Goal: Contribute content: Contribute content

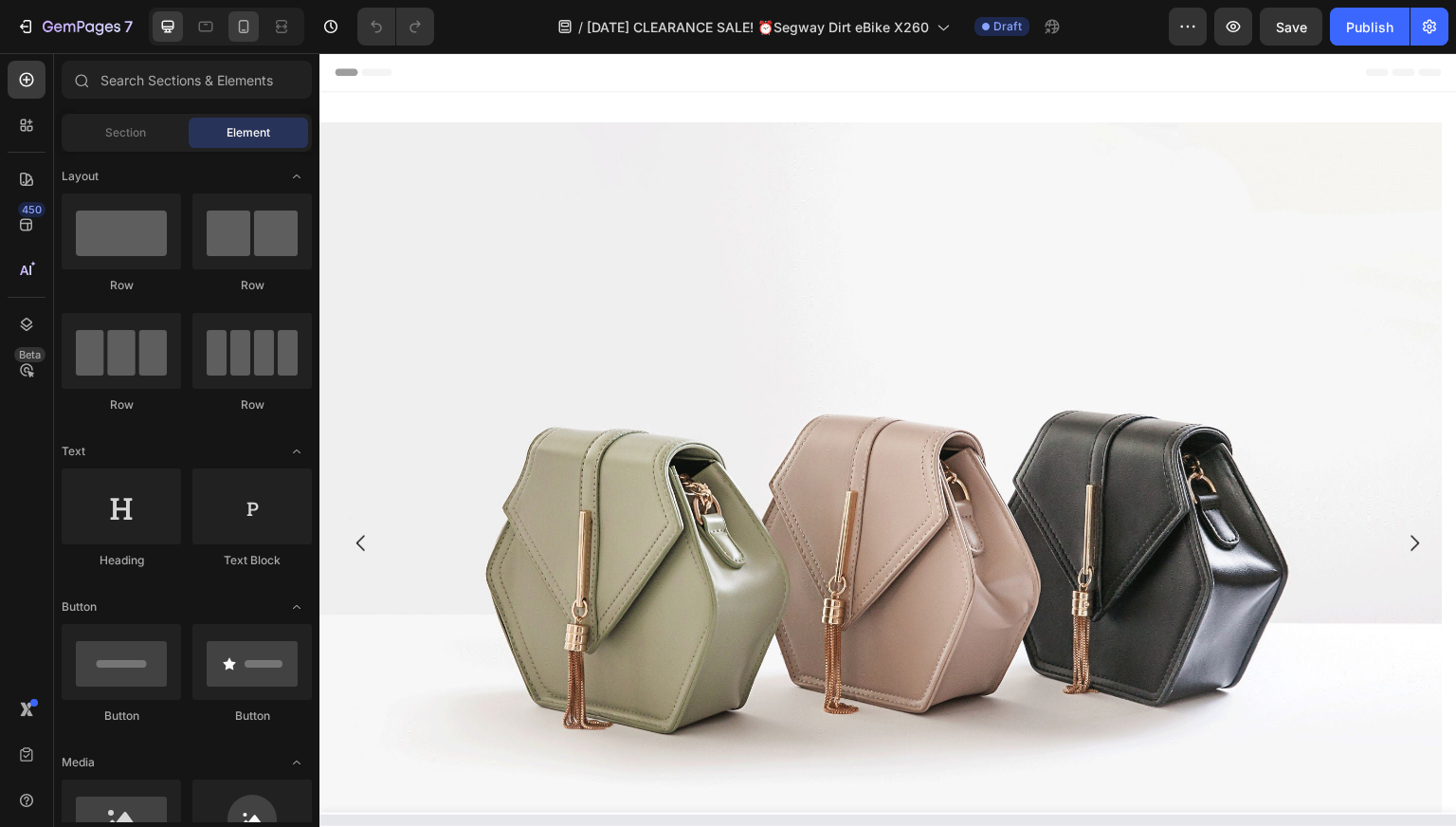
click at [245, 30] on icon at bounding box center [244, 30] width 5 height 2
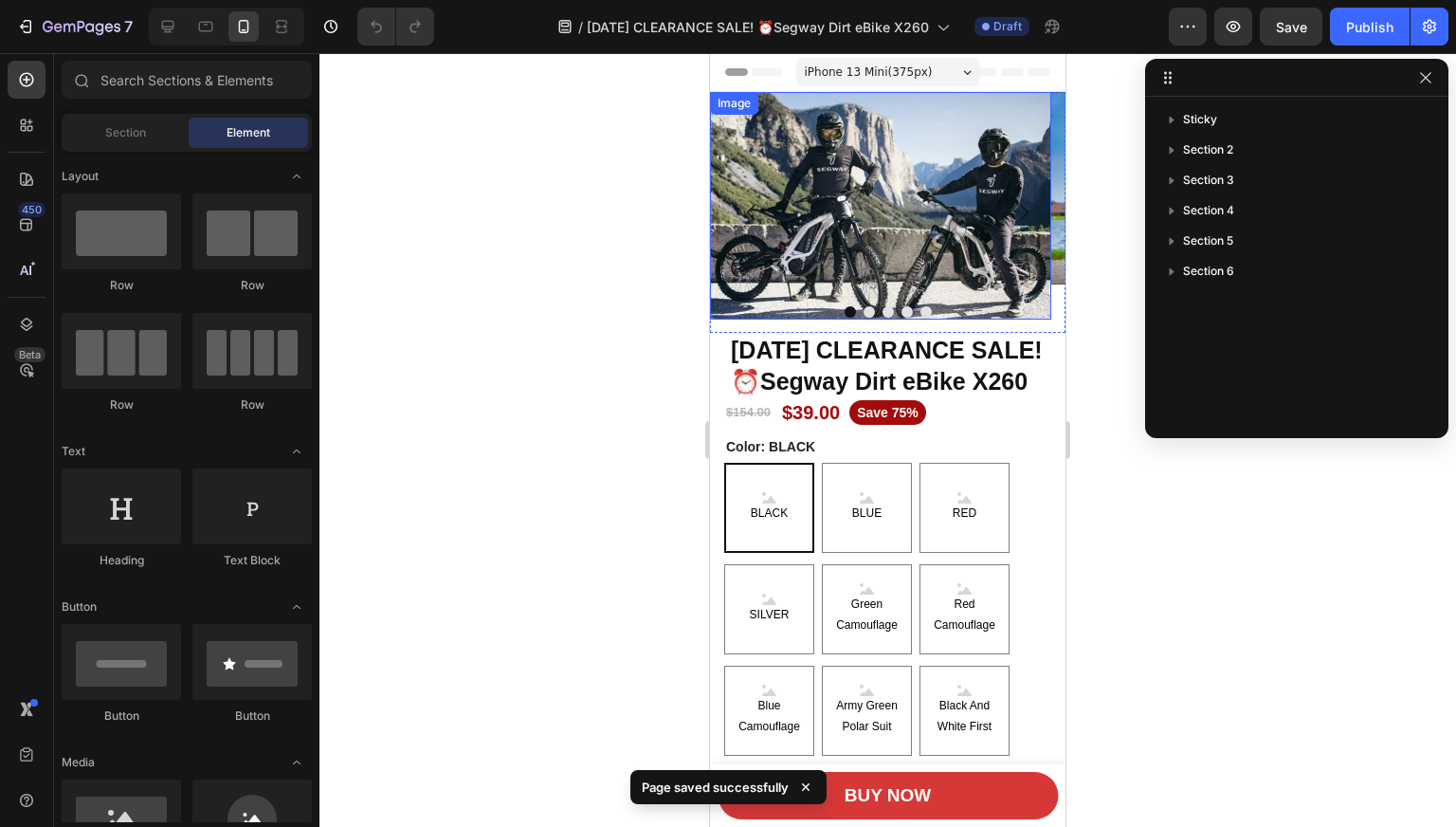
click at [1046, 252] on img at bounding box center [880, 206] width 341 height 228
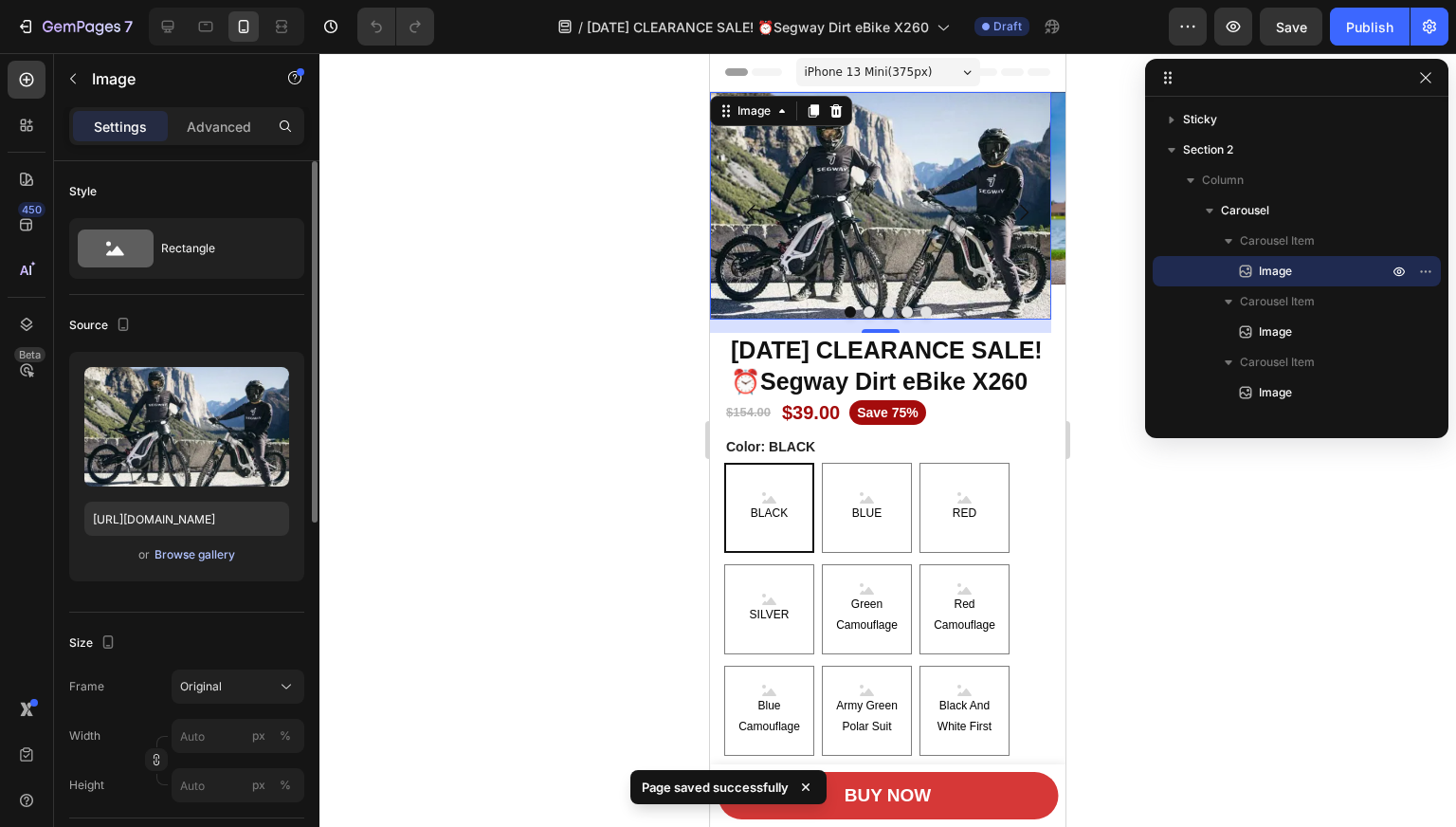
click at [226, 559] on div "Browse gallery" at bounding box center [195, 554] width 81 height 17
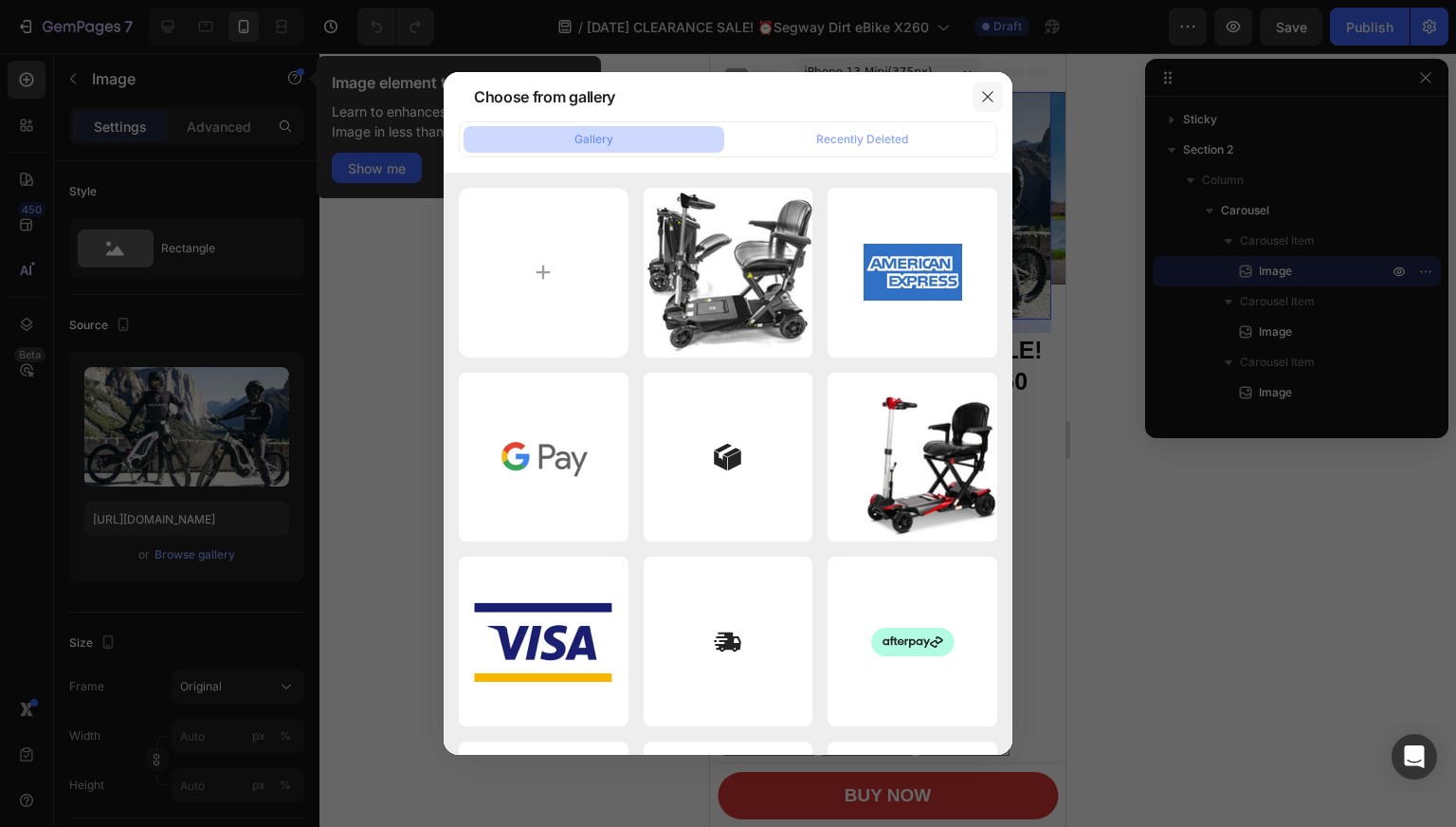
click at [995, 92] on button "button" at bounding box center [987, 97] width 30 height 30
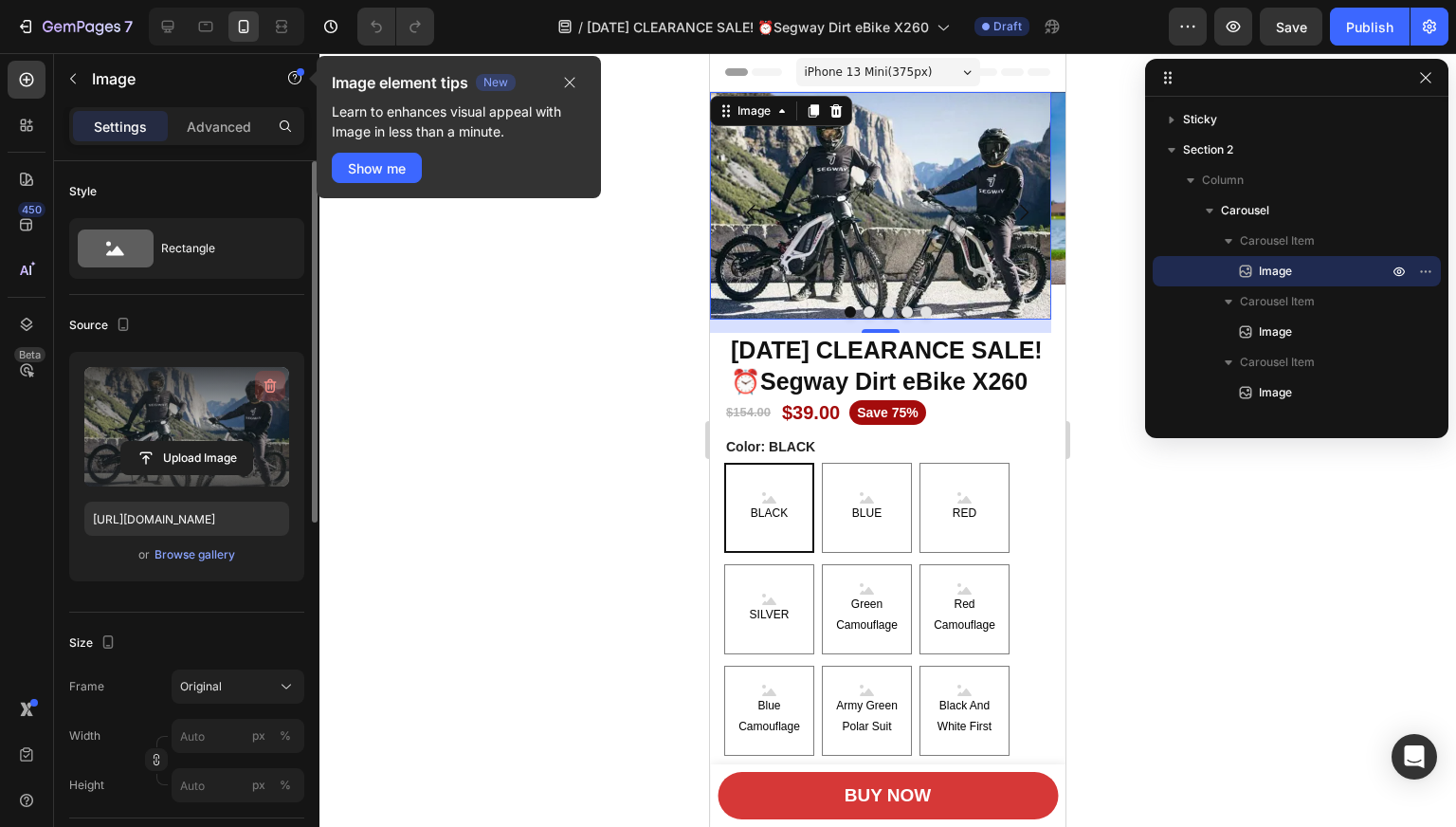
click at [268, 386] on icon "button" at bounding box center [271, 385] width 19 height 19
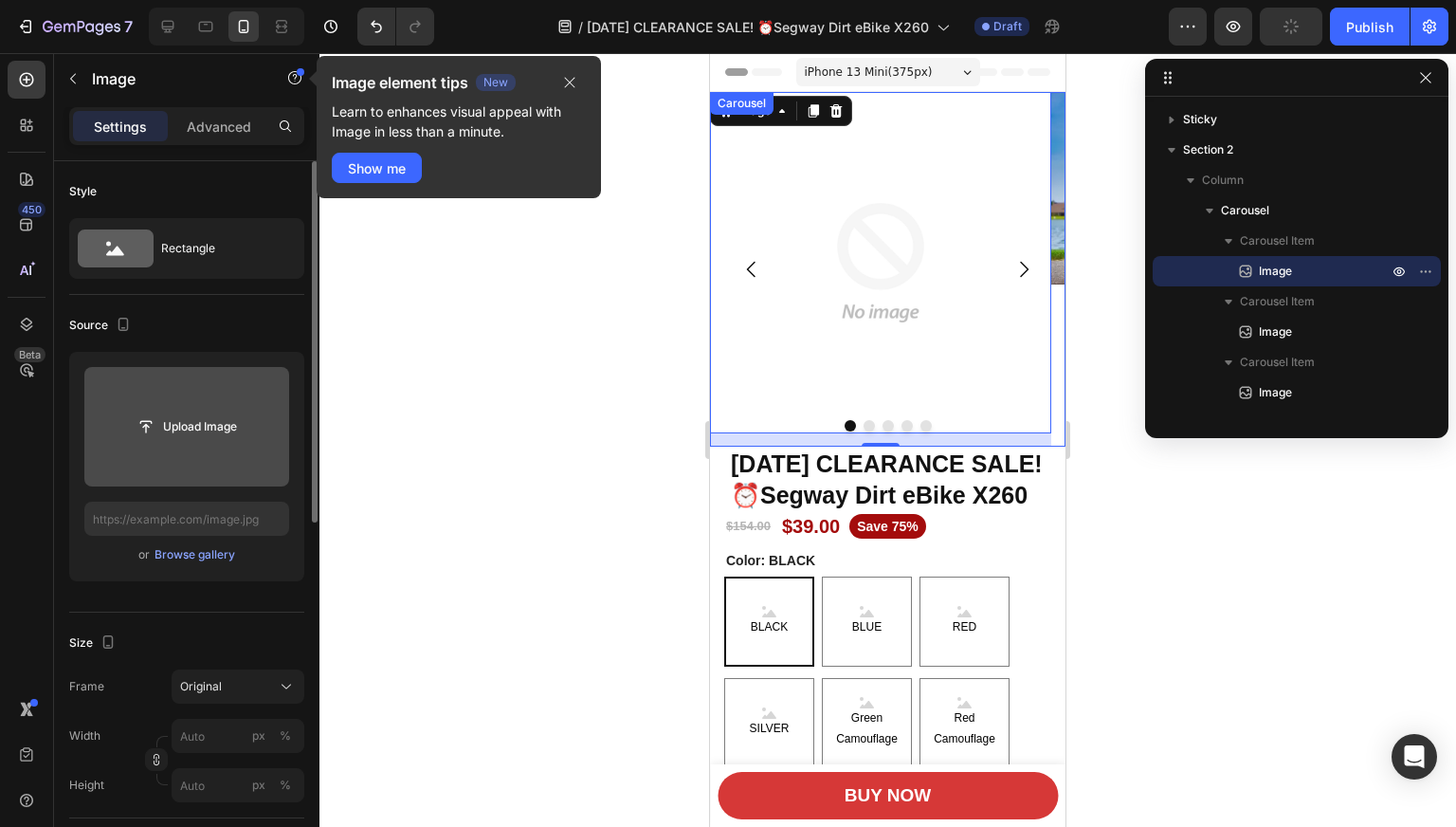
click at [861, 329] on img at bounding box center [880, 262] width 341 height 341
click at [864, 422] on button "Dot" at bounding box center [869, 425] width 11 height 11
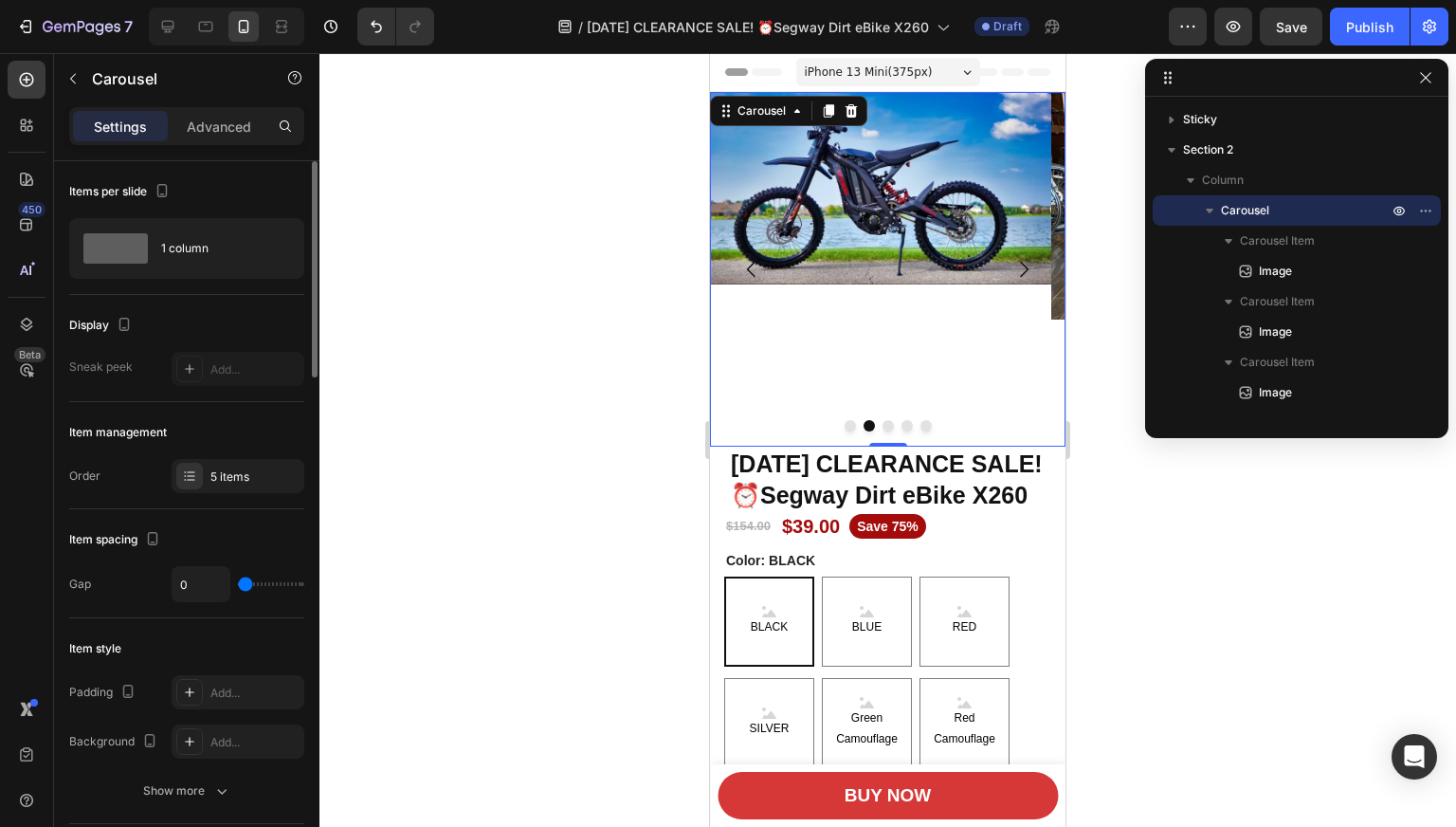
click at [749, 273] on icon "Carousel Back Arrow" at bounding box center [752, 270] width 23 height 23
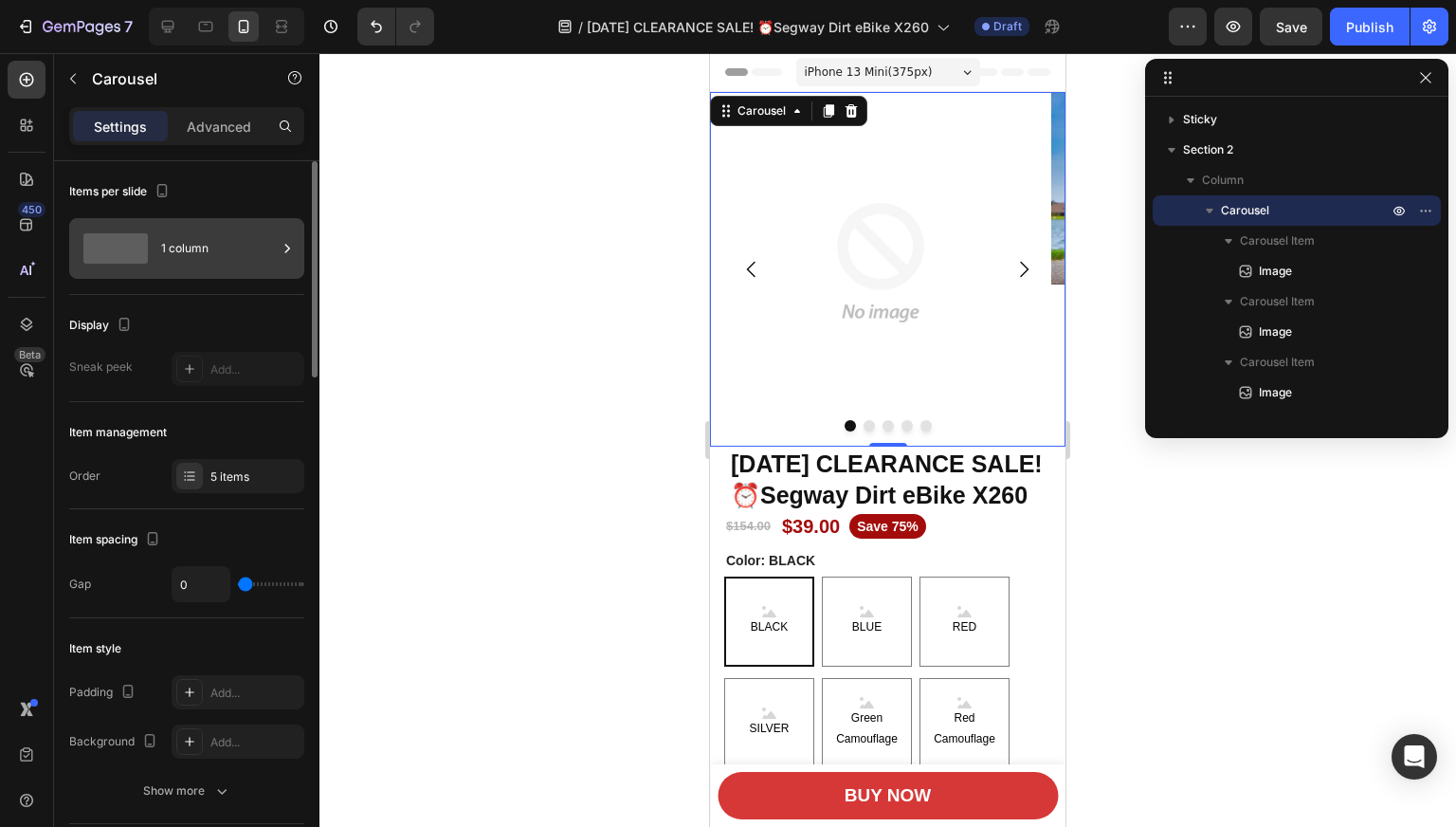
click at [207, 247] on div "1 column" at bounding box center [219, 249] width 116 height 44
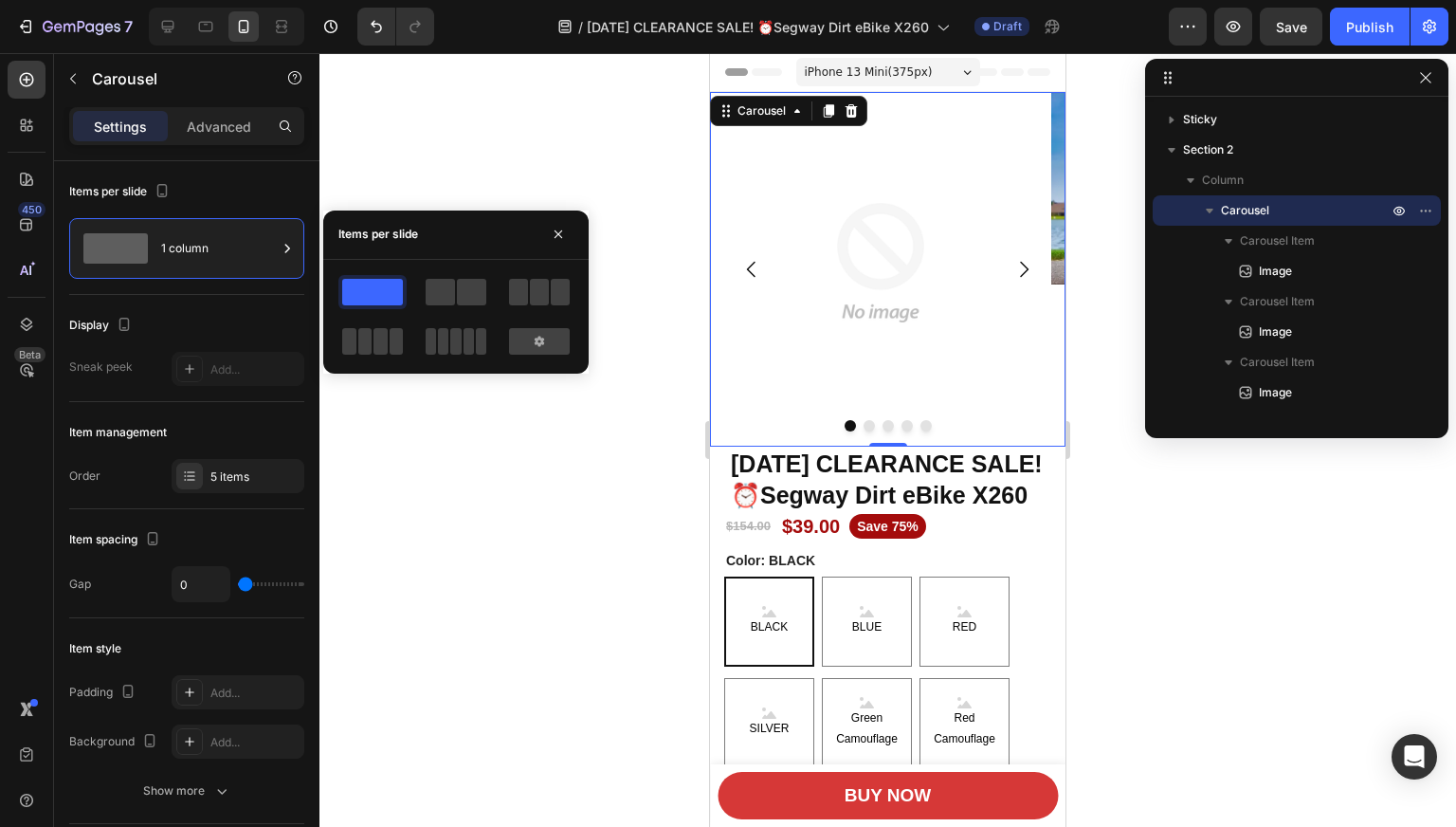
click at [194, 313] on div "Display" at bounding box center [187, 325] width 235 height 30
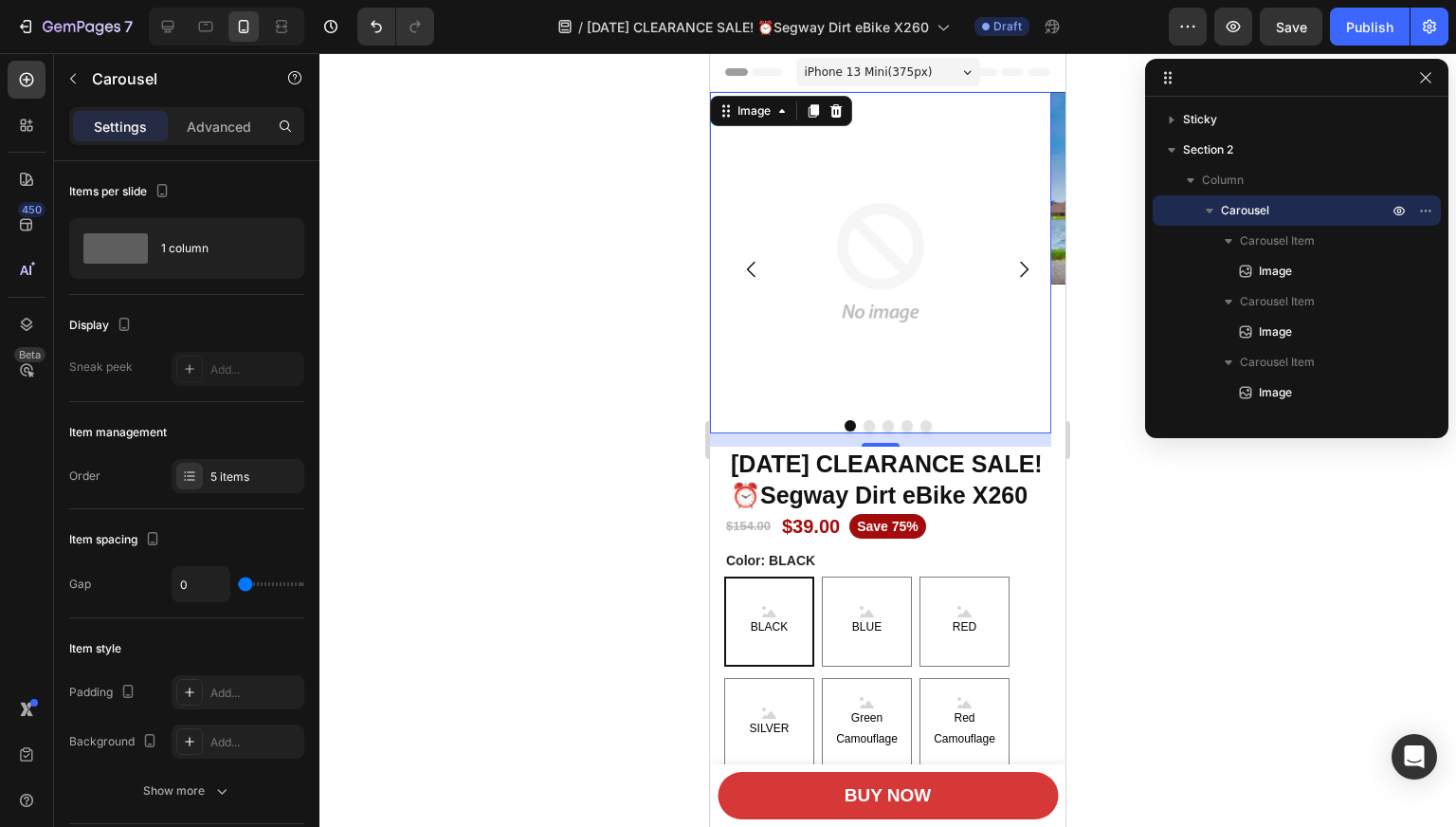
click at [887, 254] on img at bounding box center [880, 262] width 341 height 341
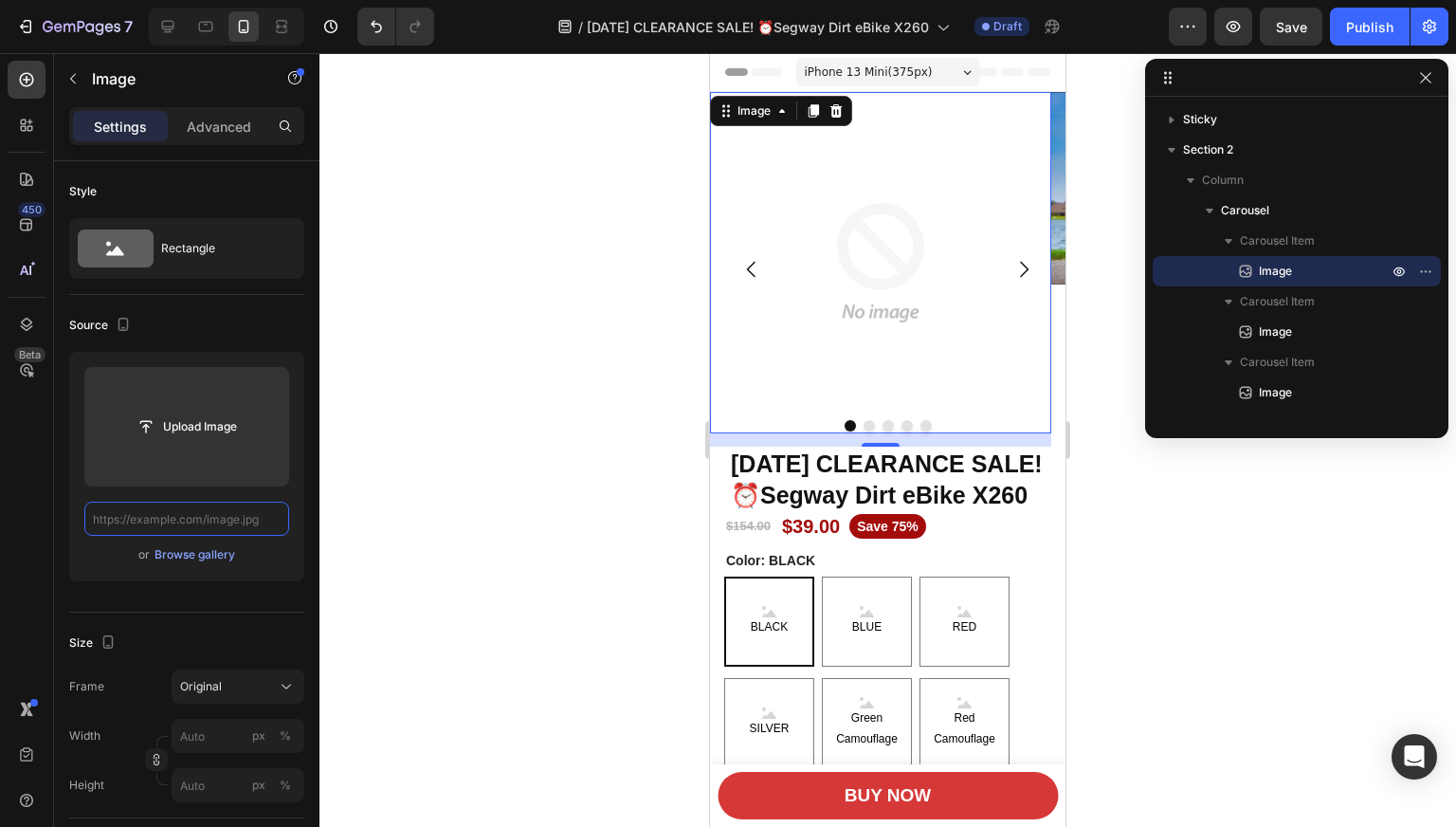
click at [206, 517] on input "text" at bounding box center [187, 518] width 205 height 34
paste input "javascript:;"
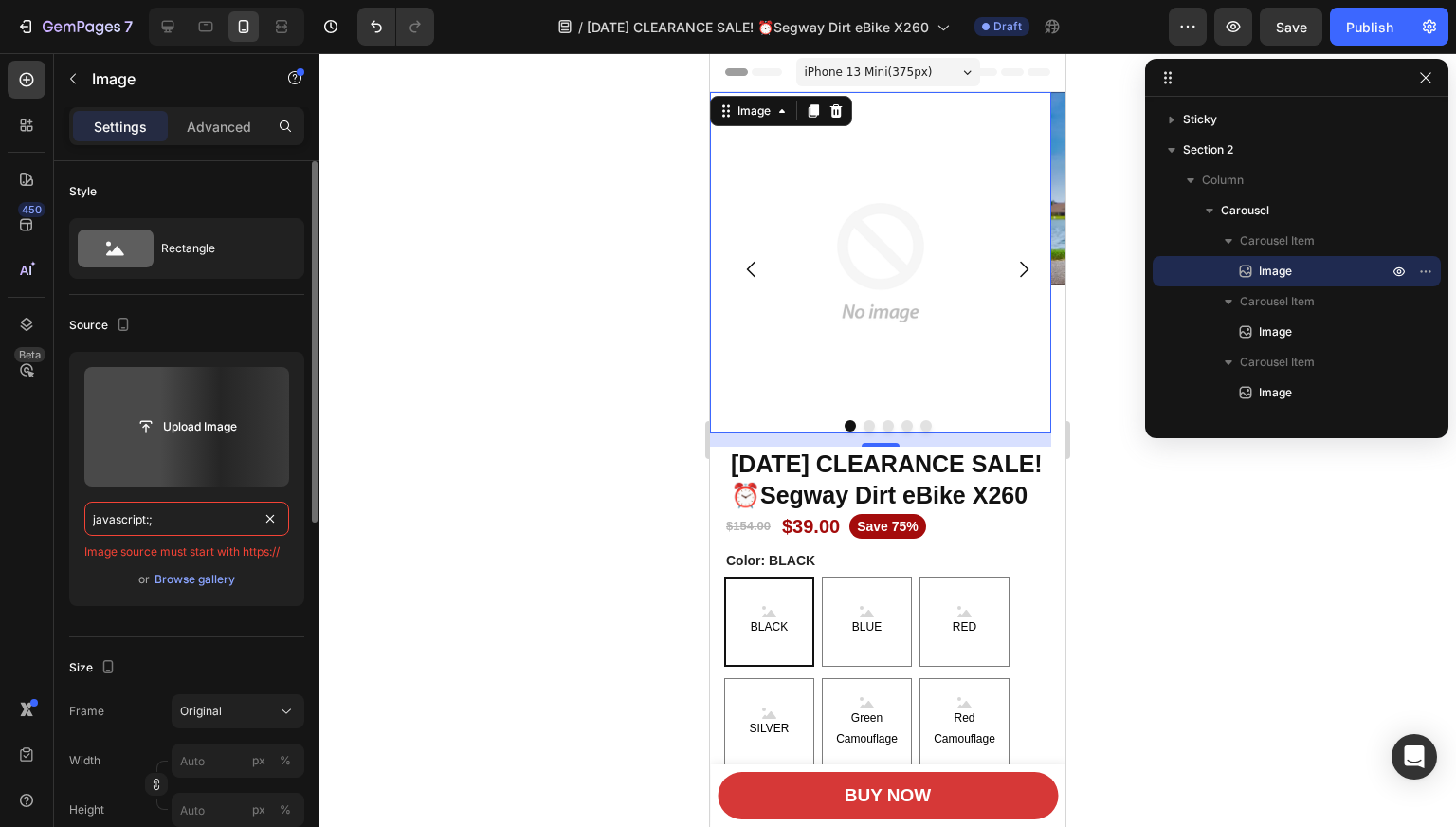
click at [196, 517] on input "javascript:;" at bounding box center [187, 518] width 205 height 34
paste input "[URL][DOMAIN_NAME]"
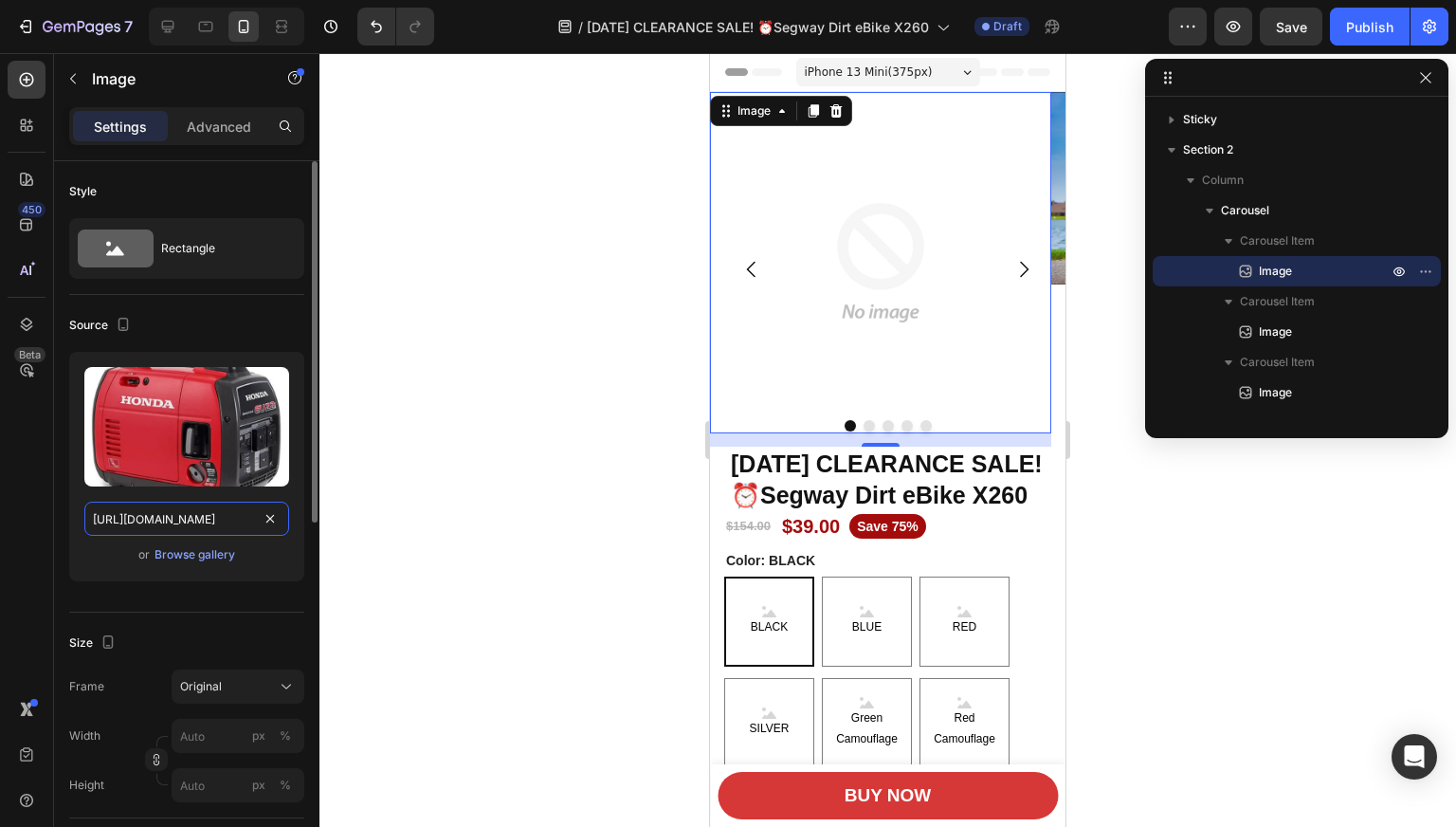
scroll to position [0, 767]
type input "[URL][DOMAIN_NAME]"
click at [402, 518] on div at bounding box center [887, 440] width 1136 height 774
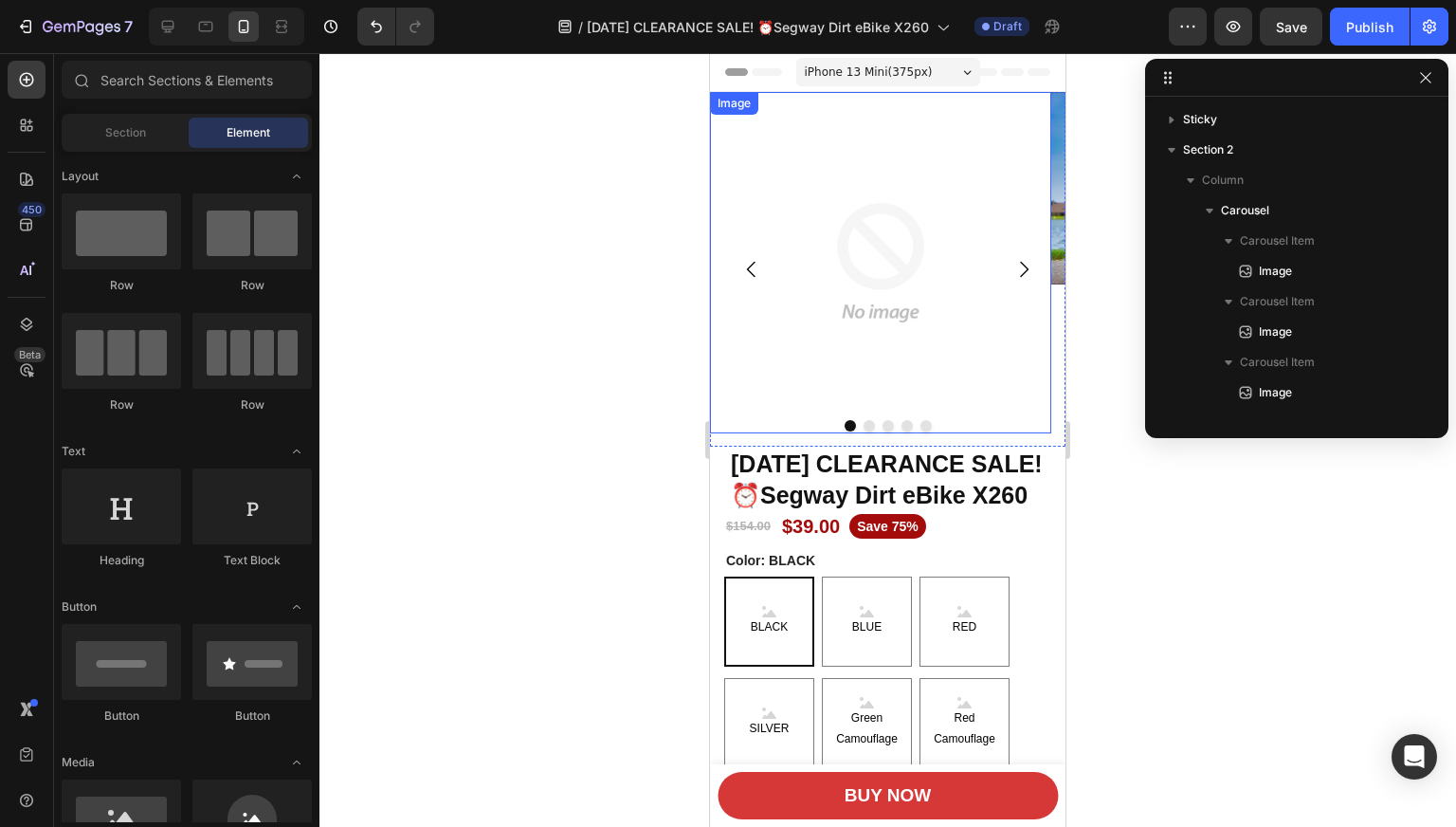
click at [1034, 206] on img at bounding box center [880, 262] width 341 height 341
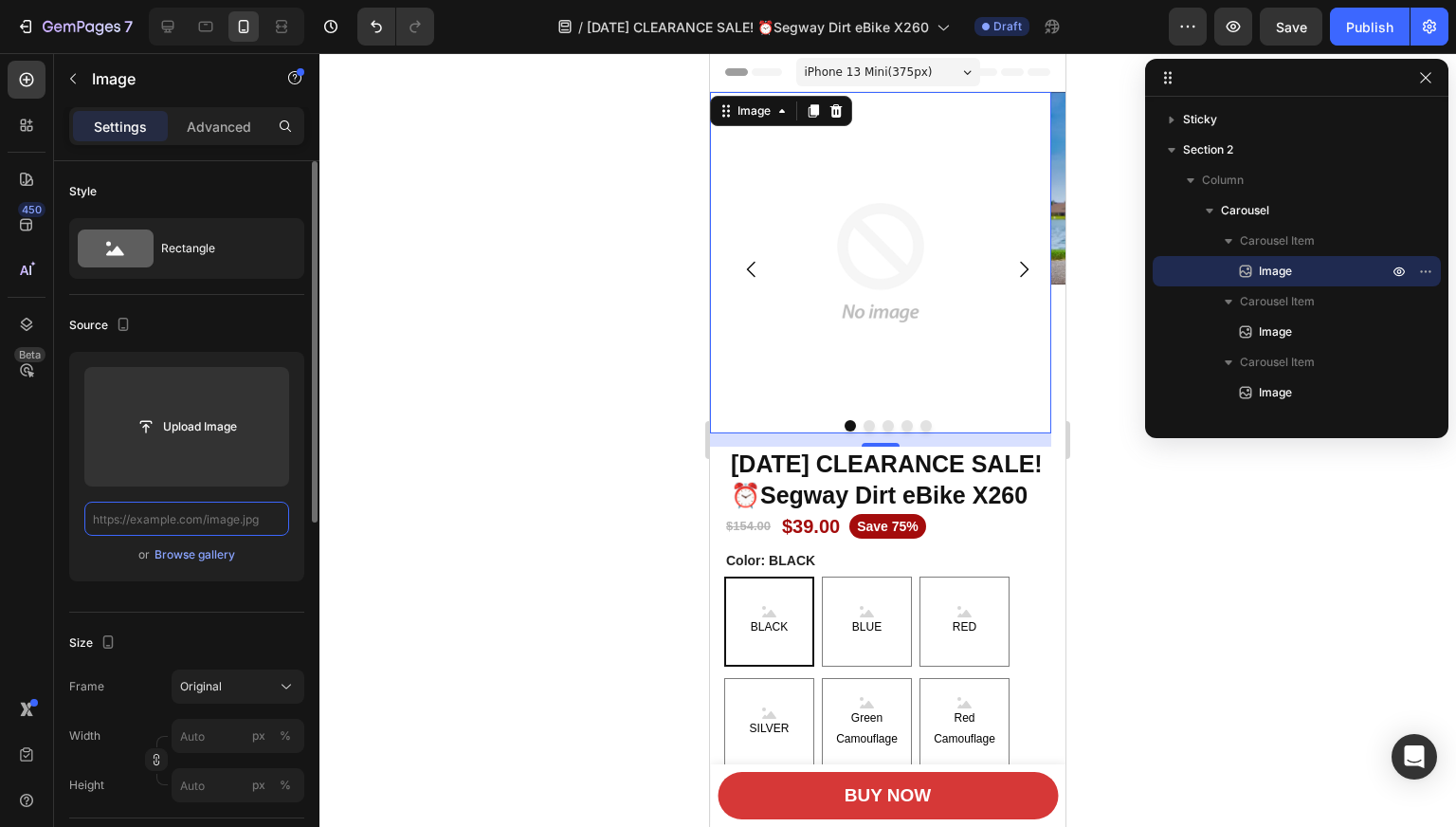
click at [201, 514] on input "text" at bounding box center [187, 518] width 205 height 34
paste input "[URL][DOMAIN_NAME]"
type input "[URL][DOMAIN_NAME]"
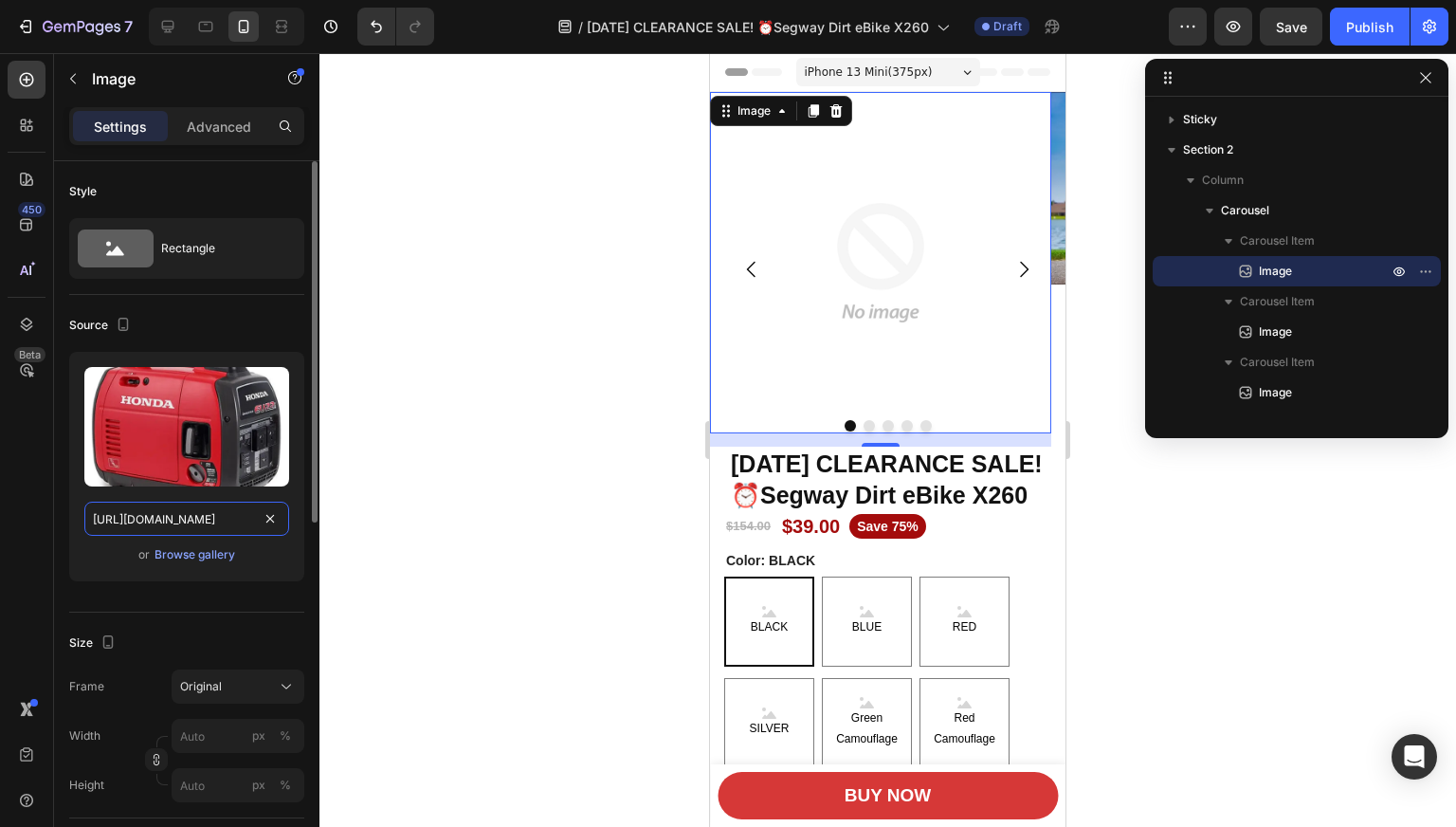
scroll to position [0, 767]
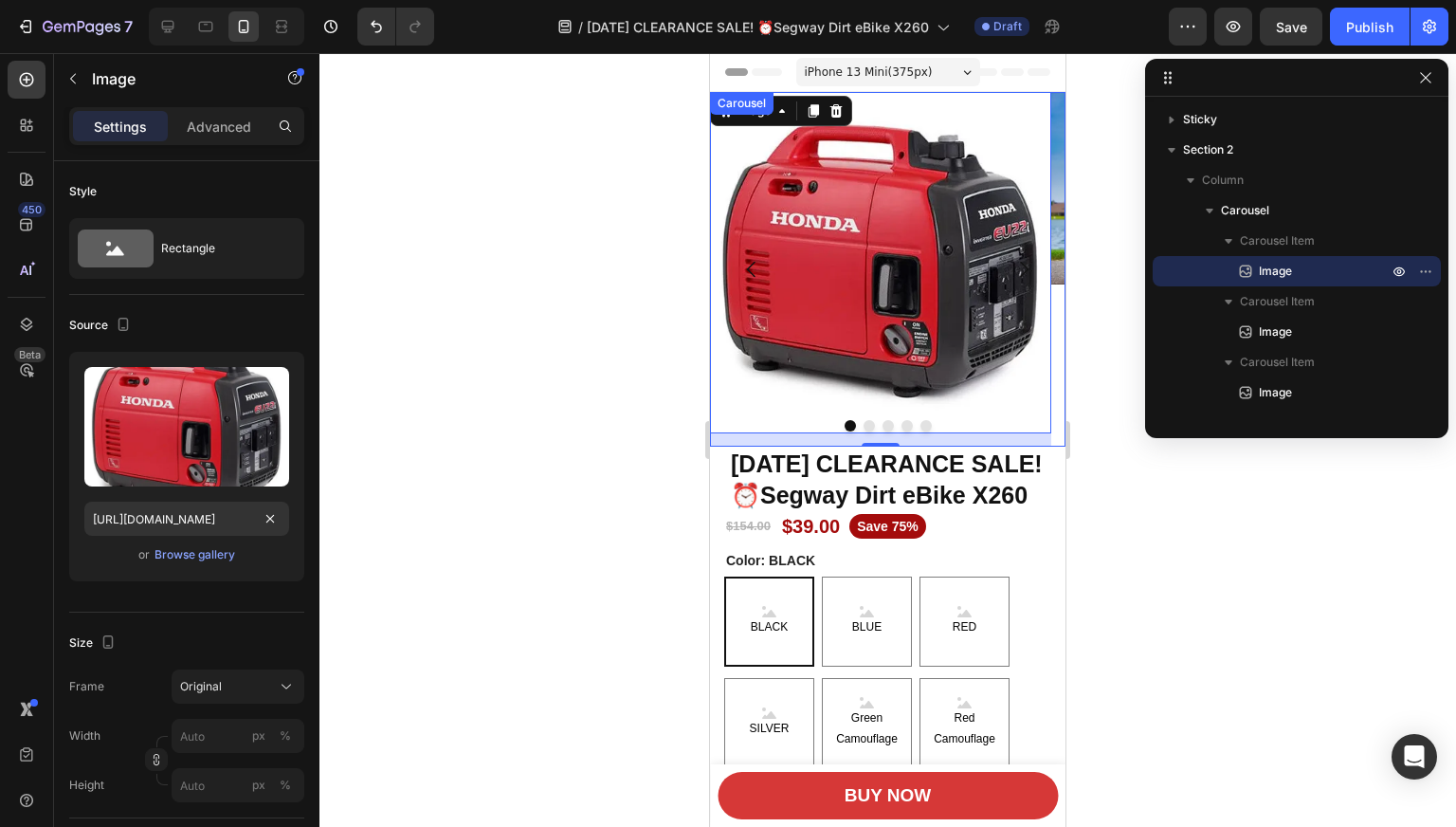
click at [864, 424] on button "Dot" at bounding box center [869, 425] width 11 height 11
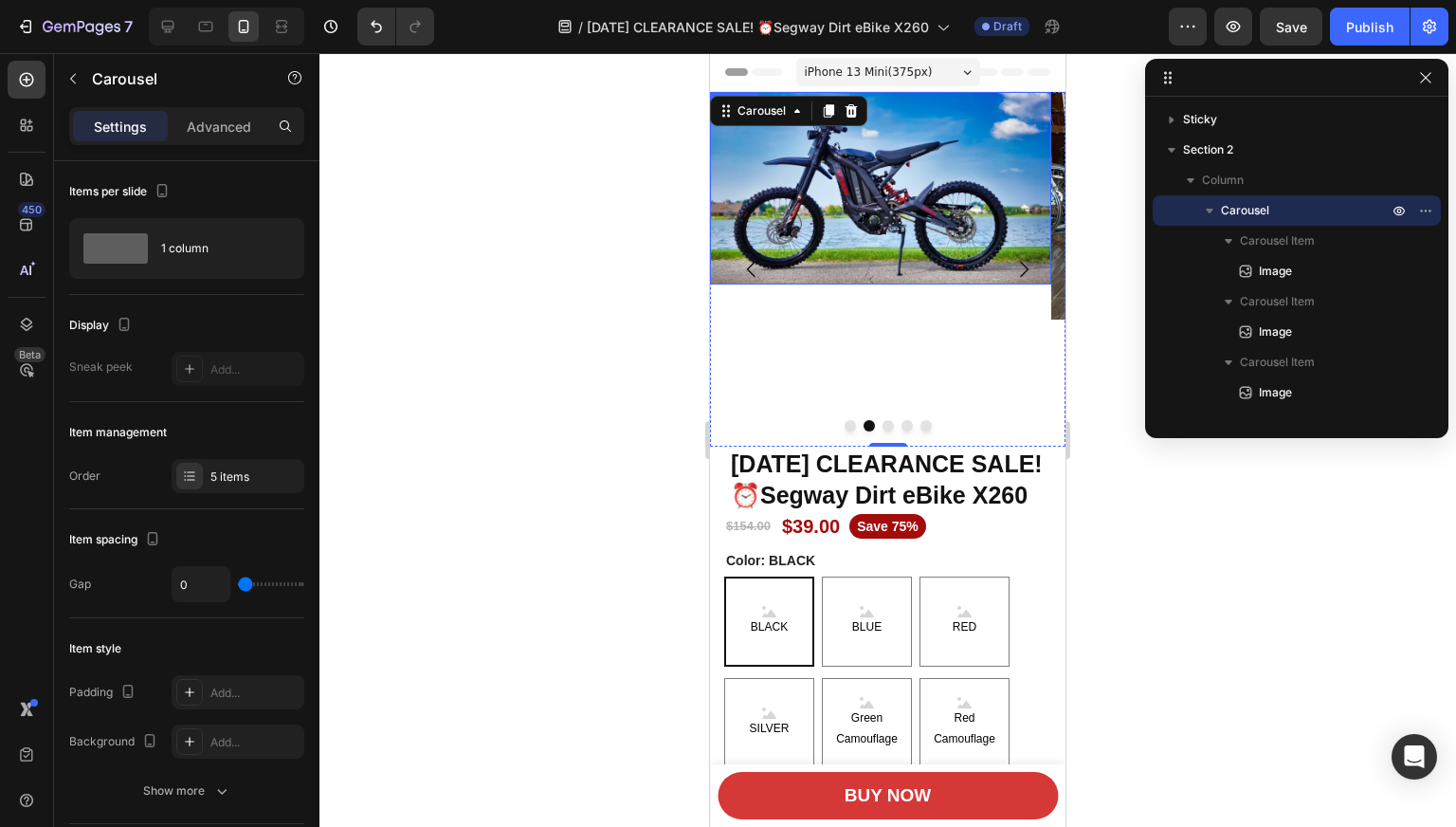
click at [843, 281] on img at bounding box center [880, 188] width 341 height 193
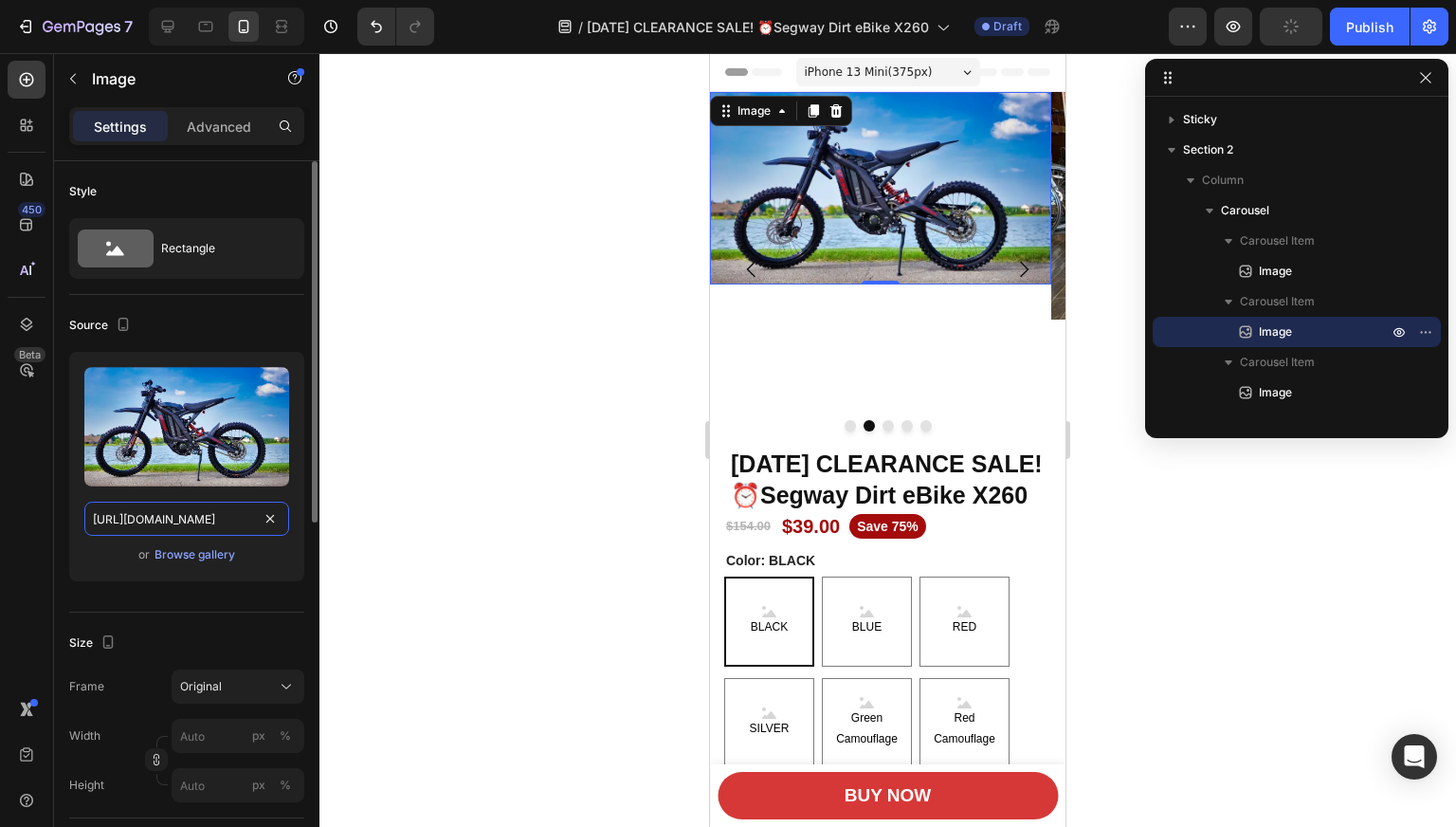
click at [178, 525] on input "[URL][DOMAIN_NAME]" at bounding box center [187, 518] width 205 height 34
paste input "528/B73C416D-[DATE]-B783-94F6-CC3A4E9C5A78.jpg?x-oss-process=image/resize,m_lfi…"
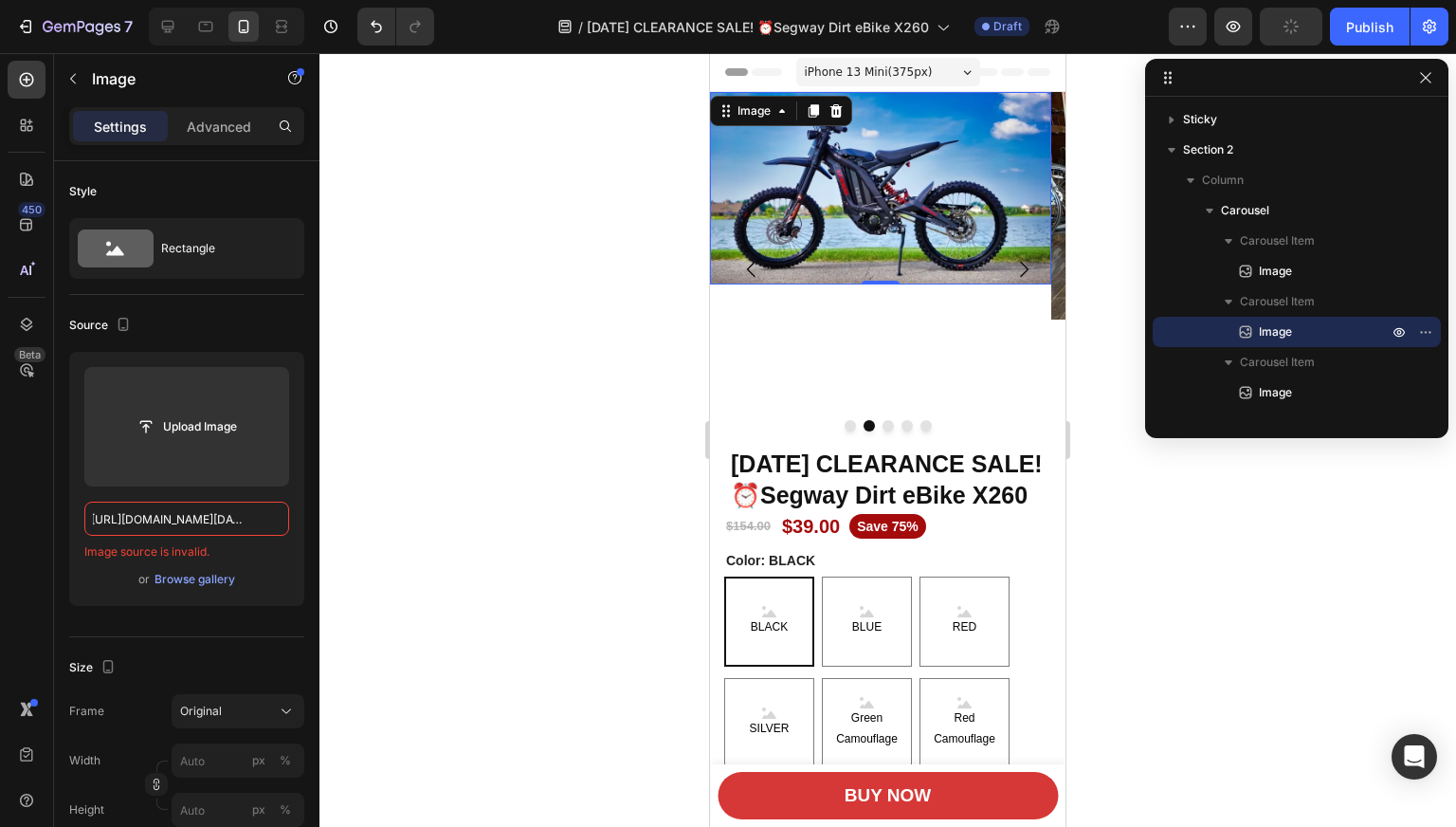
scroll to position [0, 0]
paste input "javascript:;"
paste input "[URL][DOMAIN_NAME][DATE]"
type input "[URL][DOMAIN_NAME][DATE]"
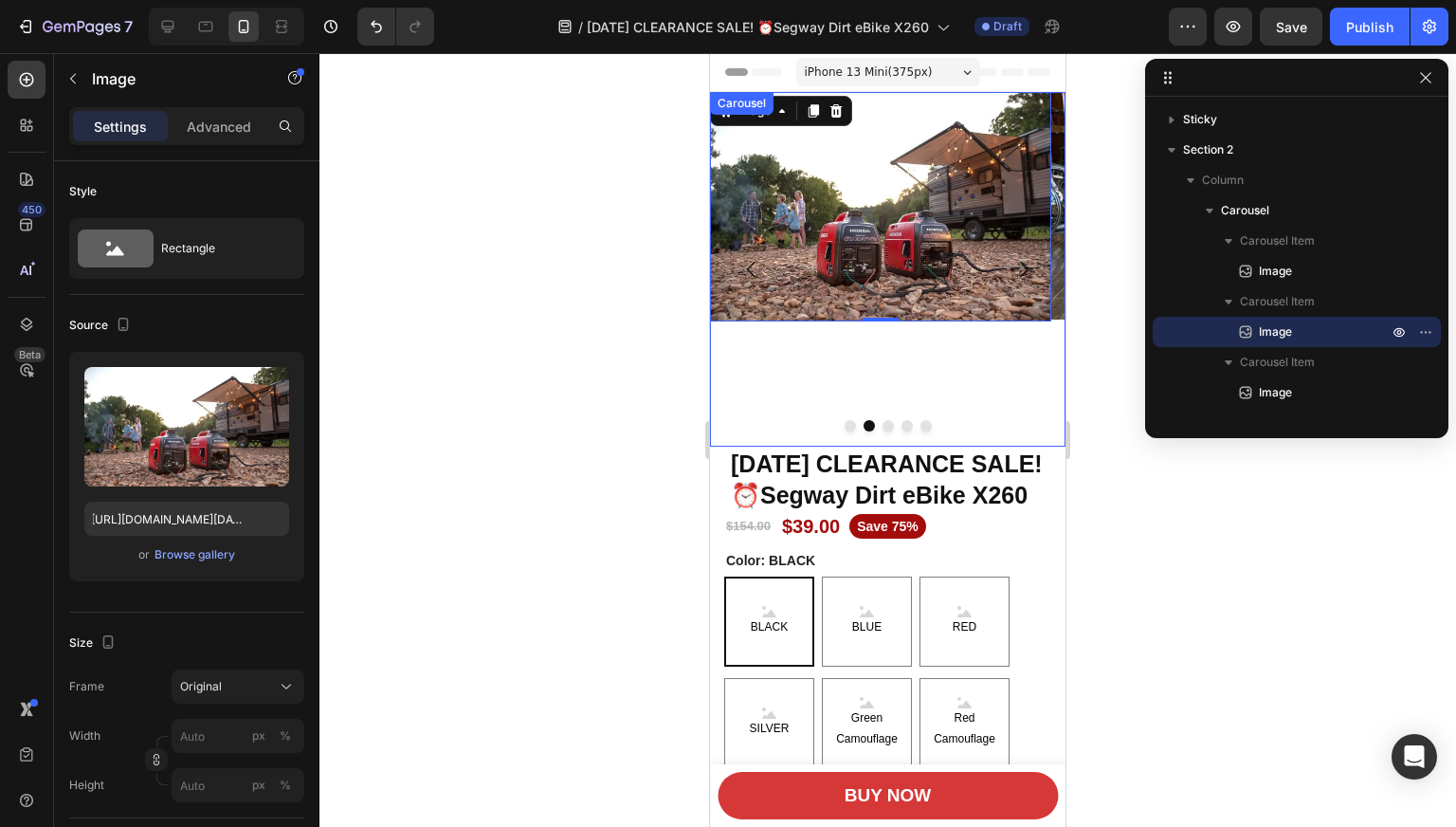
click at [882, 423] on button "Dot" at bounding box center [887, 425] width 11 height 11
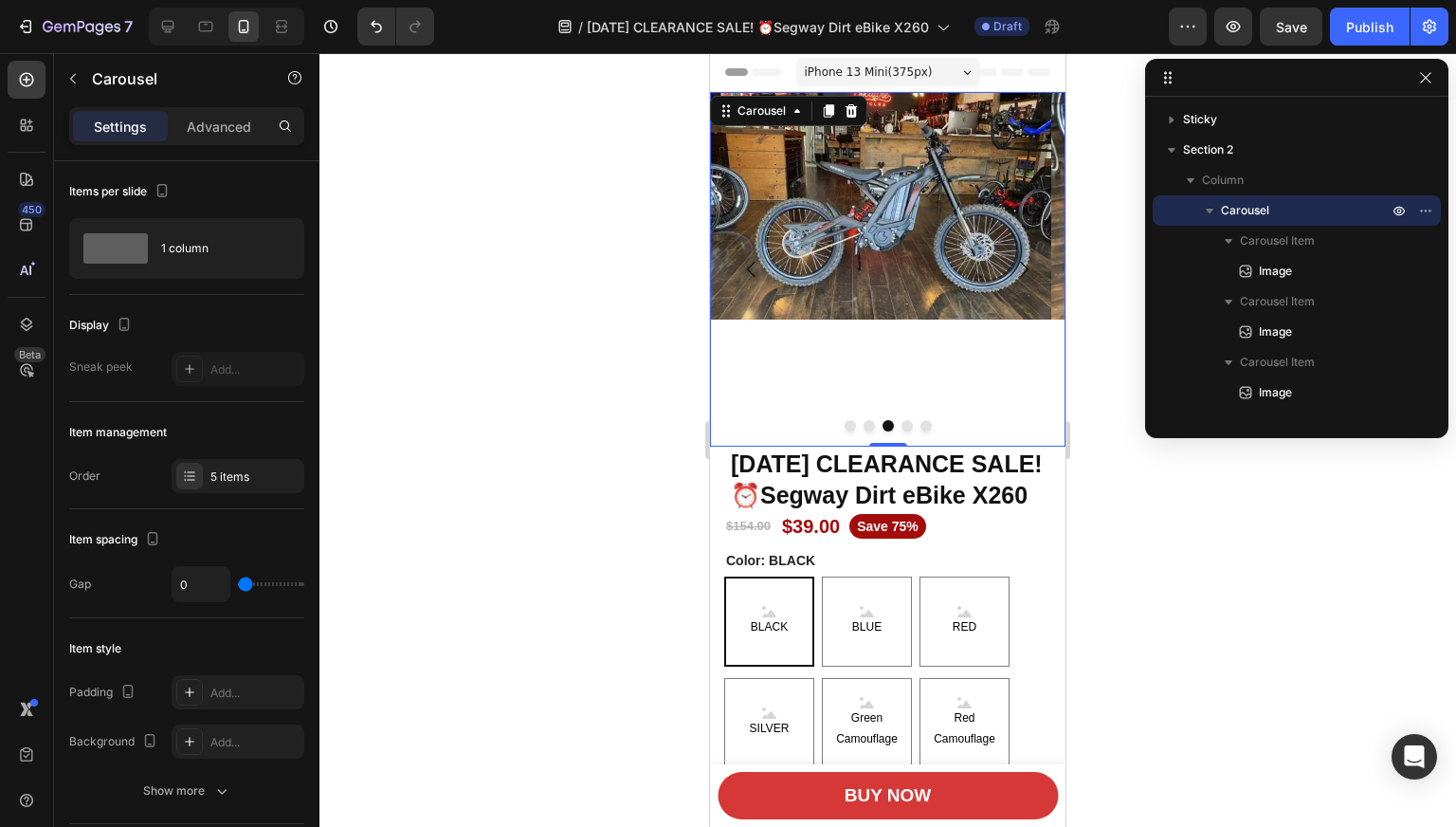
click at [979, 361] on div "Image" at bounding box center [880, 269] width 341 height 354
click at [815, 345] on div "Image" at bounding box center [880, 269] width 341 height 354
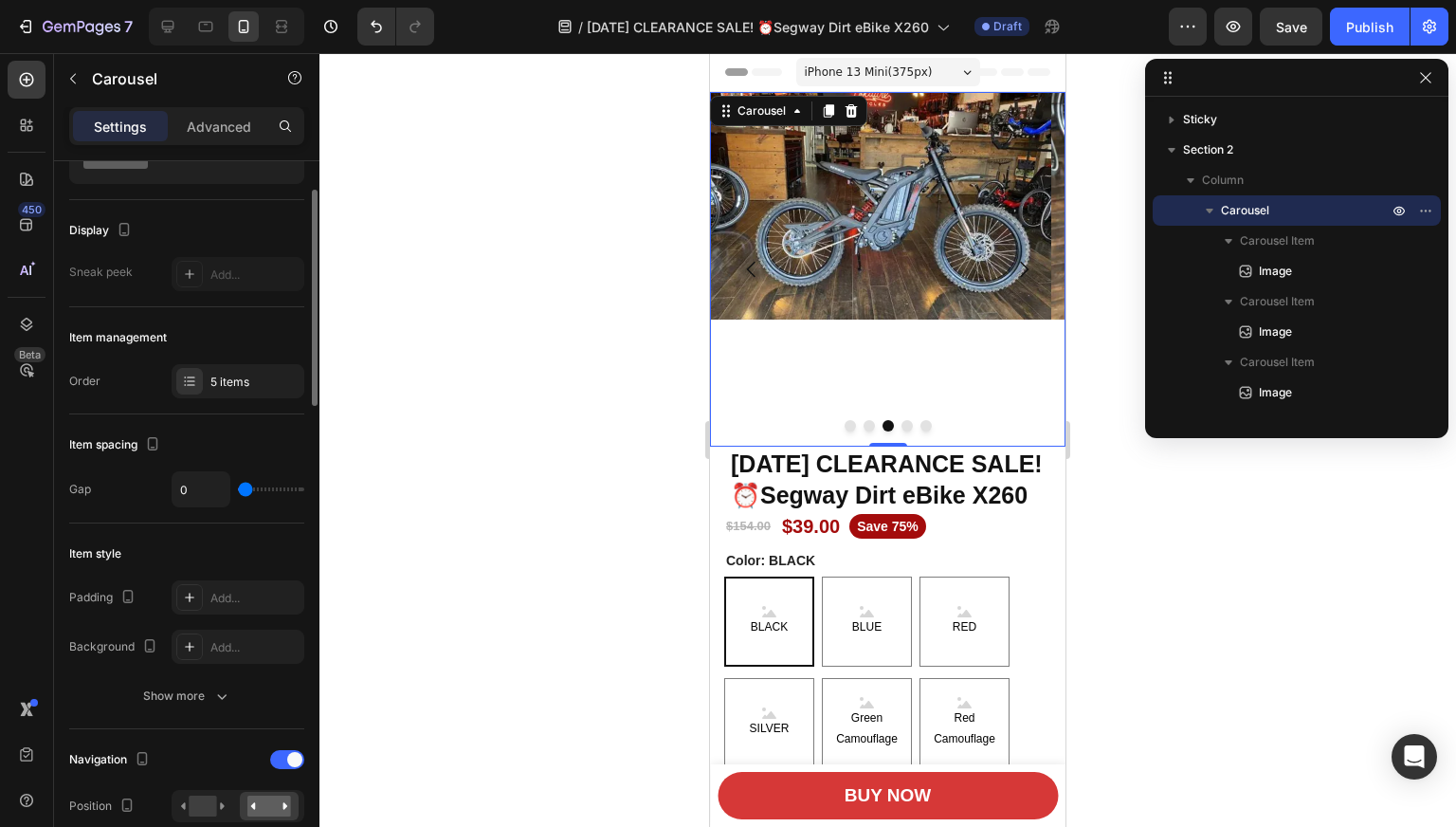
scroll to position [0, 0]
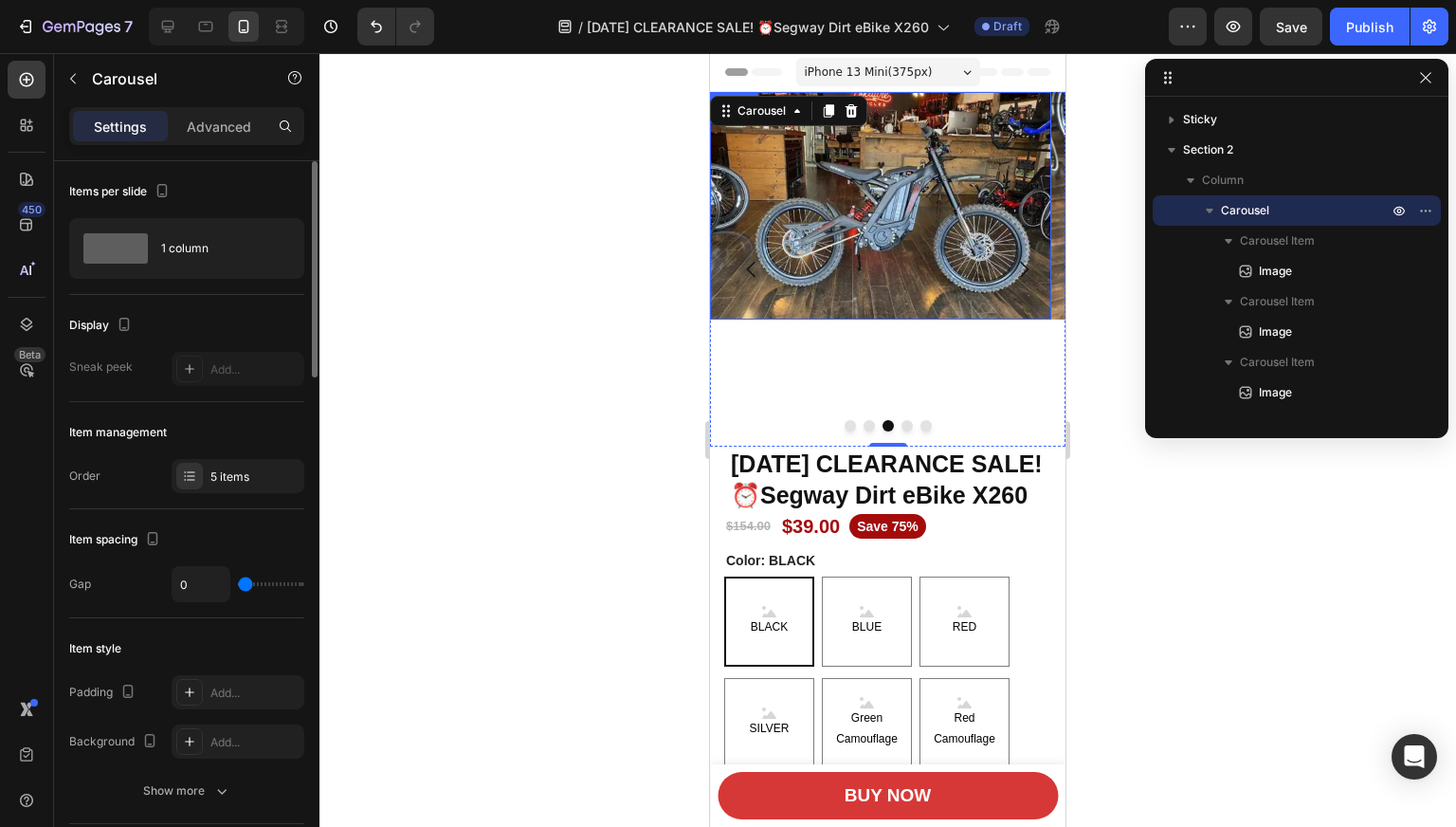
click at [943, 194] on img at bounding box center [880, 206] width 341 height 228
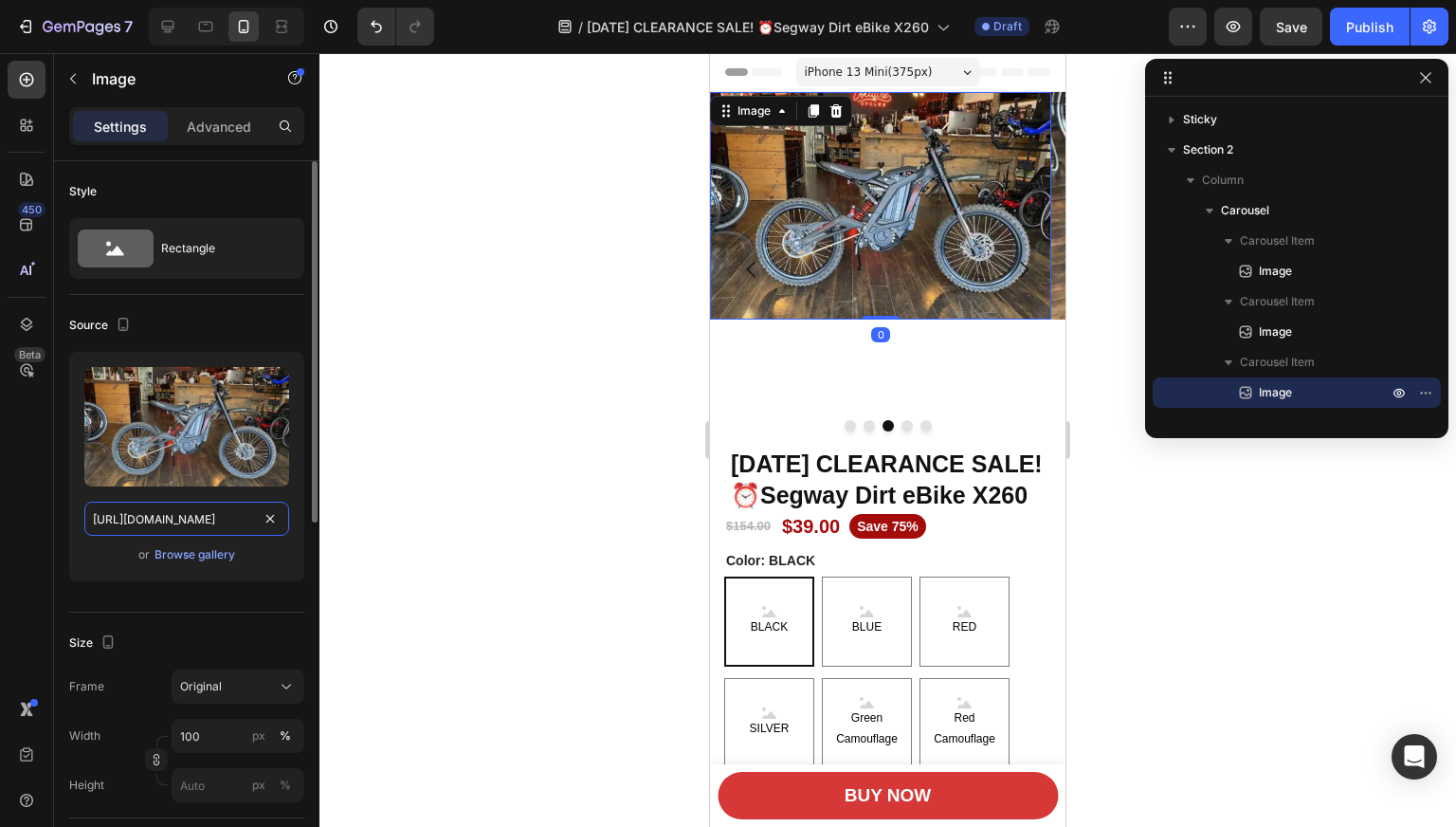
click at [199, 521] on input "[URL][DOMAIN_NAME]" at bounding box center [187, 518] width 205 height 34
paste input "528/53060F0E-A8AF-5A9A-166C-9716B61297EA.jpg?x-oss-process=image/resize,m_lfit,…"
type input "[URL][DOMAIN_NAME]"
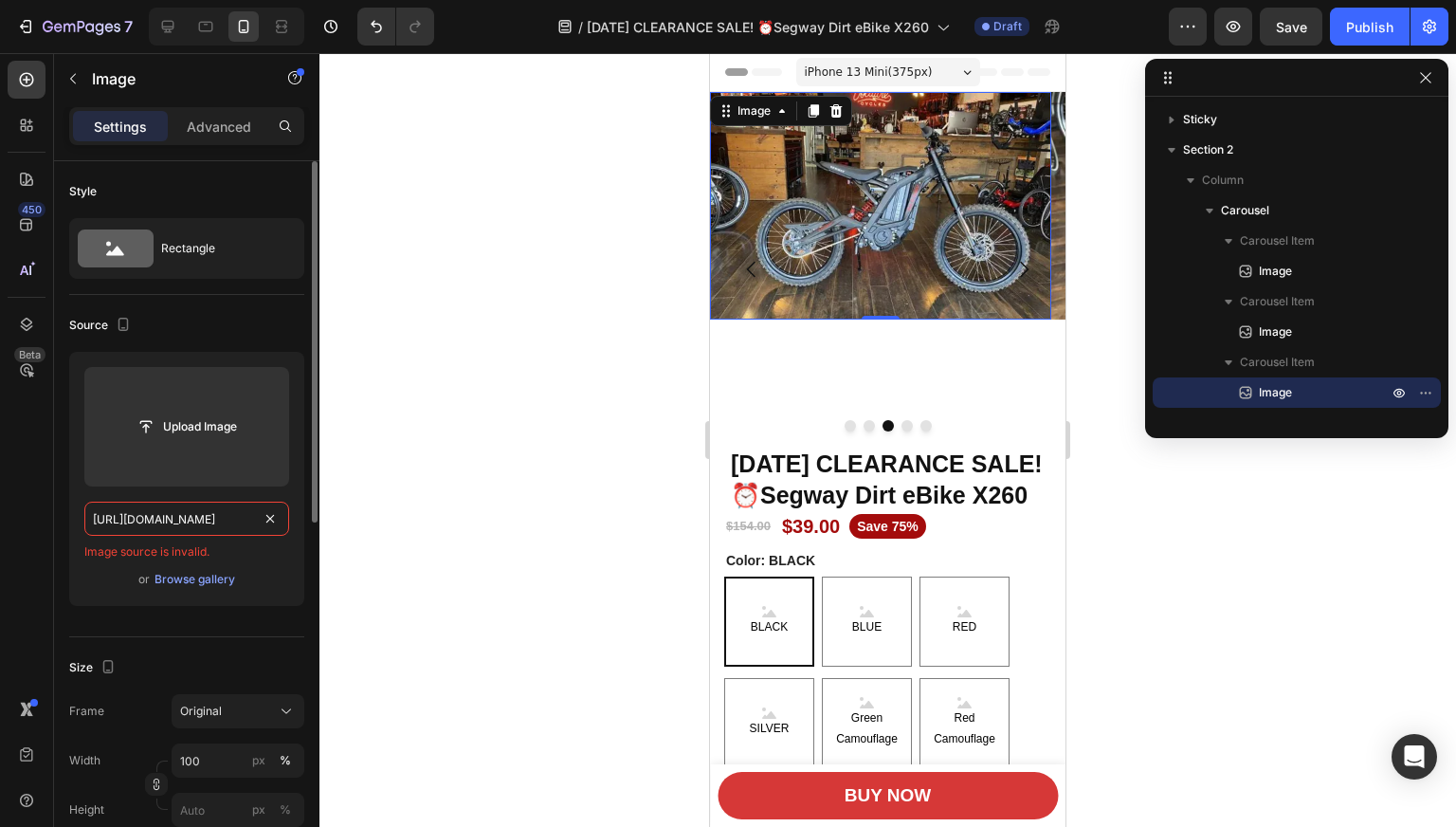
click at [199, 526] on input "[URL][DOMAIN_NAME]" at bounding box center [187, 518] width 205 height 34
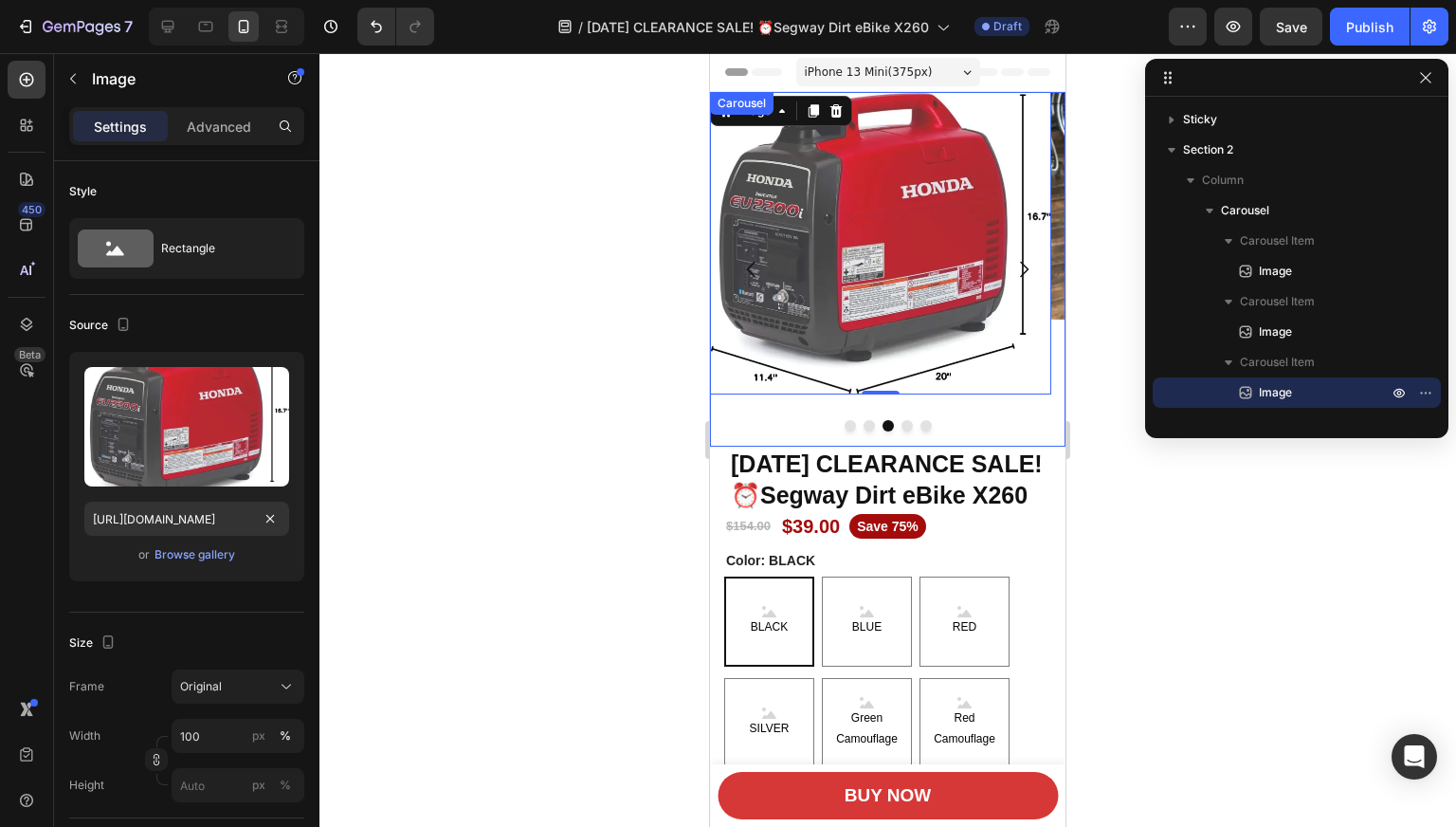
click at [901, 430] on button "Dot" at bounding box center [906, 425] width 11 height 11
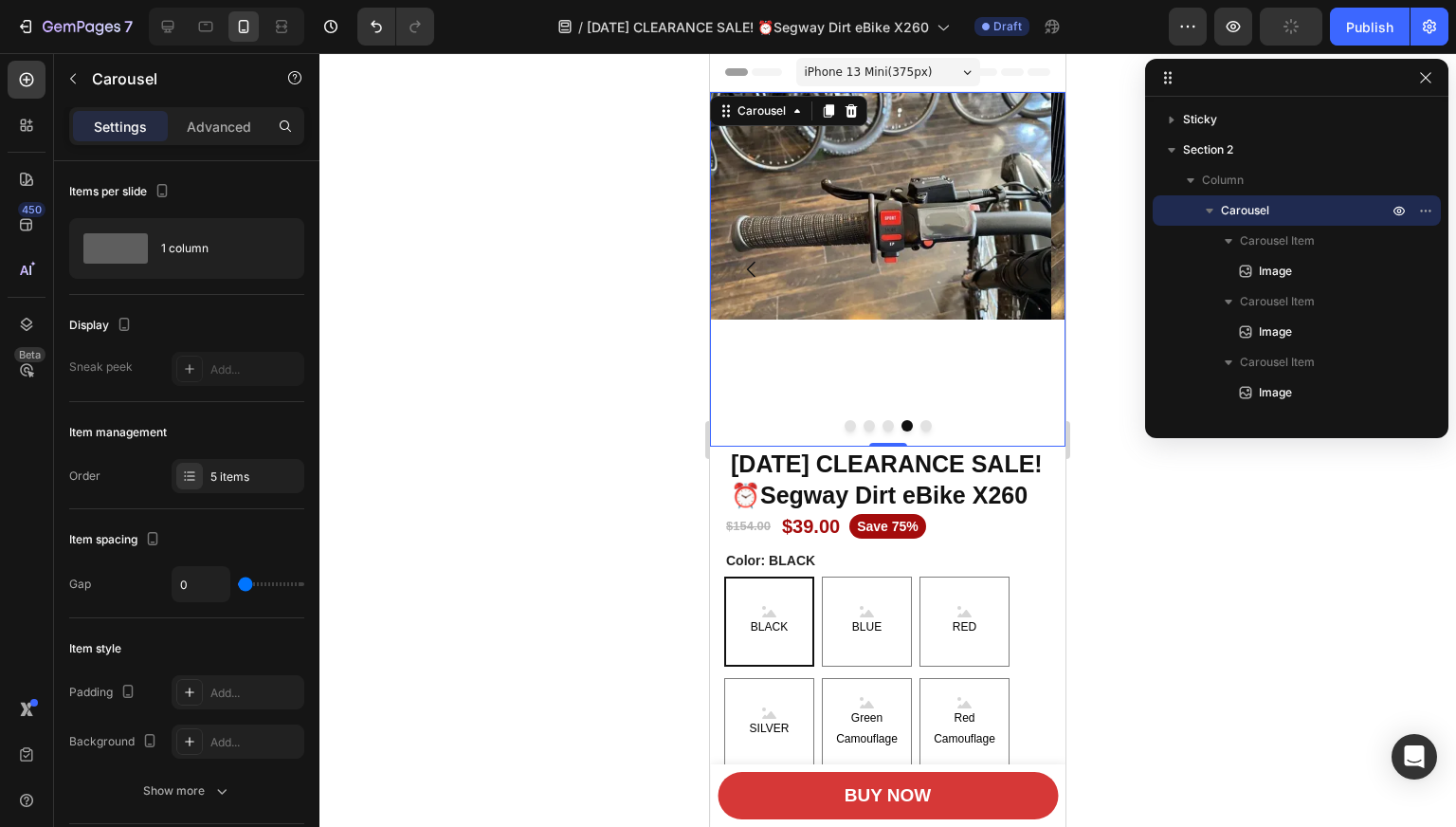
click at [802, 252] on img at bounding box center [880, 206] width 341 height 228
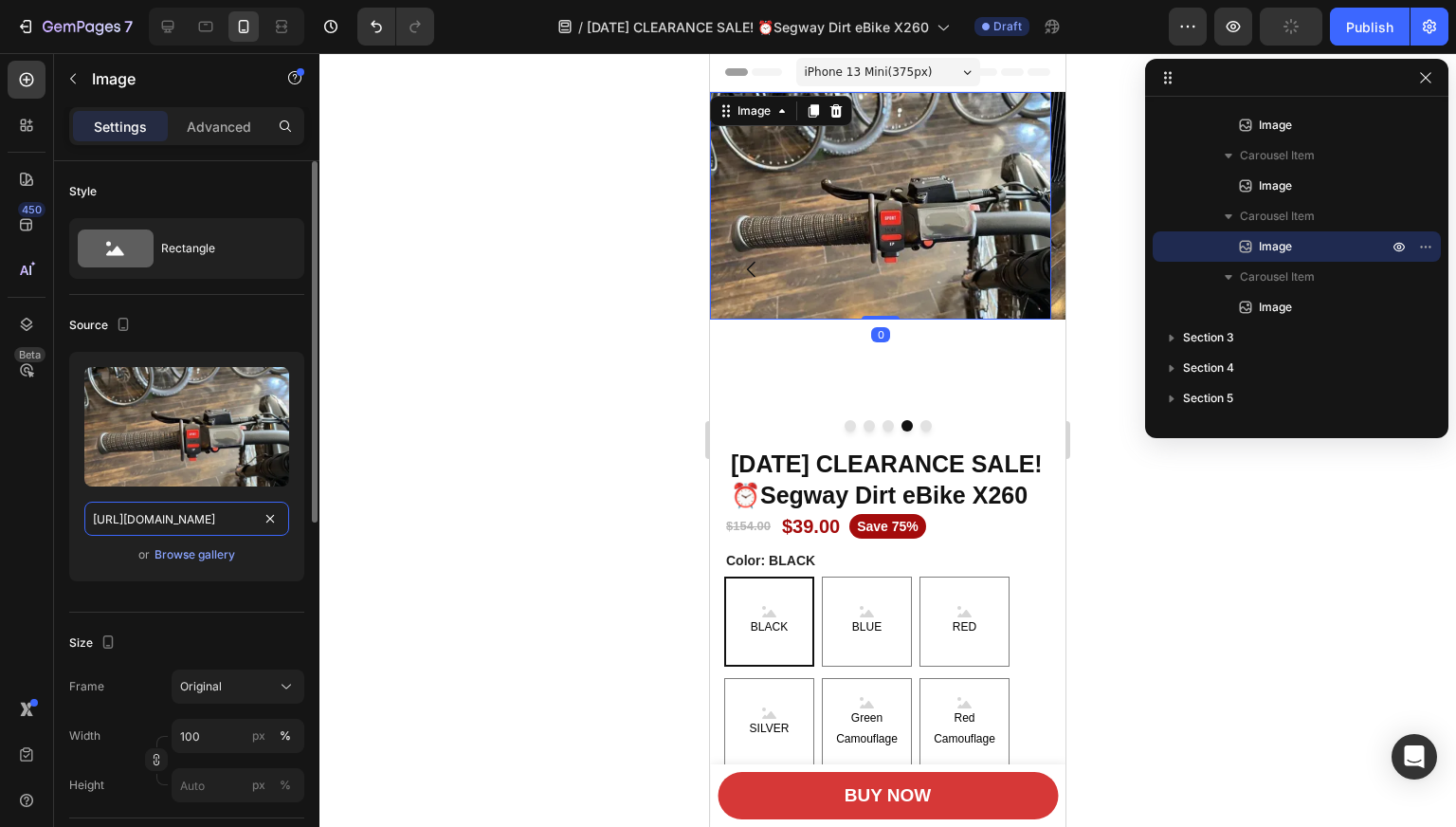
click at [190, 519] on input "[URL][DOMAIN_NAME]" at bounding box center [187, 518] width 205 height 34
paste input "528/84B44A1C-712D-B871-AD9B-AE08595AFEEF.jpg?x-oss-process=image/resize,m_lfit,…"
type input "[URL][DOMAIN_NAME]"
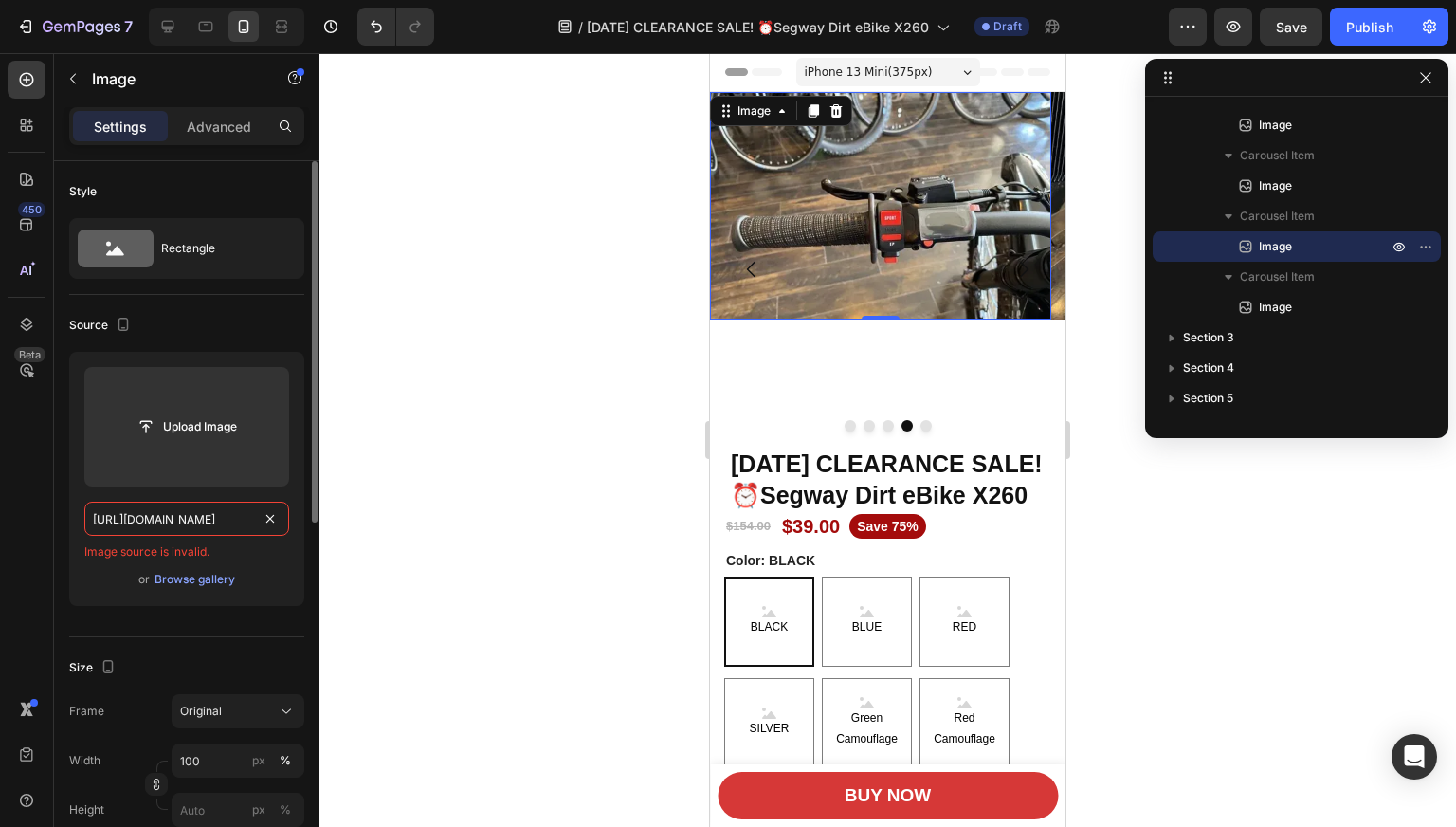
click at [190, 519] on input "[URL][DOMAIN_NAME]" at bounding box center [187, 518] width 205 height 34
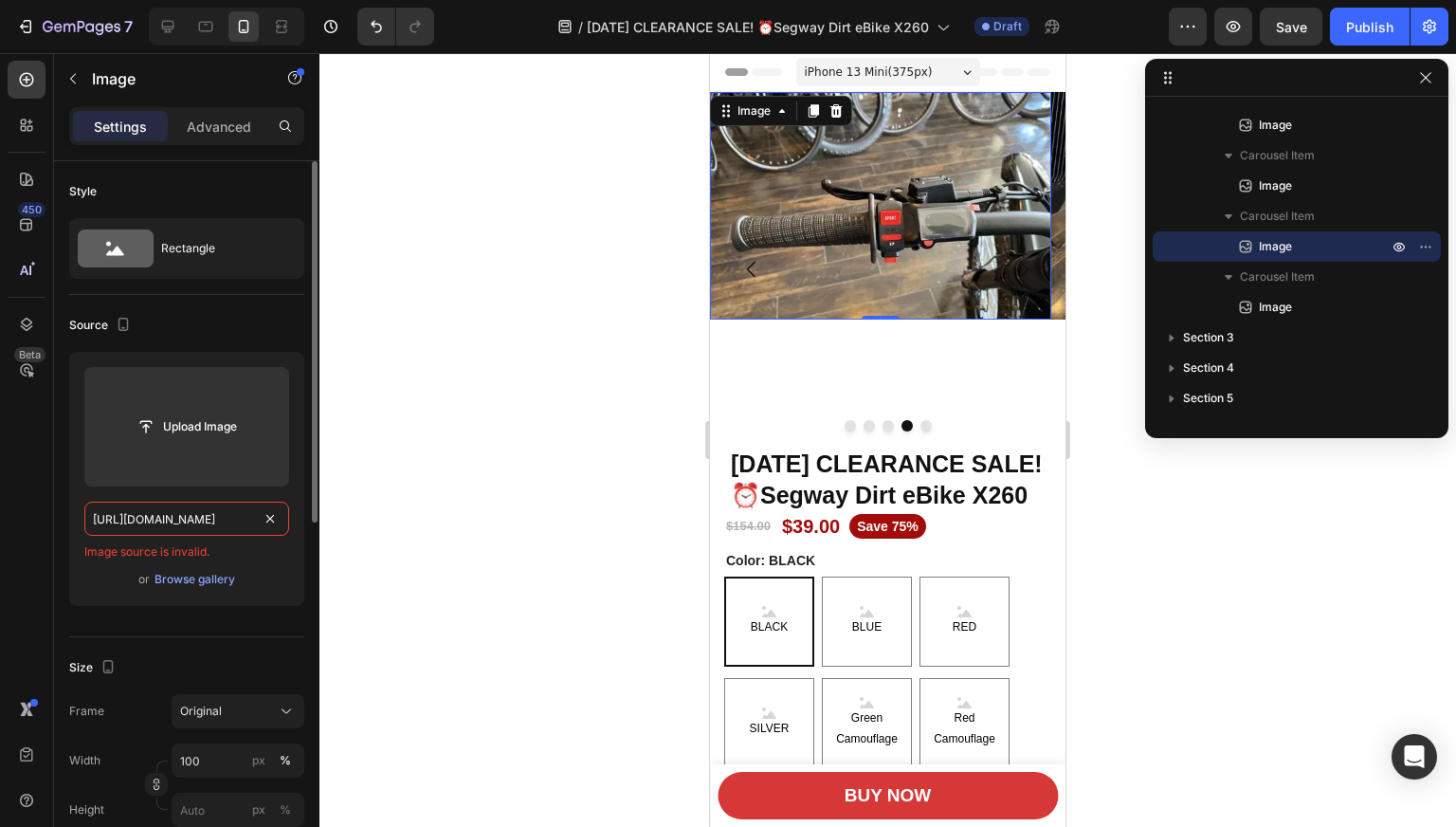
click at [190, 519] on input "[URL][DOMAIN_NAME]" at bounding box center [187, 518] width 205 height 34
paste input "[URL][DOMAIN_NAME]"
type input "[URL][DOMAIN_NAME]"
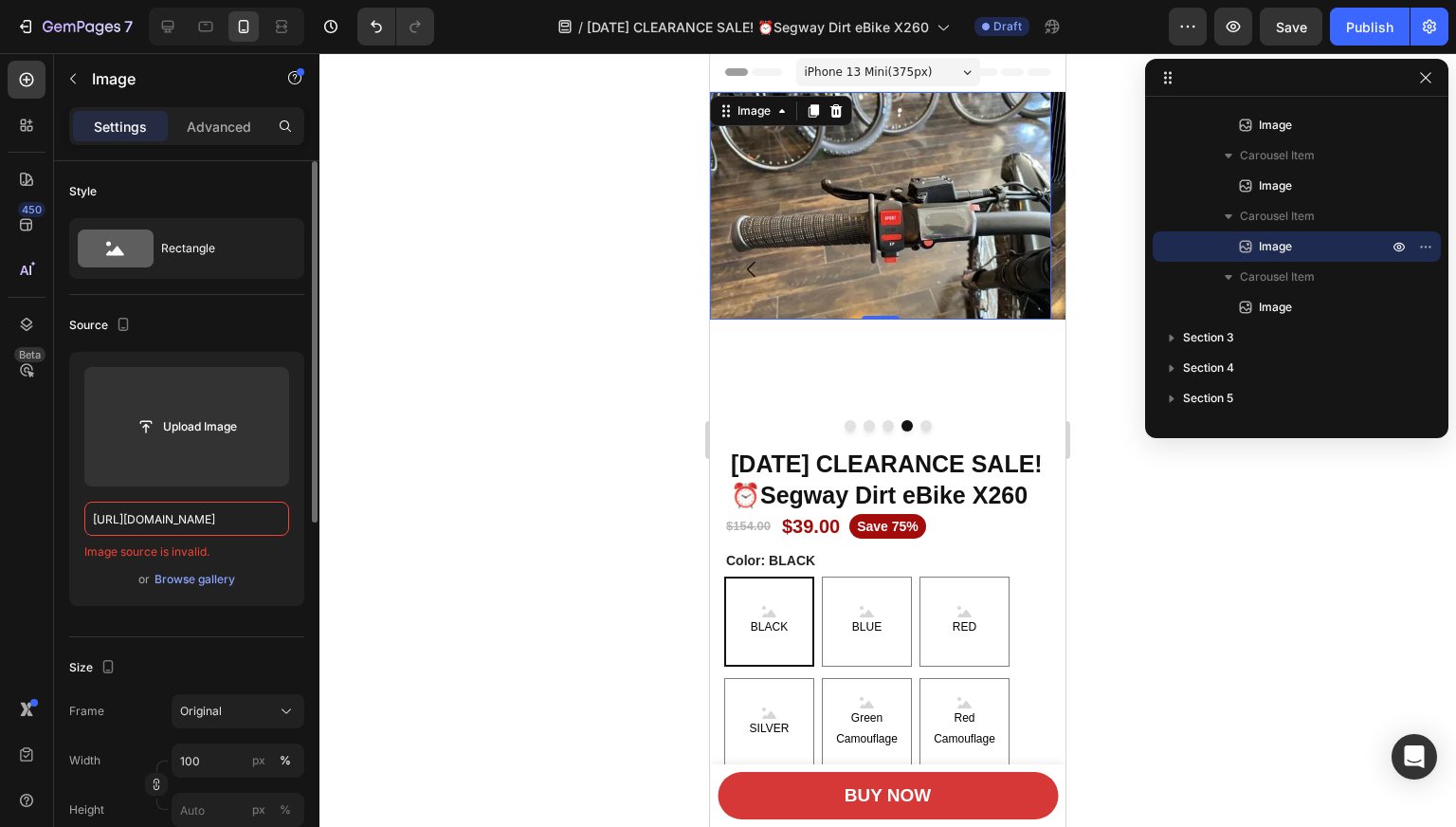
scroll to position [0, 0]
paste input "[URL][DOMAIN_NAME]"
paste input "D334FDCC-6F70-5461-18CF-7C4D04F168B1"
type input "[URL][DOMAIN_NAME]"
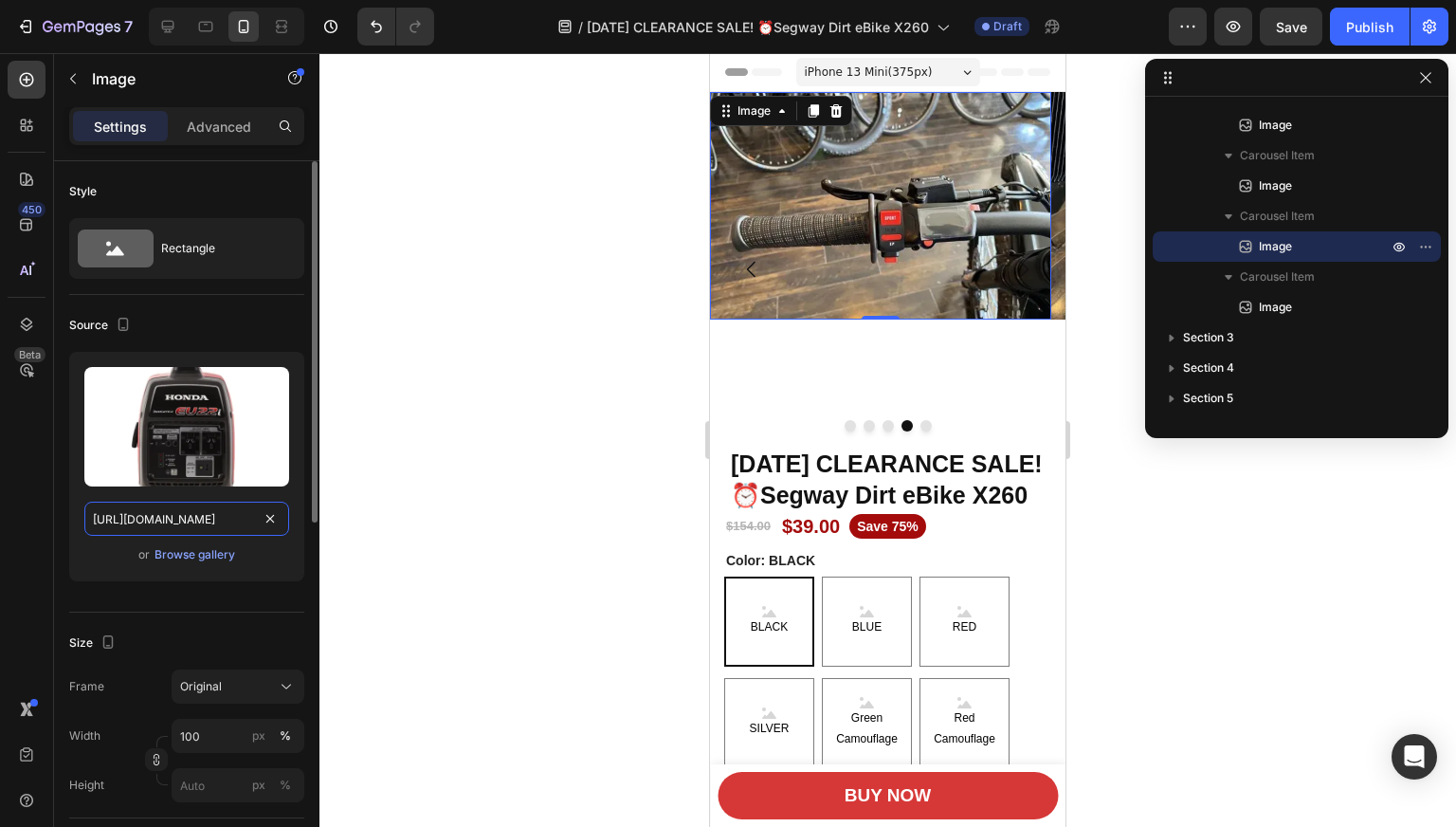
scroll to position [0, 759]
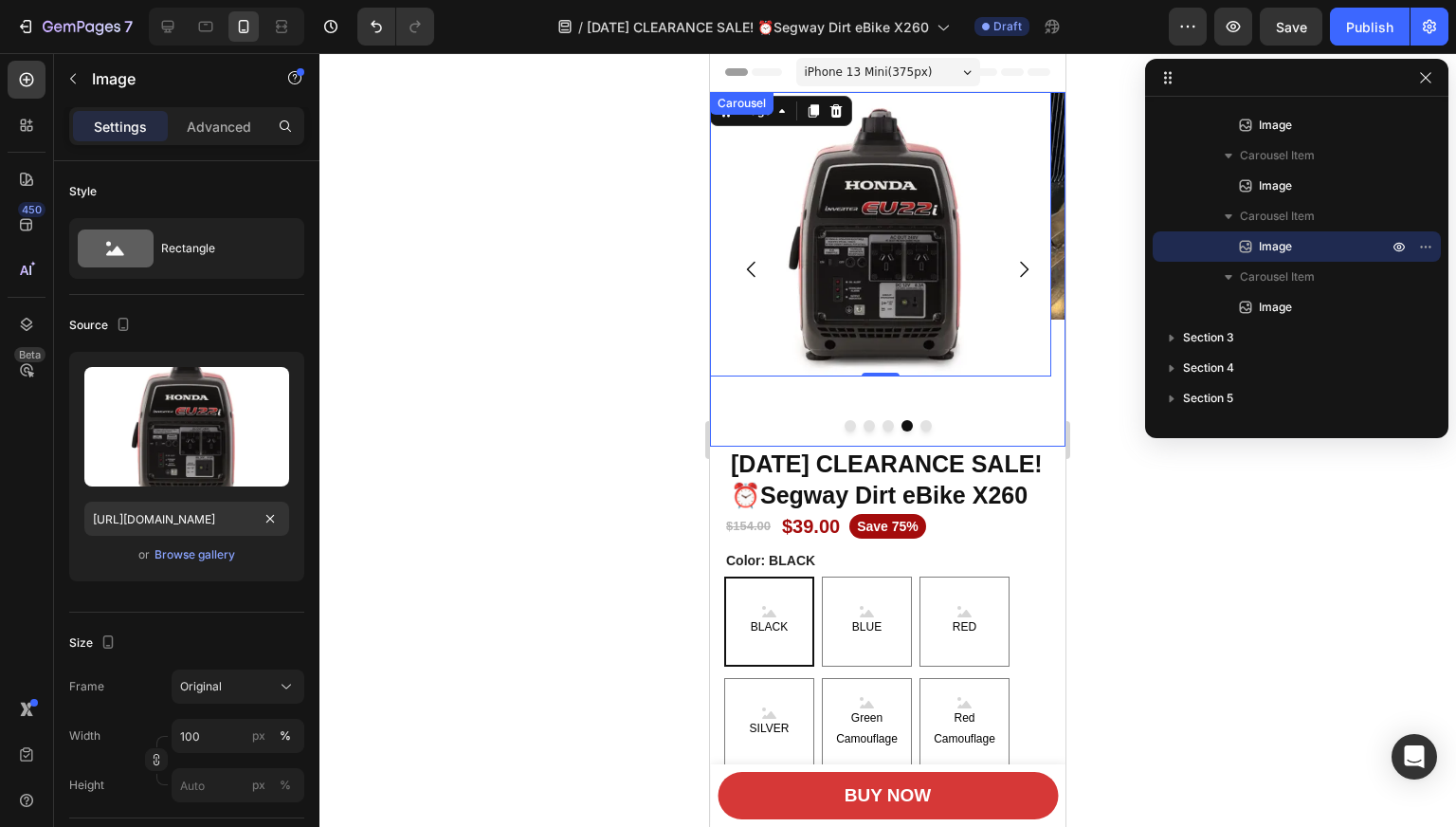
click at [920, 423] on button "Dot" at bounding box center [925, 425] width 11 height 11
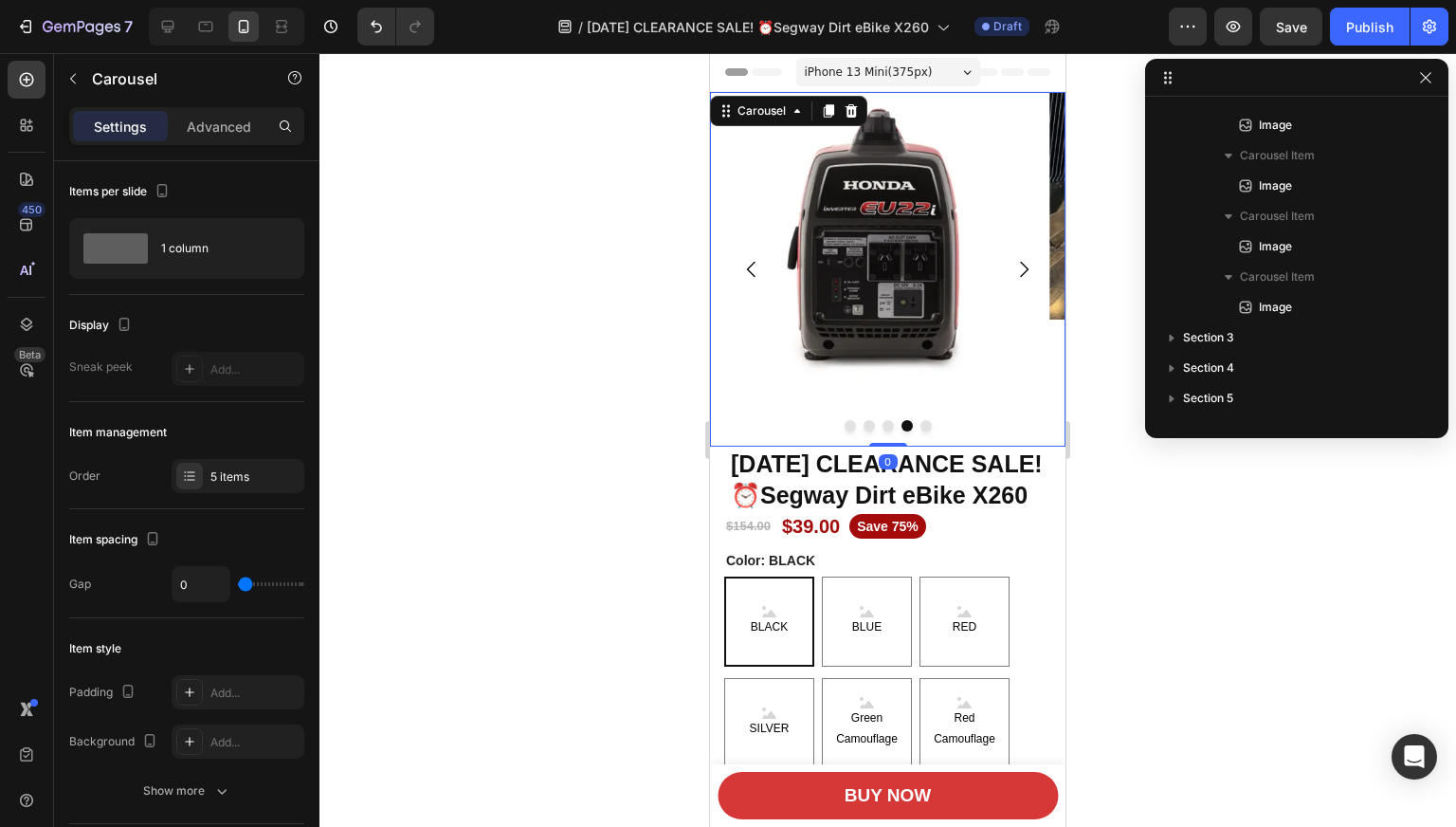
scroll to position [0, 0]
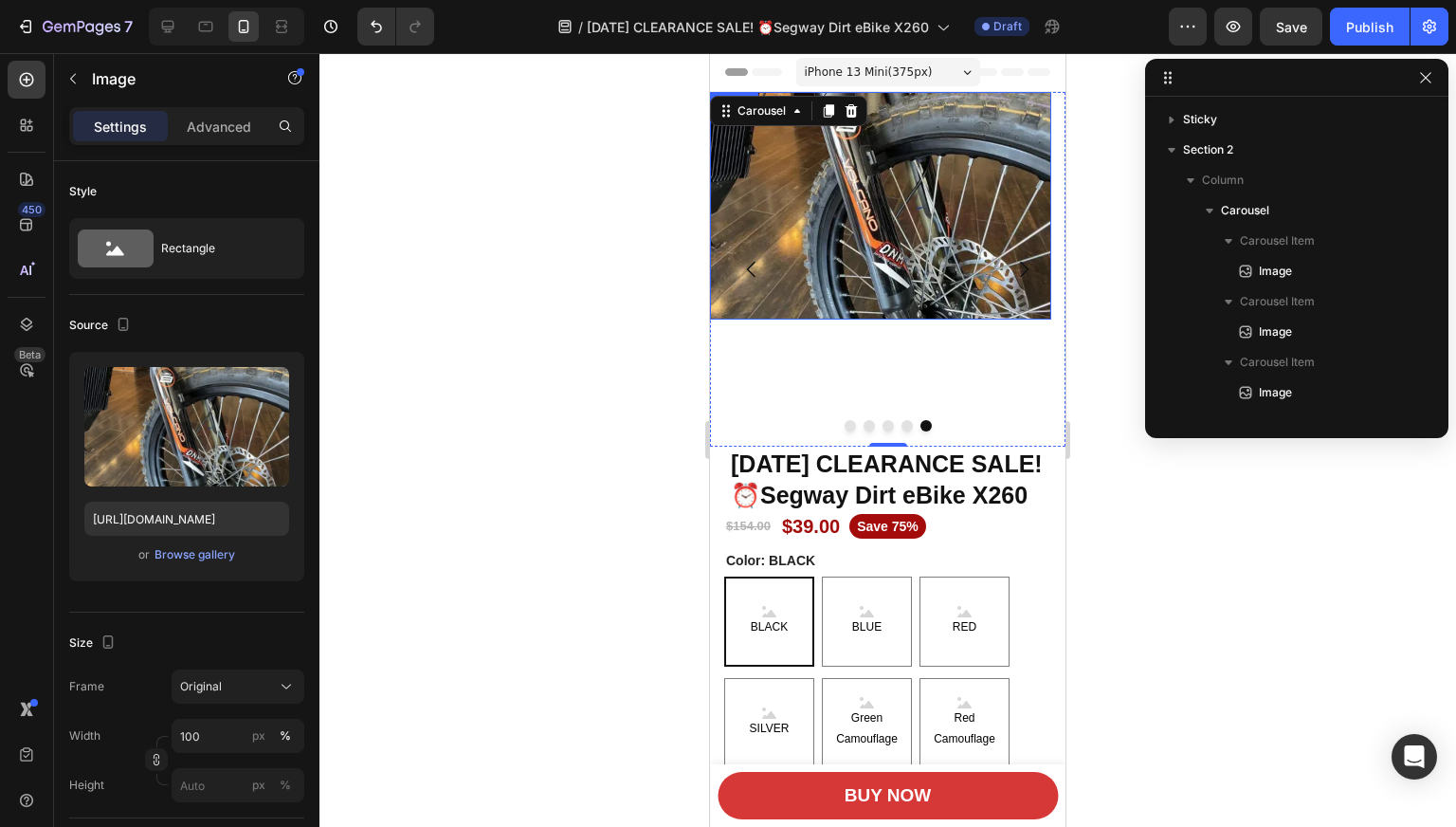
click at [908, 300] on img at bounding box center [880, 206] width 341 height 228
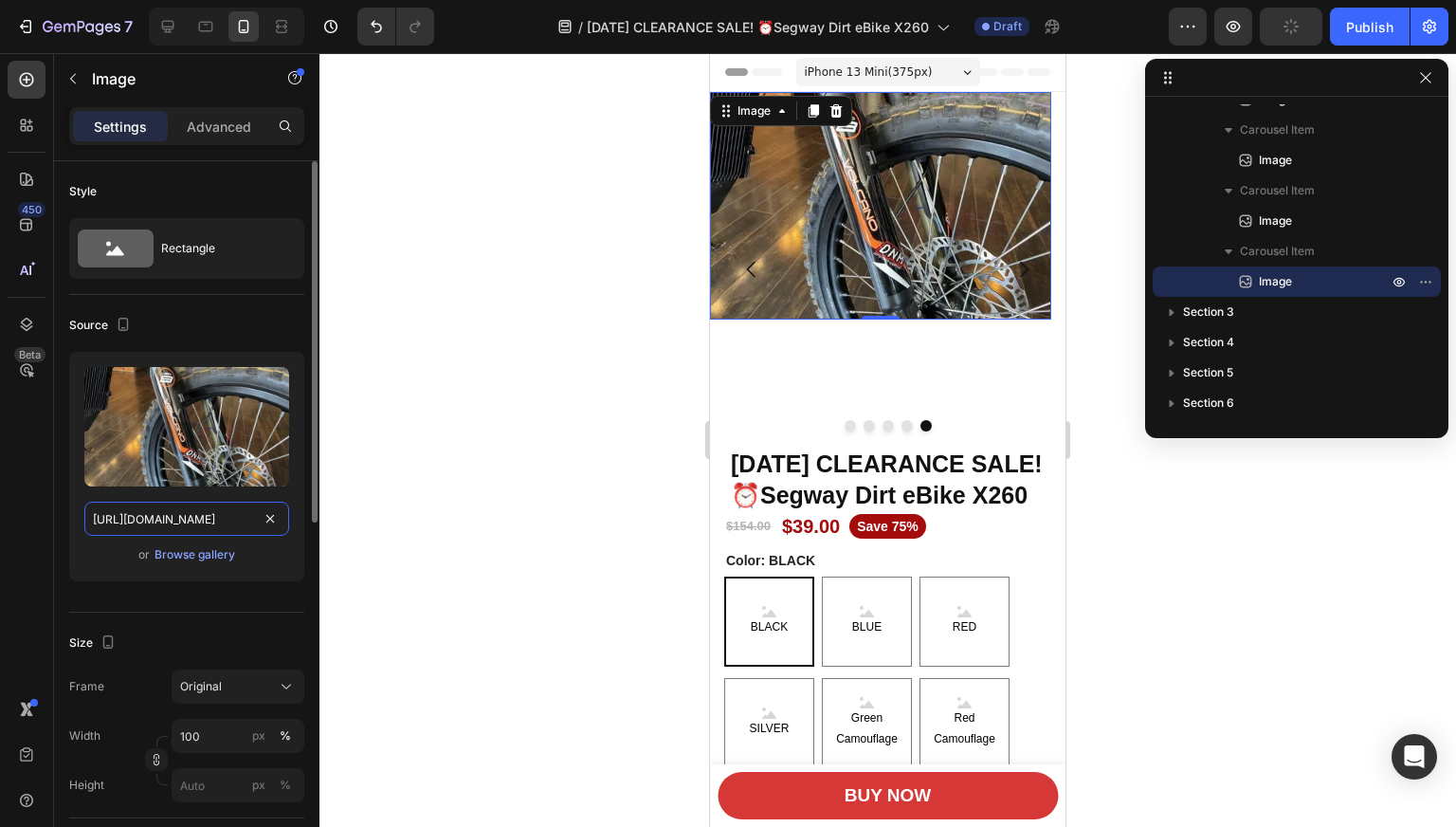
click at [197, 517] on input "[URL][DOMAIN_NAME]" at bounding box center [187, 518] width 205 height 34
paste input "text"
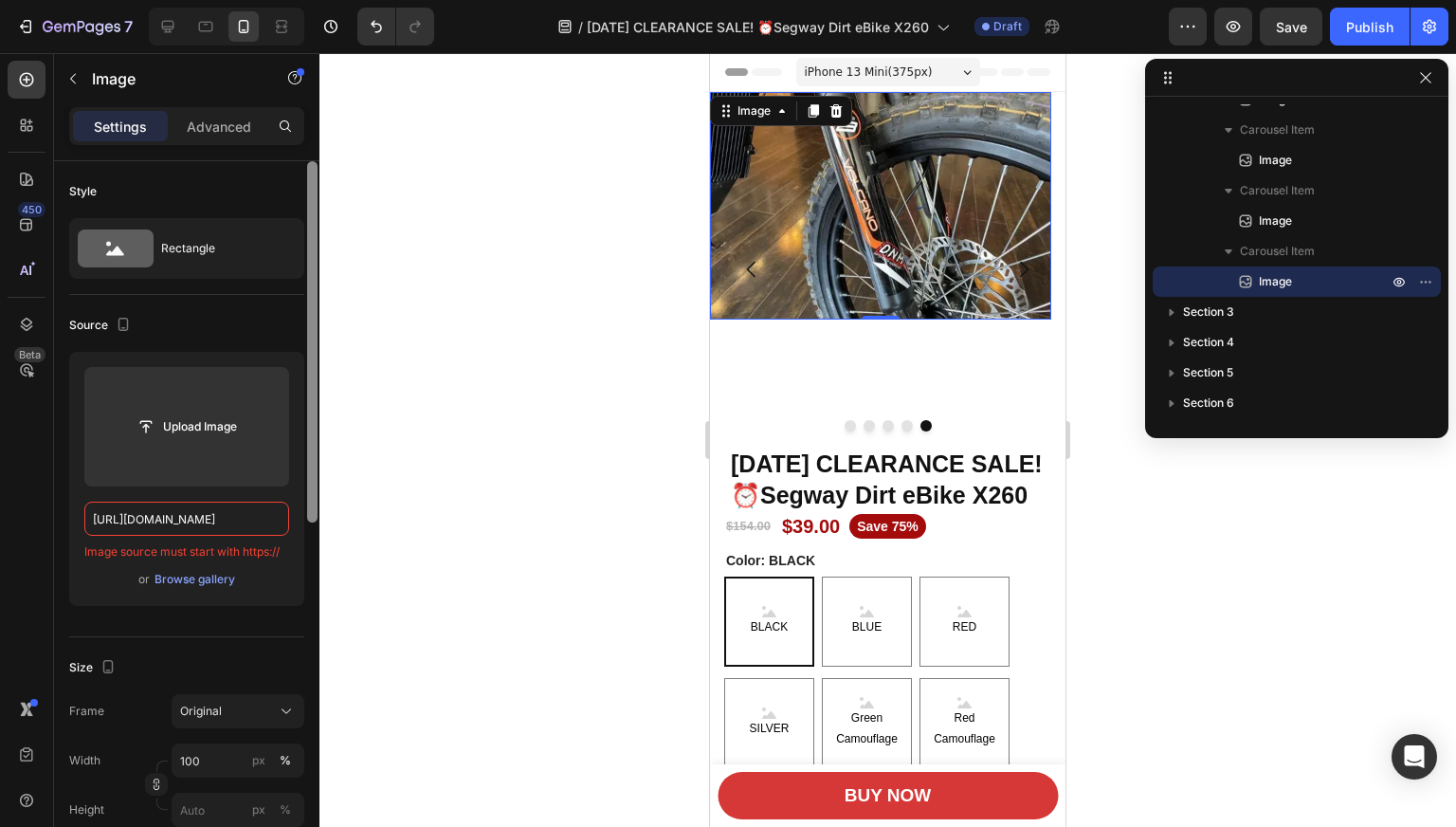
paste input "528/57B2F006-5EFA-5C23-8123-3B4CAC88F2AD.jpg?x-oss-process=image/resize,m_lfit,…"
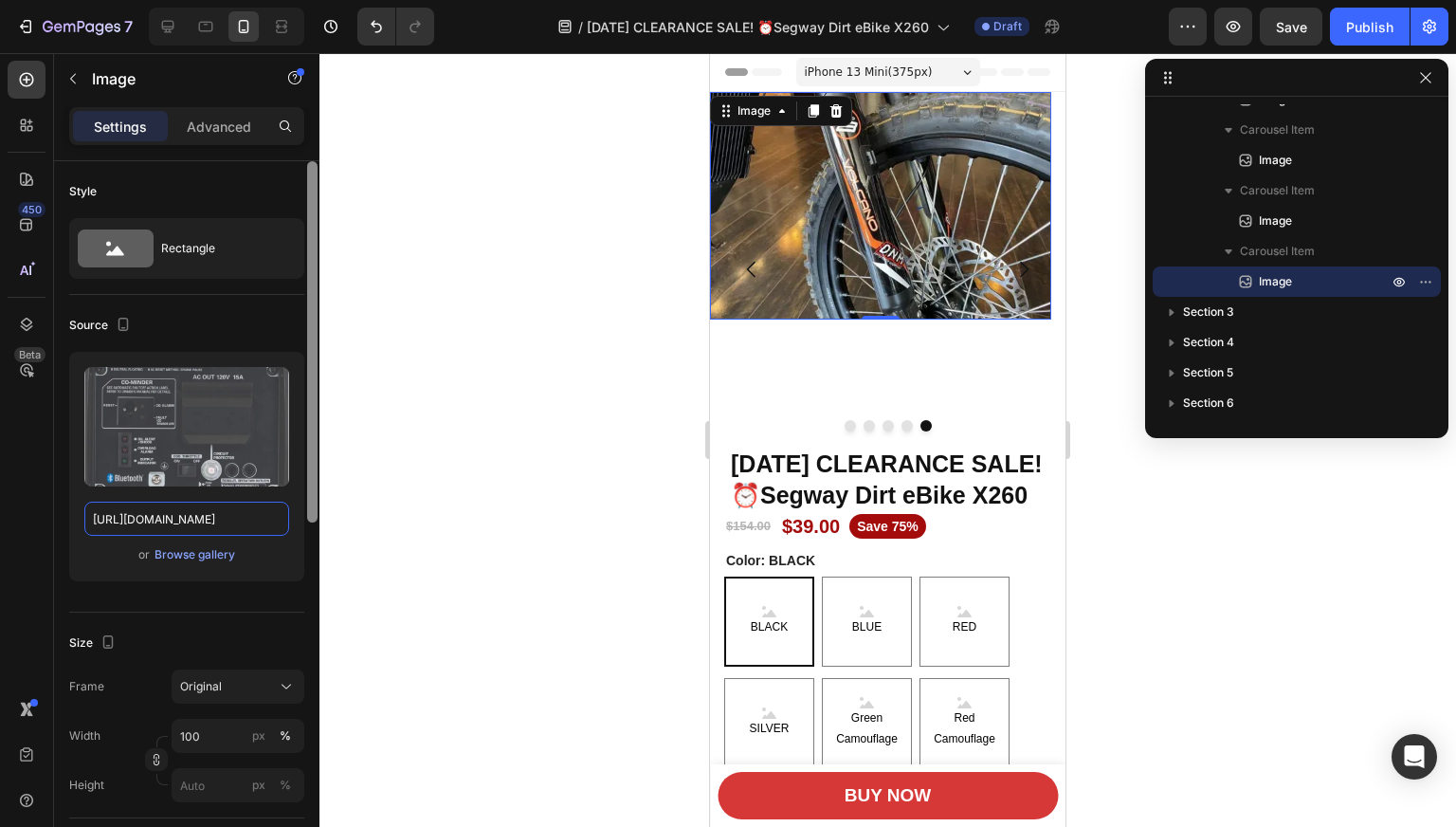
scroll to position [0, 762]
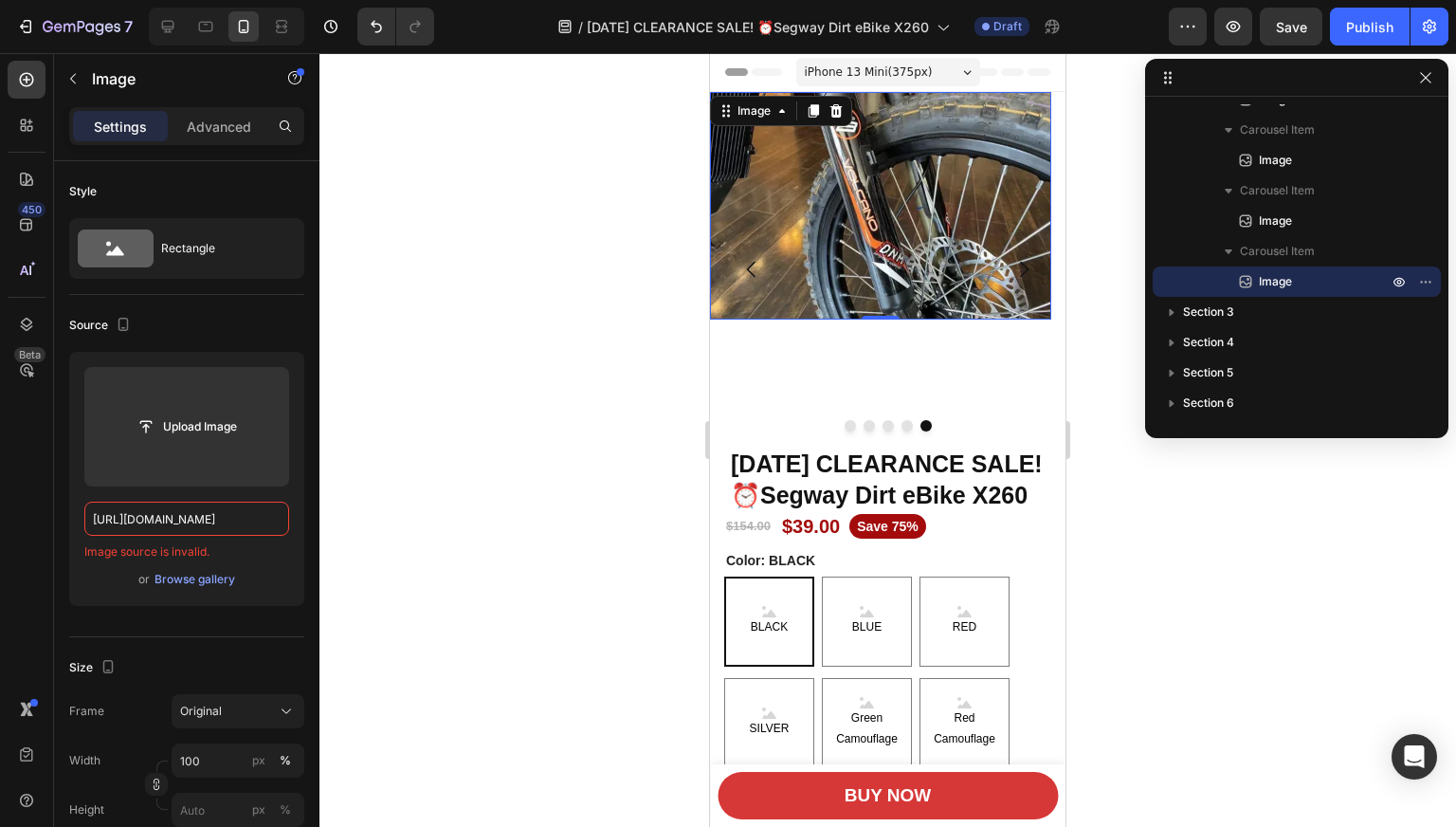
type input "[URL][DOMAIN_NAME]"
click at [188, 520] on input "[URL][DOMAIN_NAME]" at bounding box center [187, 518] width 205 height 34
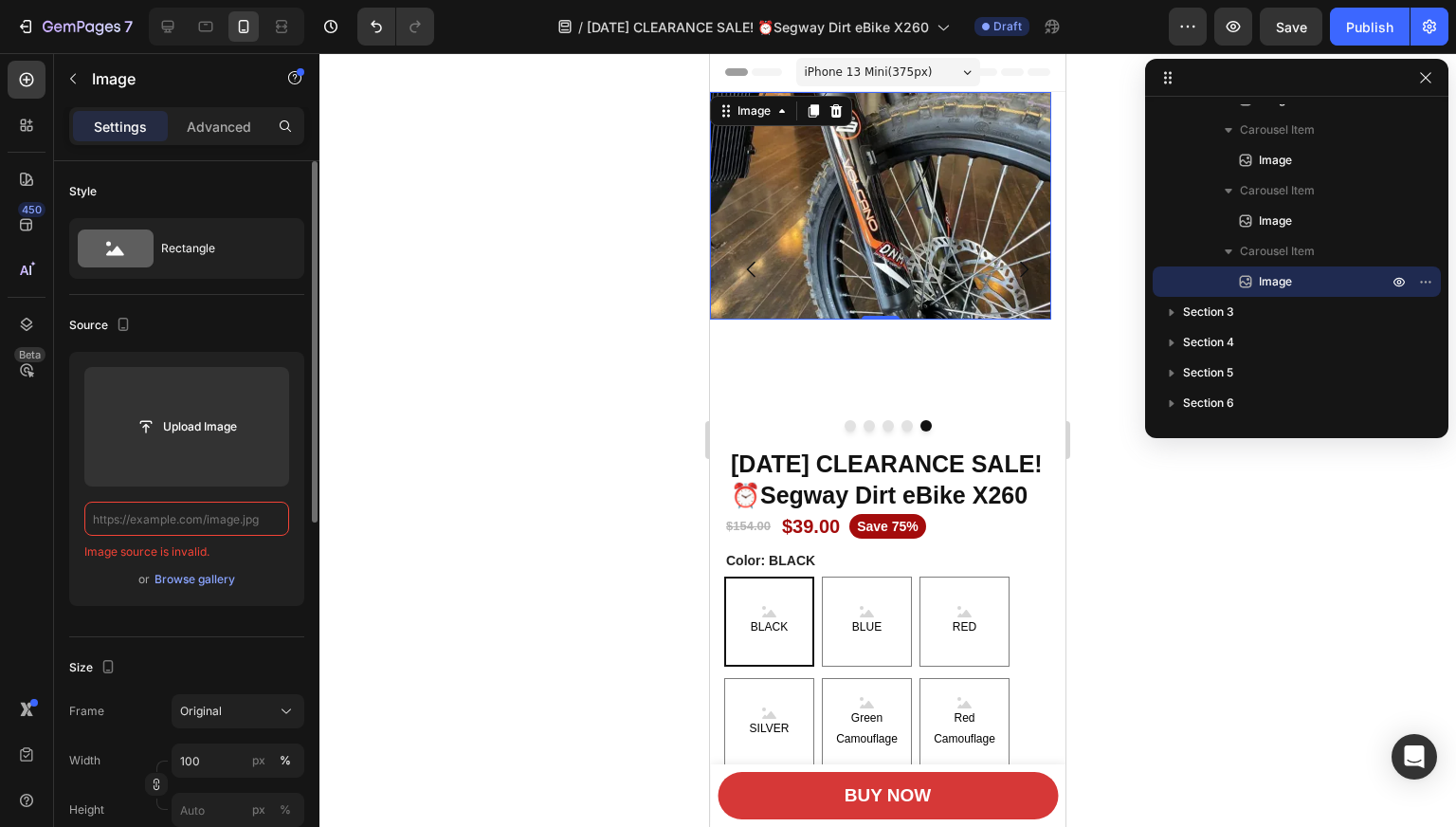
type input "[URL][DOMAIN_NAME]"
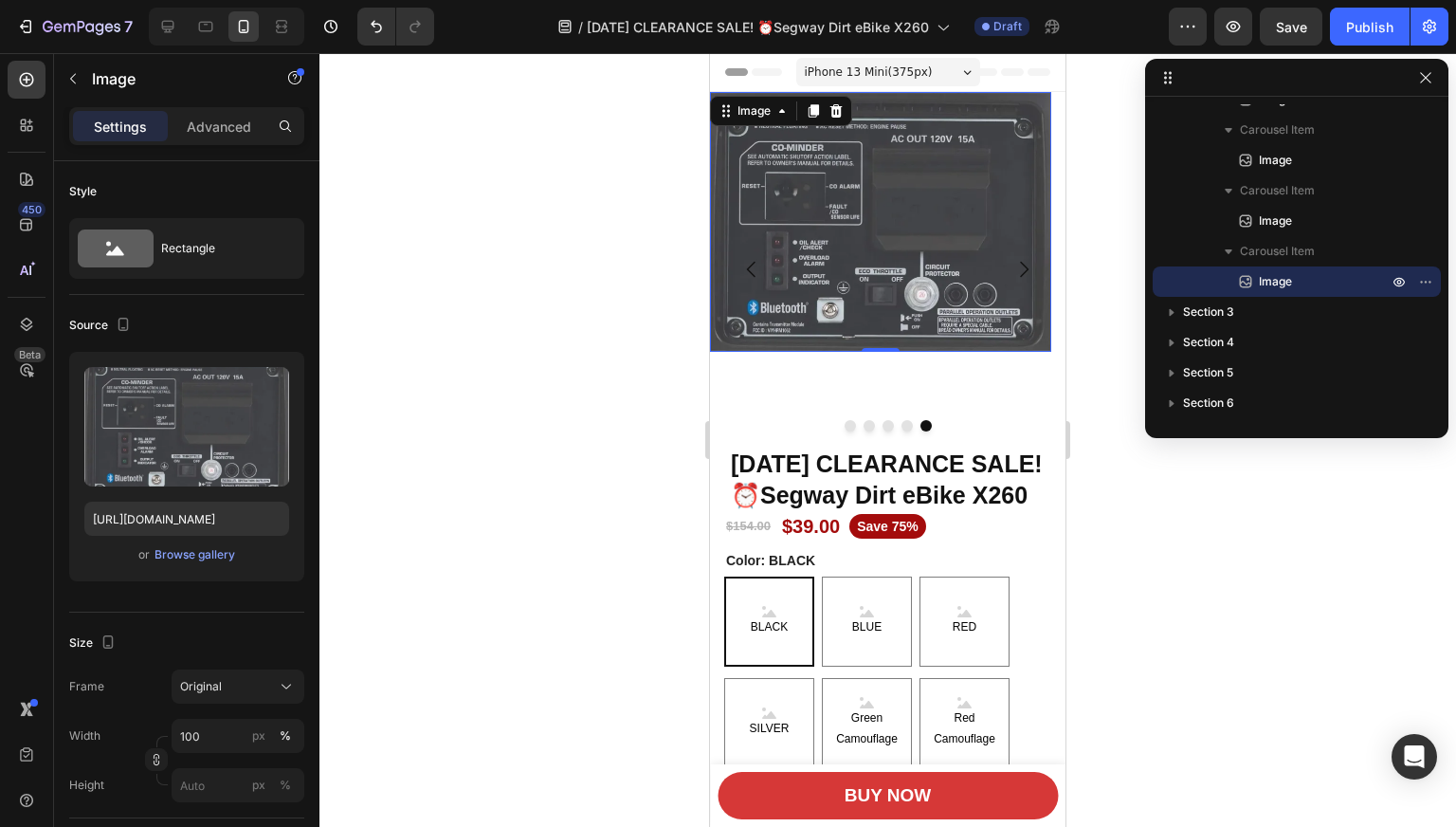
click at [451, 520] on div at bounding box center [887, 440] width 1136 height 774
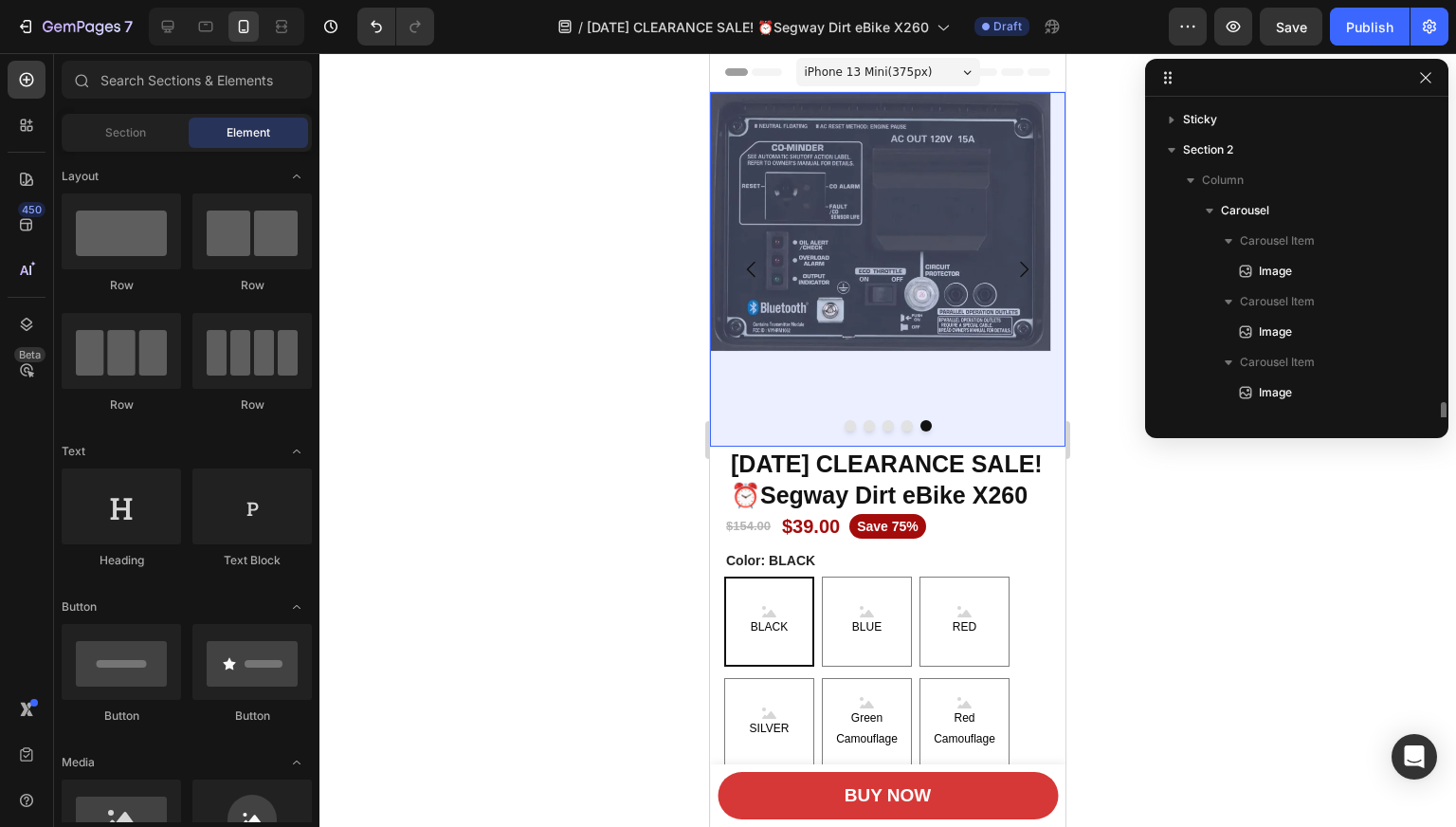
scroll to position [233, 0]
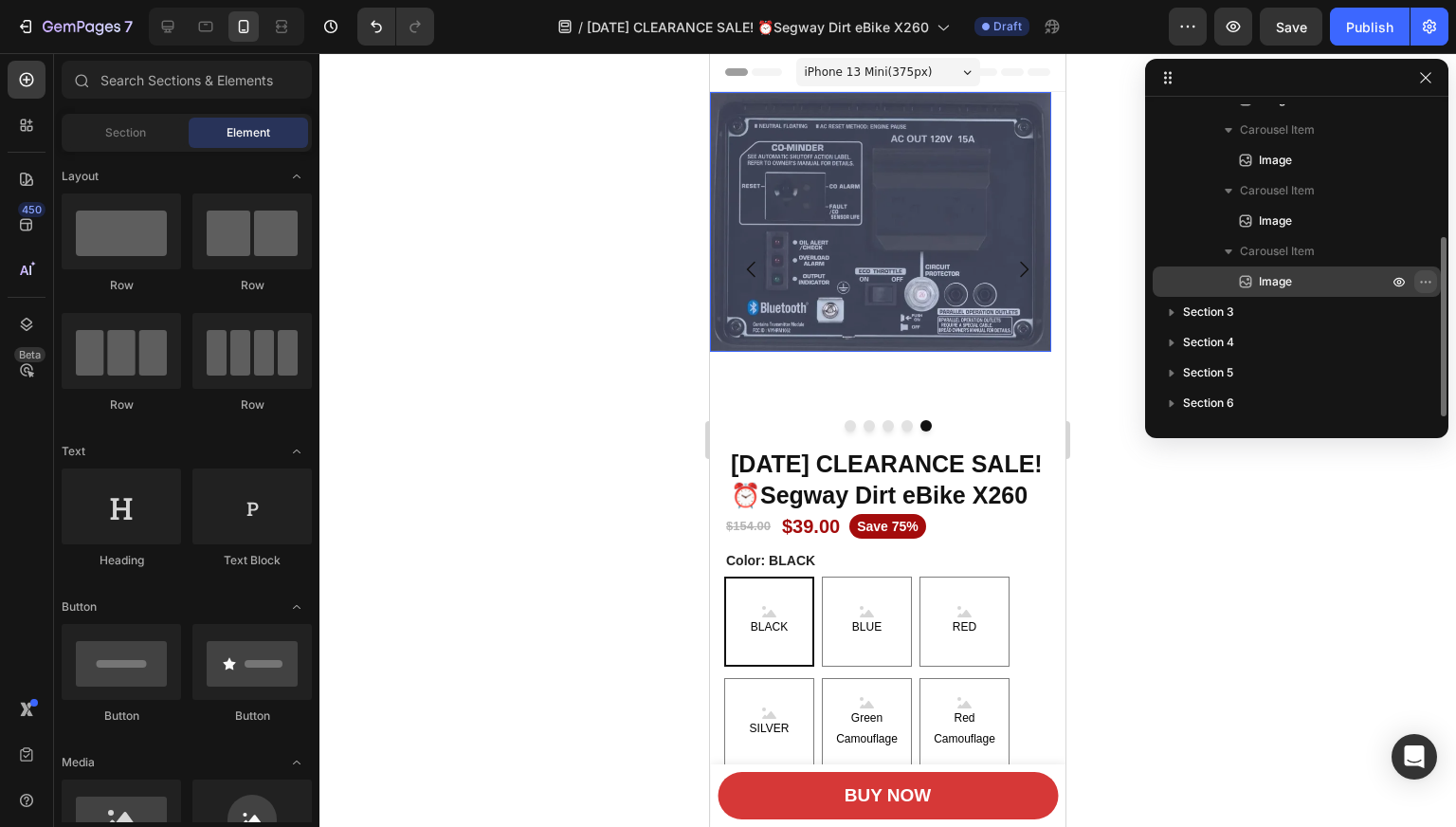
click at [1429, 278] on icon "button" at bounding box center [1426, 282] width 15 height 15
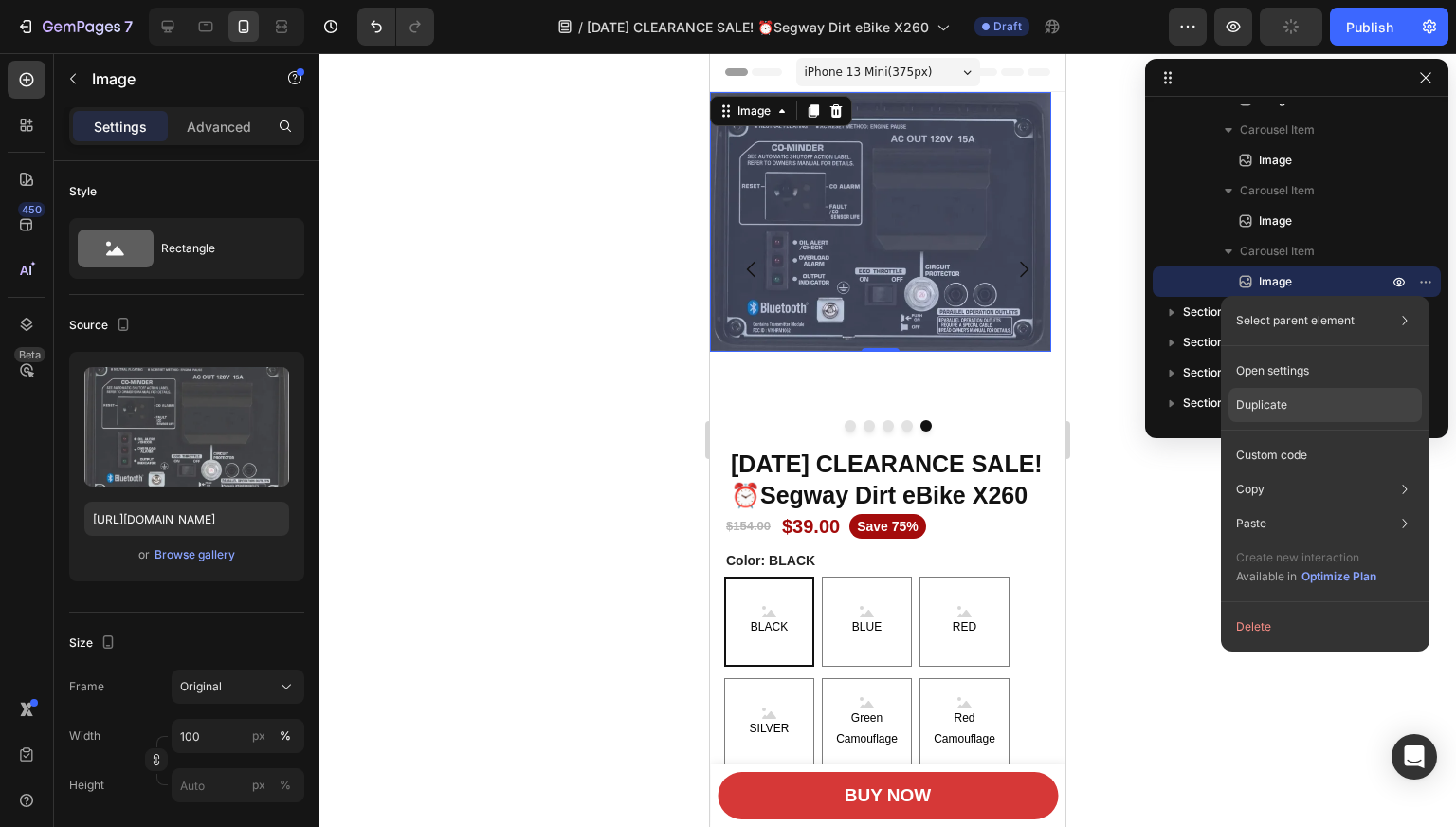
click at [1304, 400] on div "Duplicate" at bounding box center [1325, 404] width 194 height 34
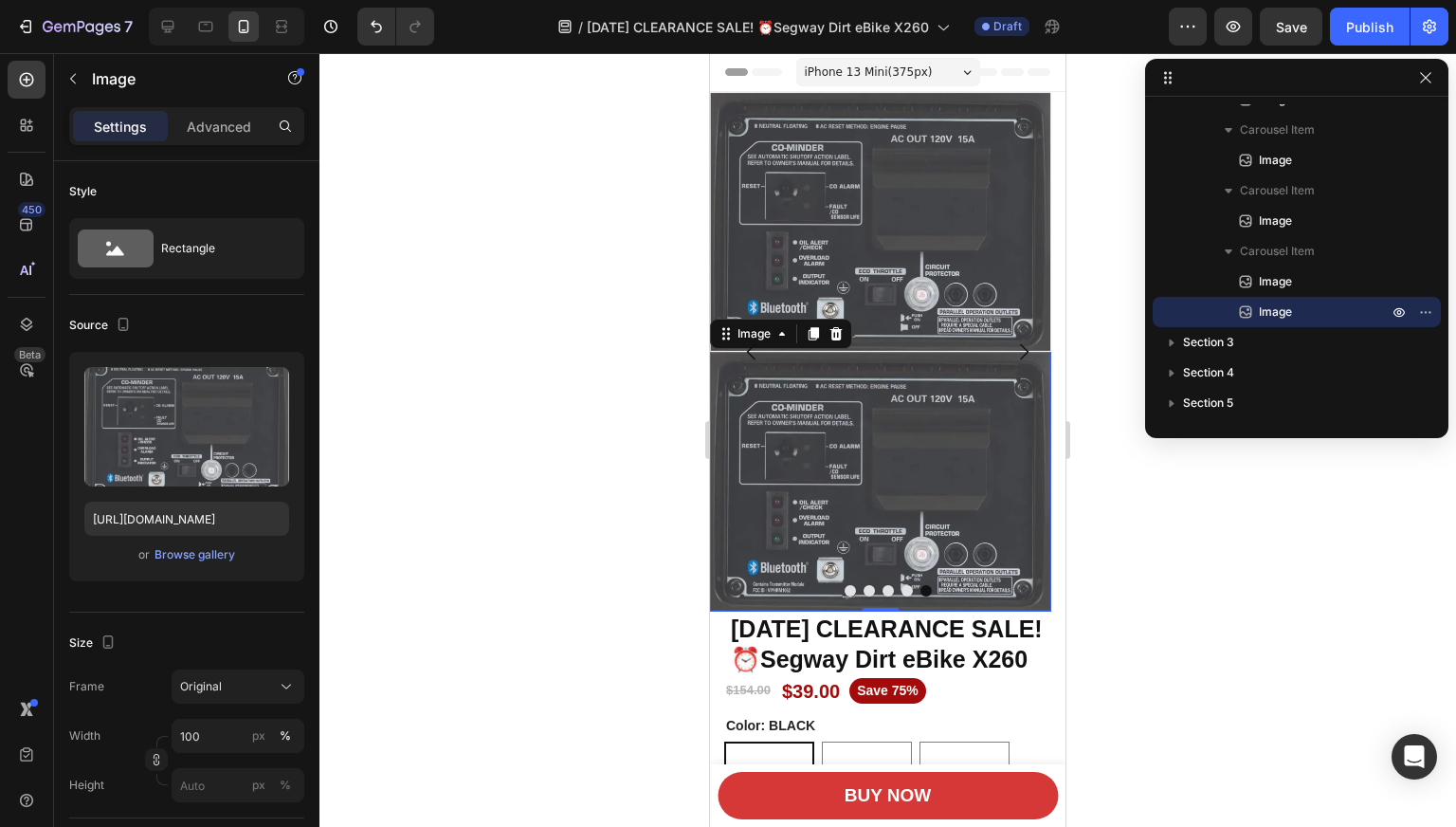
click at [1003, 399] on img at bounding box center [880, 481] width 341 height 260
click at [934, 418] on img at bounding box center [880, 481] width 341 height 260
click at [1419, 313] on icon "button" at bounding box center [1426, 311] width 15 height 15
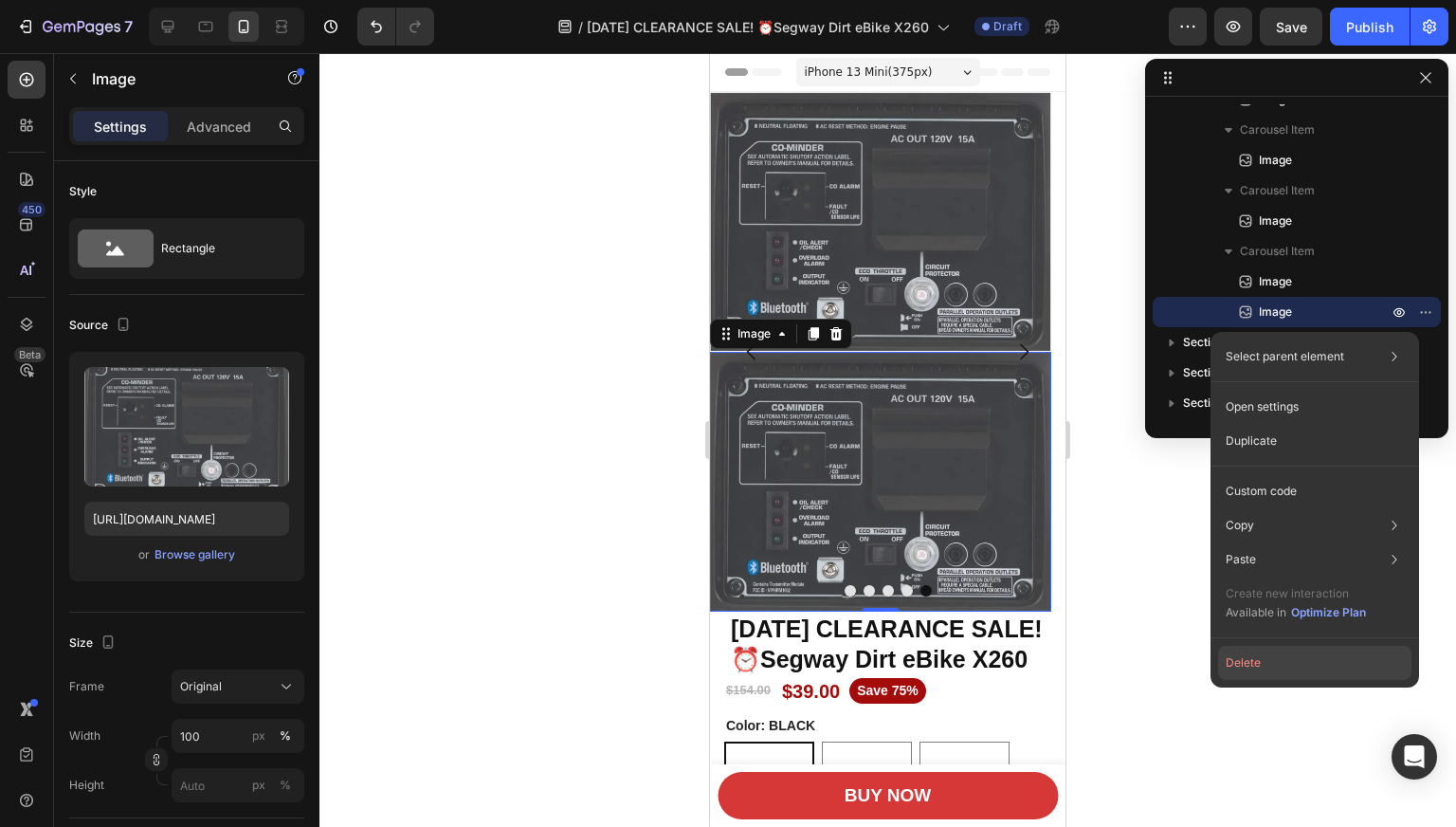
click at [1251, 658] on button "Delete" at bounding box center [1315, 663] width 194 height 34
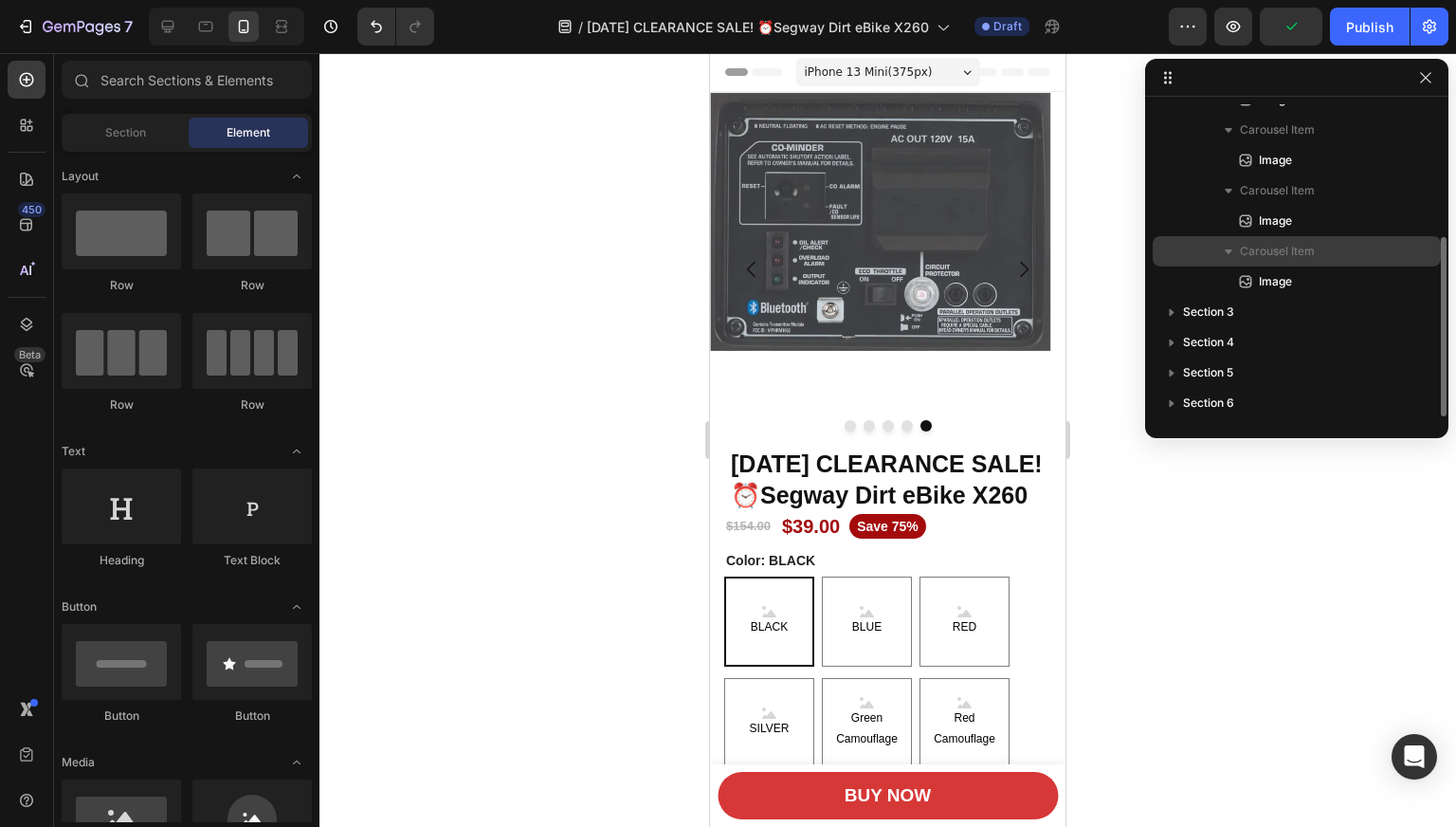
click at [1376, 238] on div "Carousel Item" at bounding box center [1297, 252] width 273 height 30
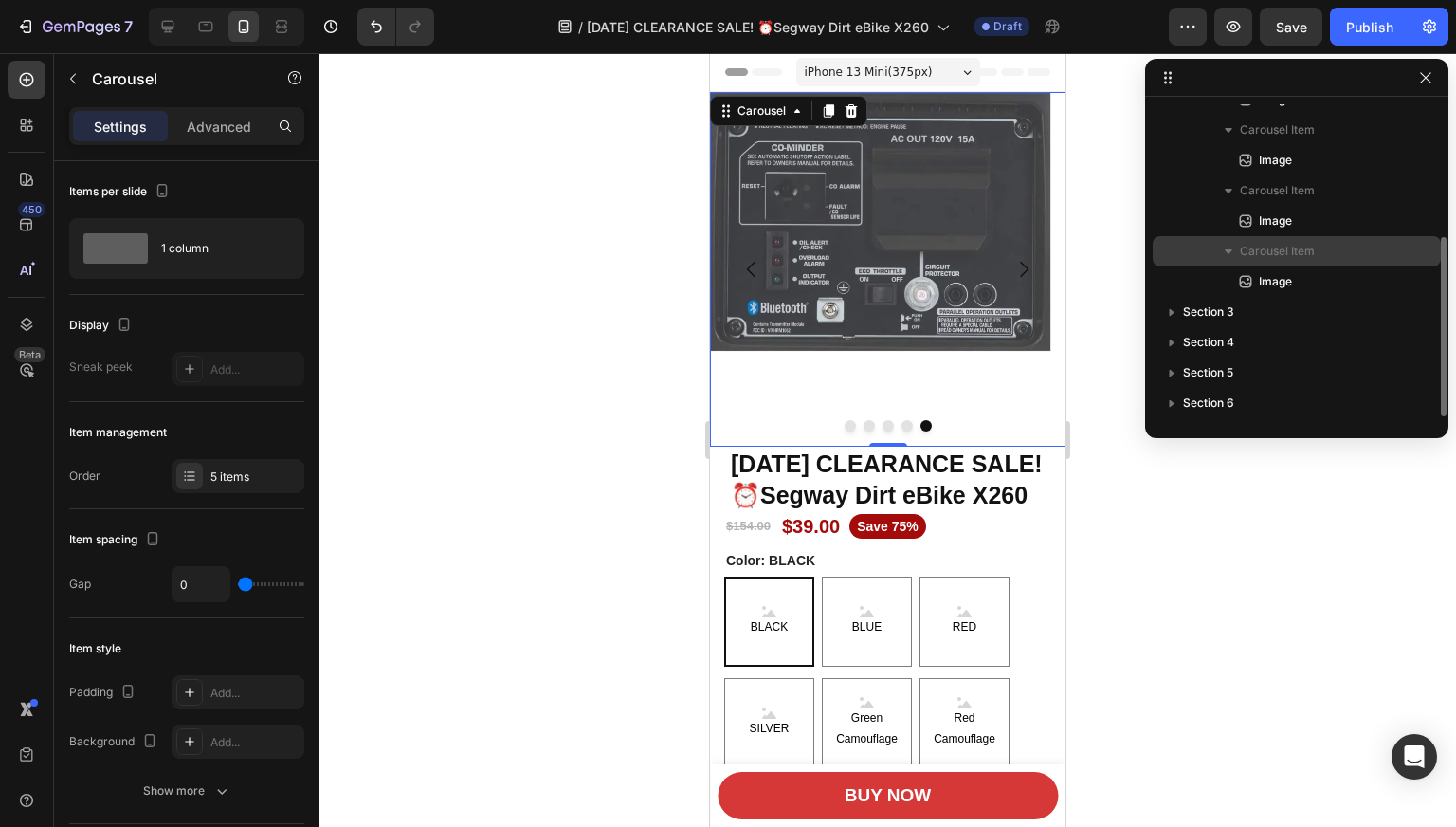
scroll to position [43, 0]
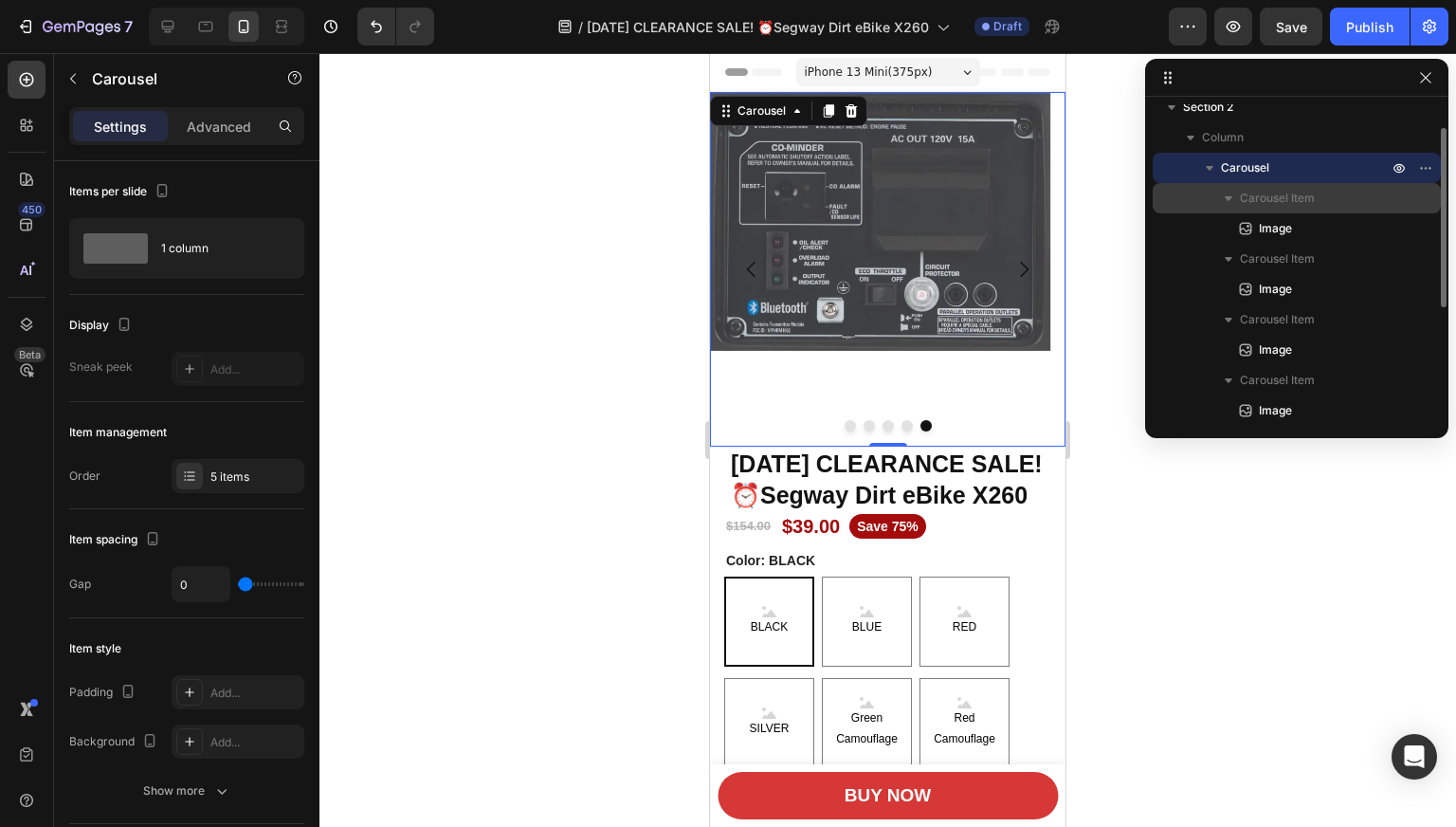
click at [1228, 197] on icon "button" at bounding box center [1228, 198] width 8 height 5
click at [1228, 196] on icon "button" at bounding box center [1228, 199] width 5 height 8
click at [1426, 166] on icon "button" at bounding box center [1426, 168] width 15 height 15
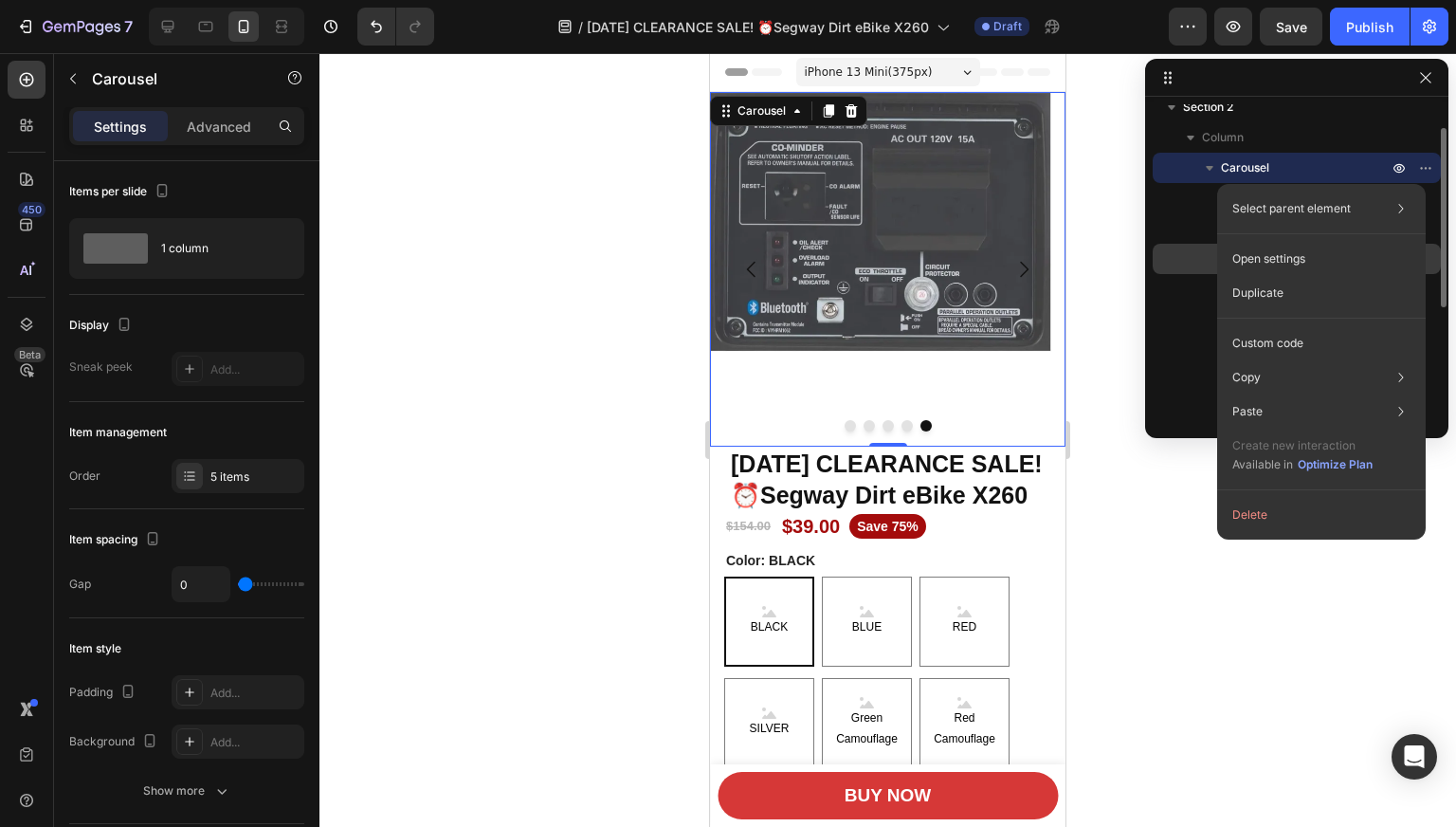
click at [1179, 269] on div "Carousel Item" at bounding box center [1297, 259] width 273 height 30
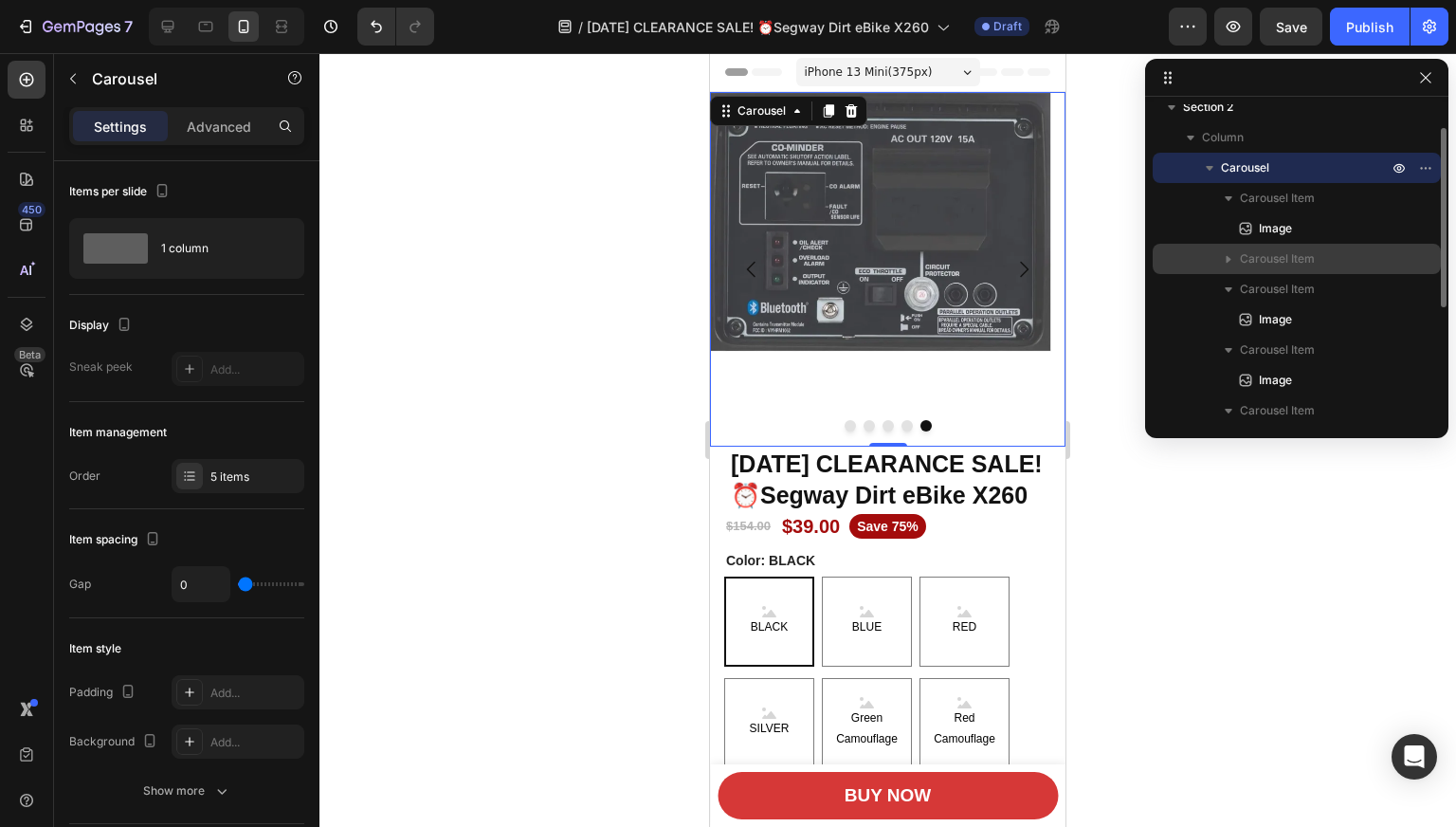
click at [1193, 260] on div "Carousel Item" at bounding box center [1297, 259] width 273 height 30
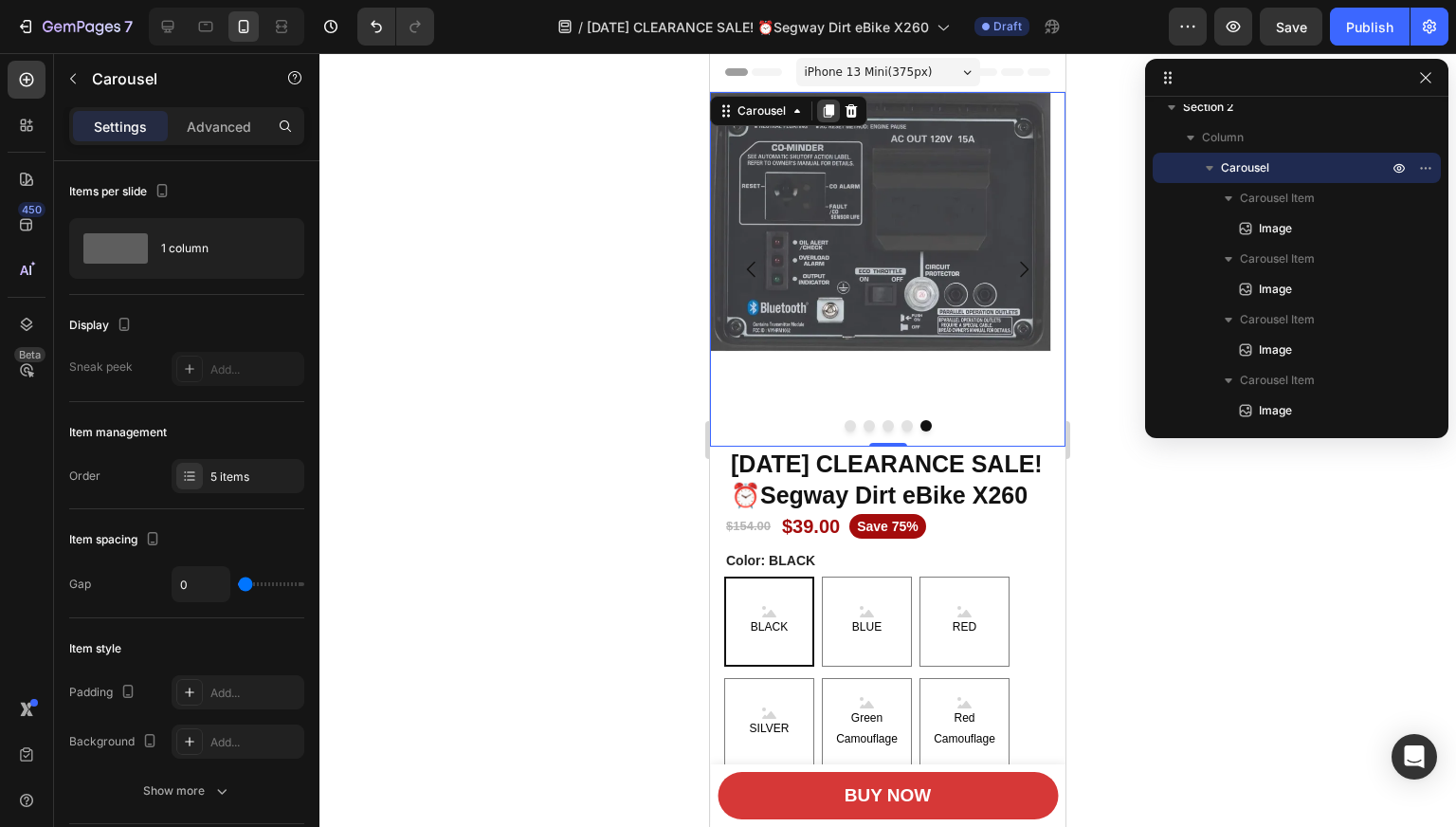
click at [829, 109] on icon at bounding box center [829, 111] width 10 height 13
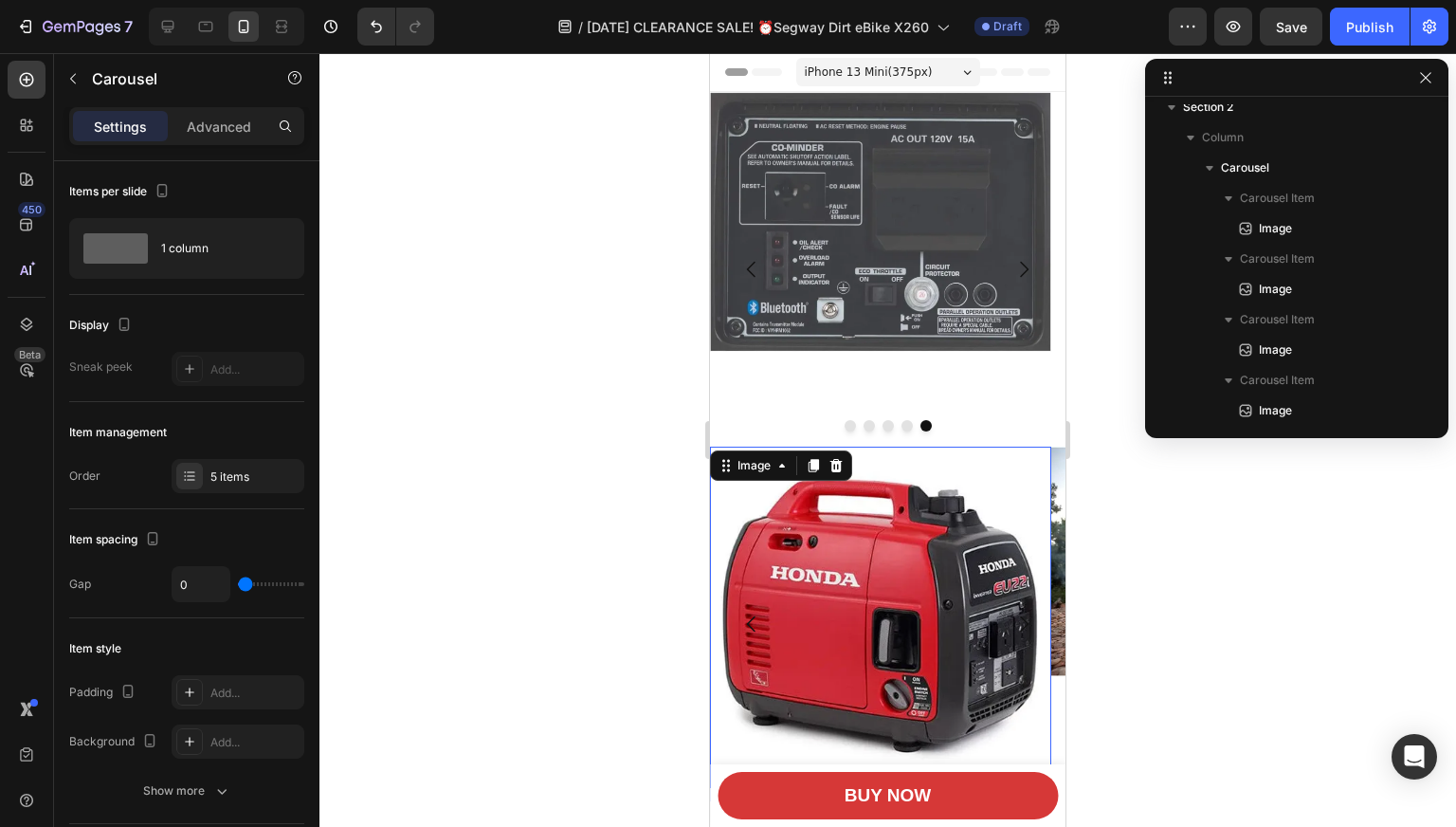
click at [979, 477] on img at bounding box center [880, 616] width 341 height 341
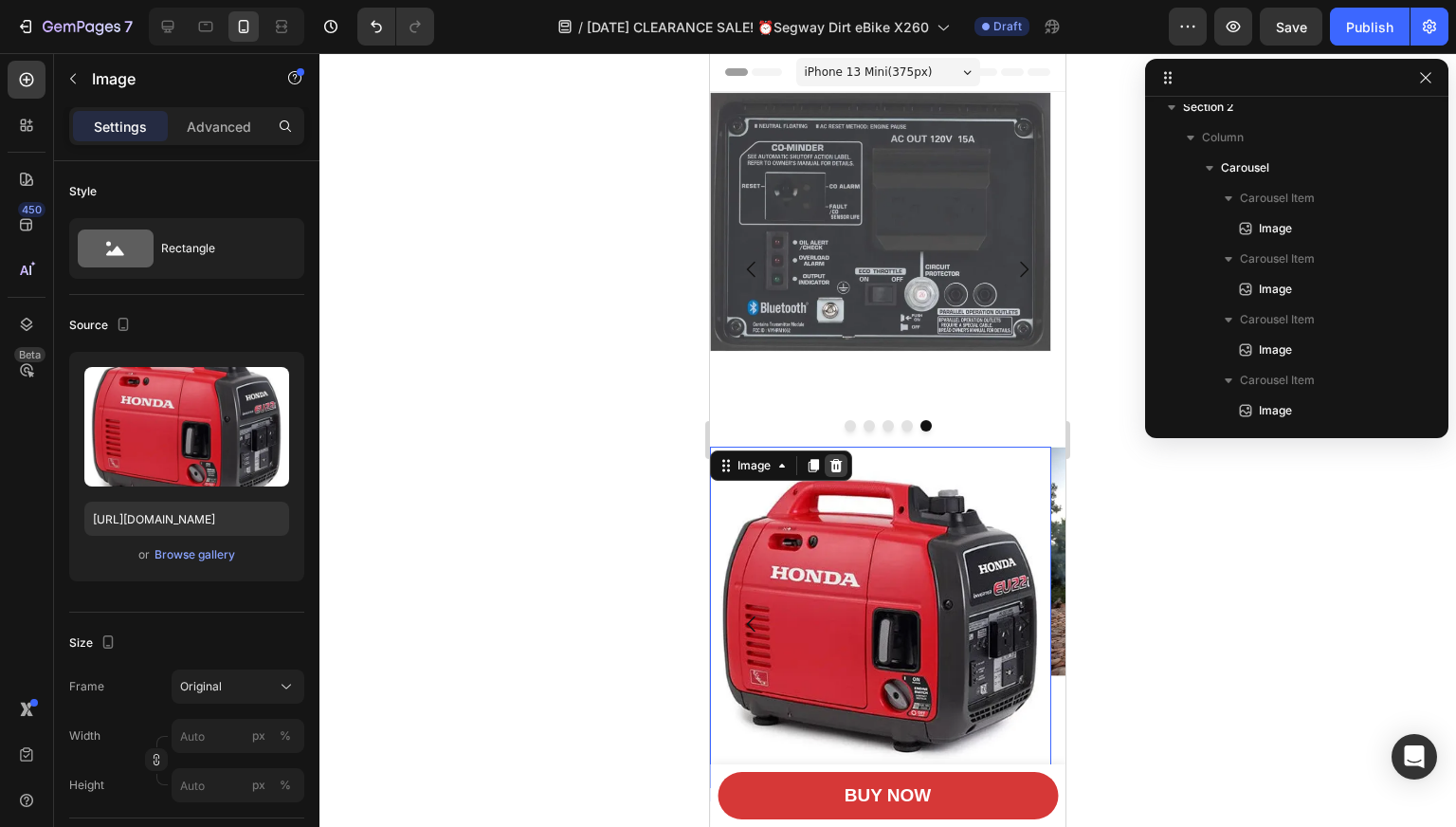
click at [835, 466] on icon at bounding box center [836, 465] width 12 height 13
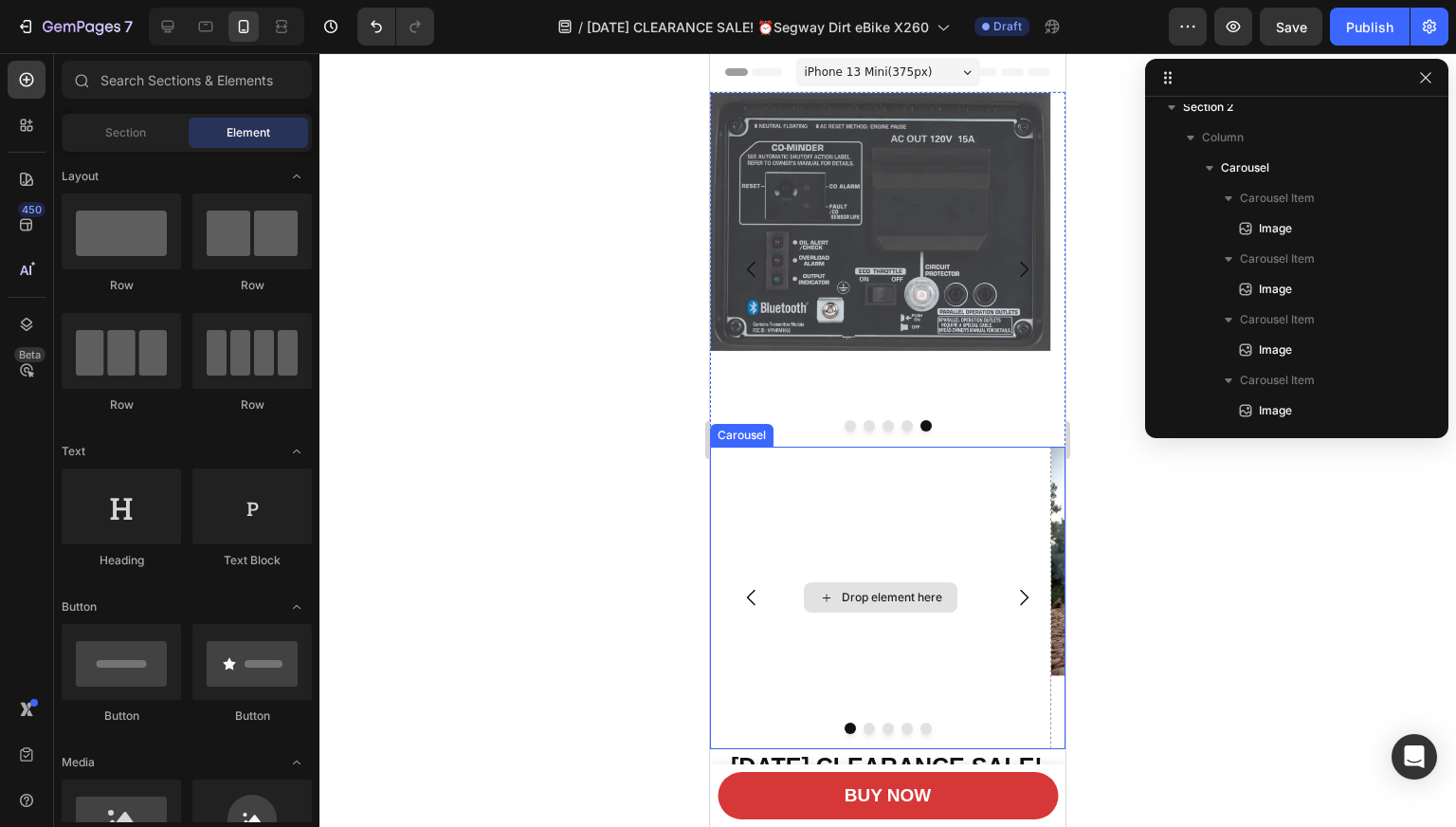
click at [941, 479] on div "Drop element here" at bounding box center [880, 597] width 341 height 302
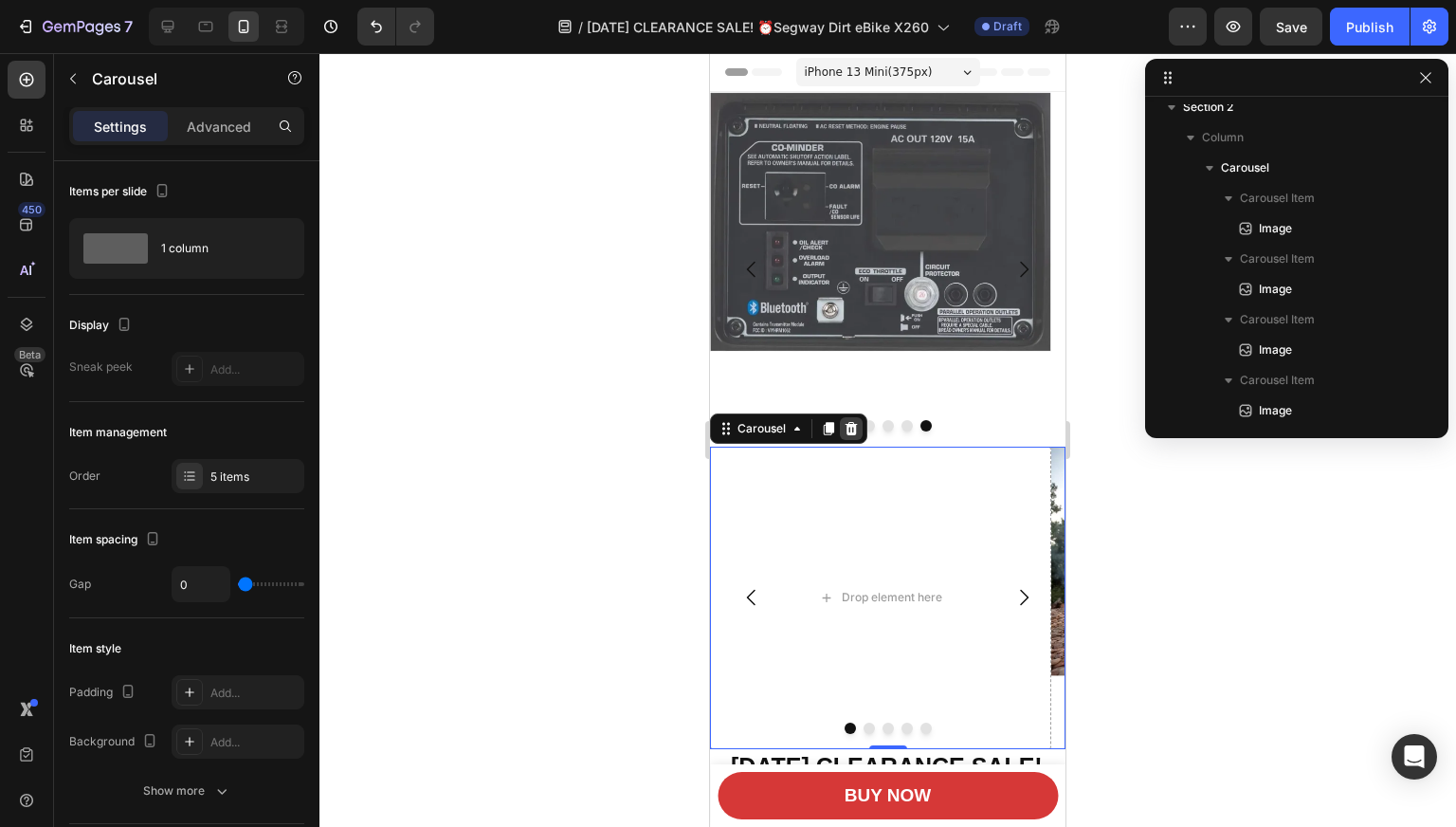
click at [849, 426] on icon at bounding box center [851, 428] width 15 height 15
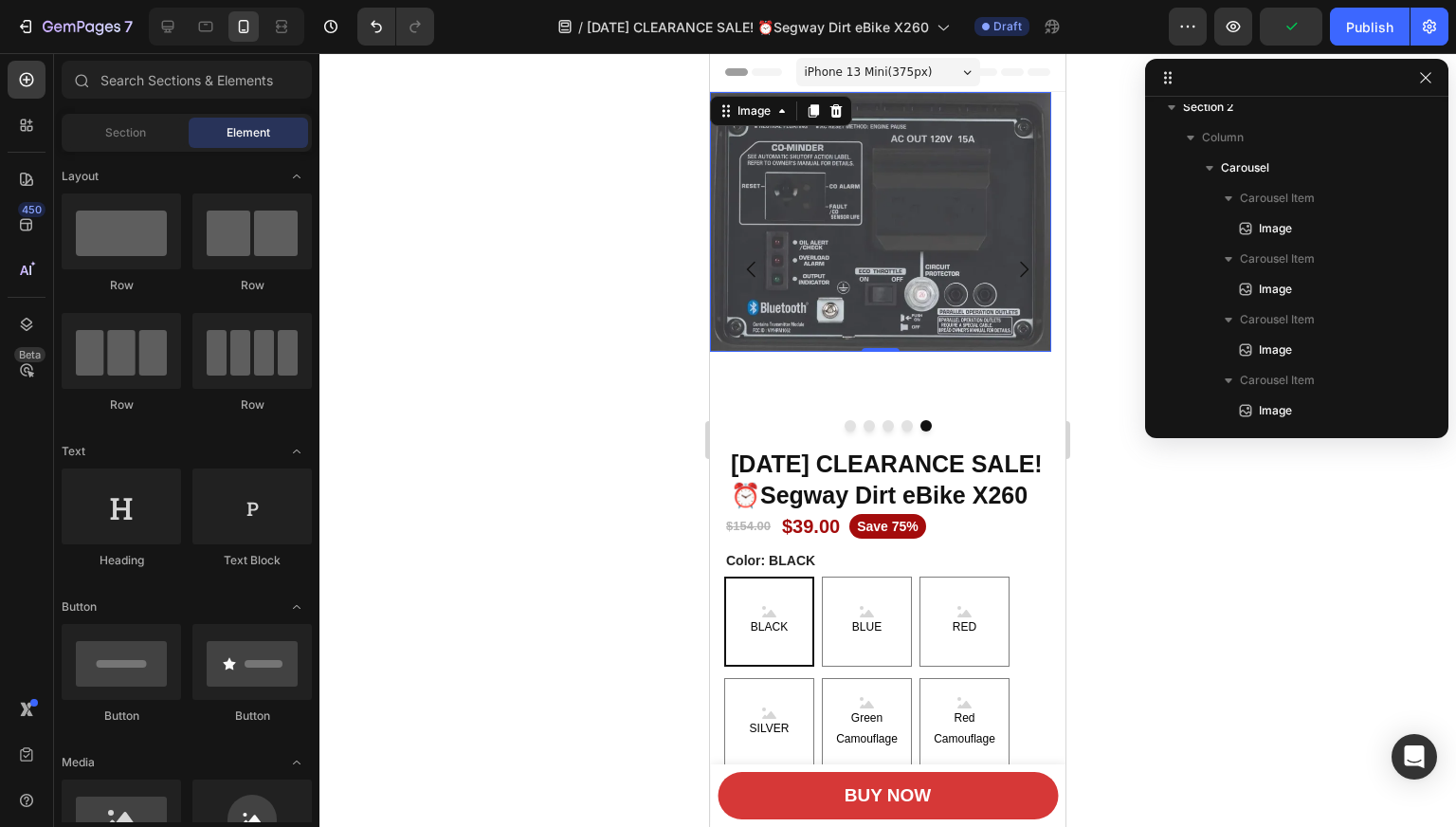
click at [961, 166] on img at bounding box center [880, 222] width 341 height 260
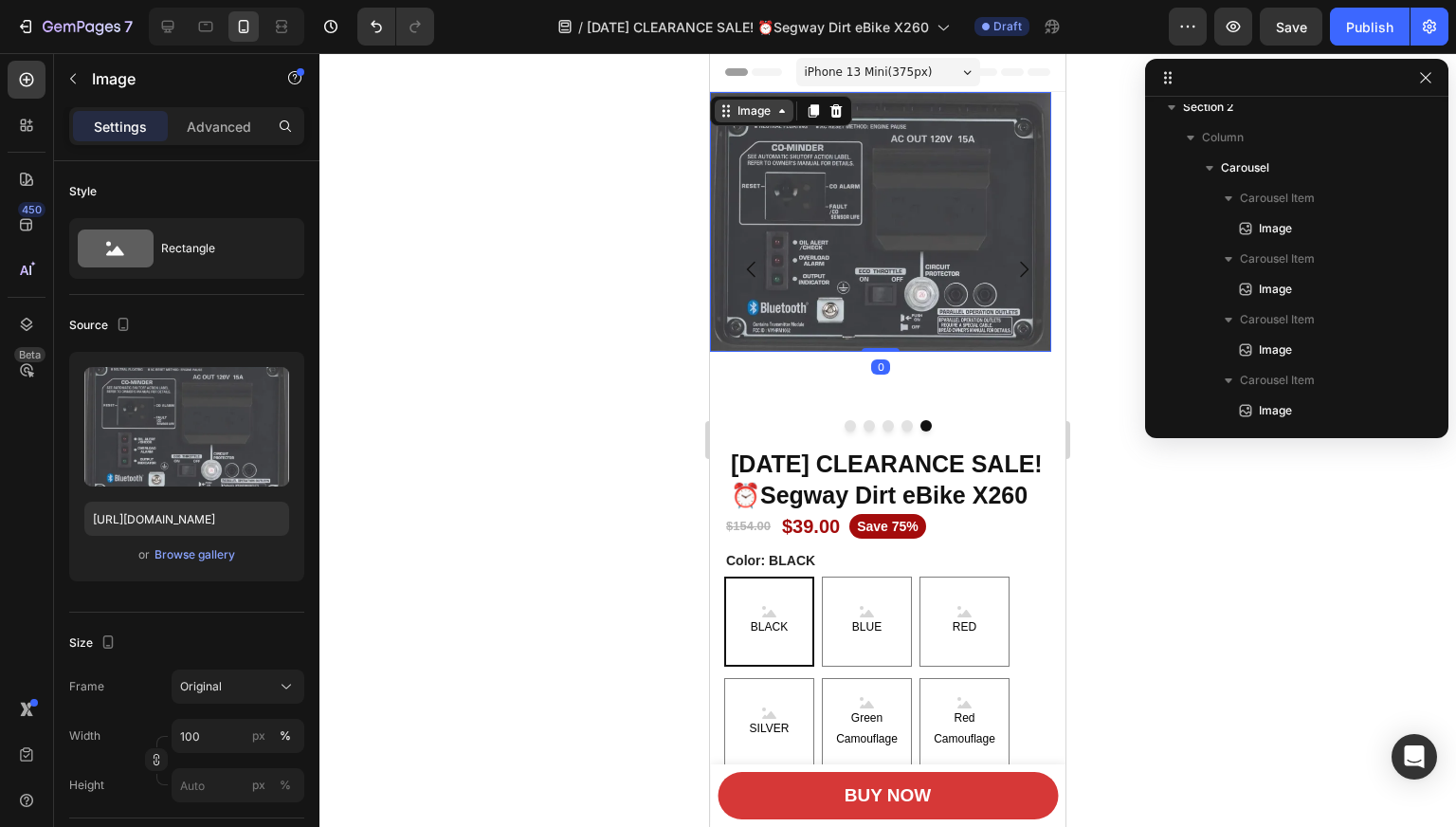
click at [769, 116] on div "Image" at bounding box center [754, 111] width 41 height 17
click at [739, 114] on div "Image" at bounding box center [754, 111] width 41 height 17
click at [1013, 379] on div "Image 0" at bounding box center [880, 269] width 341 height 354
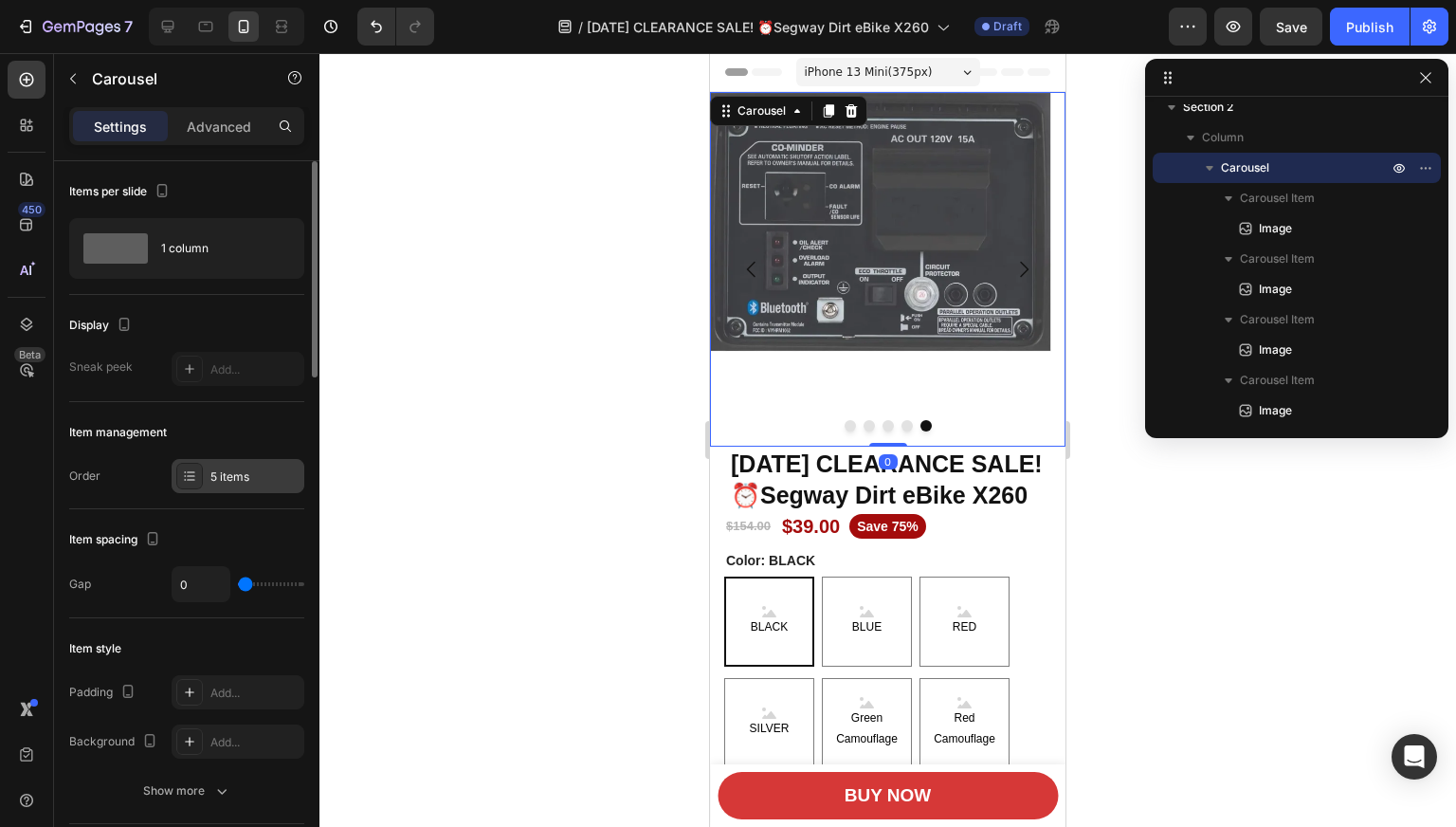
click at [186, 479] on icon at bounding box center [190, 476] width 15 height 15
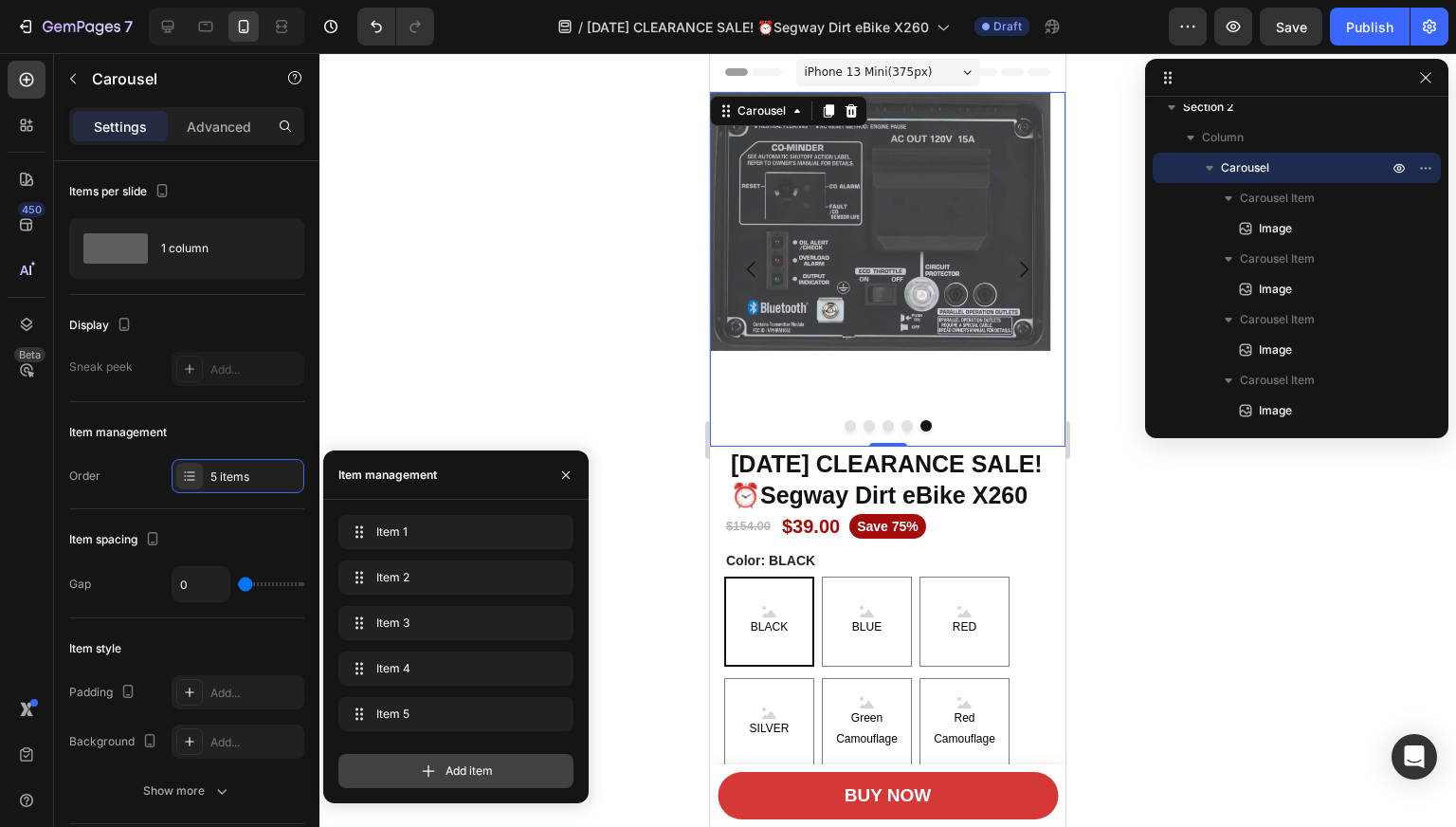
click at [462, 764] on span "Add item" at bounding box center [469, 771] width 47 height 17
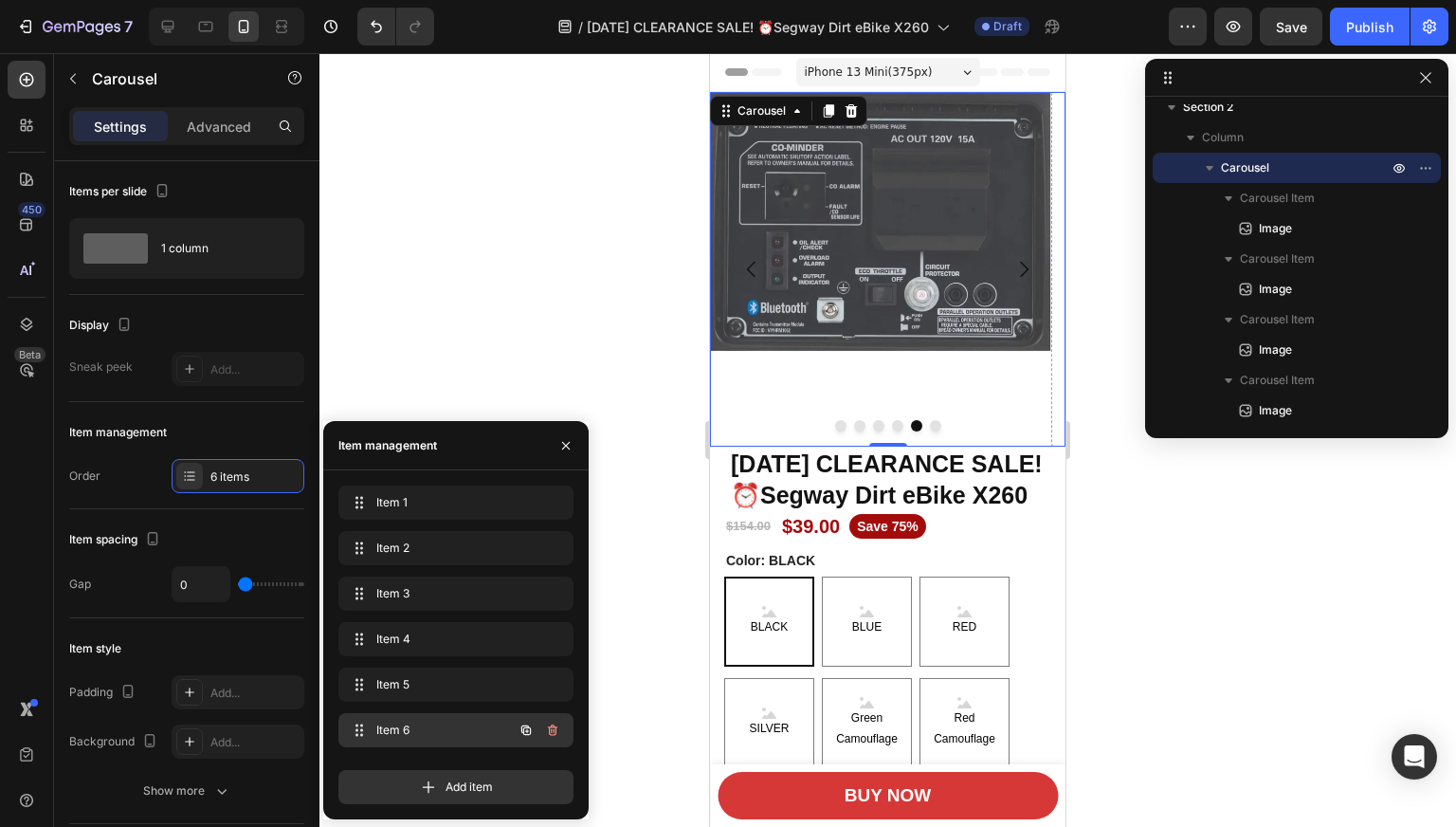
click at [457, 736] on span "Item 6" at bounding box center [429, 730] width 107 height 17
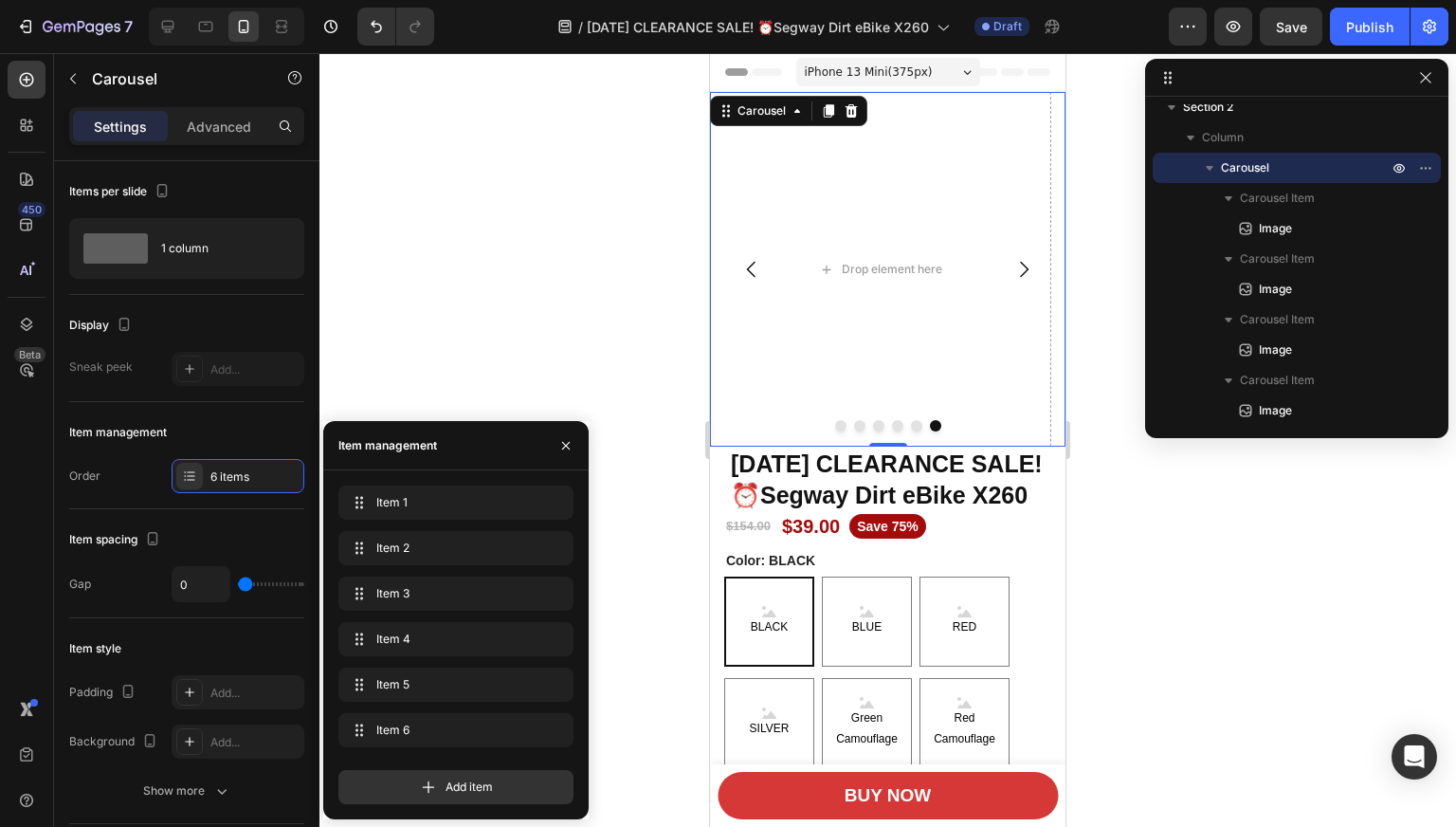
click at [1251, 548] on div at bounding box center [887, 440] width 1136 height 774
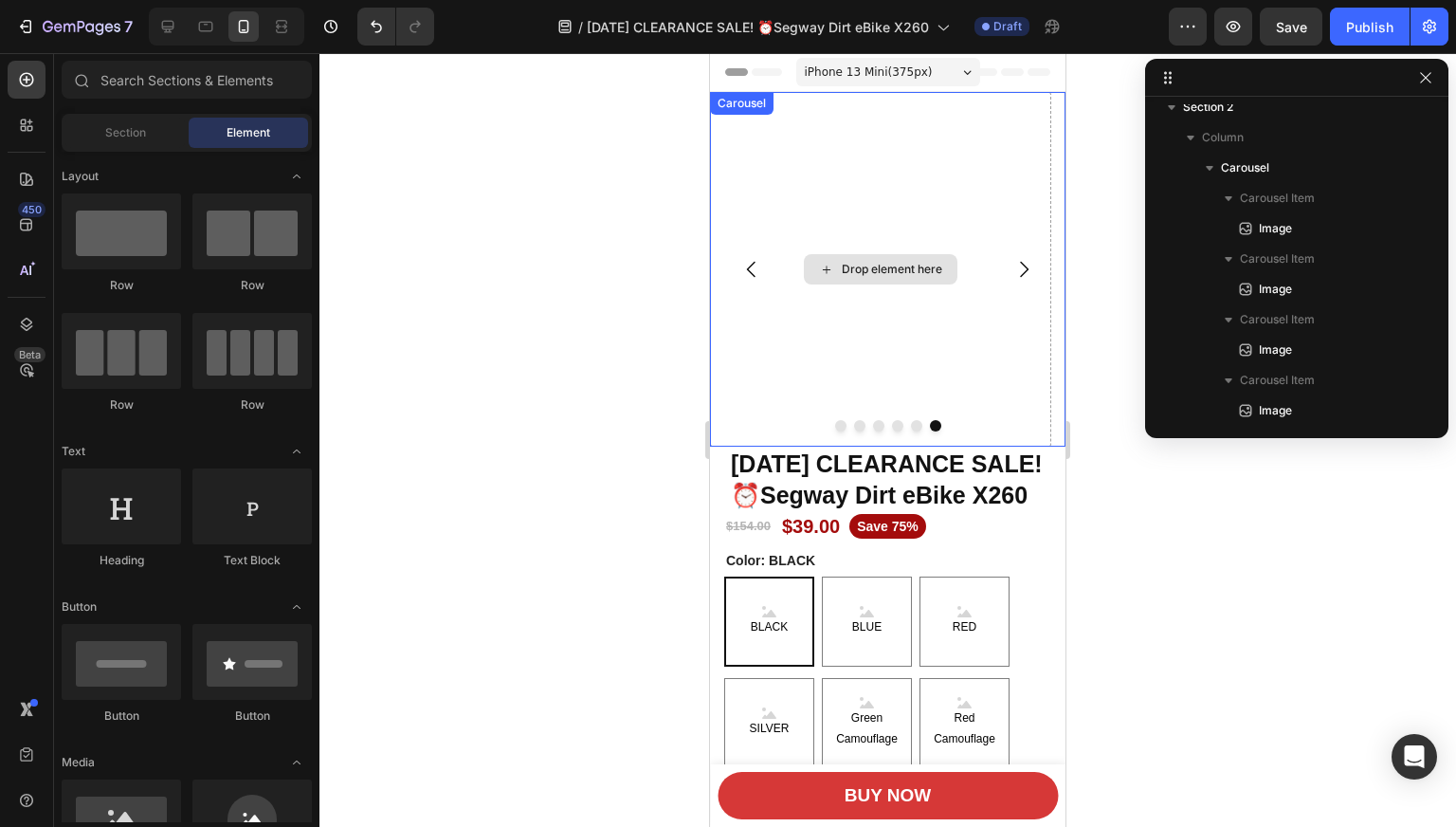
click at [936, 173] on div "Drop element here" at bounding box center [880, 269] width 341 height 354
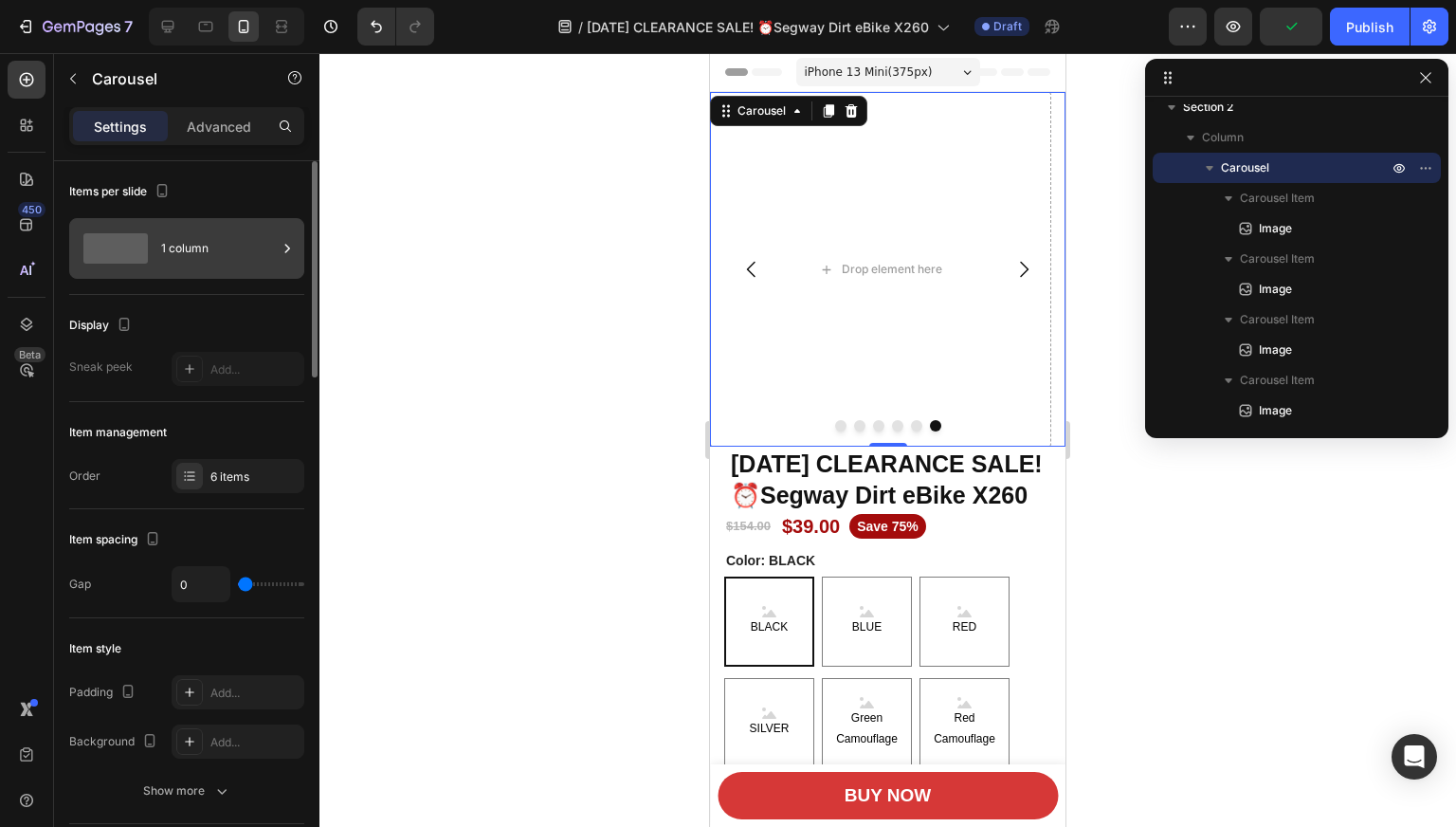
click at [195, 260] on div "1 column" at bounding box center [219, 249] width 116 height 44
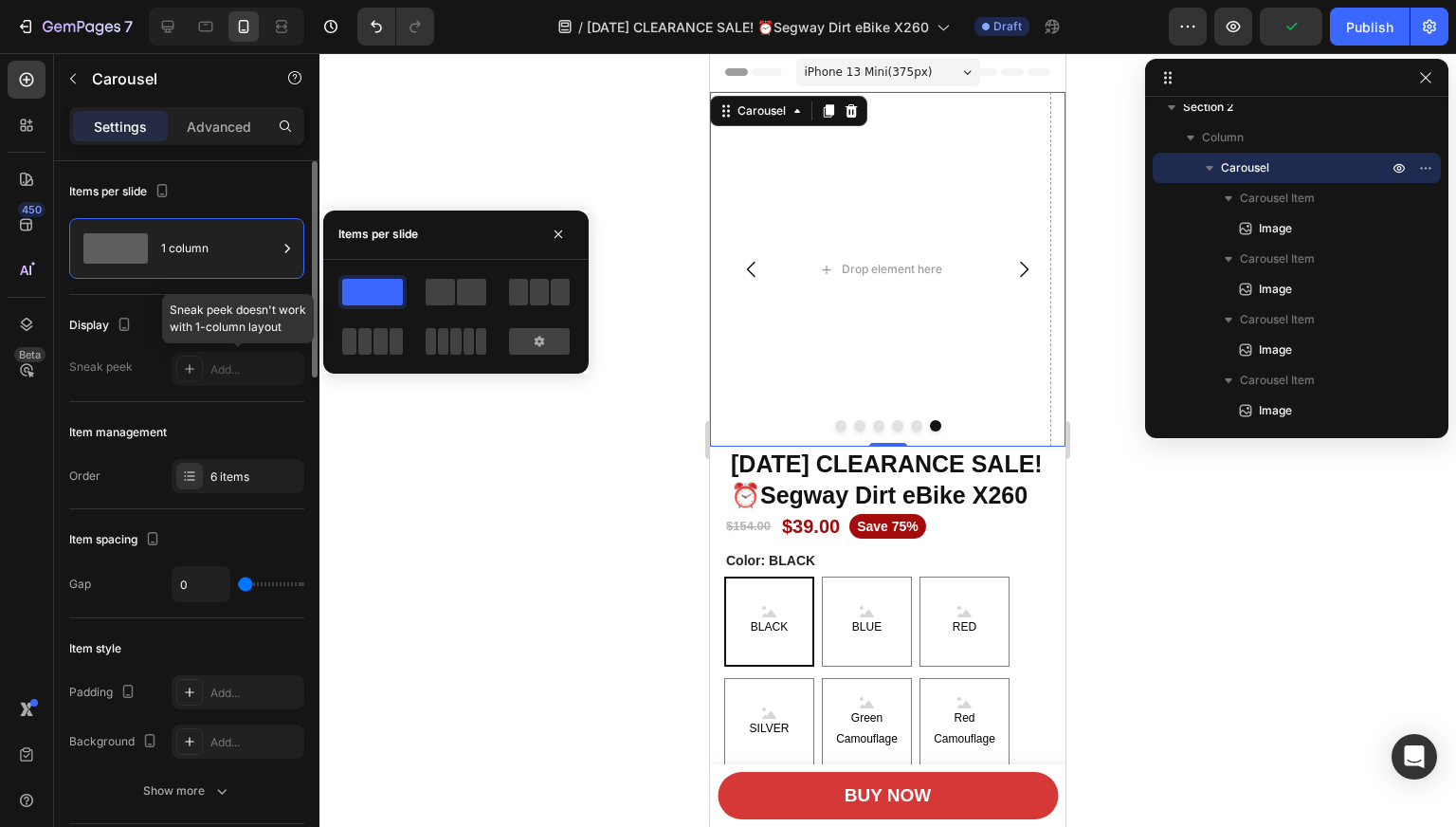
click at [215, 372] on div at bounding box center [238, 368] width 133 height 34
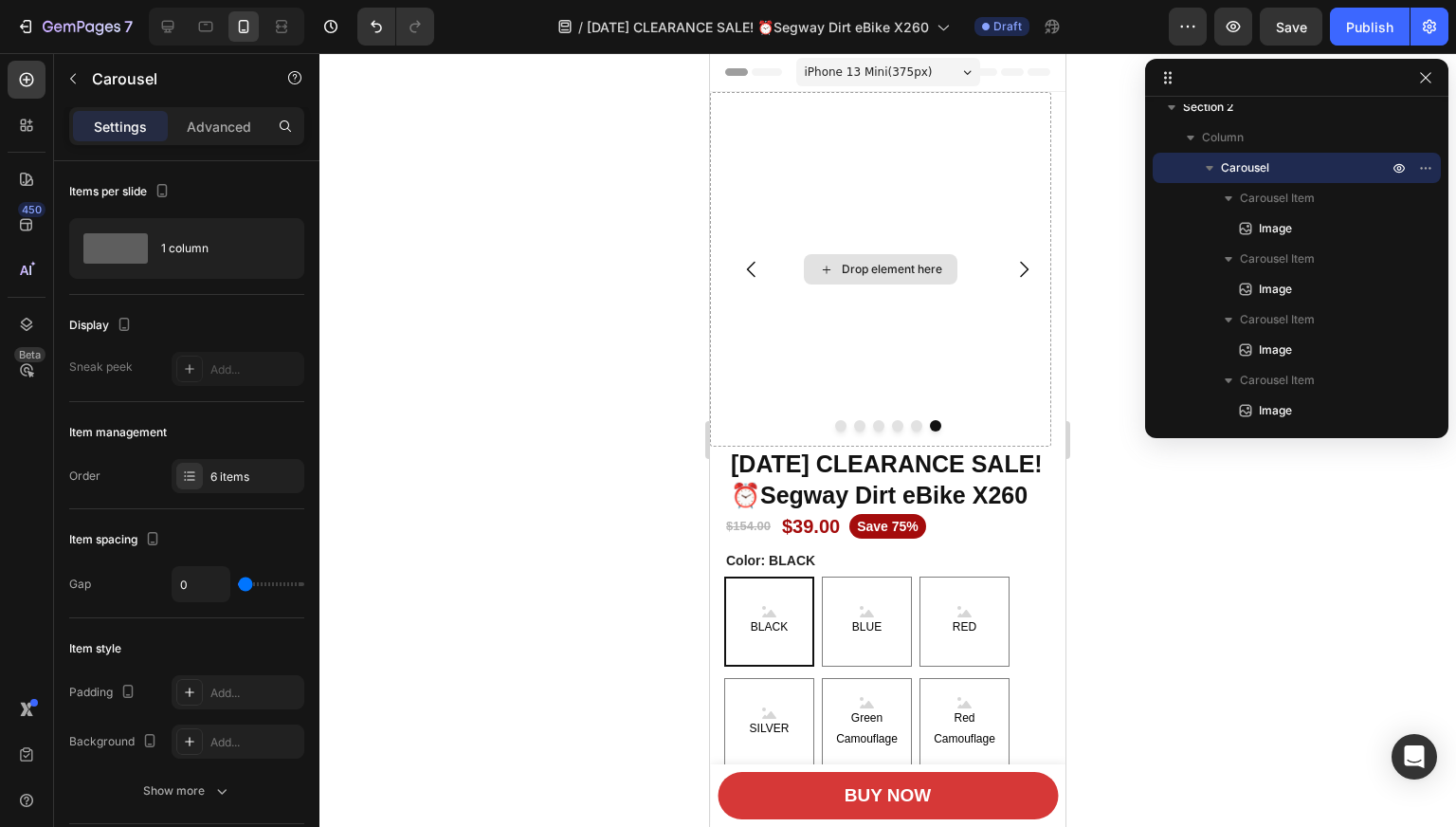
click at [906, 273] on div "Drop element here" at bounding box center [892, 270] width 101 height 15
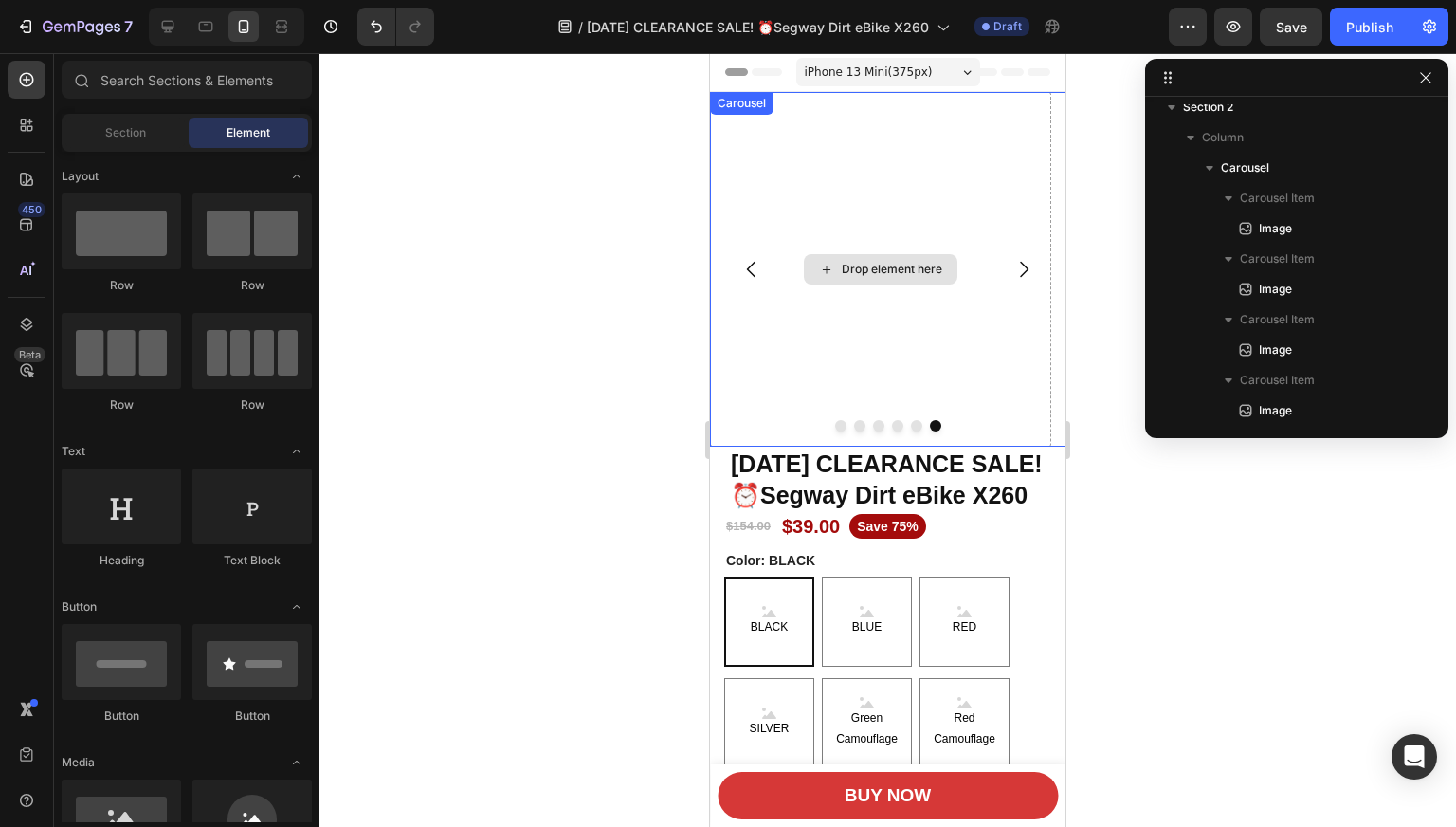
click at [818, 210] on div "Drop element here" at bounding box center [880, 269] width 341 height 354
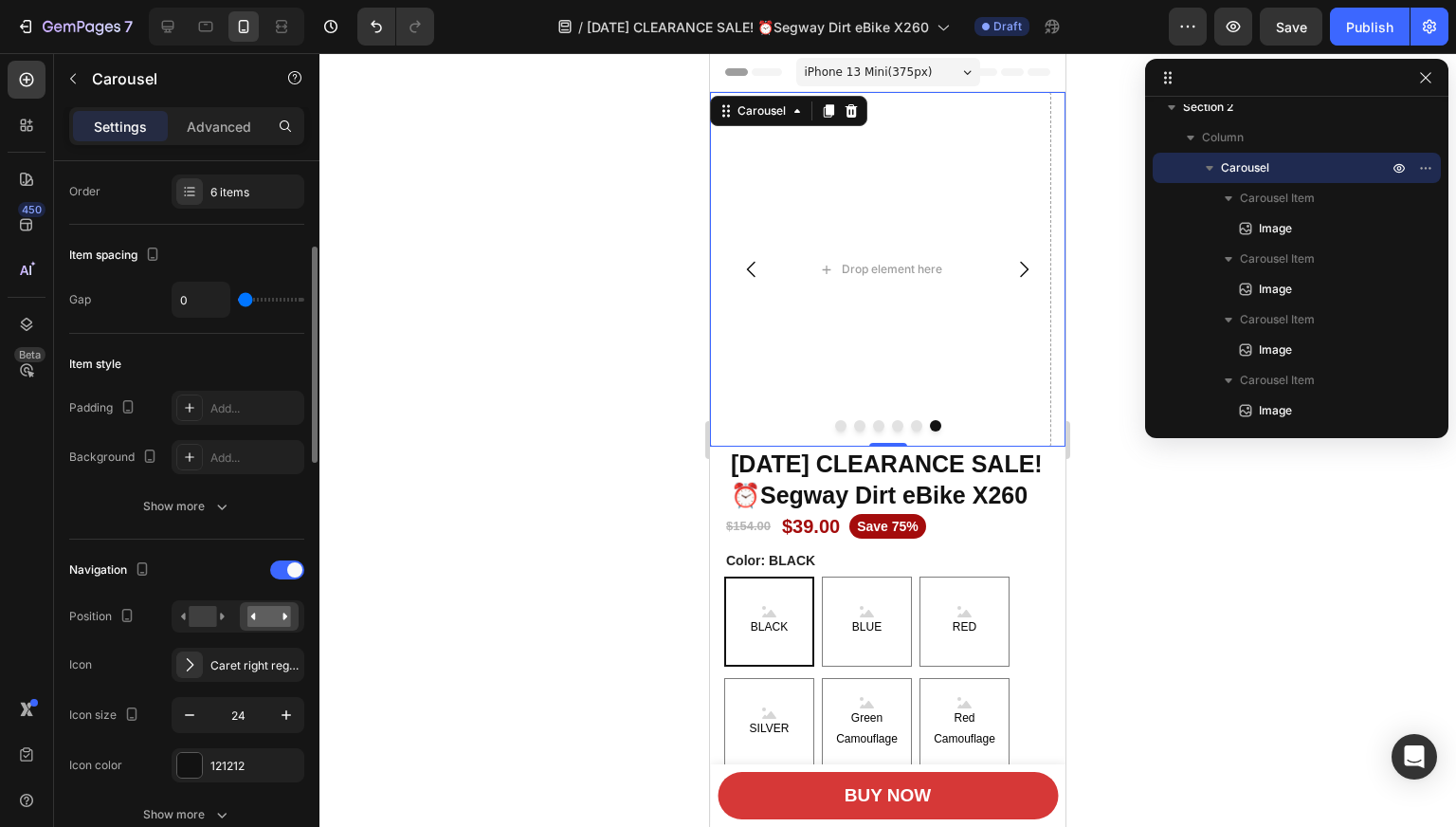
scroll to position [0, 0]
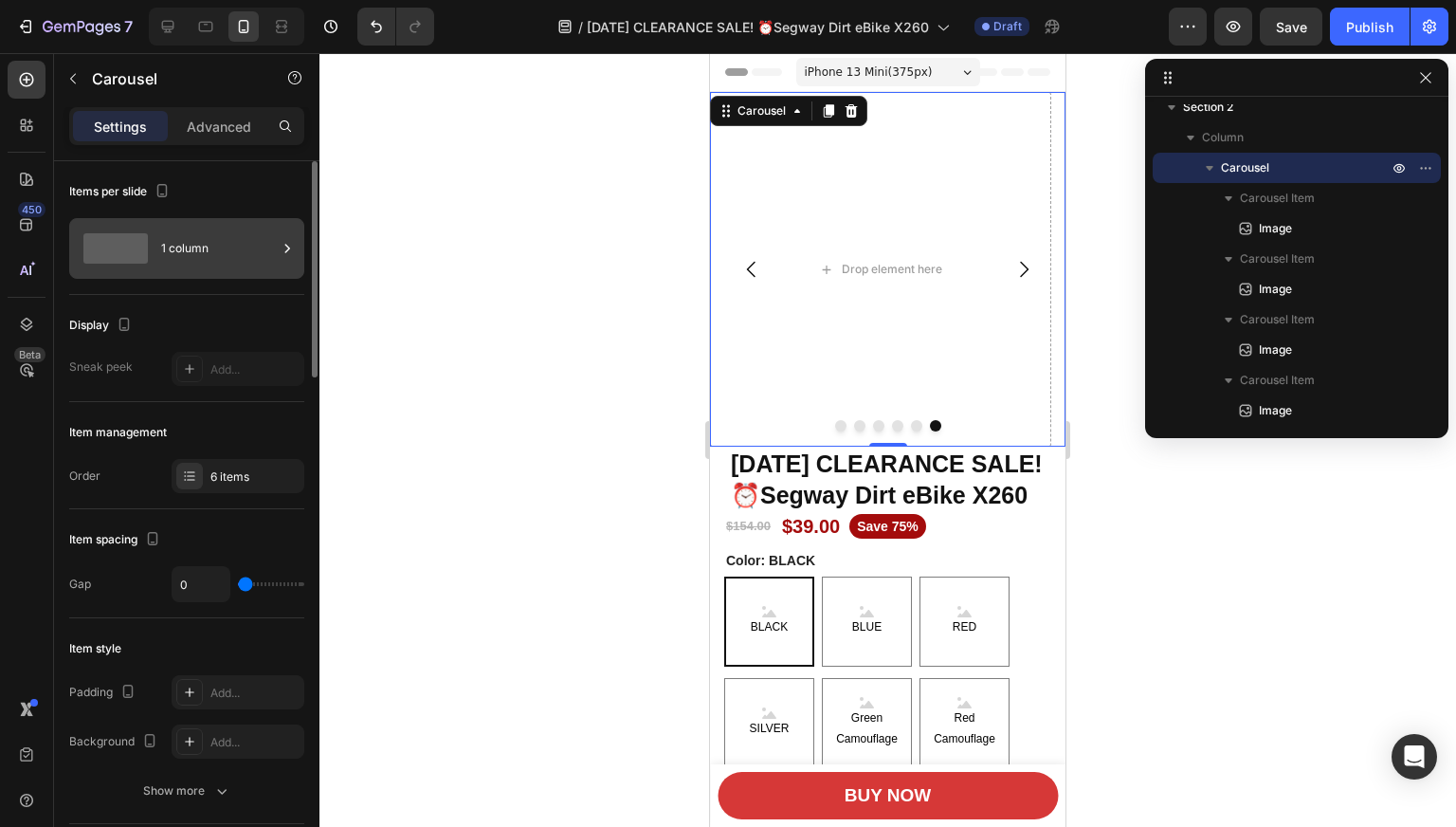
click at [220, 263] on div "1 column" at bounding box center [219, 249] width 116 height 44
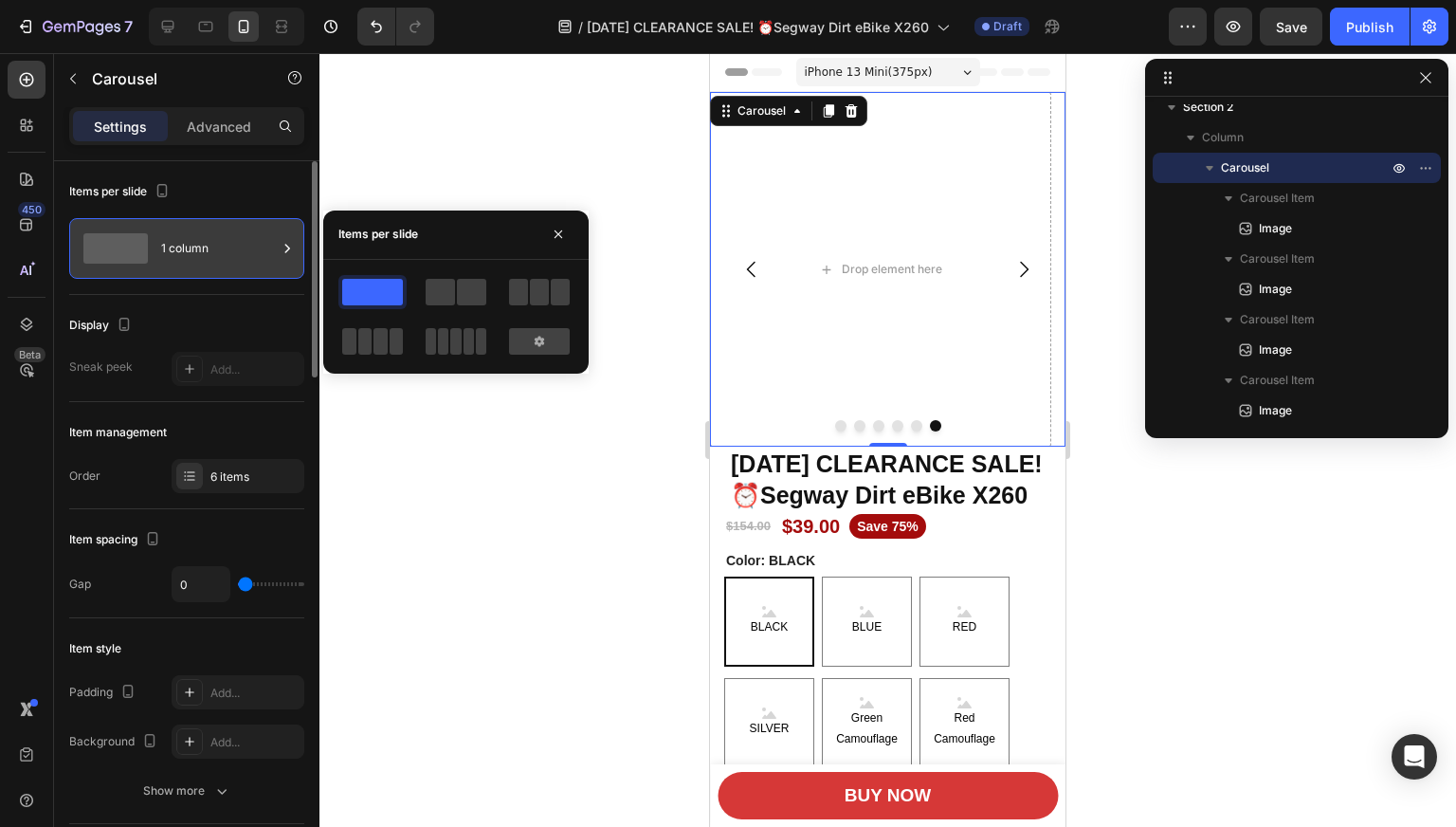
click at [220, 263] on div "1 column" at bounding box center [219, 249] width 116 height 44
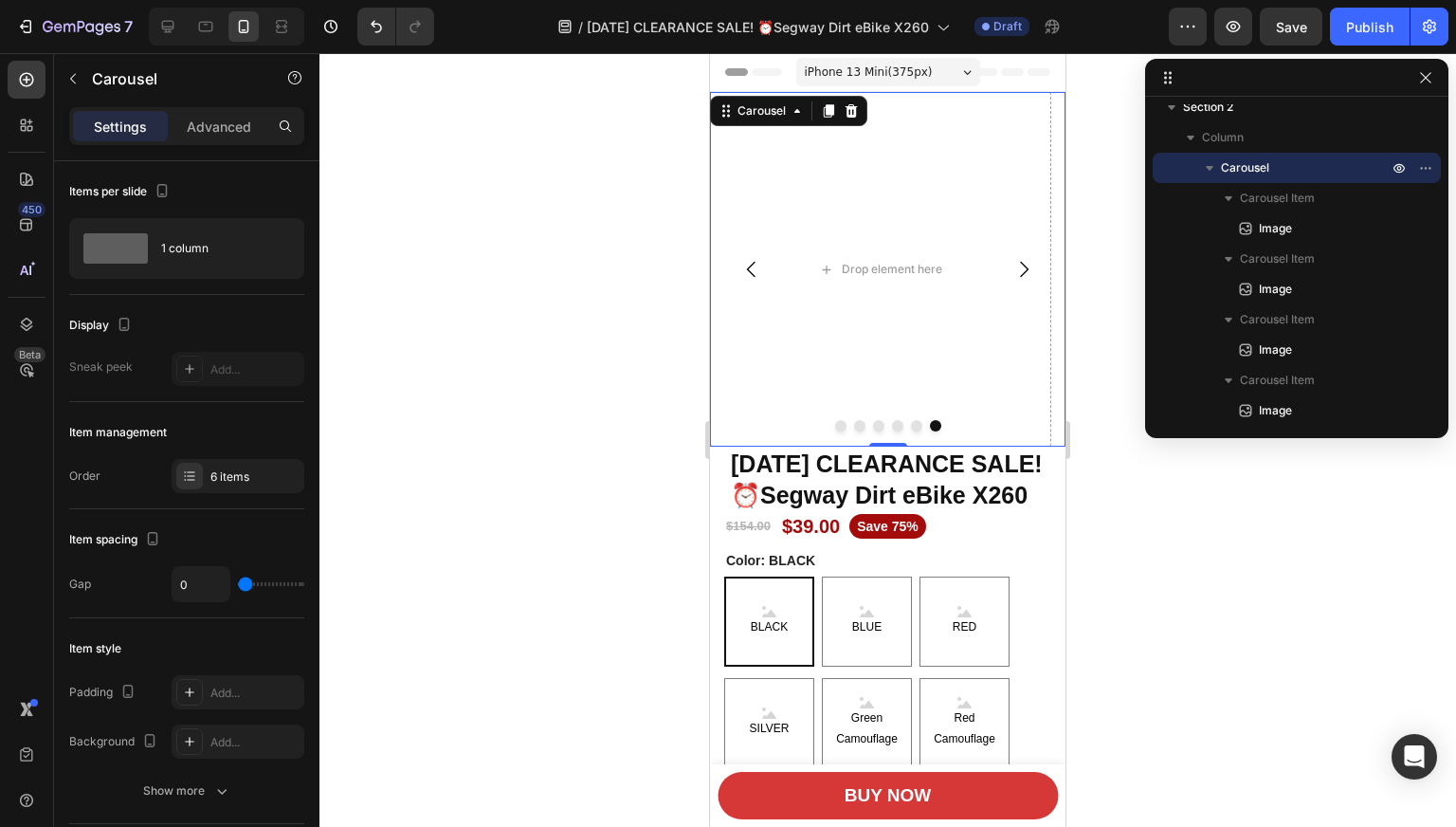
click at [746, 276] on icon "Carousel Back Arrow" at bounding box center [752, 270] width 23 height 23
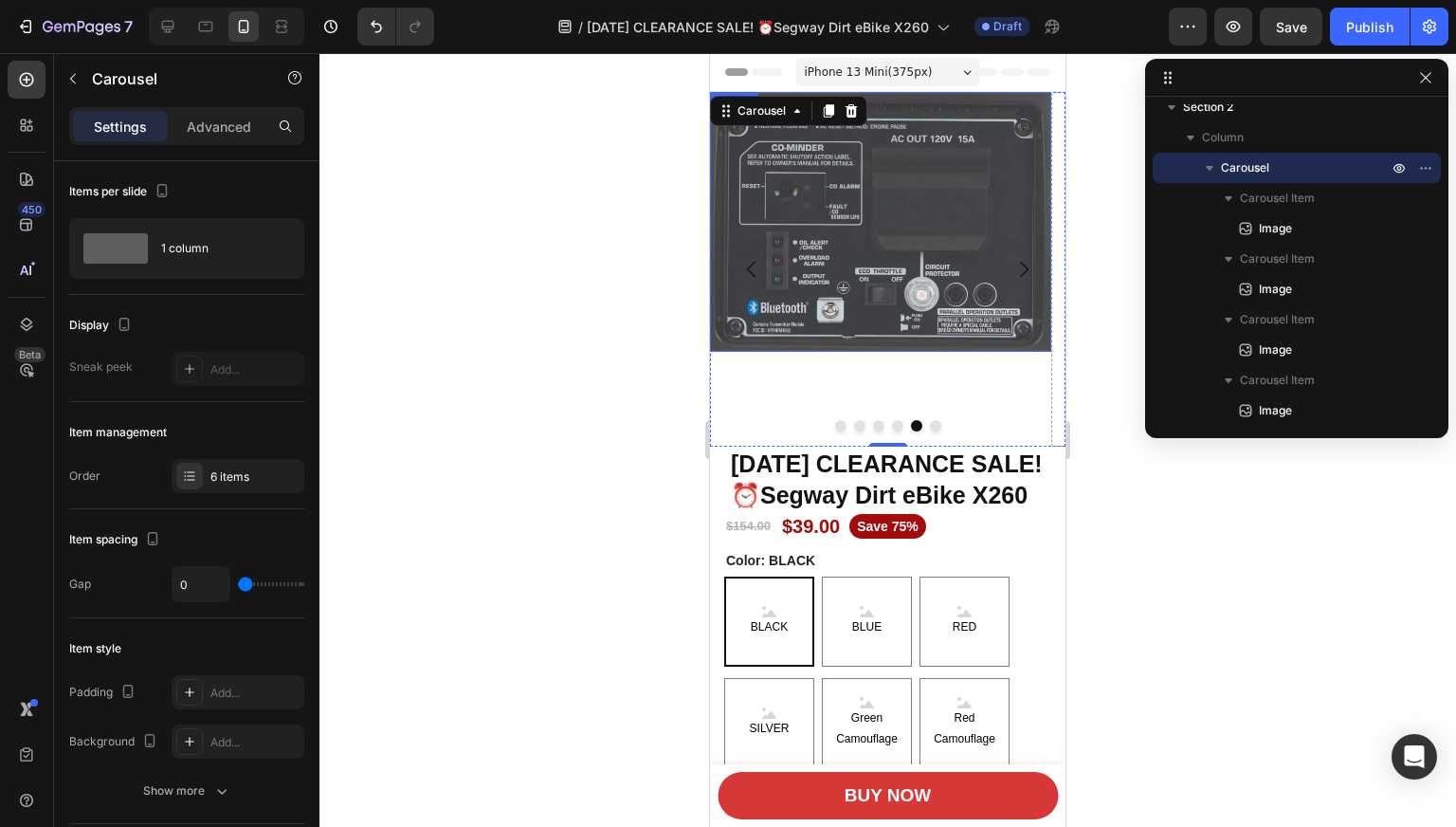
click at [905, 259] on img at bounding box center [880, 222] width 341 height 260
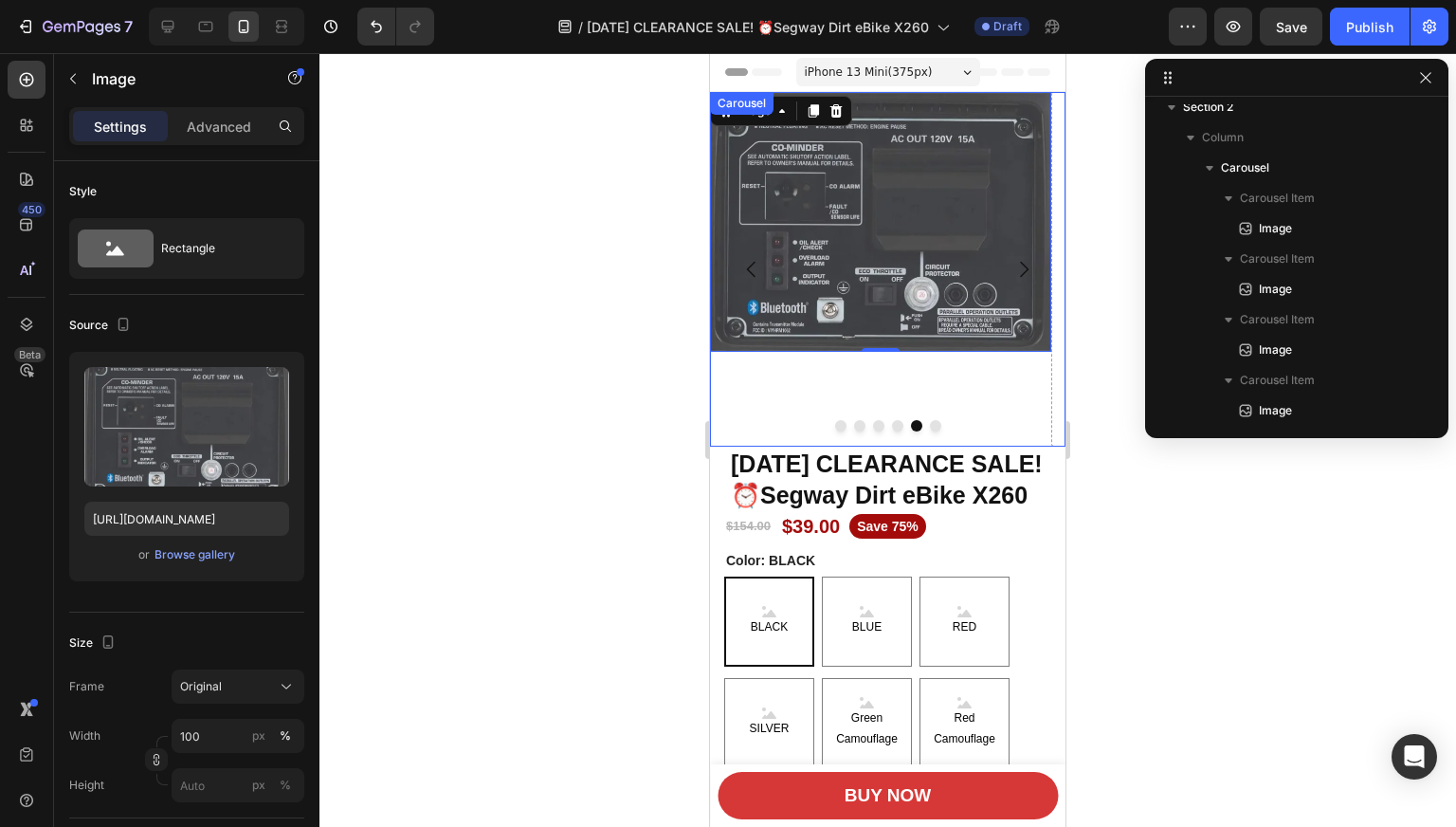
click at [1017, 267] on icon "Carousel Next Arrow" at bounding box center [1023, 270] width 23 height 23
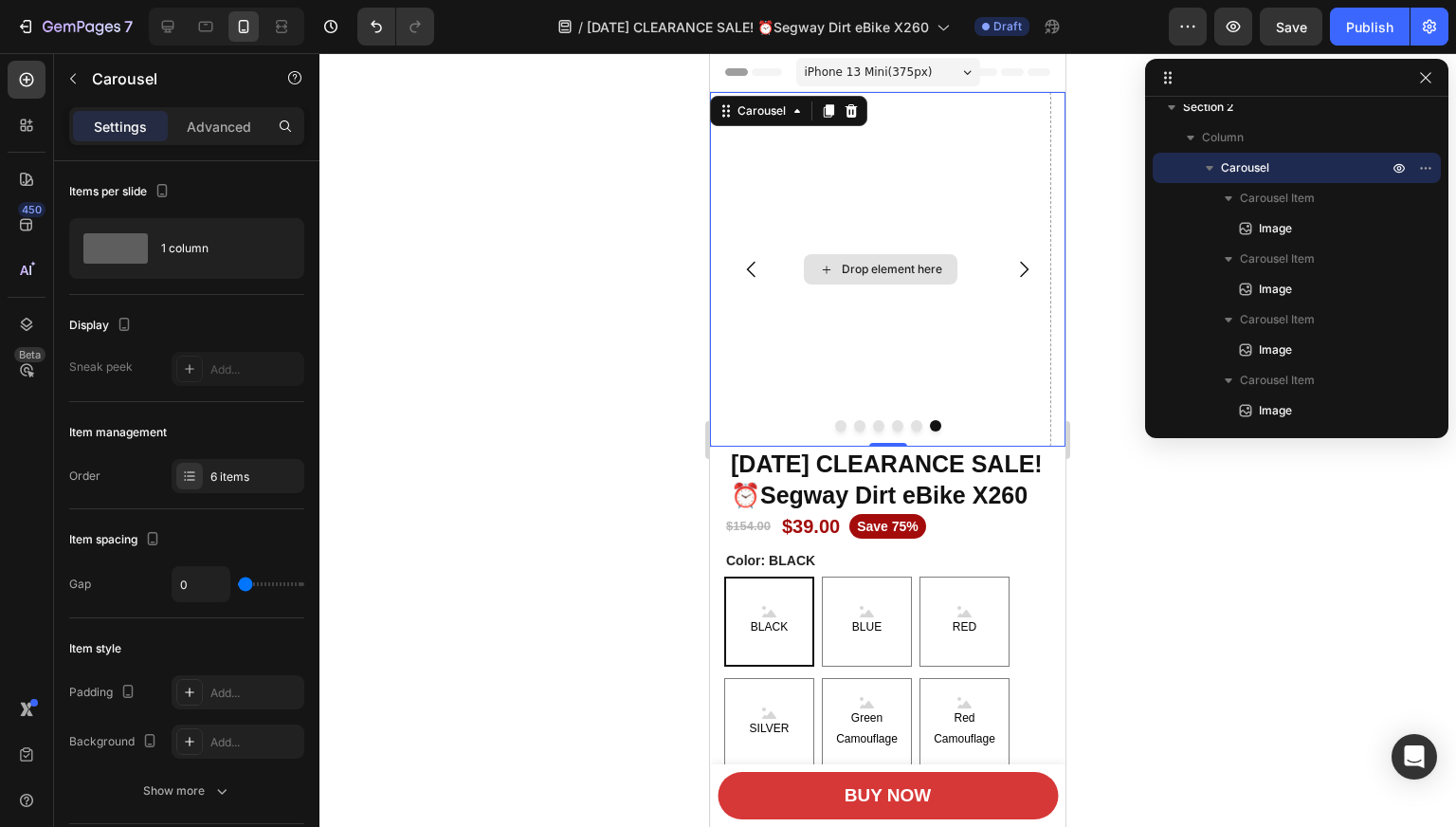
click at [954, 353] on div "Drop element here" at bounding box center [880, 269] width 341 height 354
click at [117, 324] on icon "button" at bounding box center [124, 324] width 19 height 19
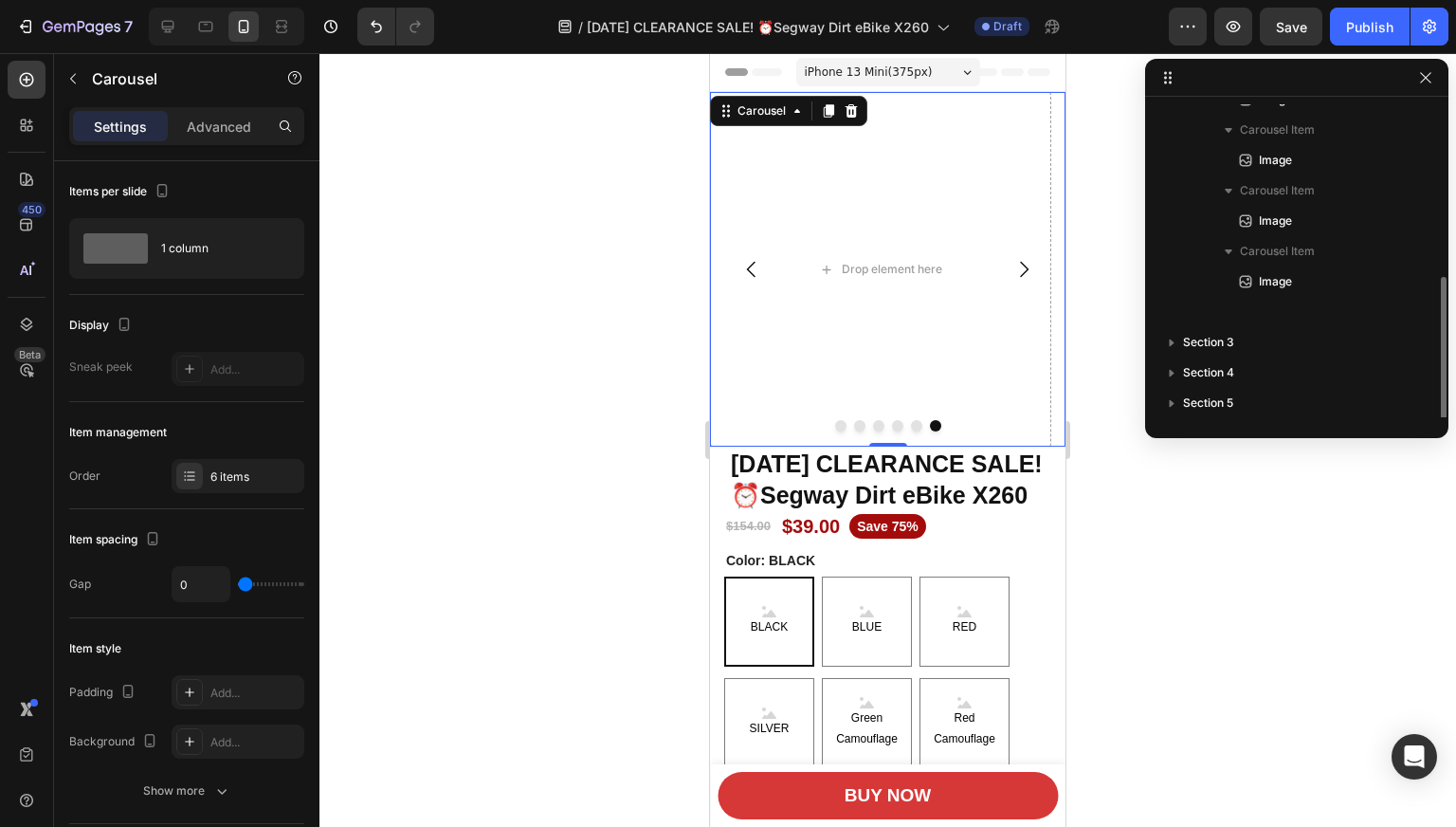
scroll to position [263, 0]
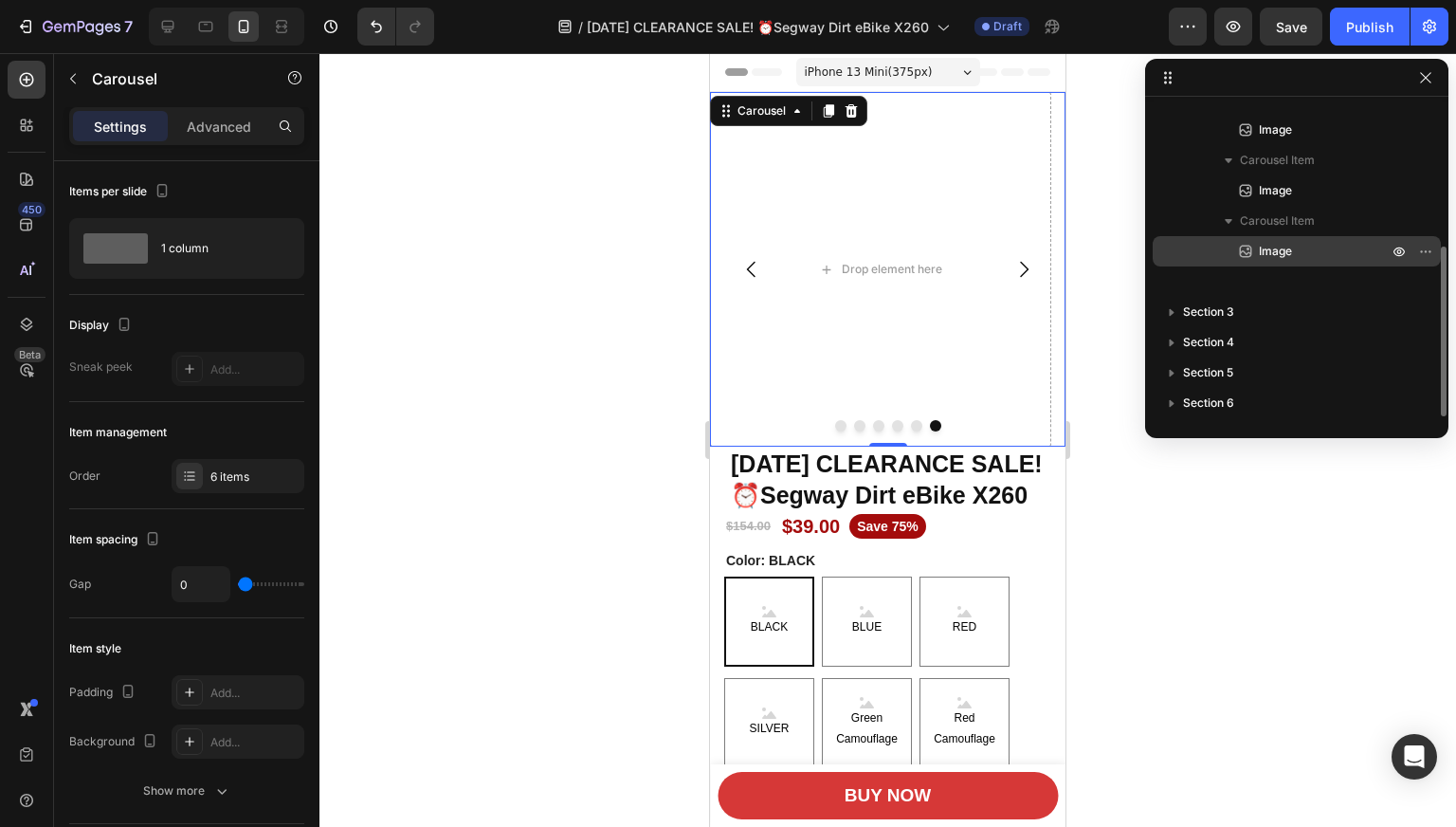
click at [1279, 238] on div "Image" at bounding box center [1297, 252] width 273 height 30
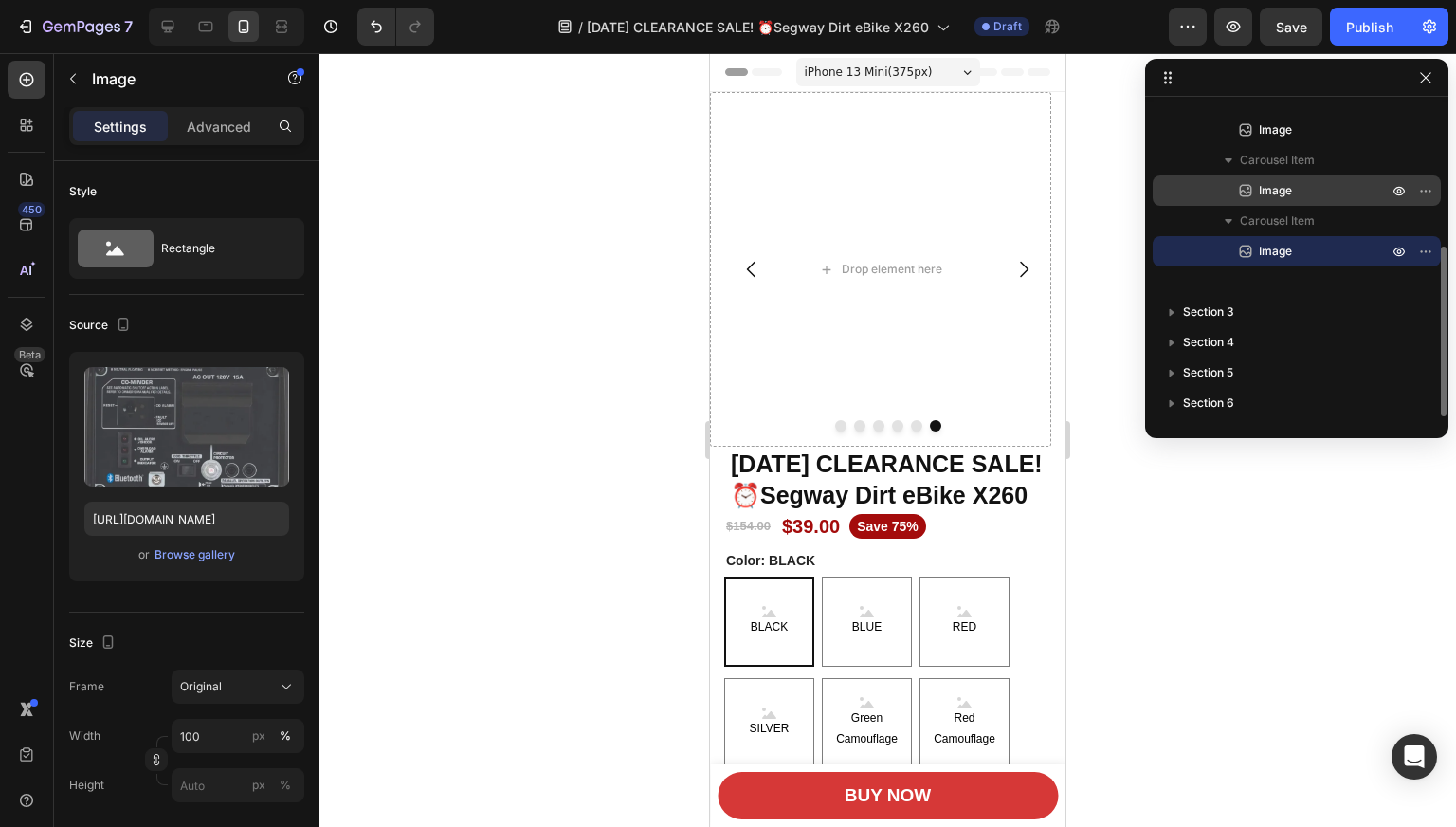
click at [1279, 191] on span "Image" at bounding box center [1275, 191] width 33 height 19
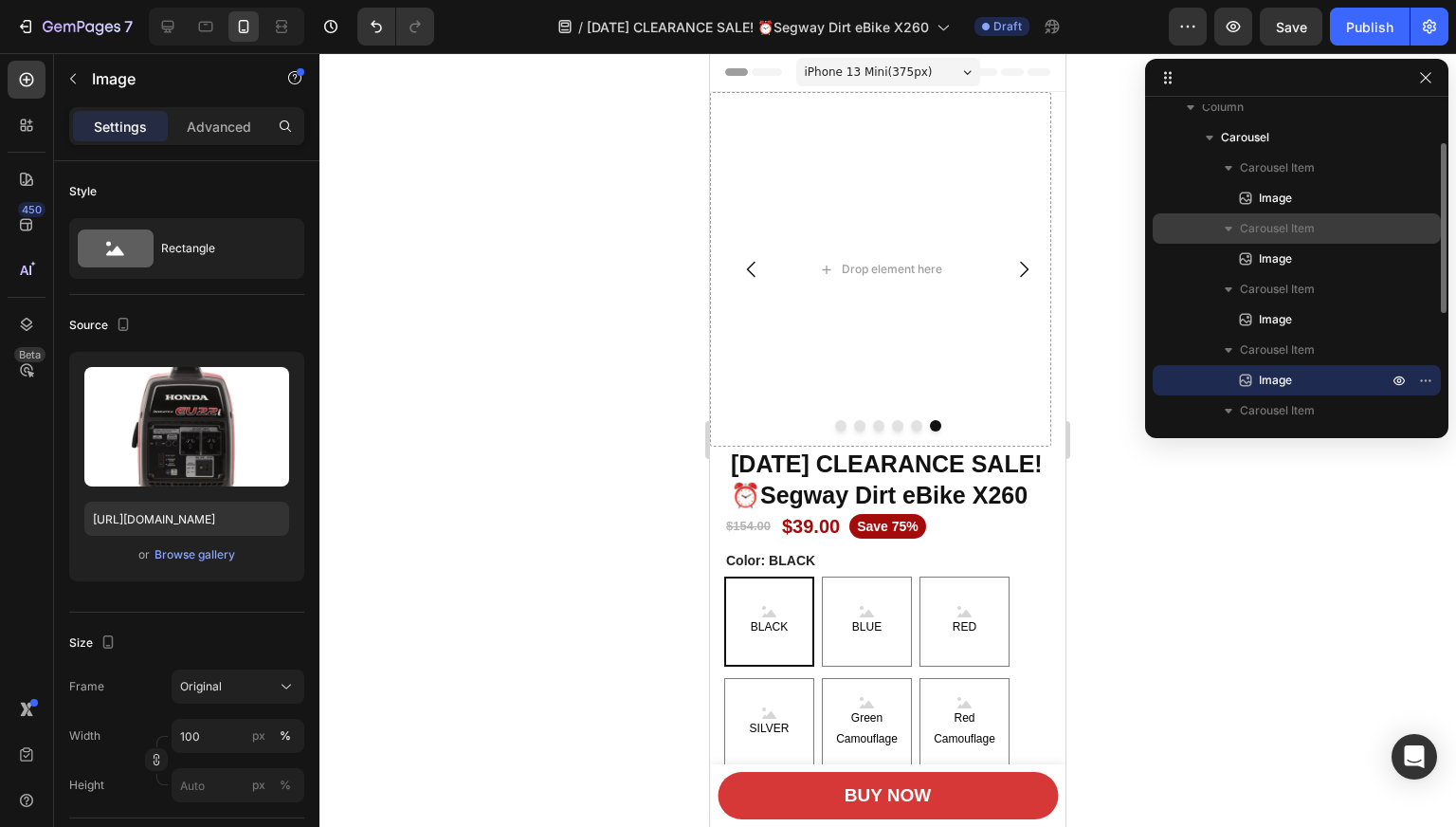
scroll to position [168, 0]
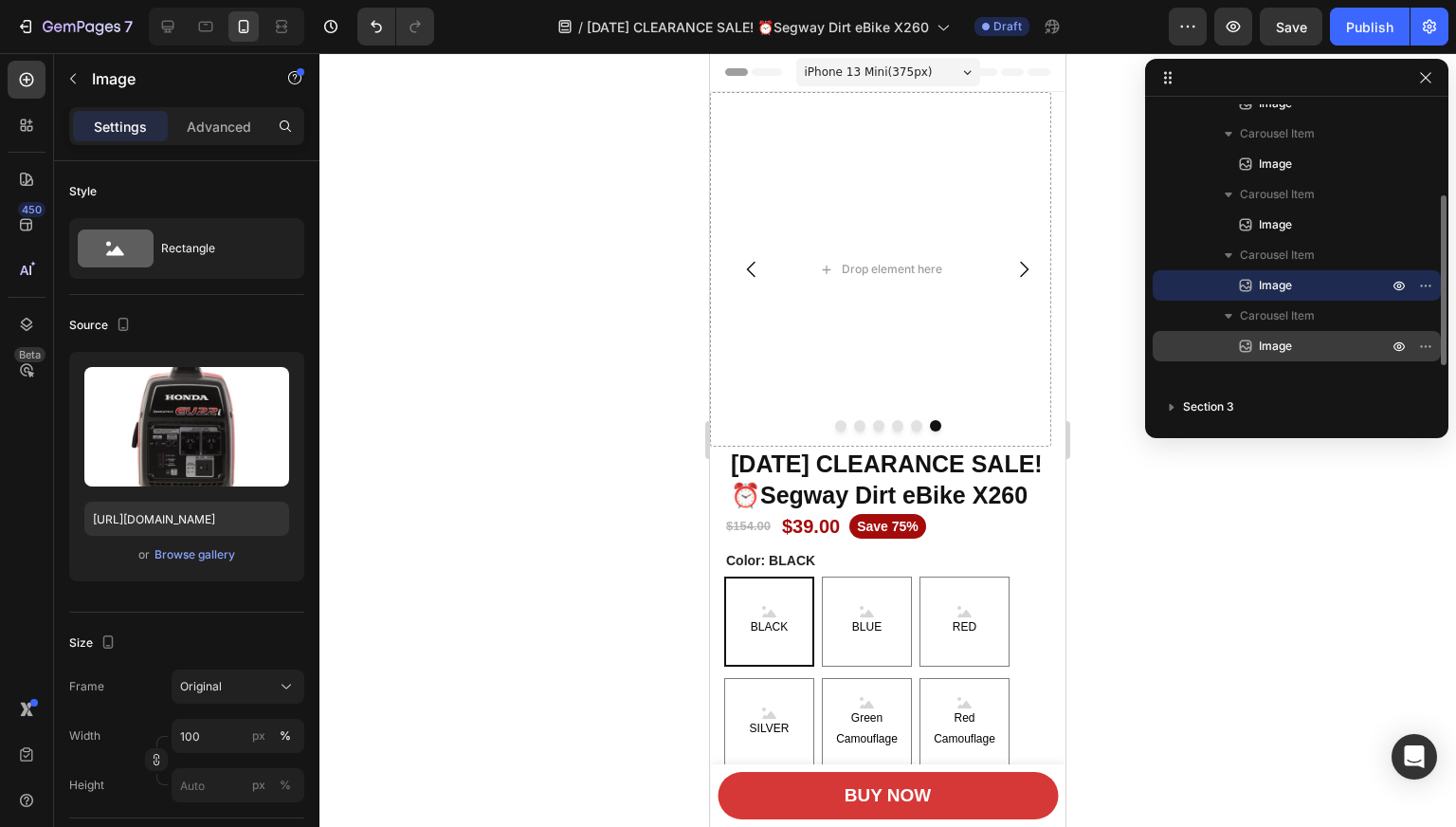
click at [1294, 337] on p "Image" at bounding box center [1302, 346] width 133 height 19
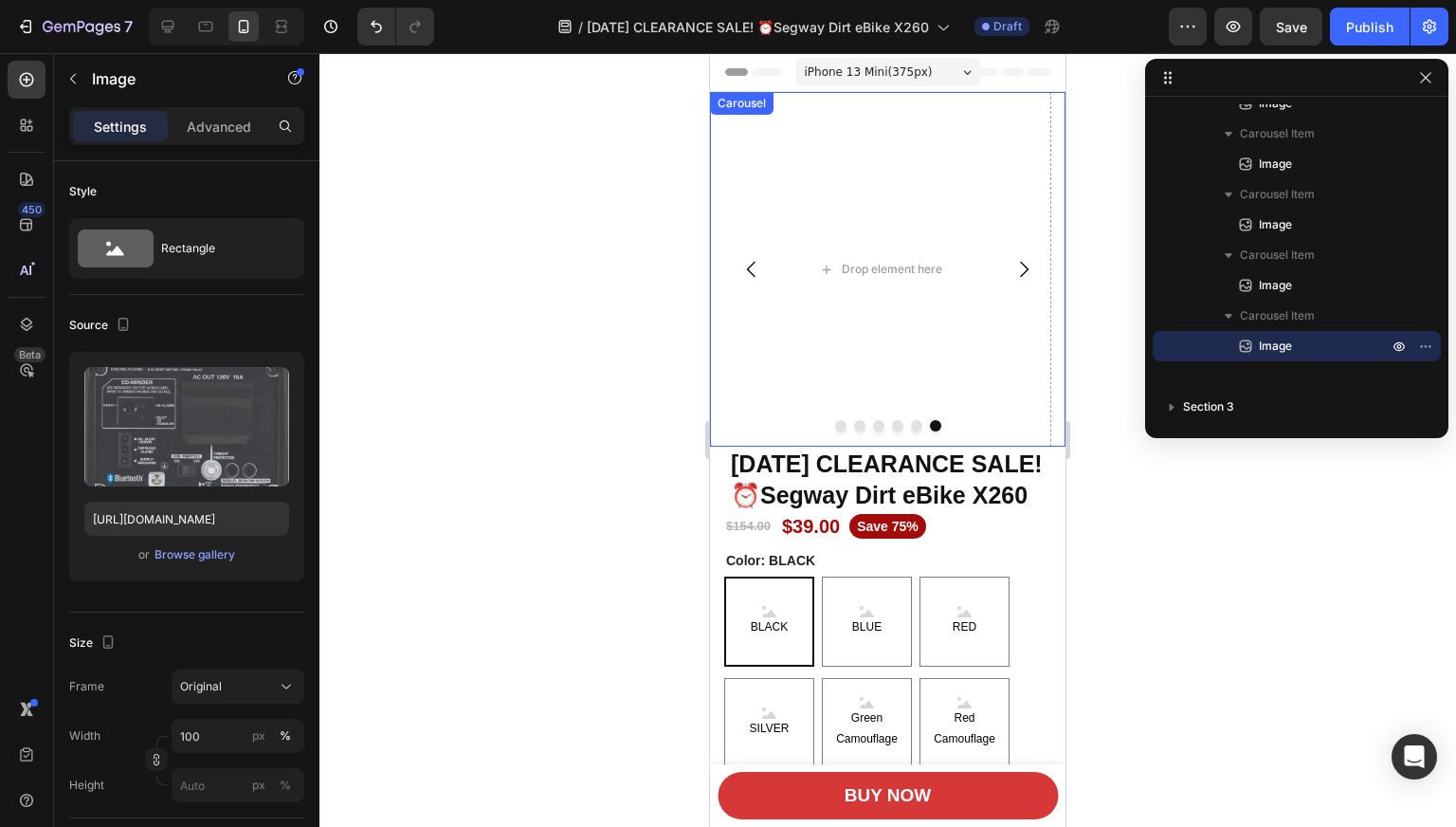
click at [743, 264] on icon "Carousel Back Arrow" at bounding box center [752, 270] width 23 height 23
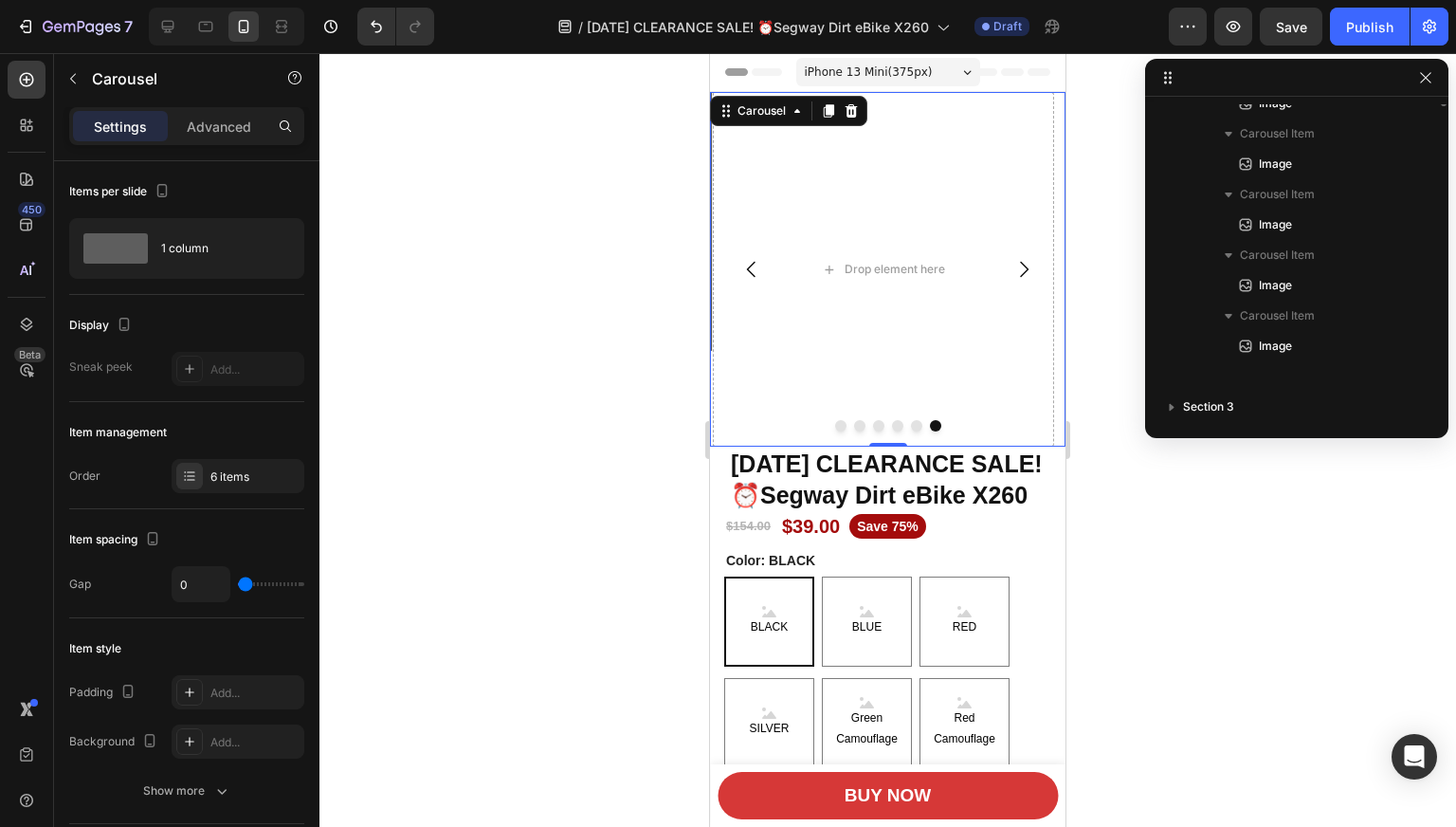
scroll to position [0, 0]
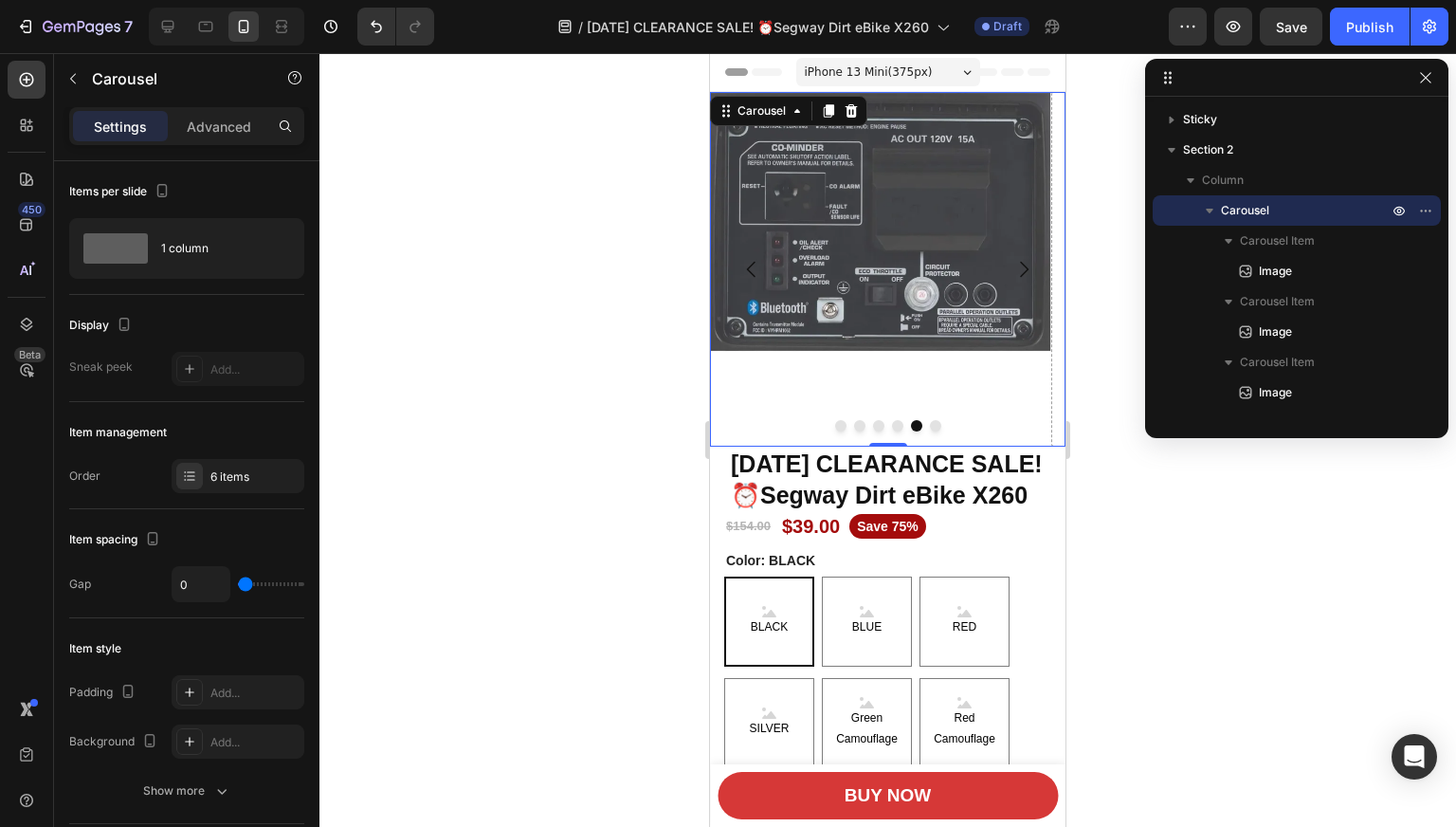
click at [1016, 263] on icon "Carousel Next Arrow" at bounding box center [1023, 270] width 23 height 23
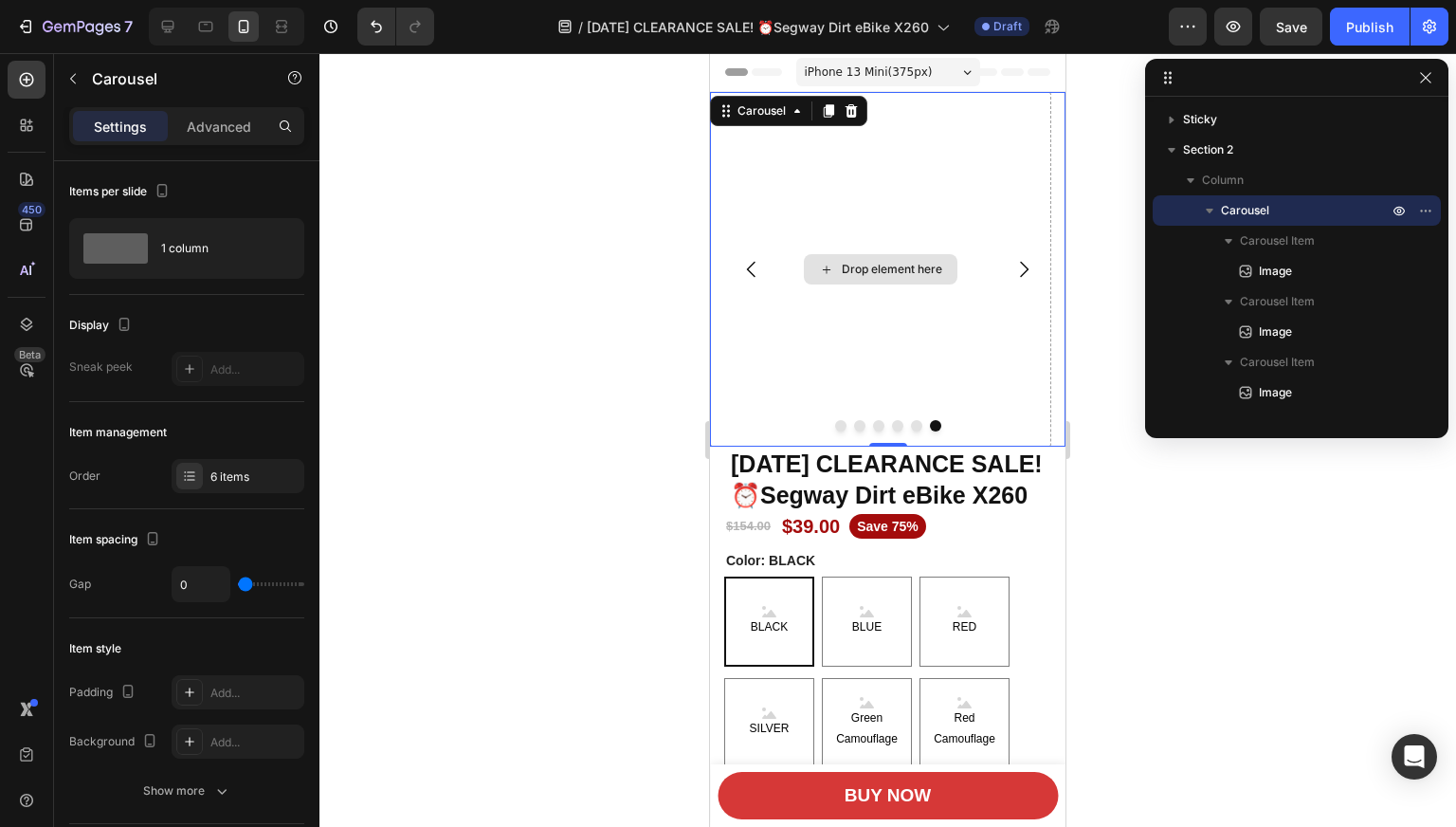
click at [868, 272] on div "Drop element here" at bounding box center [892, 270] width 101 height 15
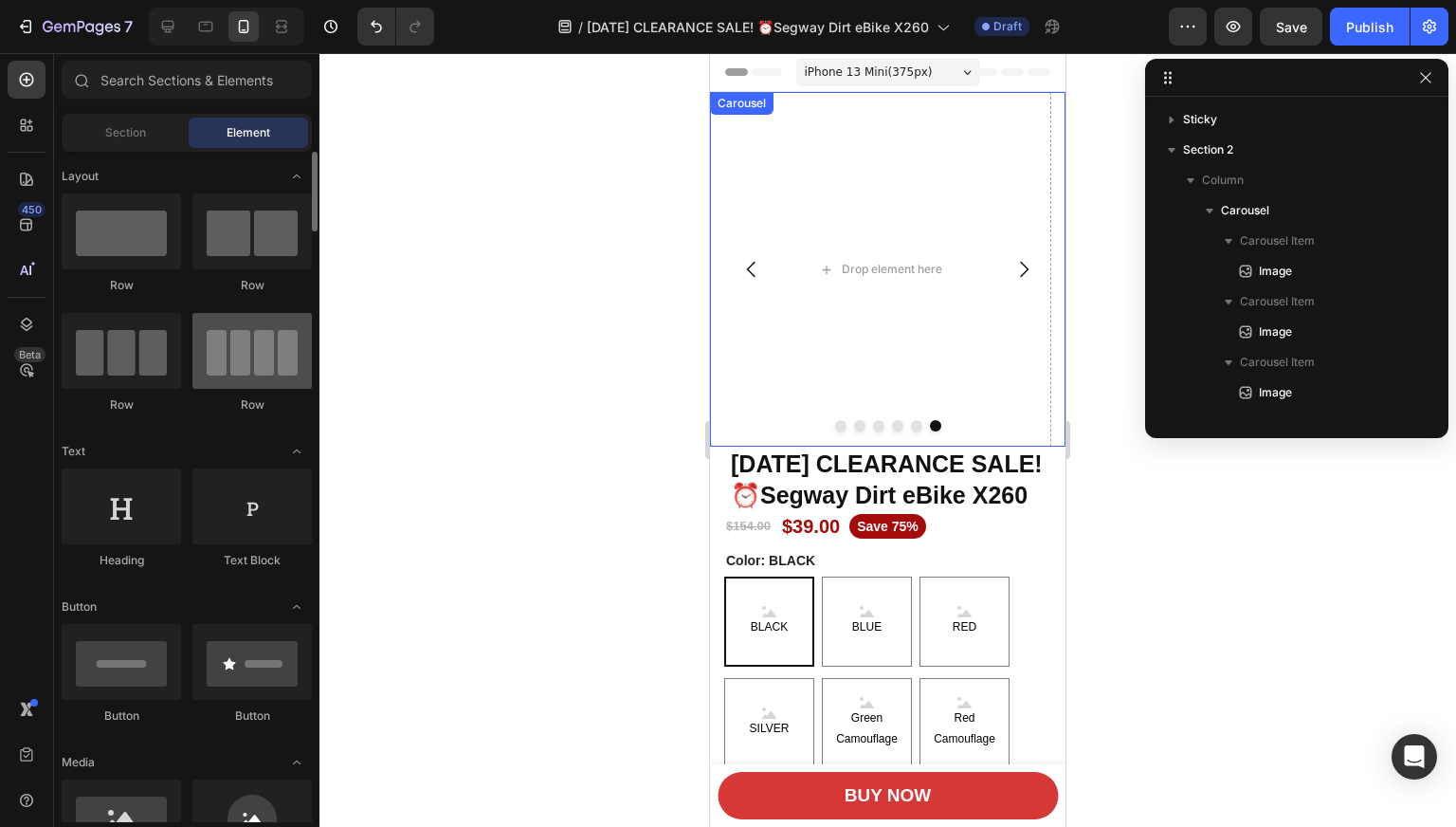
scroll to position [190, 0]
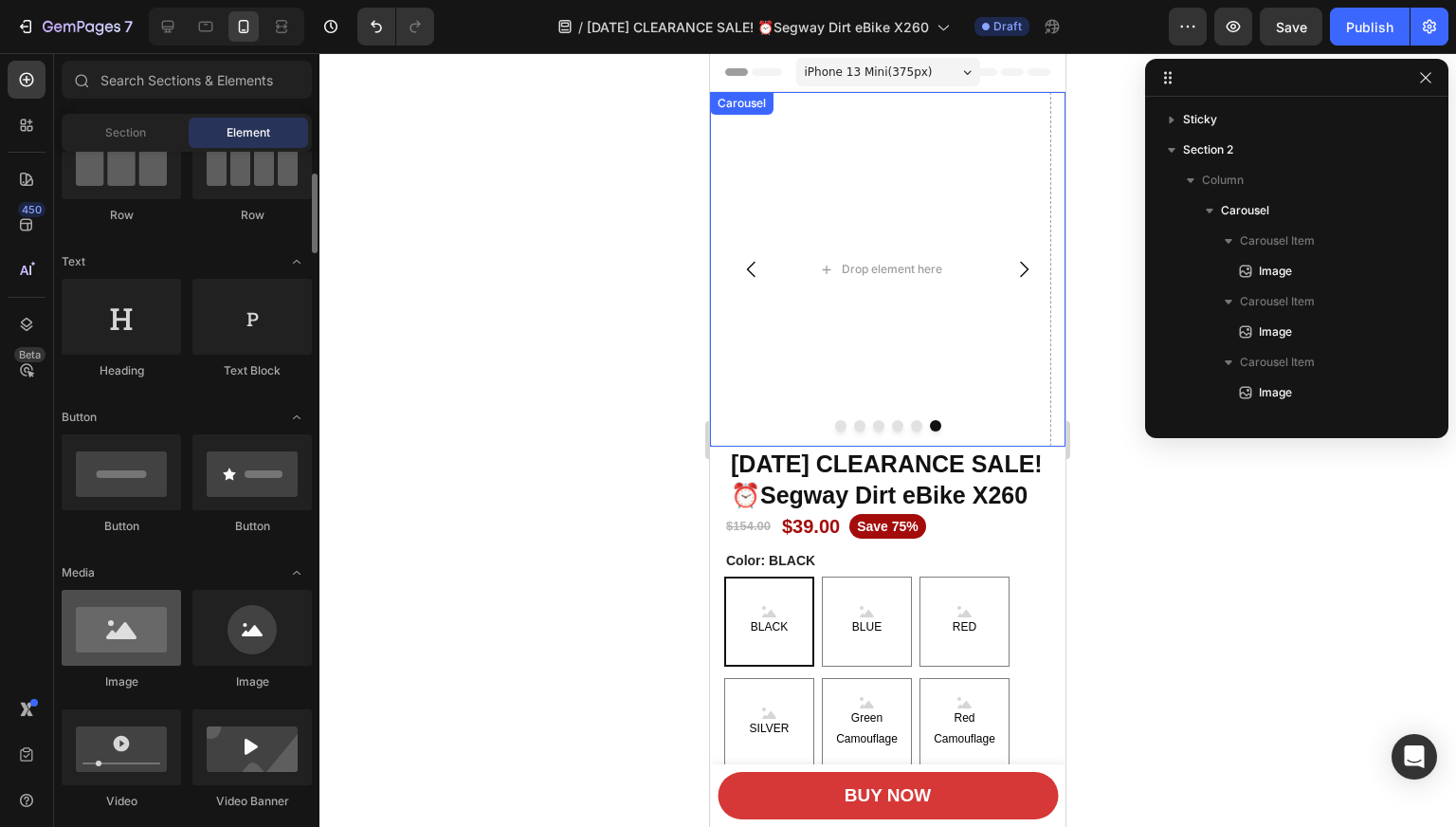
click at [131, 632] on div at bounding box center [121, 628] width 120 height 76
click at [129, 620] on div at bounding box center [121, 628] width 120 height 76
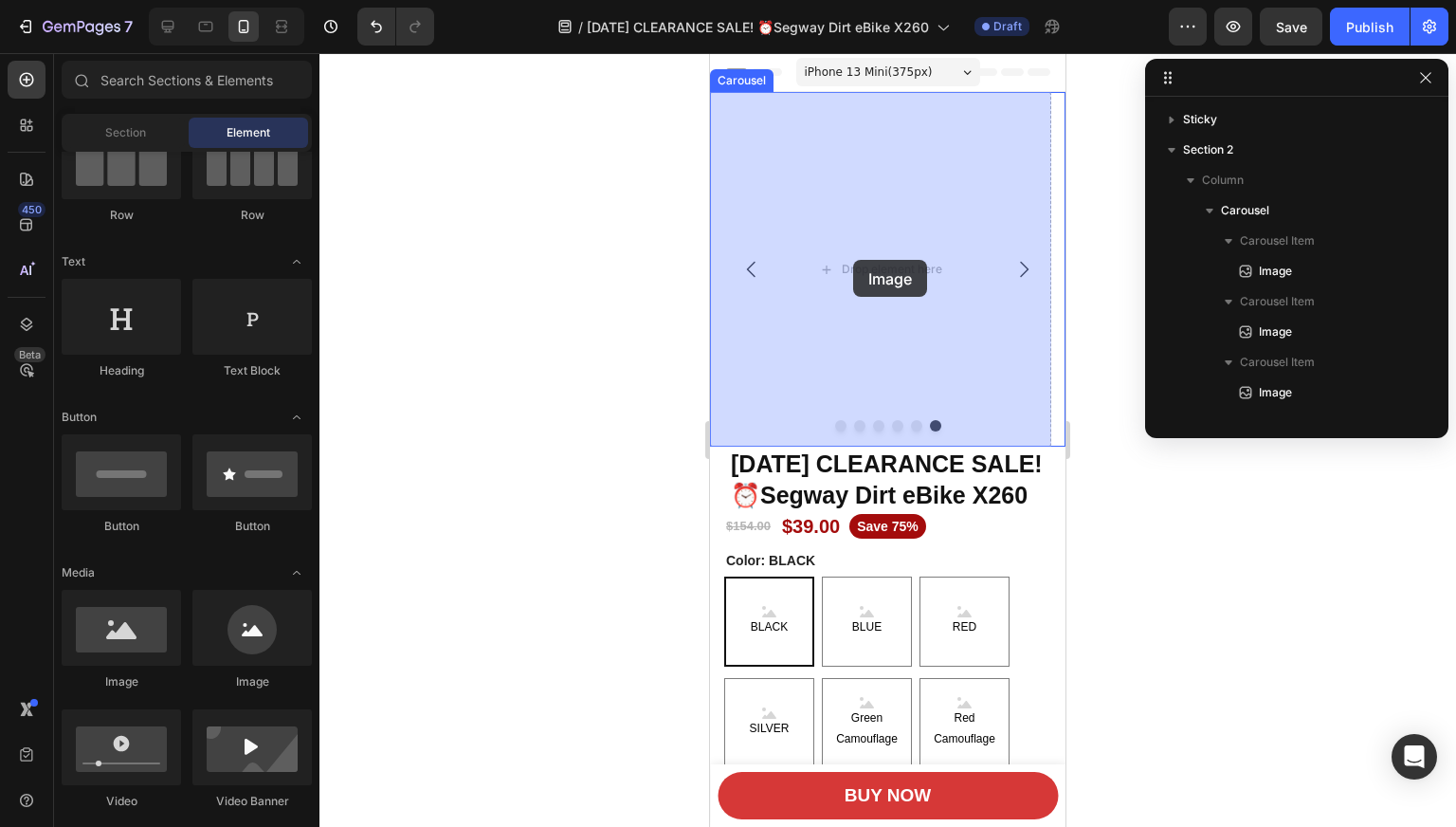
drag, startPoint x: 834, startPoint y: 686, endPoint x: 1321, endPoint y: 493, distance: 523.8
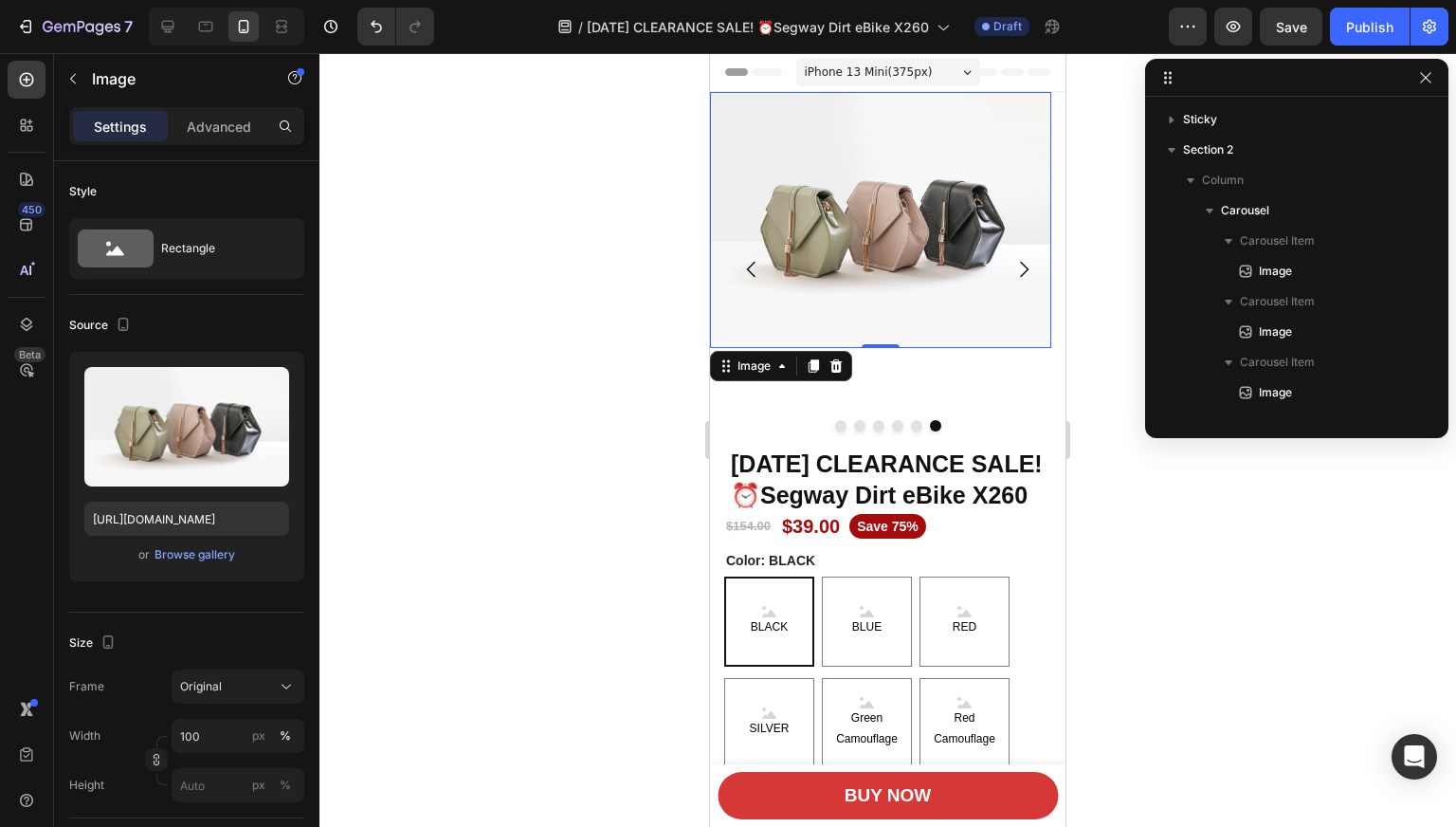
scroll to position [292, 0]
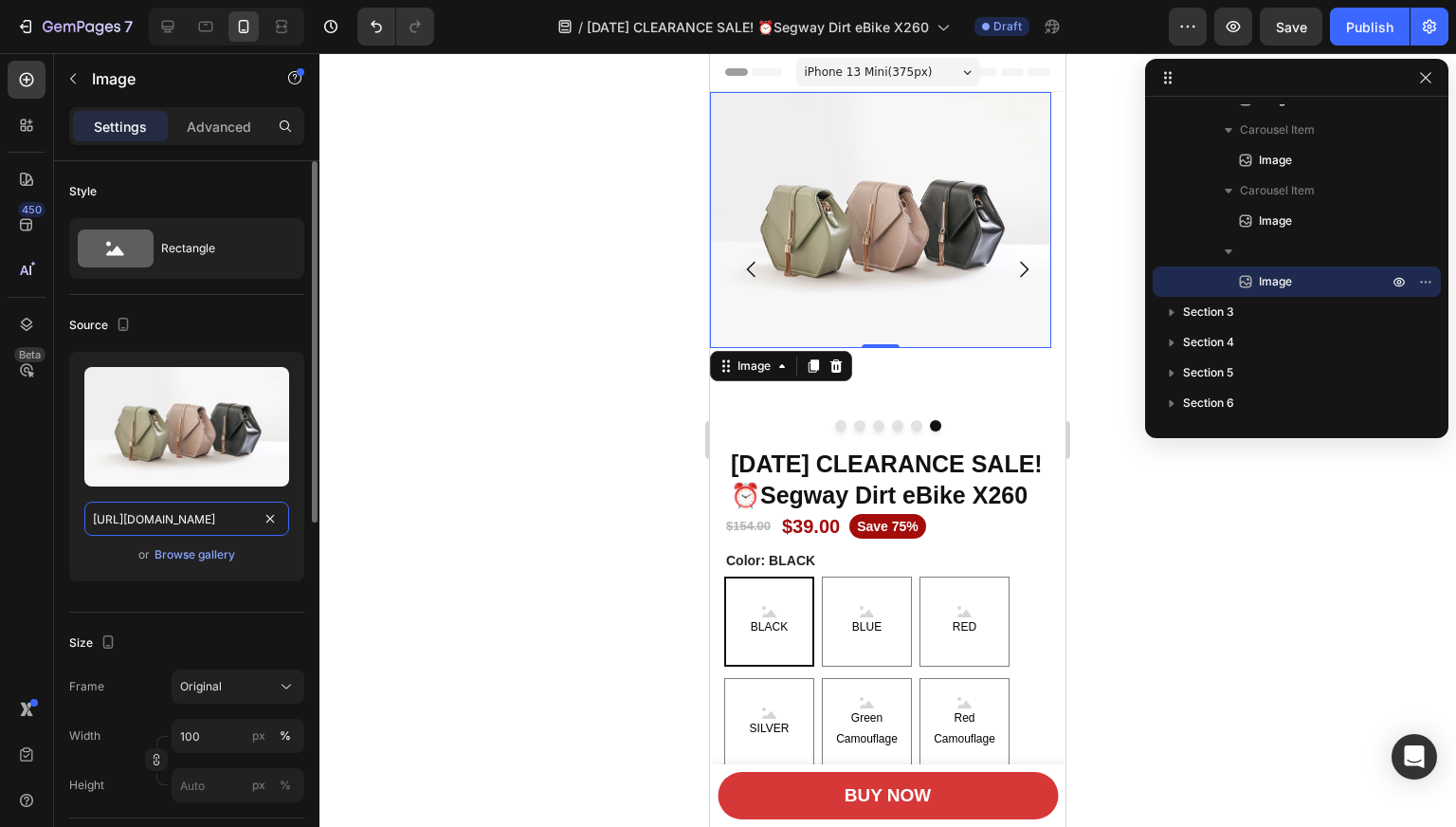
click at [190, 529] on input "[URL][DOMAIN_NAME]" at bounding box center [187, 518] width 205 height 34
paste input "[DOMAIN_NAME][URL]"
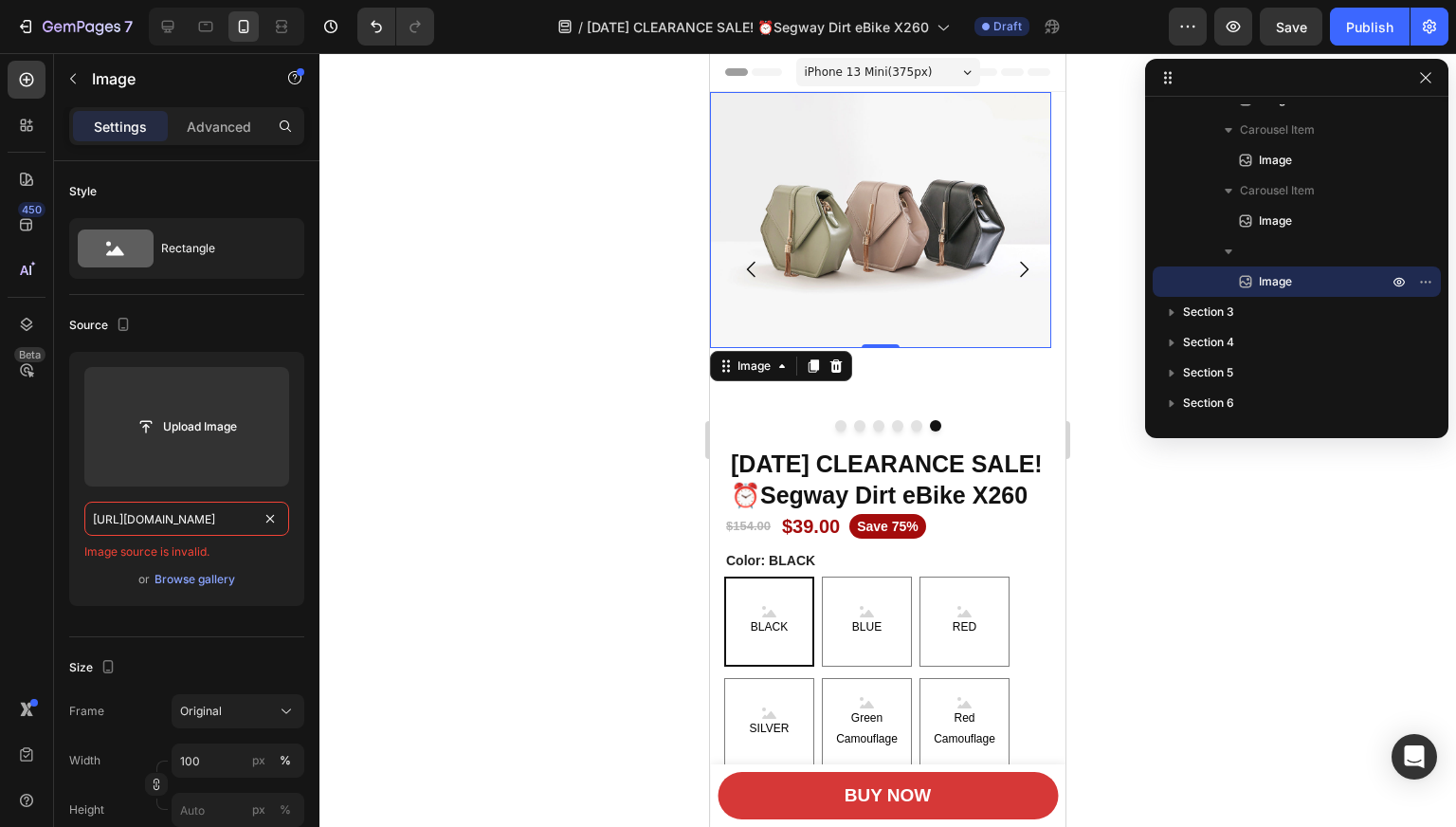
type input "[URL][DOMAIN_NAME]"
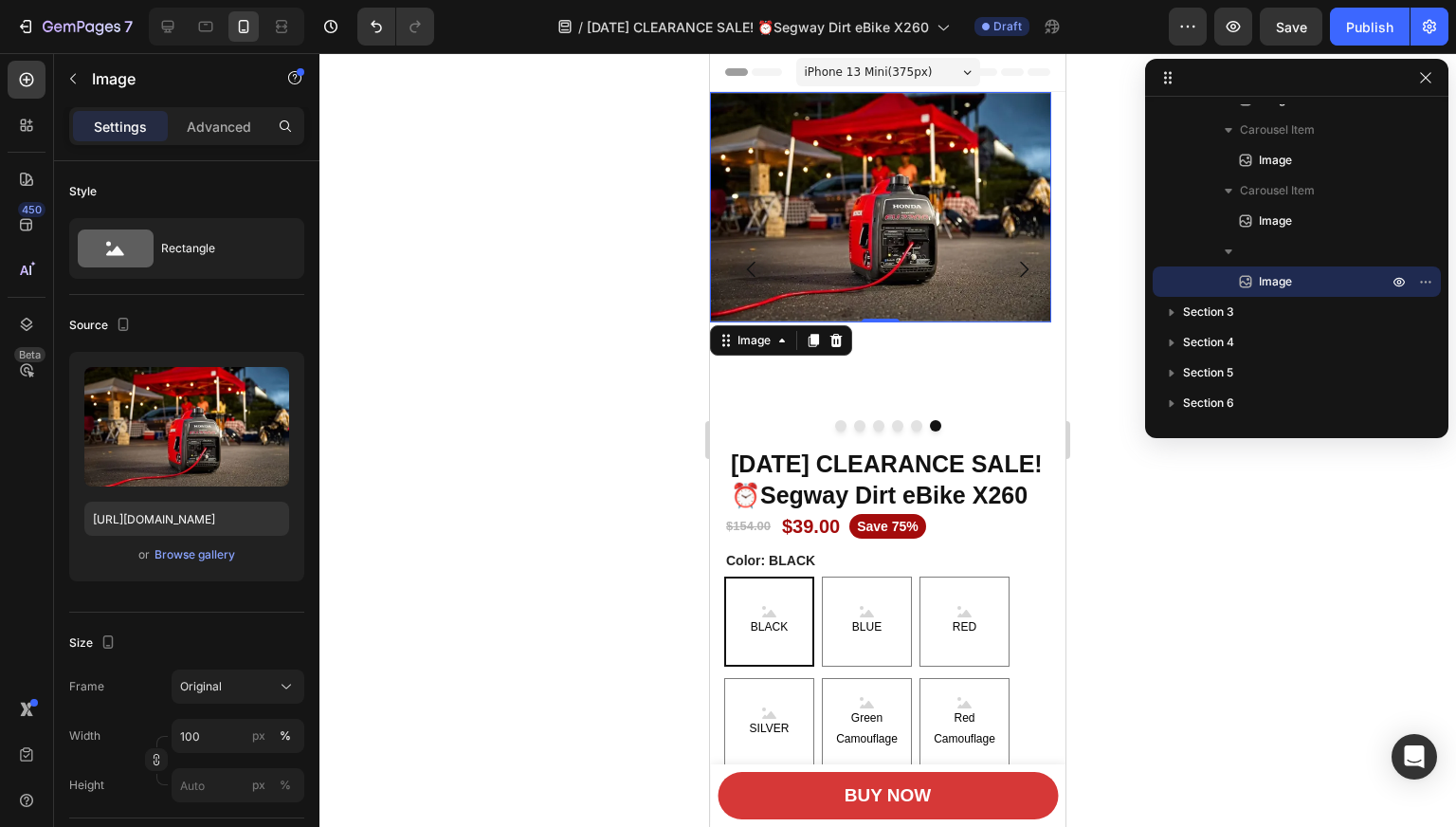
scroll to position [0, 0]
click at [477, 422] on div at bounding box center [887, 440] width 1136 height 774
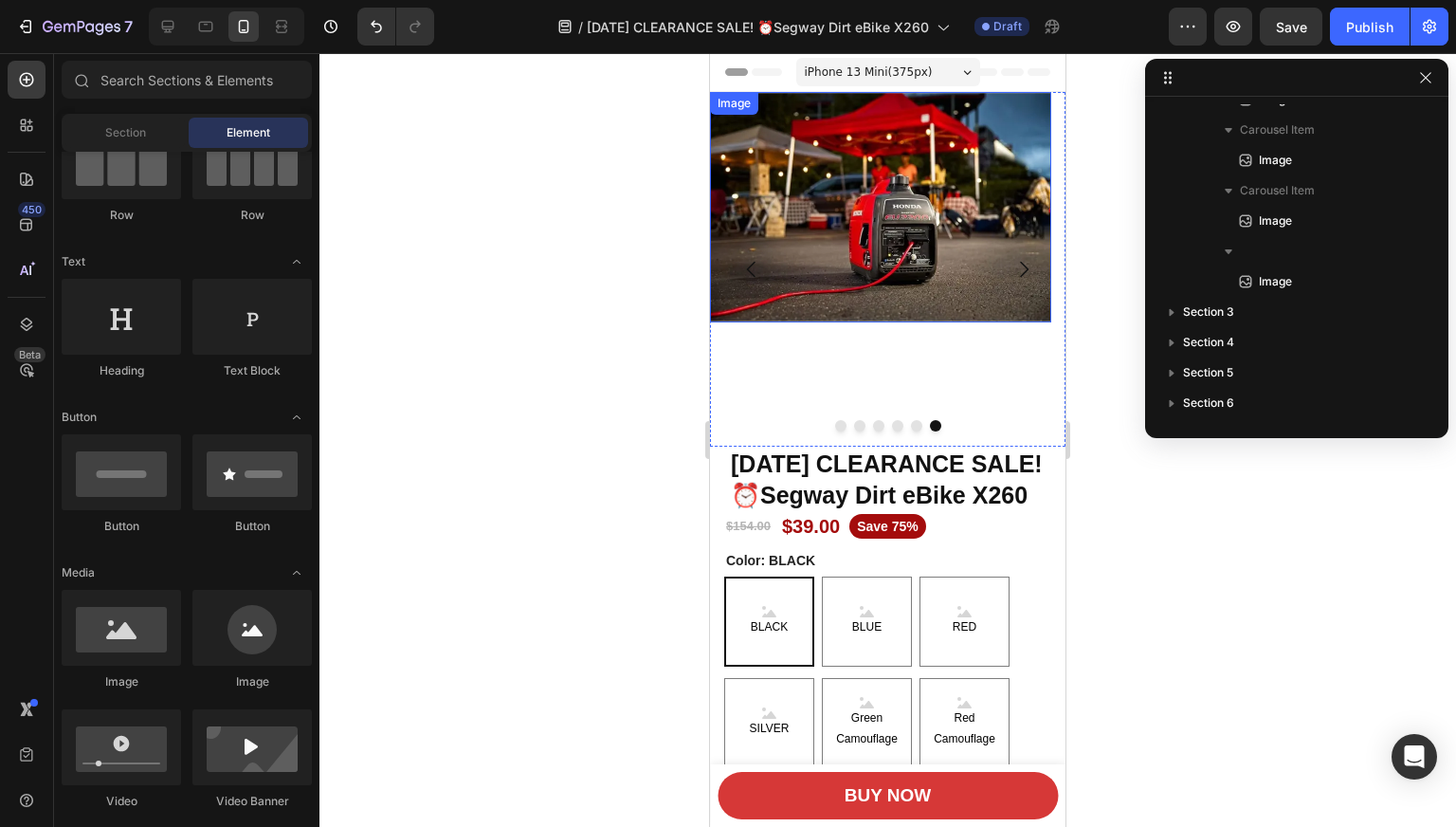
click at [894, 170] on img at bounding box center [880, 207] width 341 height 231
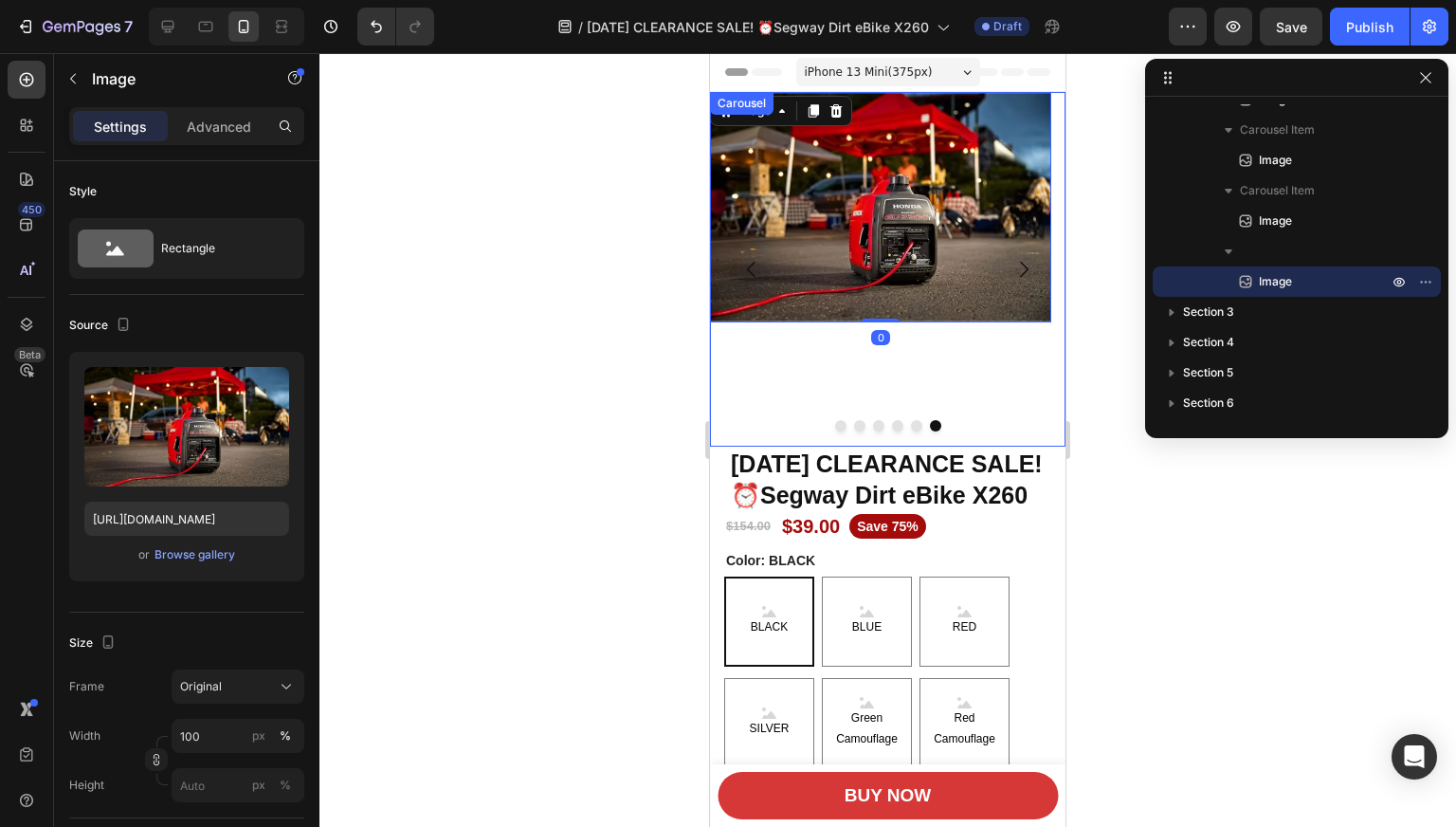
click at [1005, 391] on div "Image 0" at bounding box center [880, 269] width 341 height 354
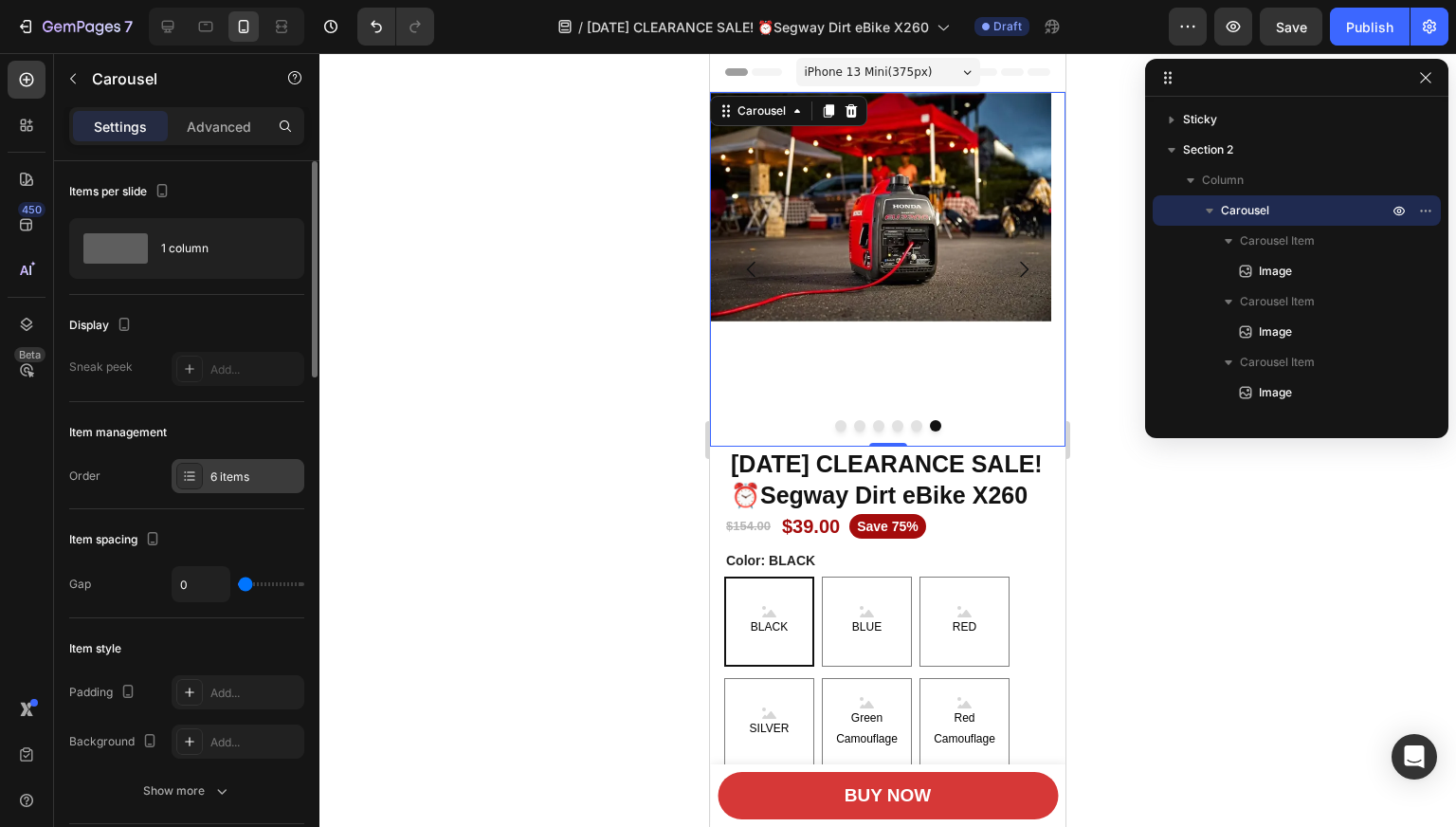
click at [196, 478] on icon at bounding box center [190, 476] width 15 height 15
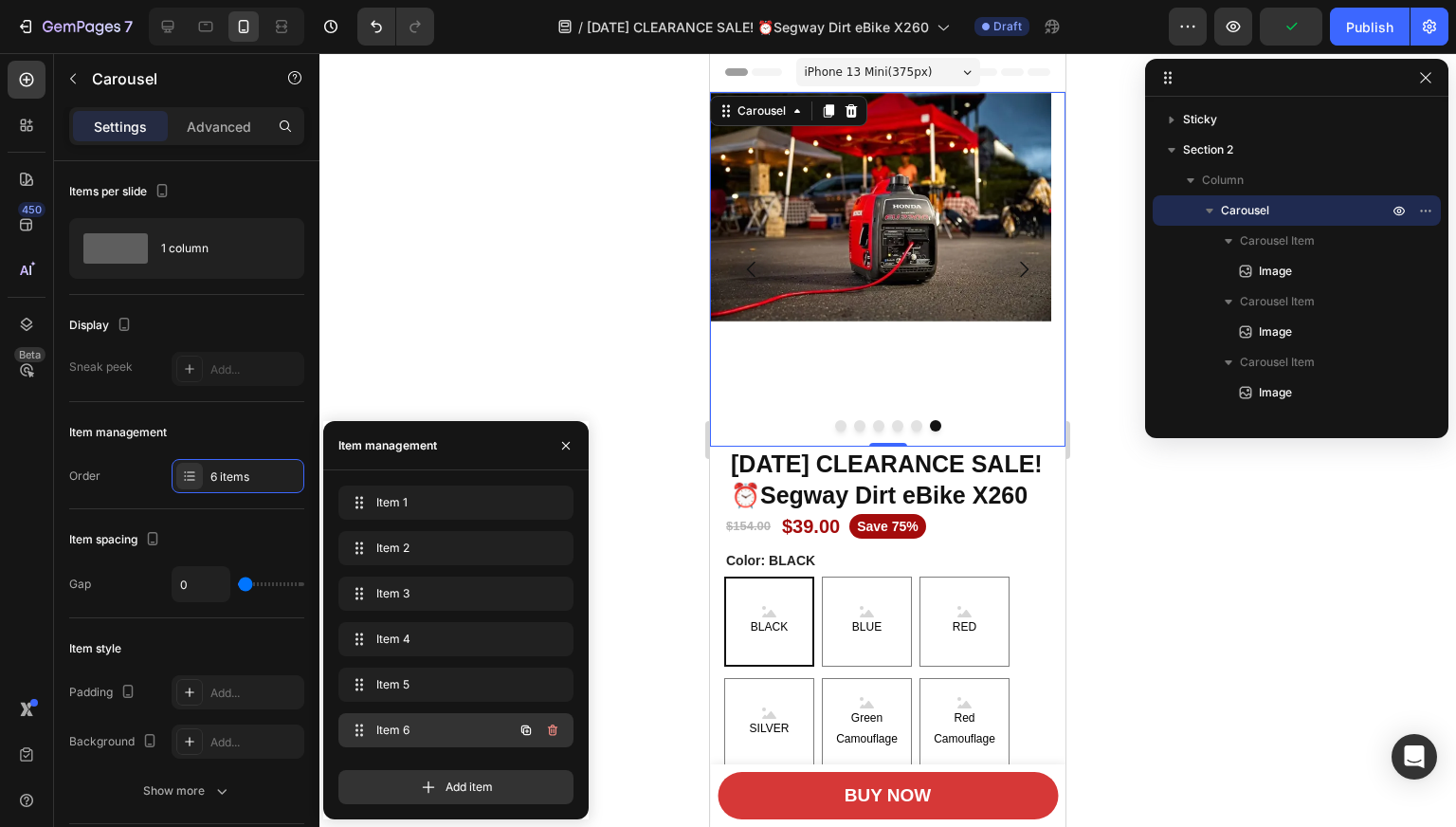
click at [522, 739] on button "button" at bounding box center [526, 730] width 27 height 27
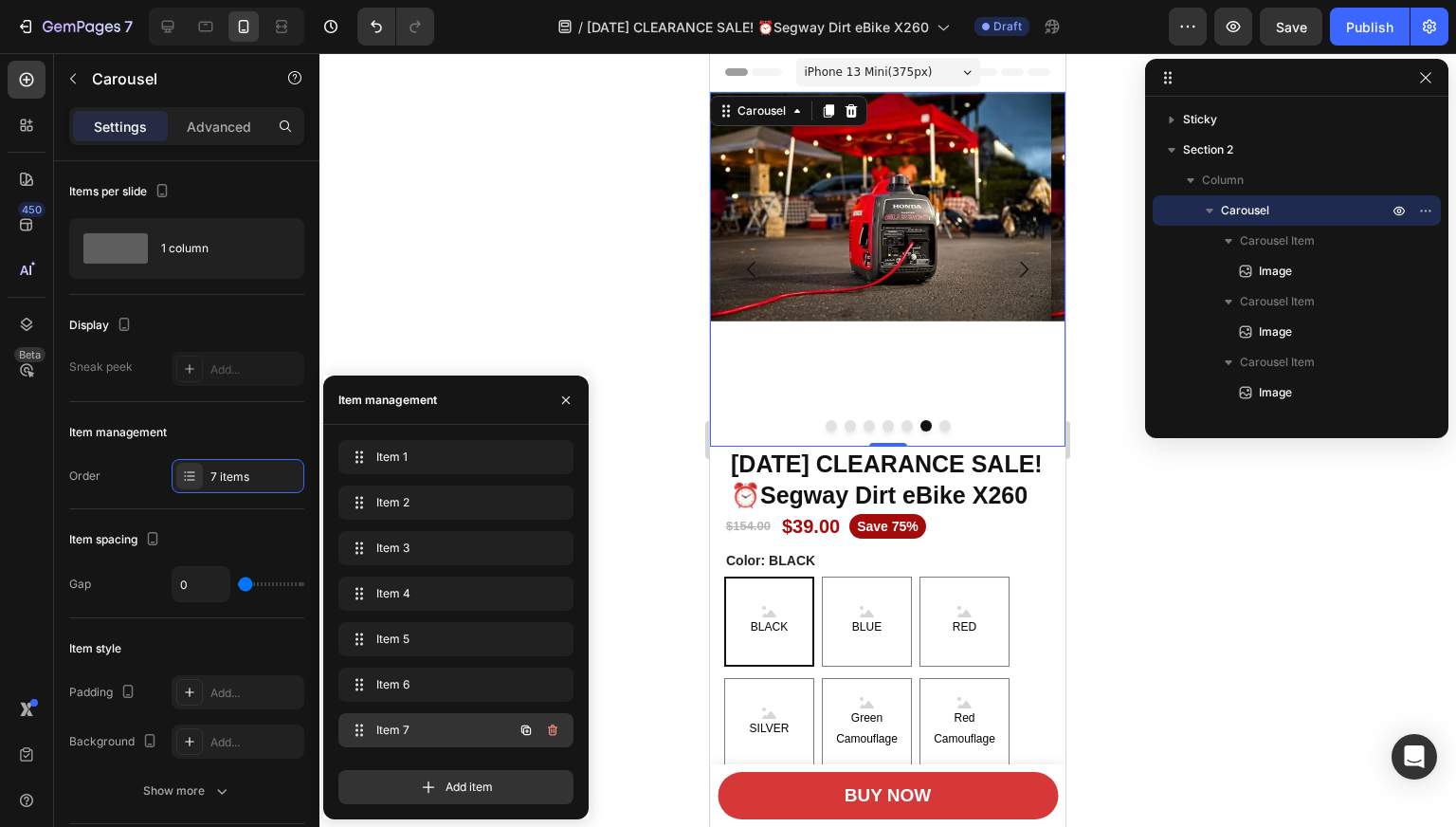
click at [429, 721] on div "Item 7 Item 7" at bounding box center [429, 730] width 167 height 27
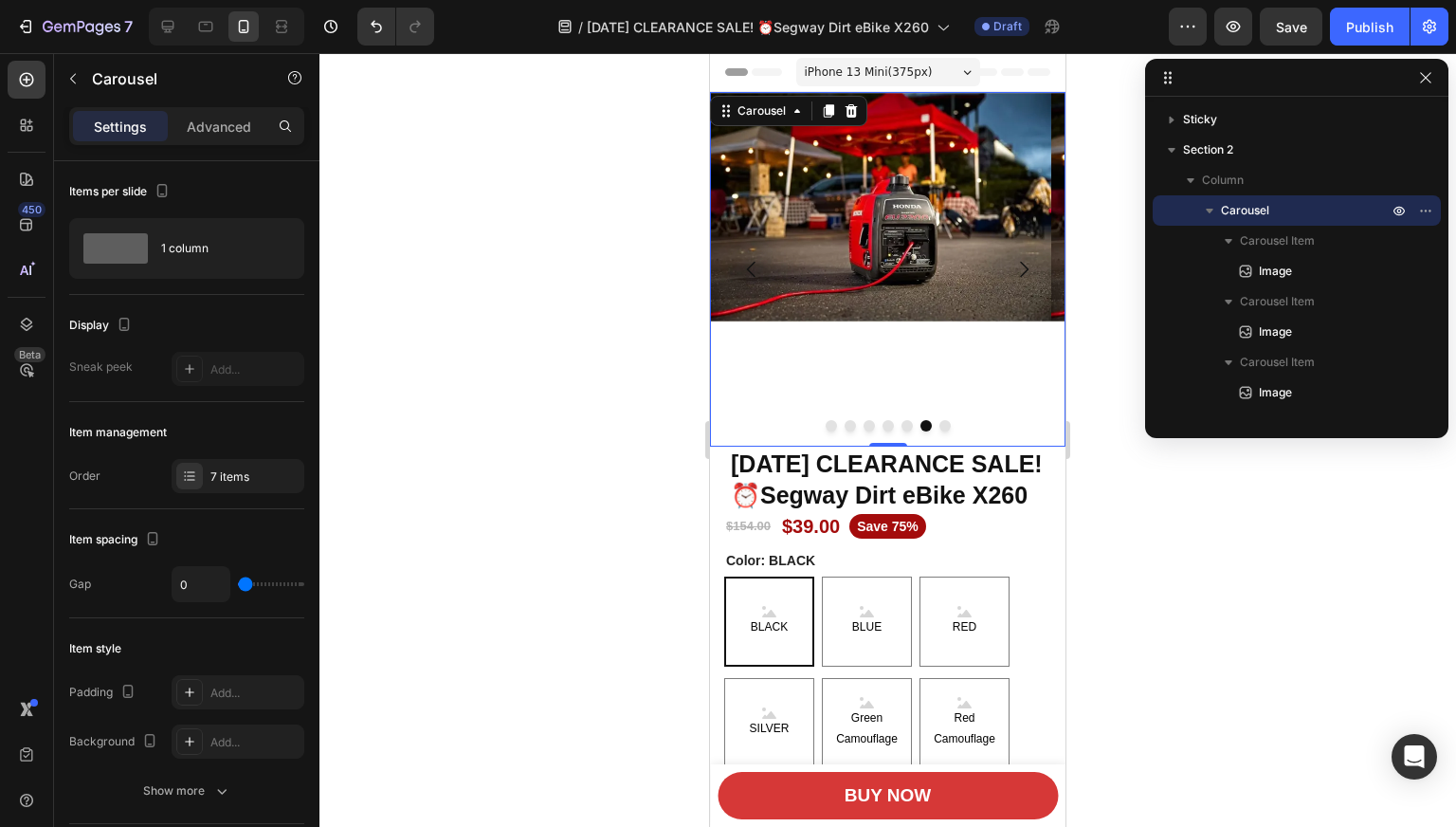
click at [486, 213] on div at bounding box center [887, 440] width 1136 height 774
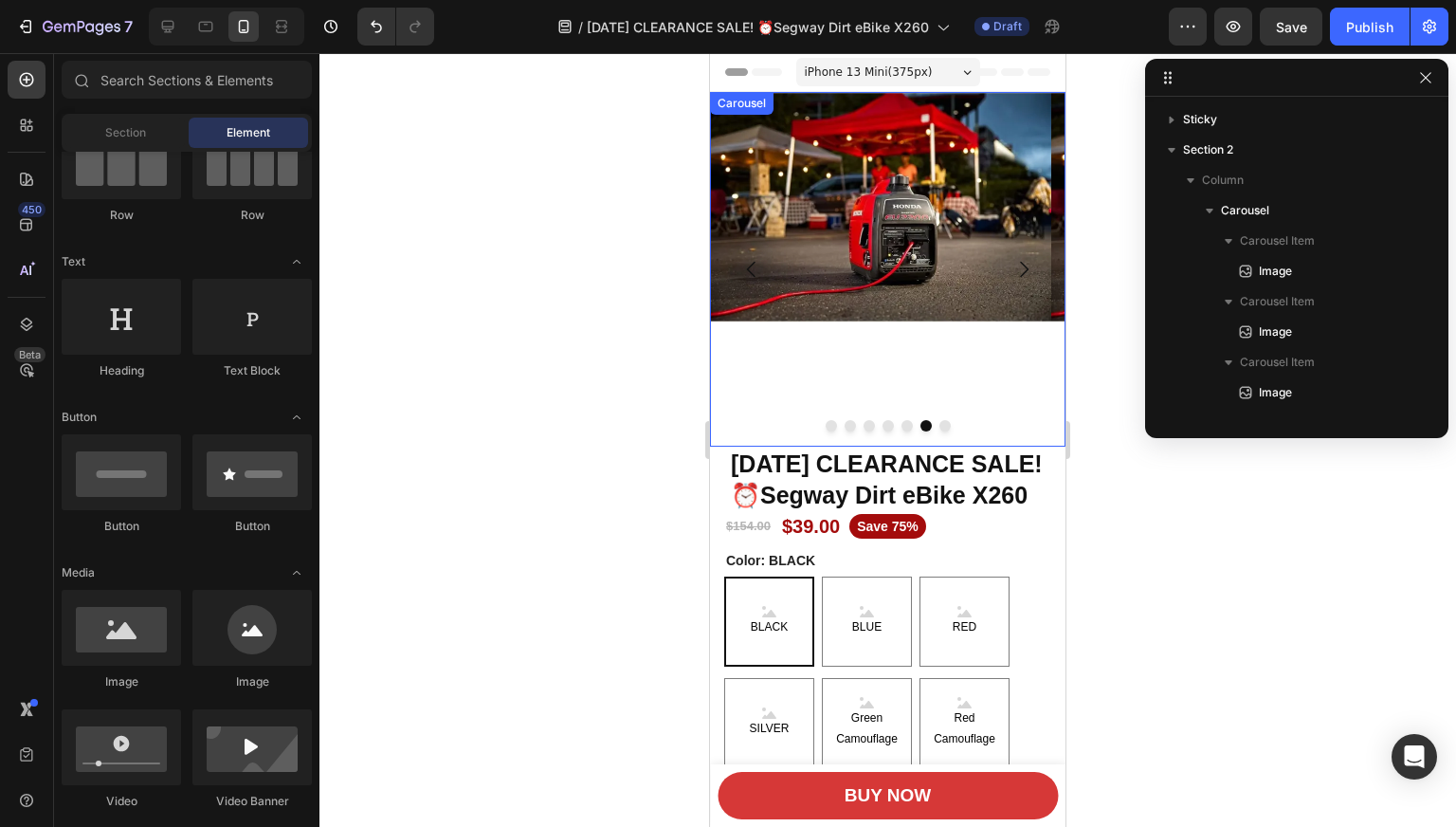
click at [939, 423] on button "Dot" at bounding box center [944, 425] width 11 height 11
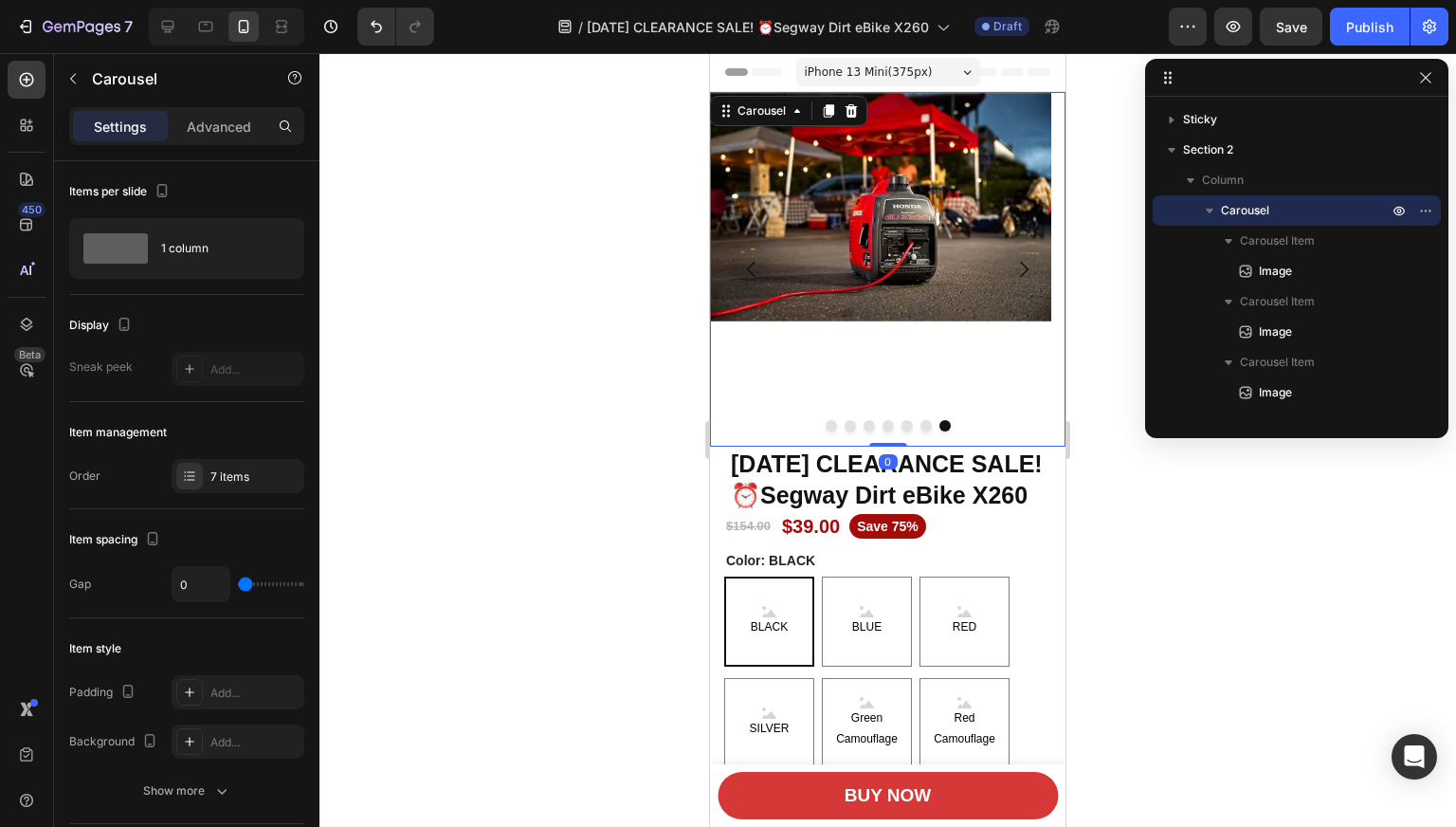
click at [826, 361] on div "Image" at bounding box center [880, 269] width 341 height 354
click at [830, 350] on div "Image" at bounding box center [880, 269] width 341 height 354
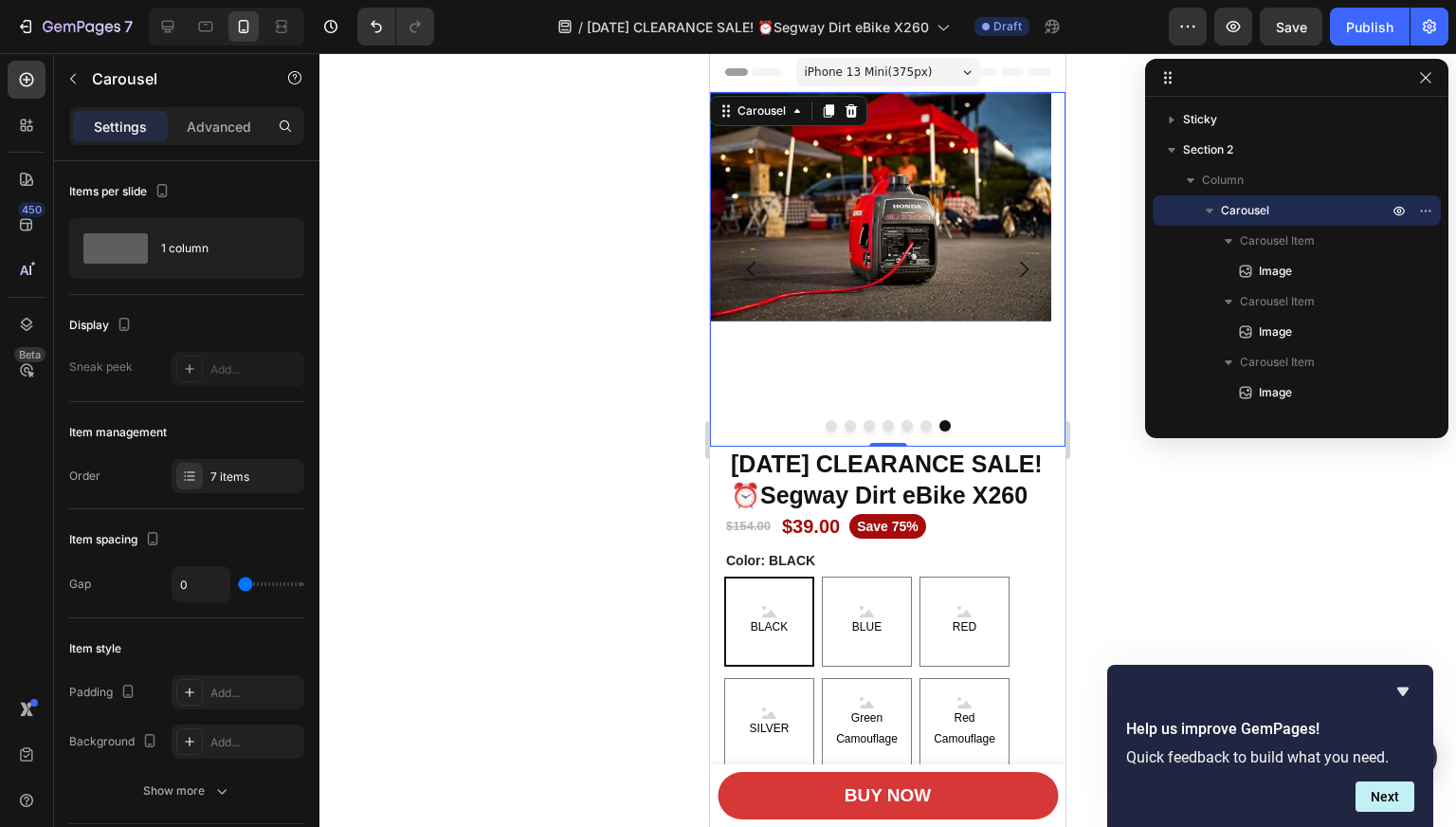
click at [785, 393] on div "Image" at bounding box center [880, 269] width 341 height 354
click at [882, 386] on div "Image" at bounding box center [880, 269] width 341 height 354
click at [749, 265] on icon "Carousel Back Arrow" at bounding box center [752, 270] width 23 height 23
click at [1012, 259] on icon "Carousel Next Arrow" at bounding box center [1023, 270] width 23 height 23
click at [910, 358] on div "Image" at bounding box center [880, 269] width 341 height 354
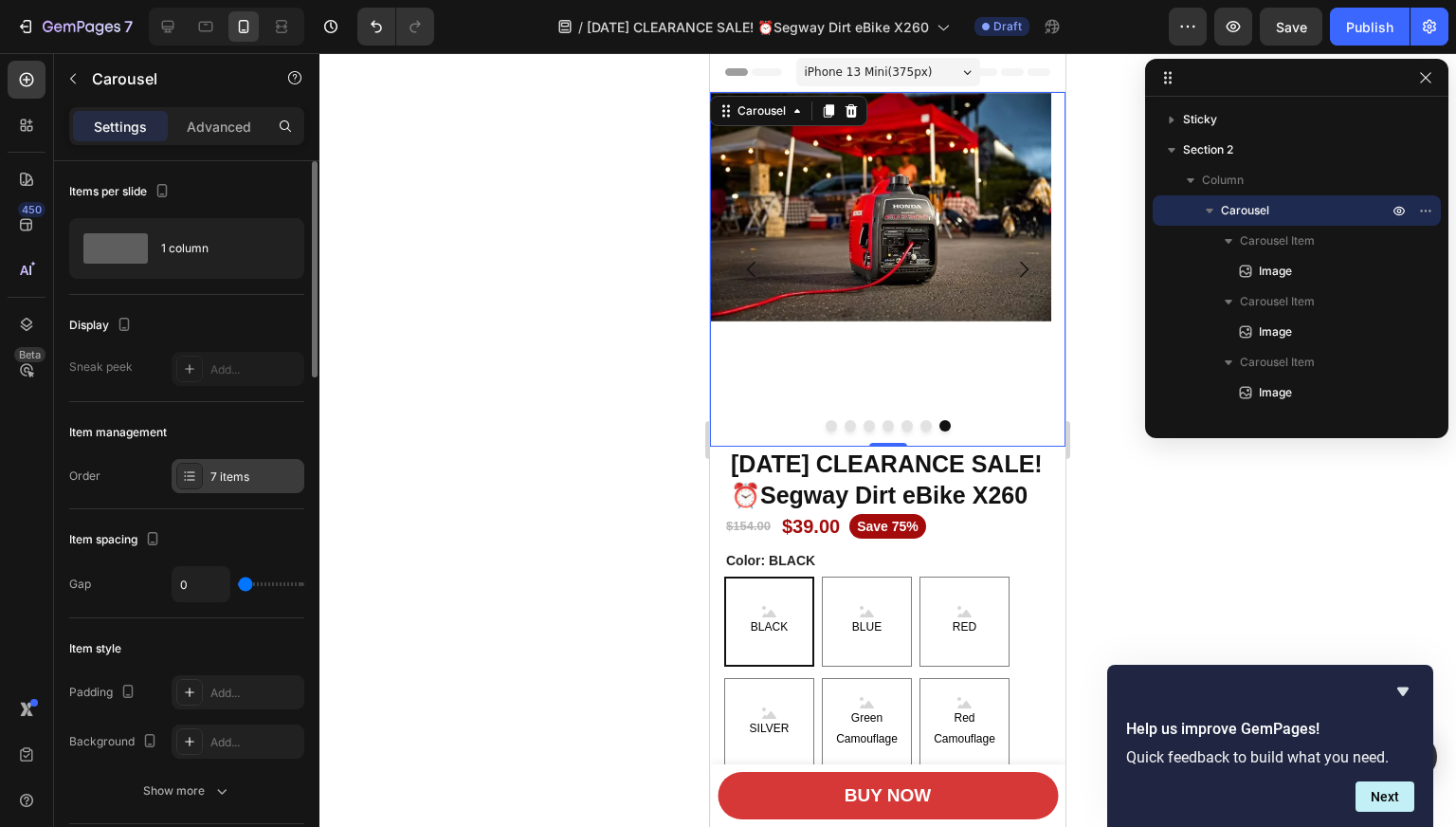
click at [214, 481] on div "7 items" at bounding box center [255, 477] width 89 height 17
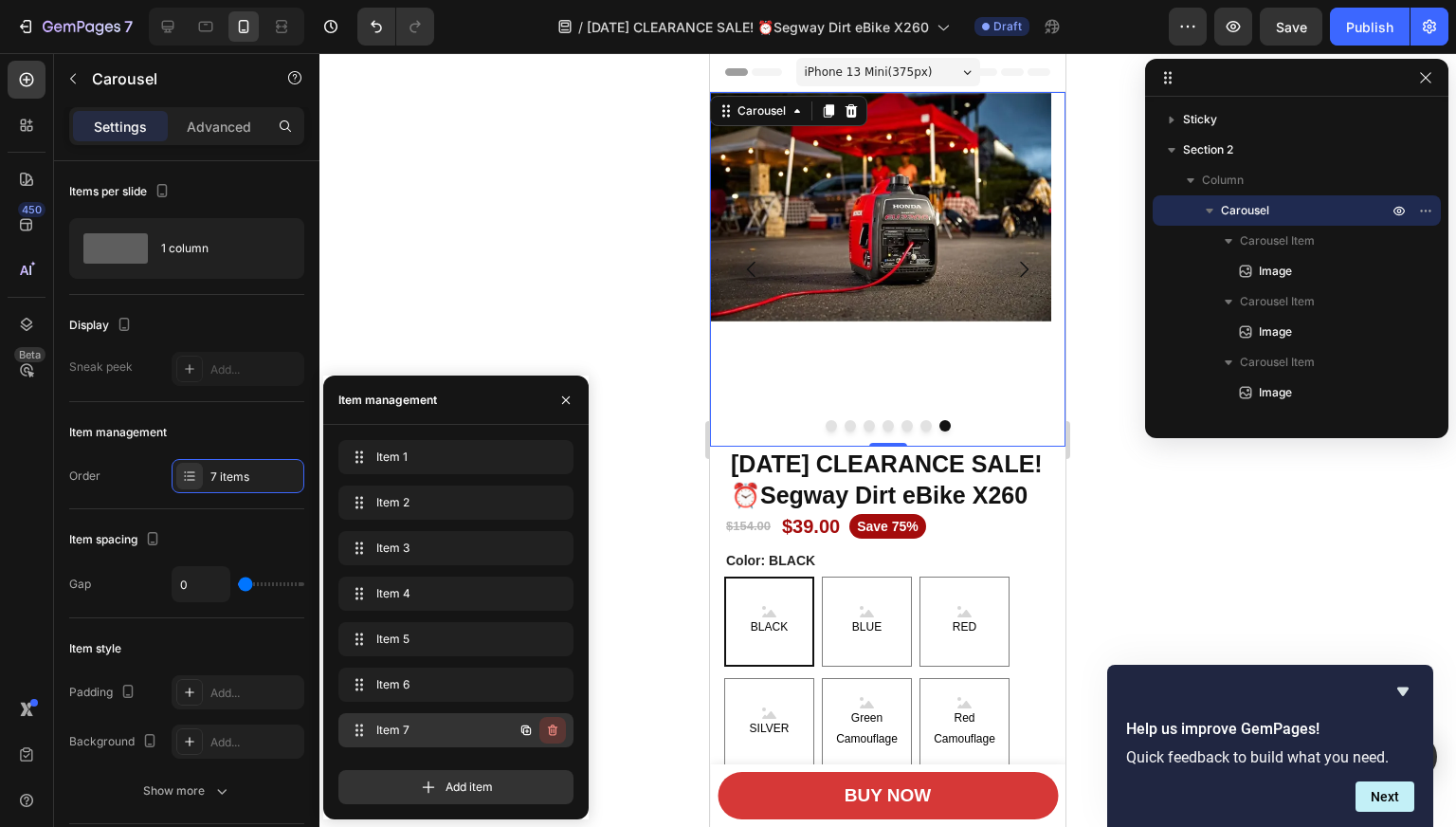
click at [548, 728] on icon "button" at bounding box center [552, 730] width 15 height 15
click at [548, 734] on div "Delete" at bounding box center [539, 730] width 35 height 17
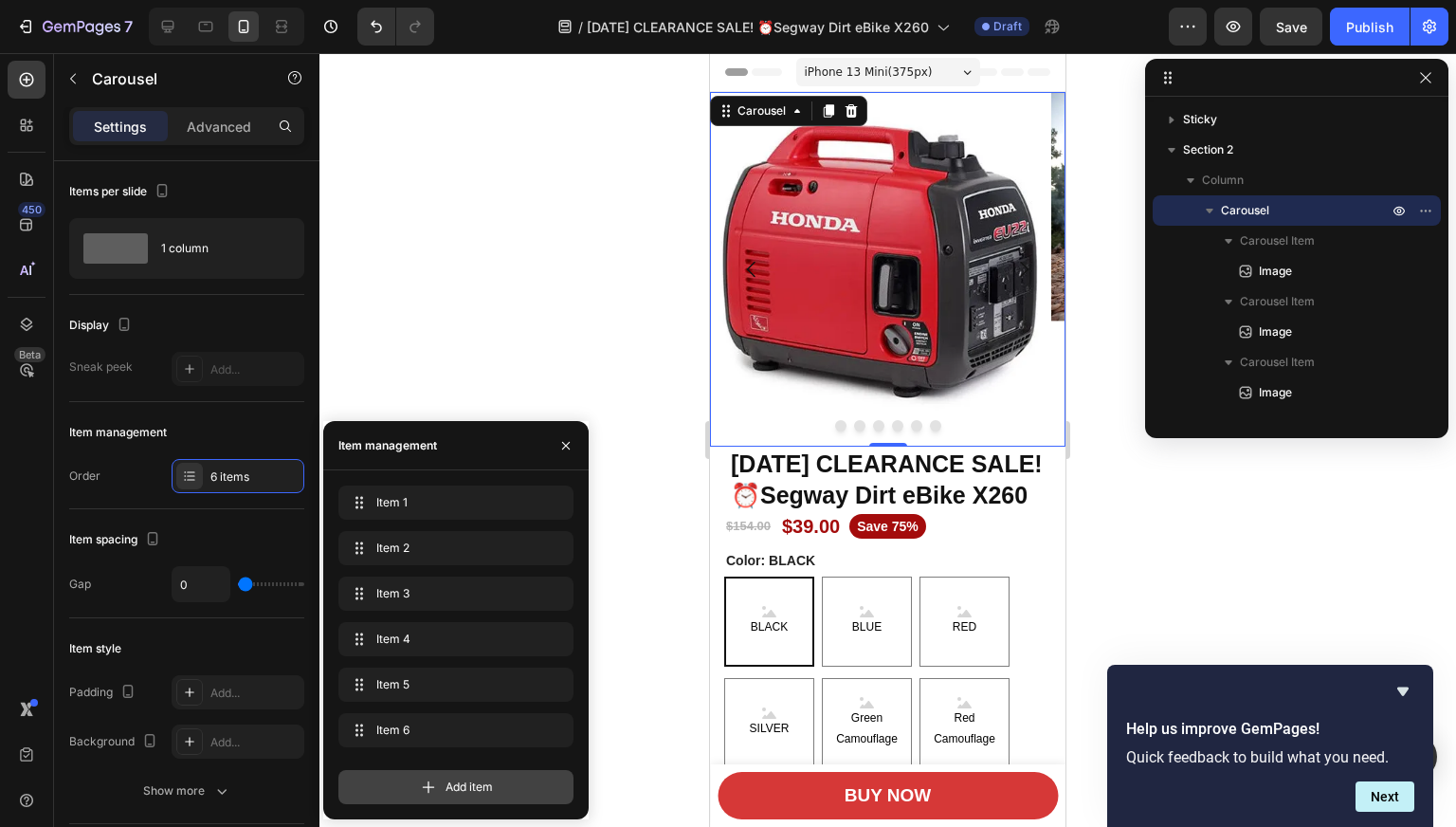
click at [463, 780] on span "Add item" at bounding box center [469, 787] width 47 height 17
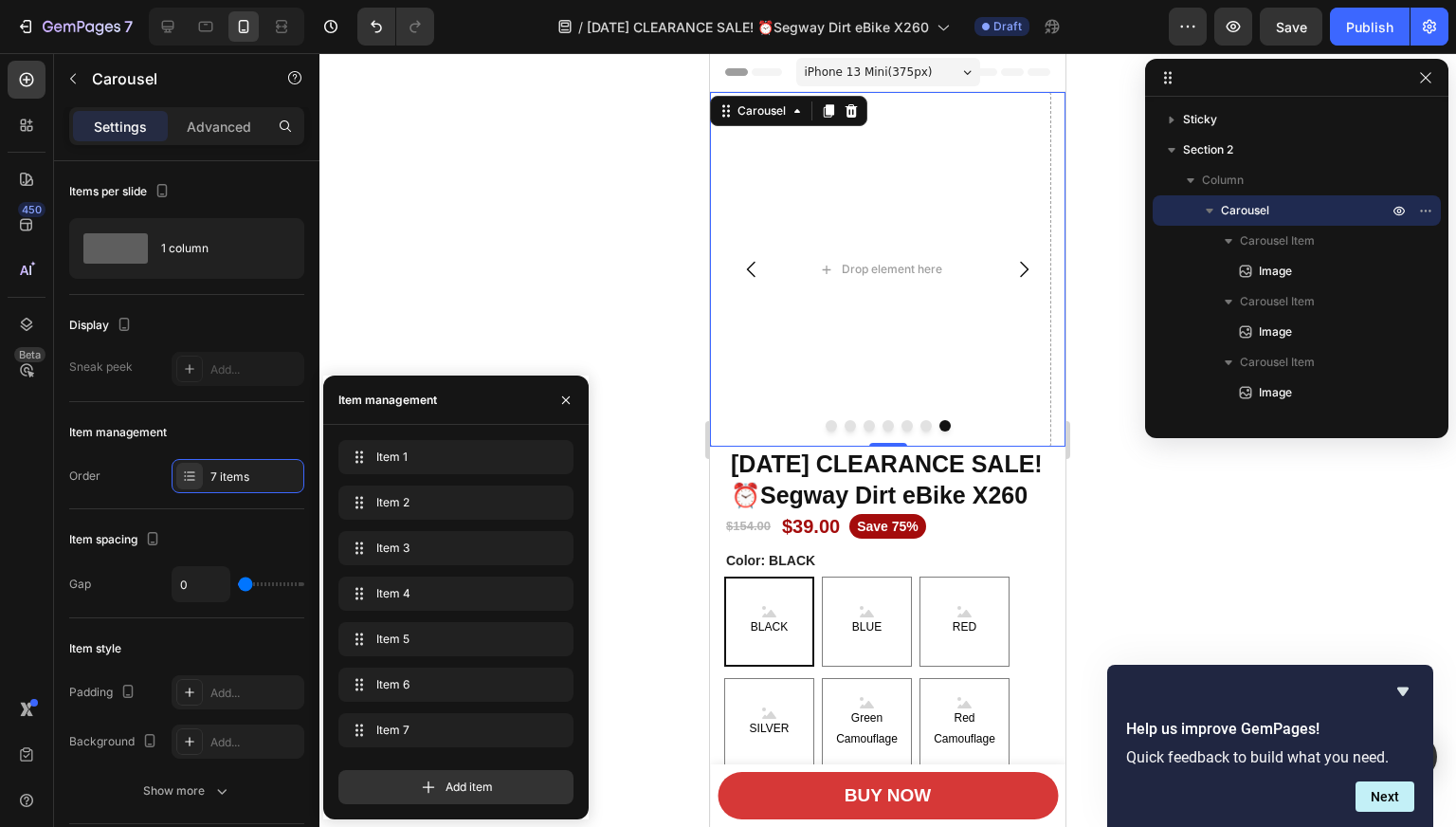
click at [439, 234] on div at bounding box center [887, 440] width 1136 height 774
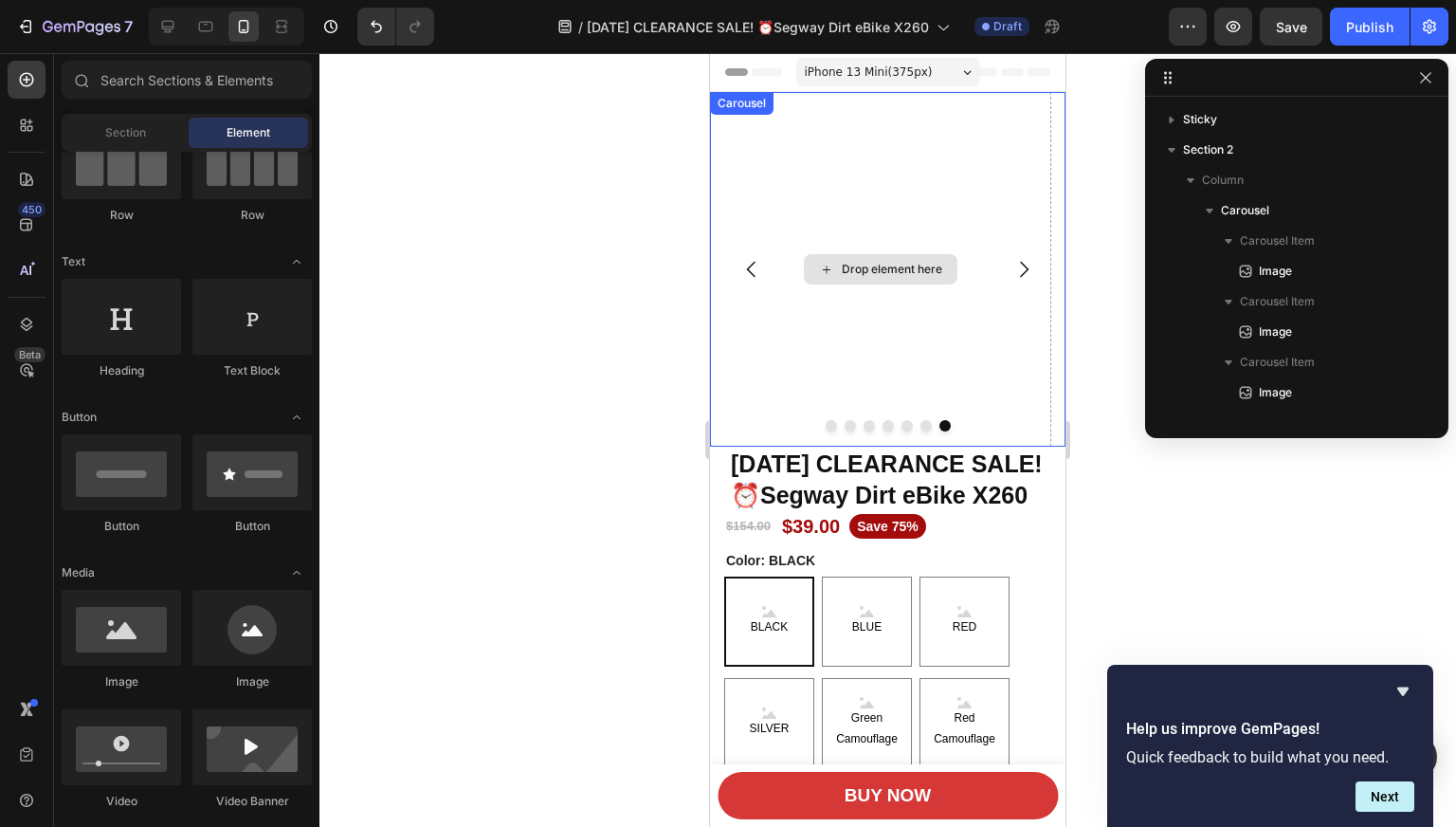
click at [862, 284] on div "Drop element here" at bounding box center [881, 270] width 154 height 30
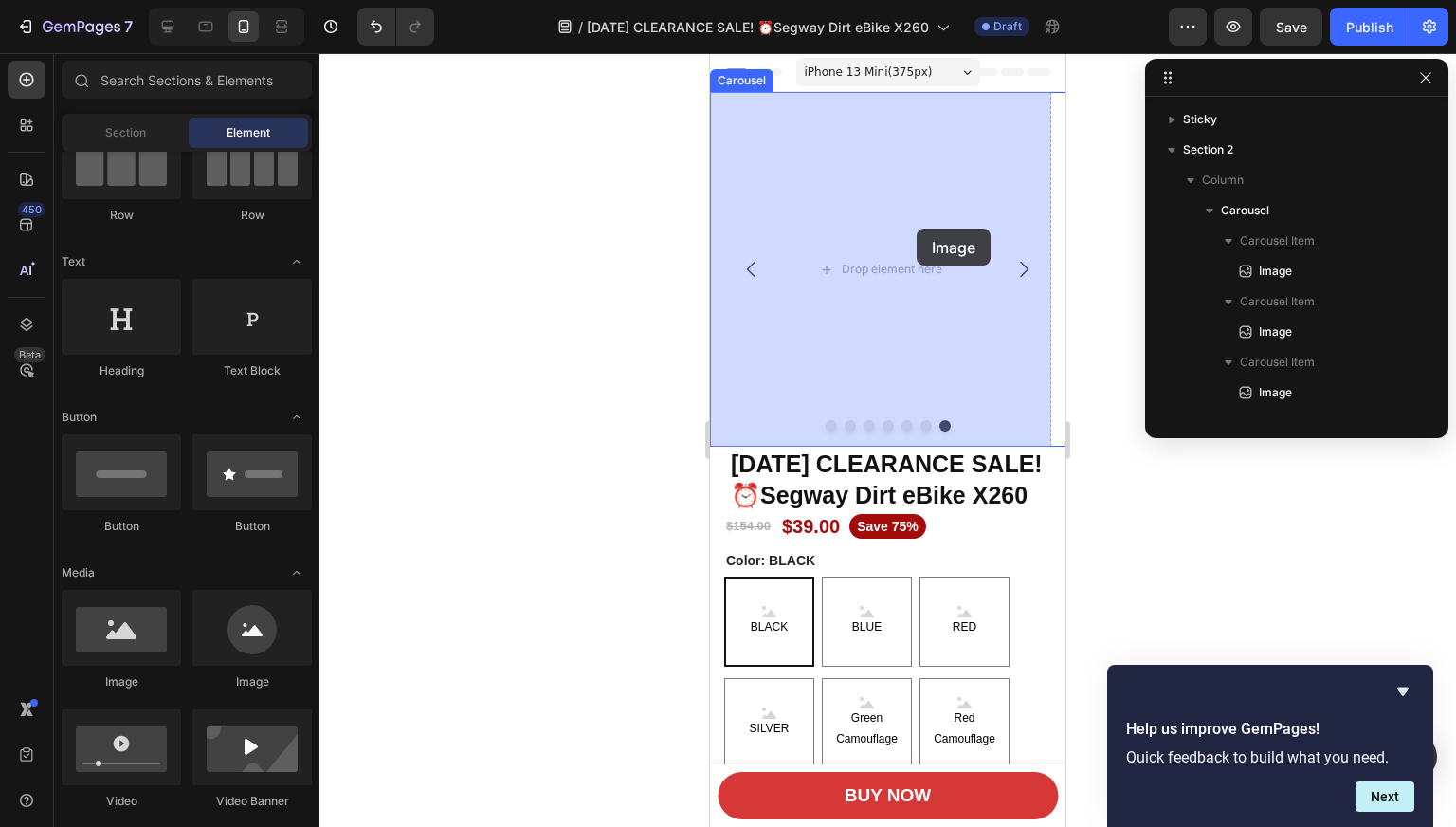
drag, startPoint x: 1172, startPoint y: 598, endPoint x: 916, endPoint y: 229, distance: 449.1
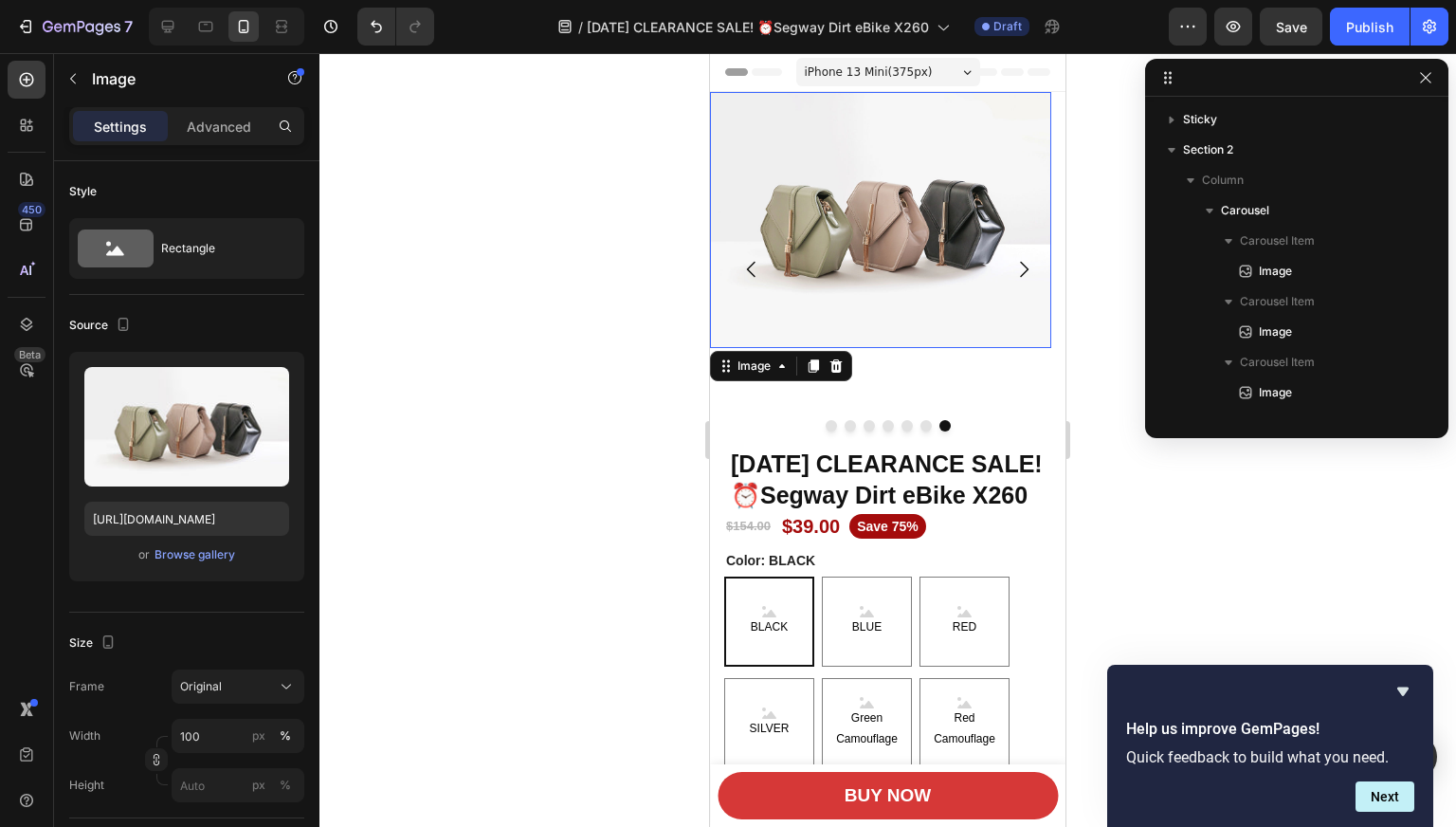
scroll to position [353, 0]
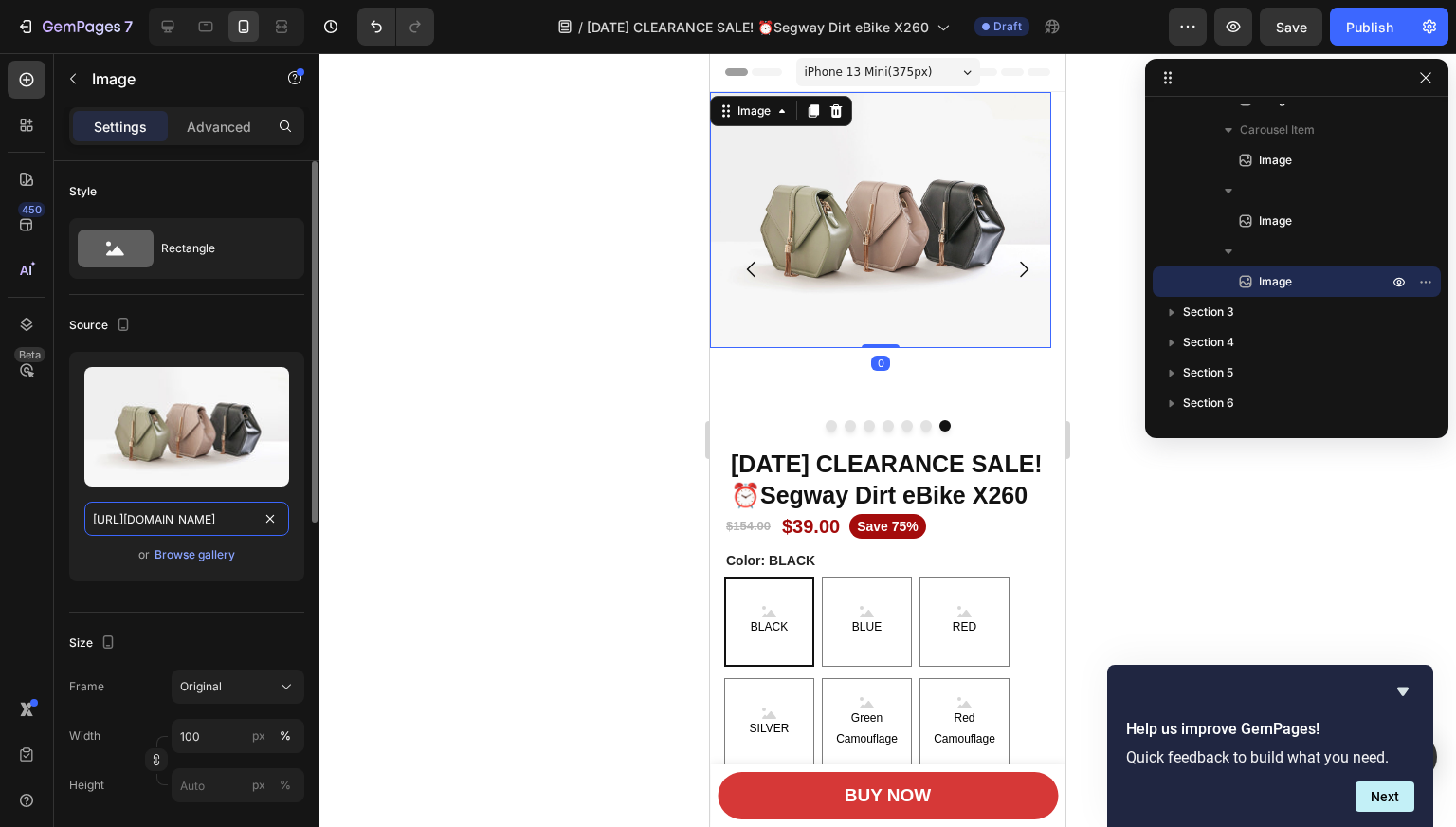
click at [159, 513] on input "[URL][DOMAIN_NAME]" at bounding box center [187, 518] width 205 height 34
paste input "[DOMAIN_NAME][URL]"
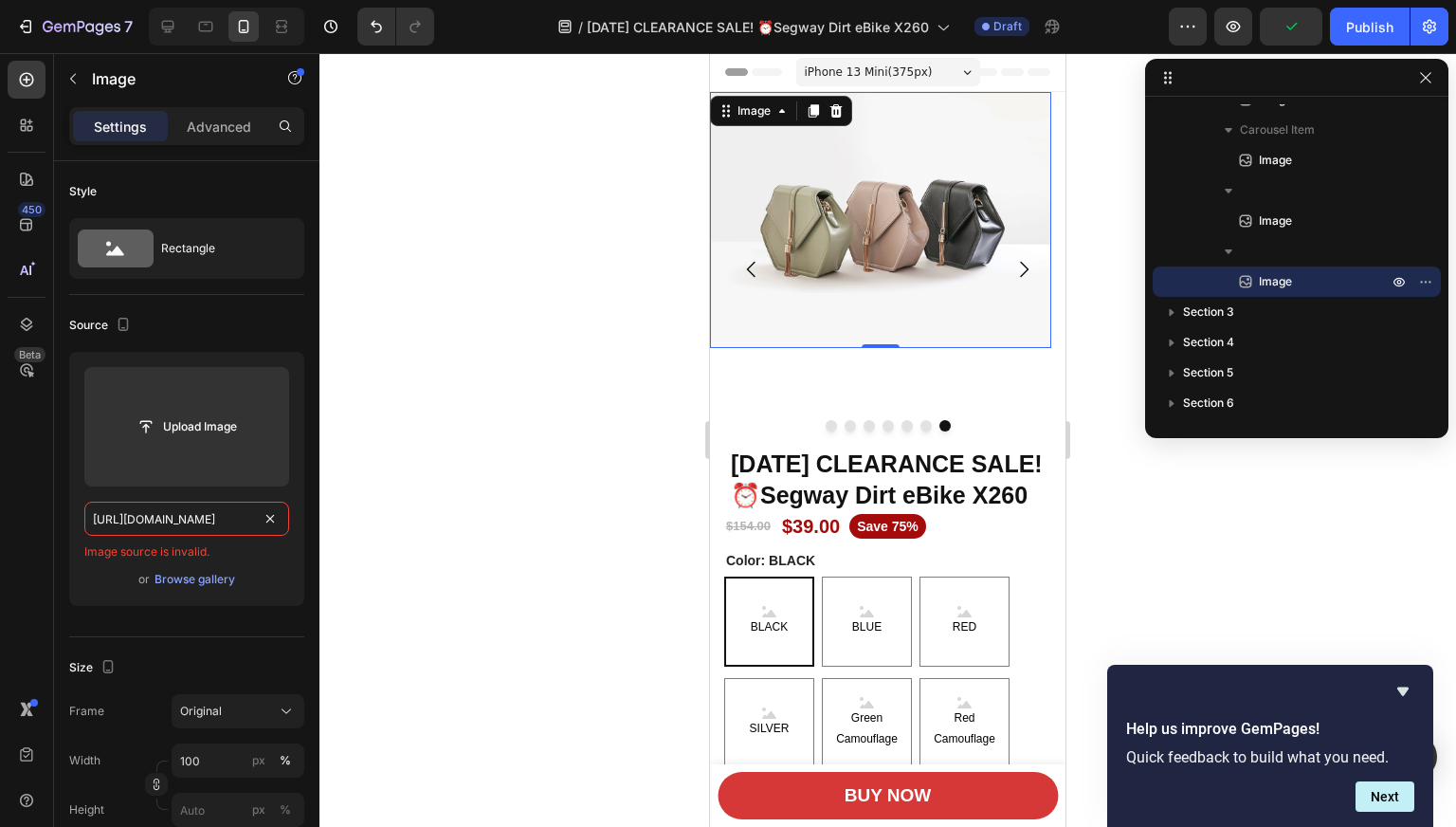
type input "[URL][DOMAIN_NAME]"
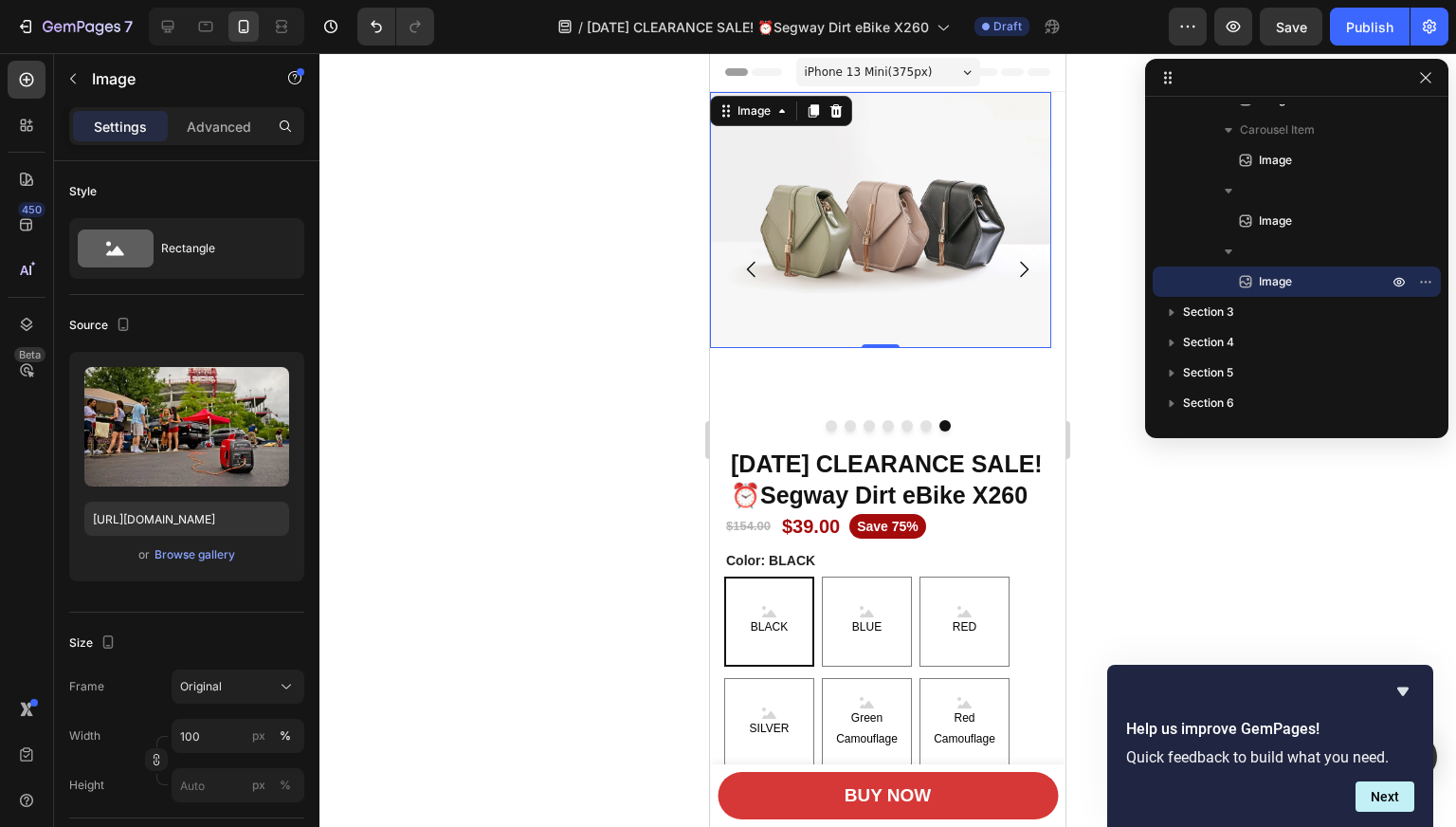
scroll to position [0, 0]
click at [451, 516] on div at bounding box center [887, 440] width 1136 height 774
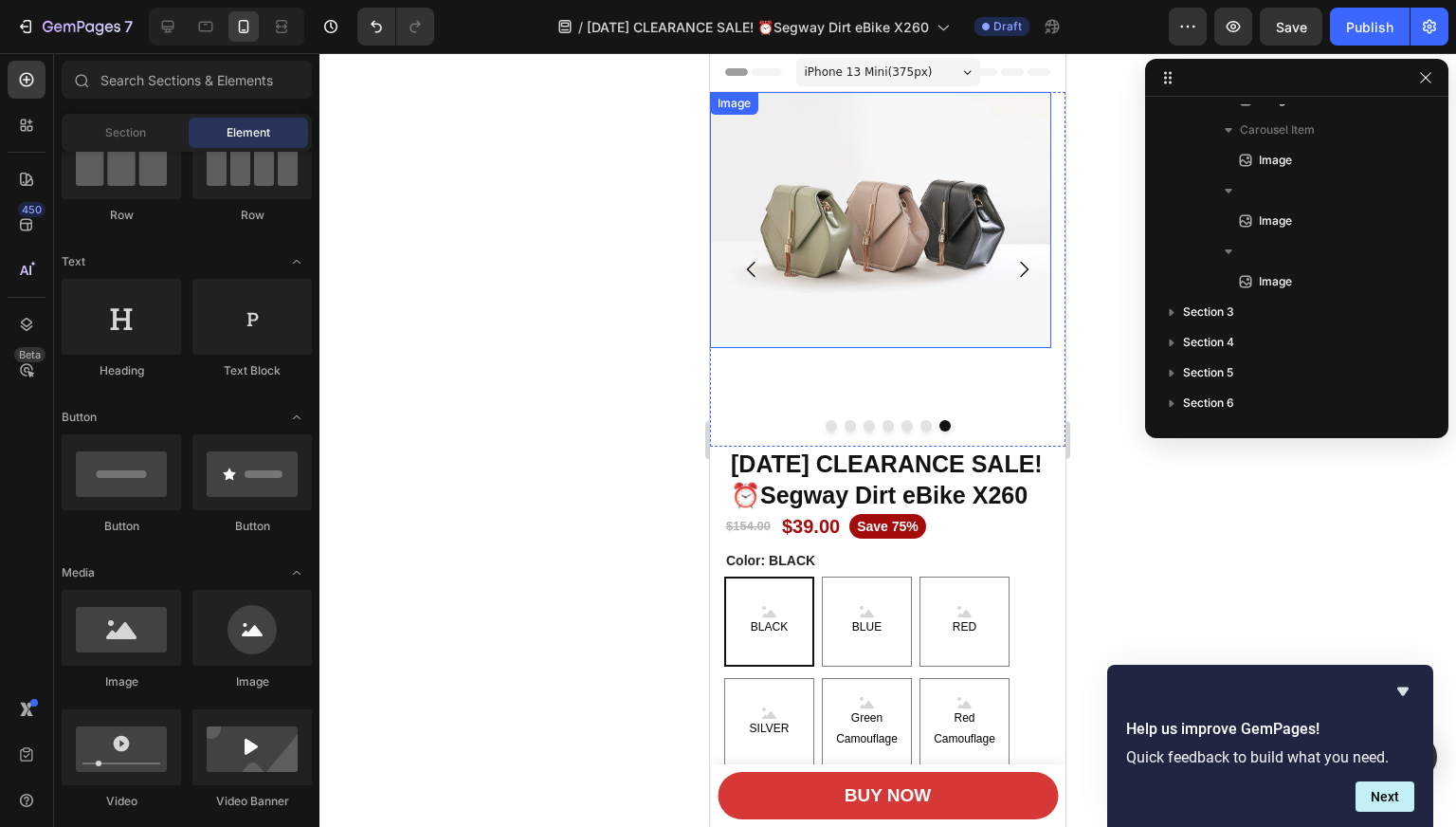
click at [846, 301] on img at bounding box center [880, 220] width 341 height 256
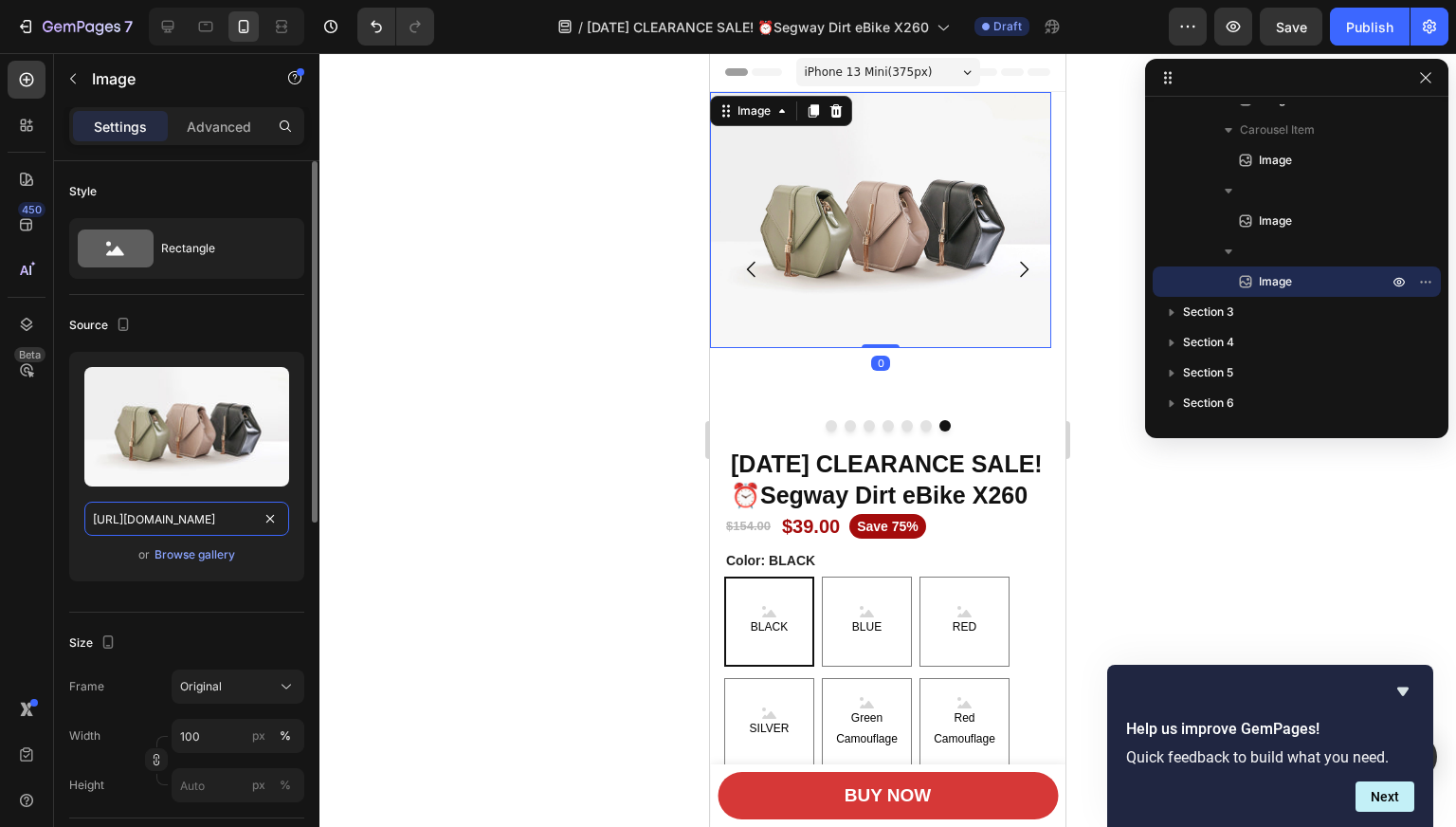
click at [185, 521] on input "[URL][DOMAIN_NAME]" at bounding box center [187, 518] width 205 height 34
paste input "[DOMAIN_NAME][URL]"
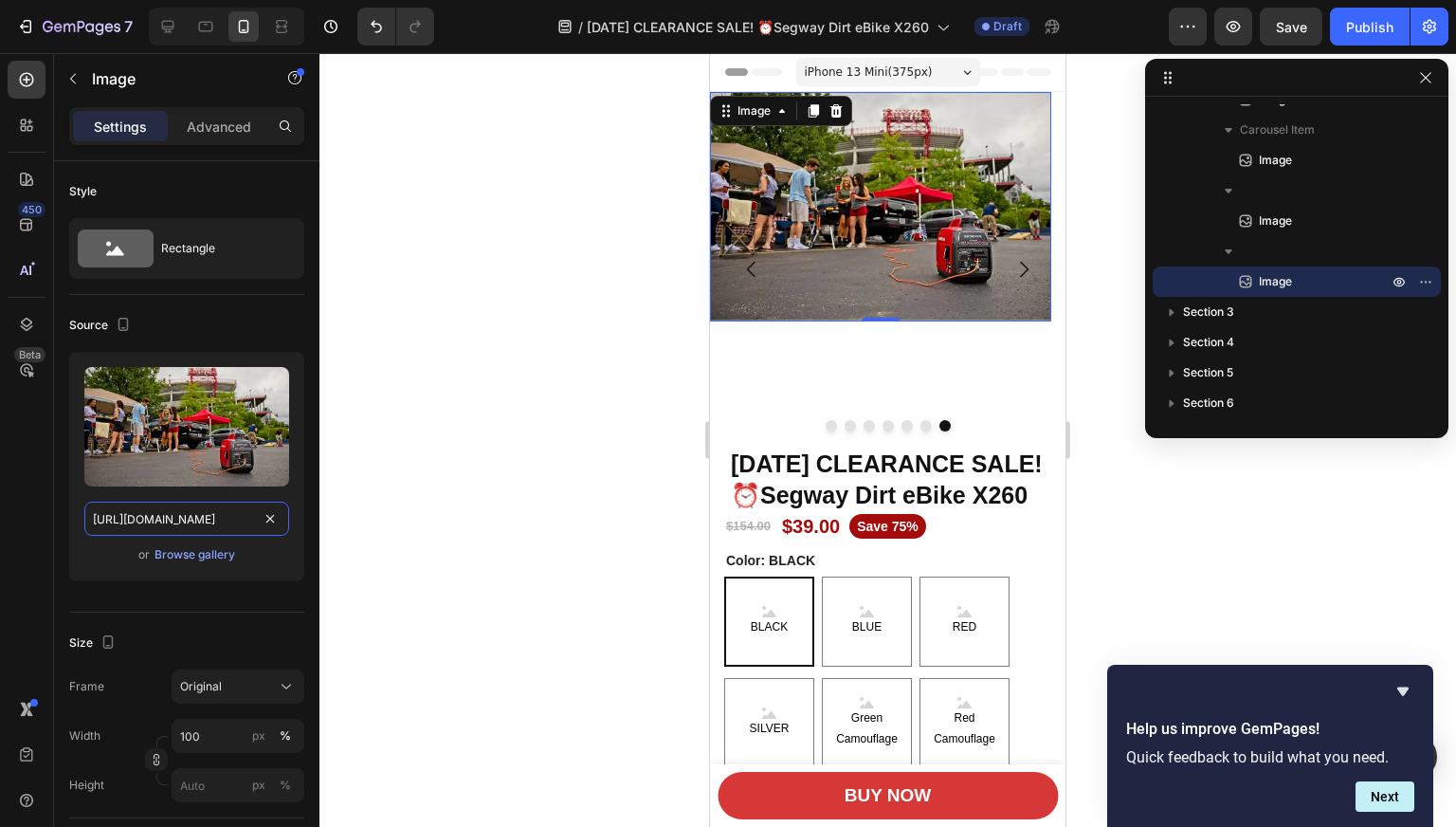
type input "[URL][DOMAIN_NAME]"
click at [430, 488] on div at bounding box center [887, 440] width 1136 height 774
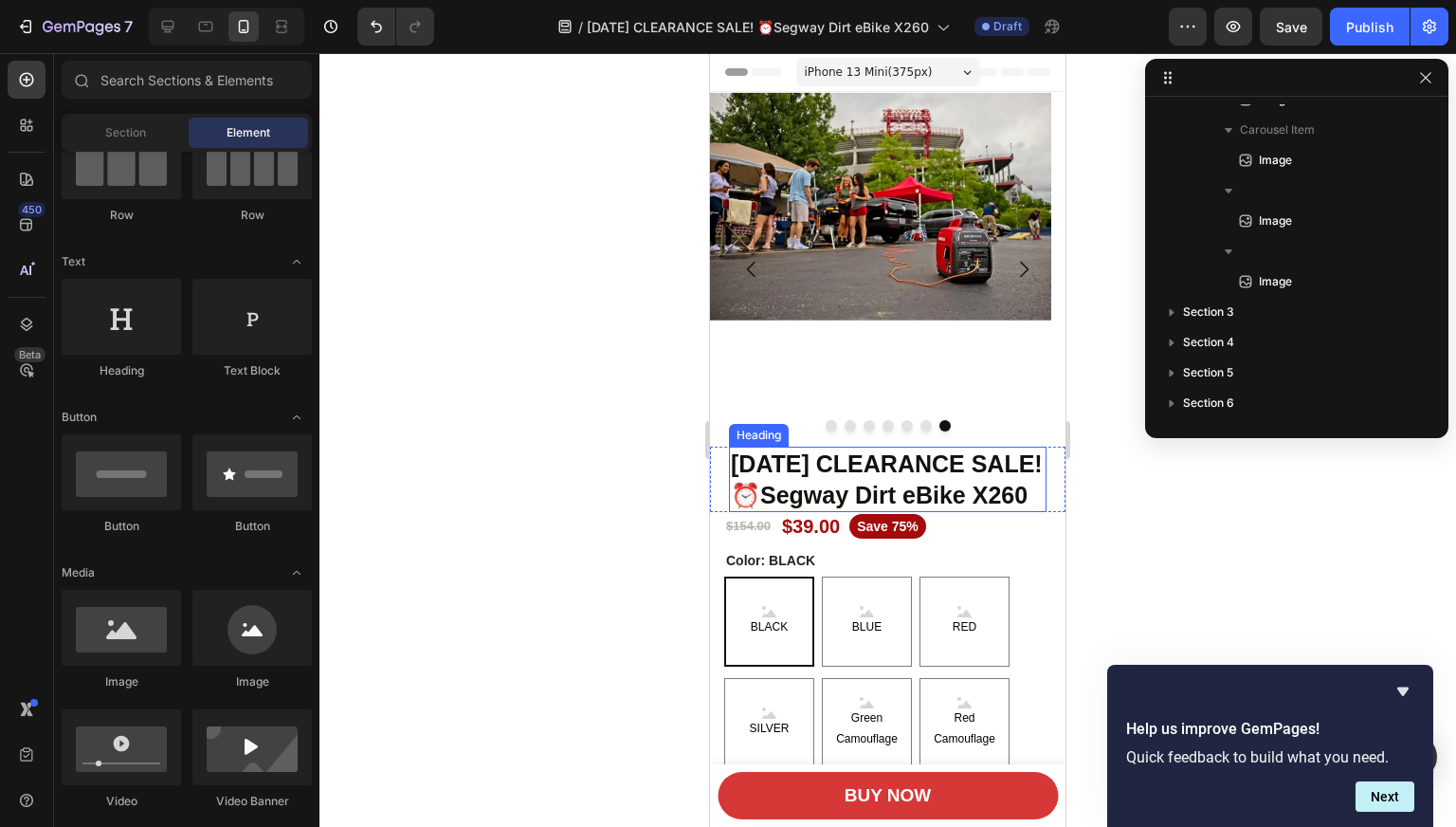
click at [809, 491] on h2 "[DATE] CLEARANCE SALE! ⏰Segway Dirt eBike X260" at bounding box center [887, 479] width 317 height 66
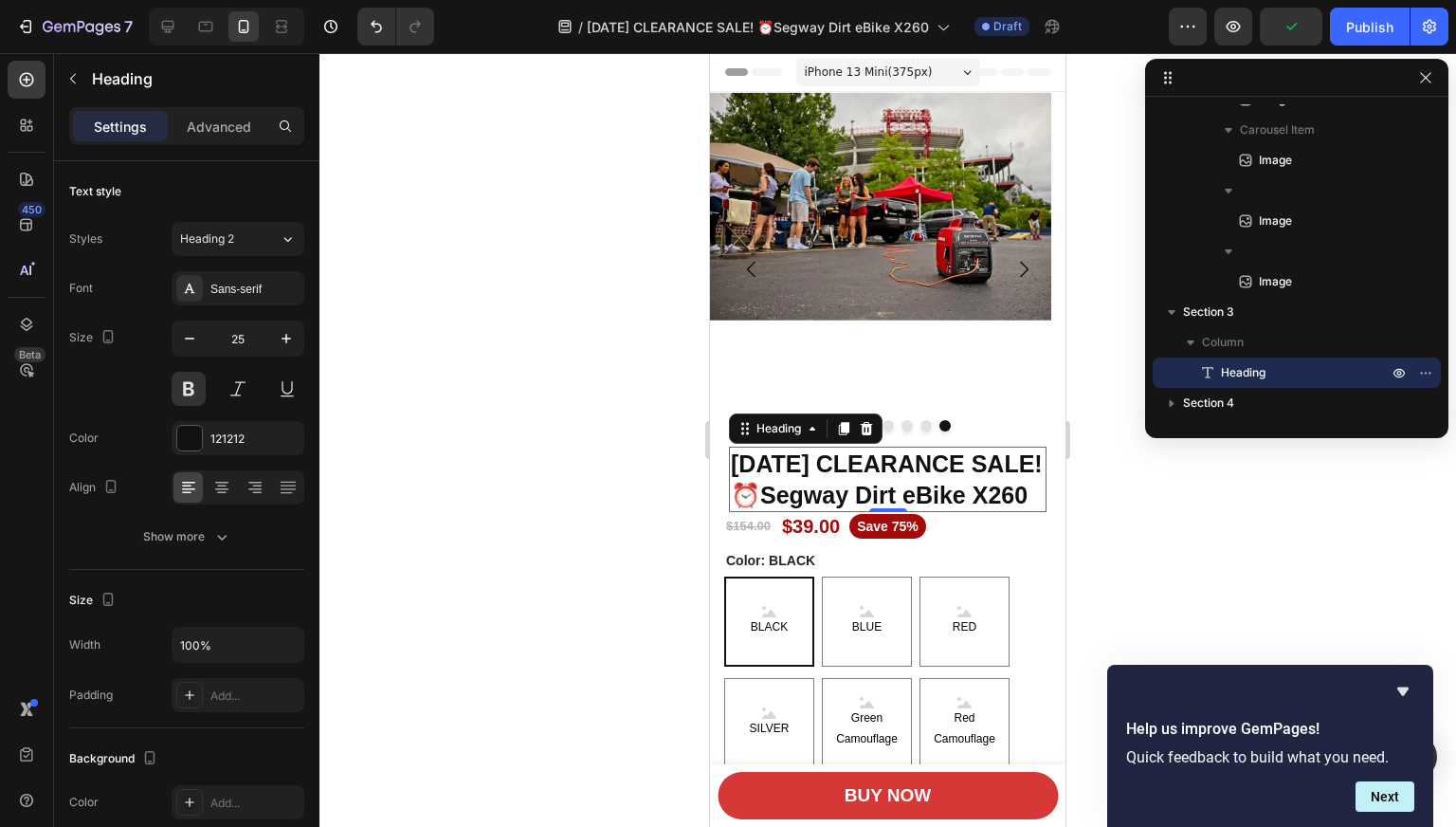
click at [893, 506] on h2 "[DATE] CLEARANCE SALE! ⏰Segway Dirt eBike X260" at bounding box center [887, 479] width 317 height 66
click at [881, 510] on p "[DATE] CLEARANCE SALE! ⏰Segway Dirt eBike X260" at bounding box center [887, 479] width 313 height 62
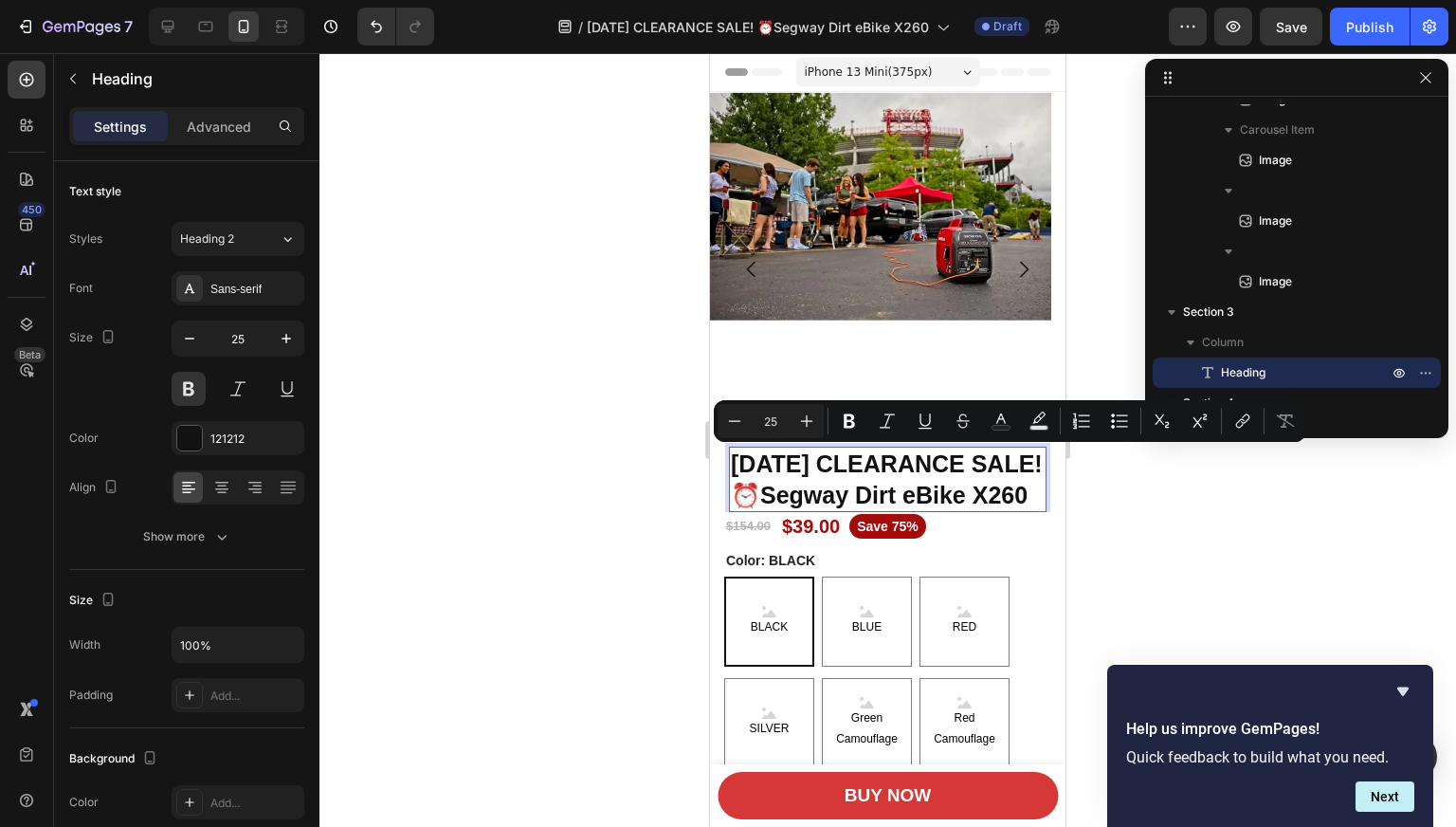
drag, startPoint x: 867, startPoint y: 523, endPoint x: 731, endPoint y: 447, distance: 155.8
click at [731, 448] on p "[DATE] CLEARANCE SALE! ⏰Segway Dirt eBike X260" at bounding box center [887, 479] width 313 height 62
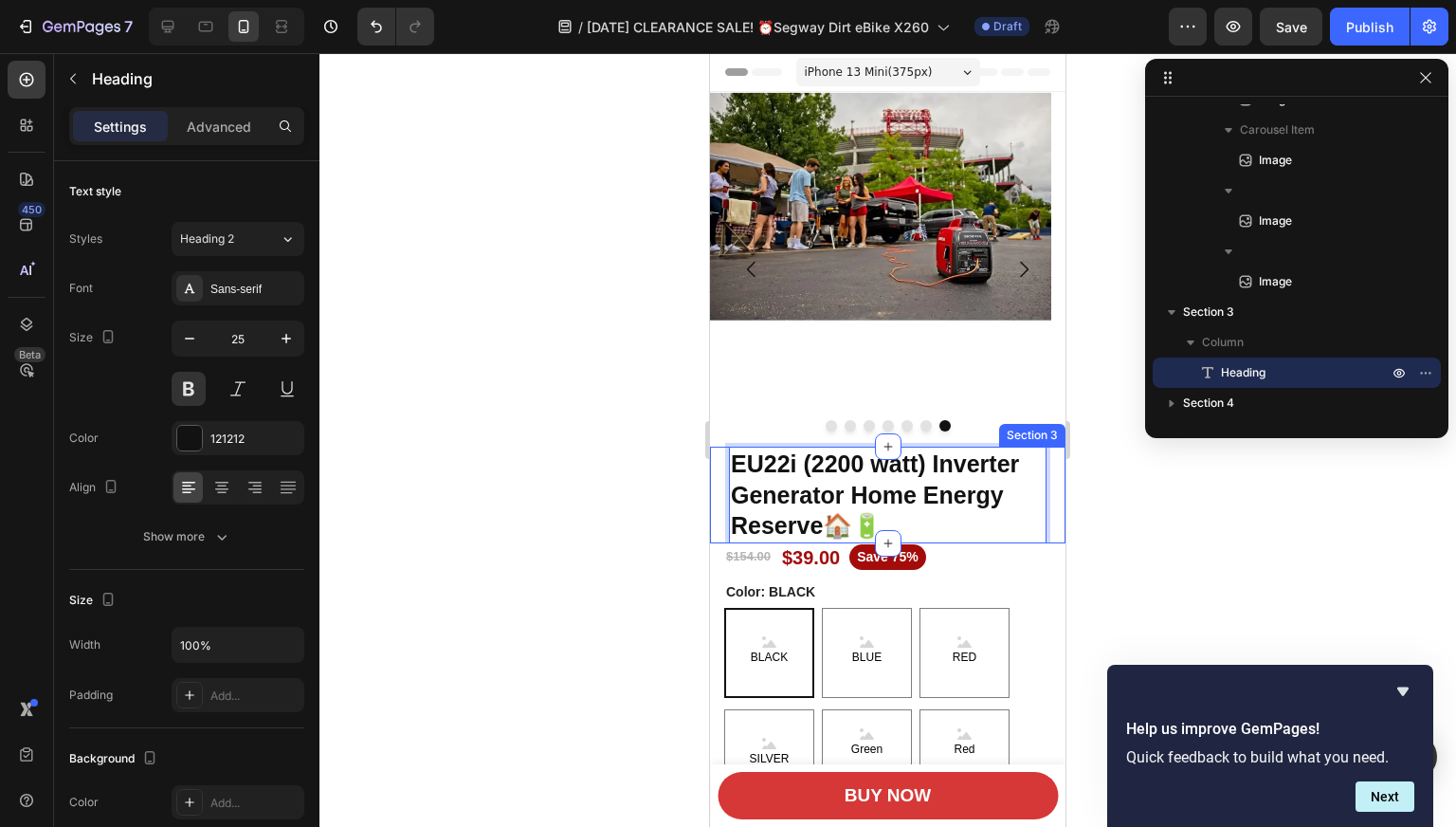
click at [588, 451] on div at bounding box center [887, 440] width 1136 height 774
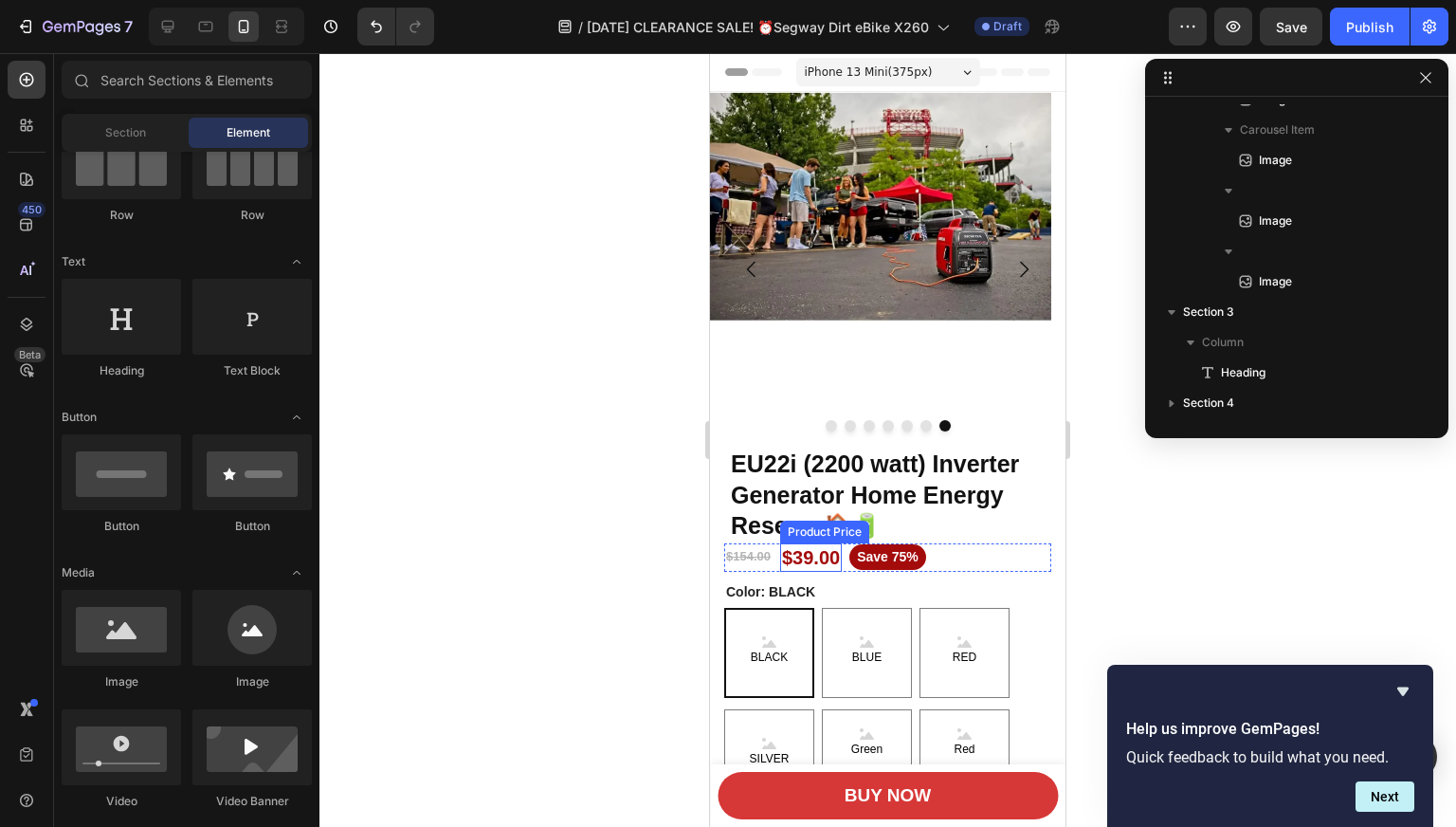
click at [793, 554] on div "$39.00" at bounding box center [811, 557] width 62 height 28
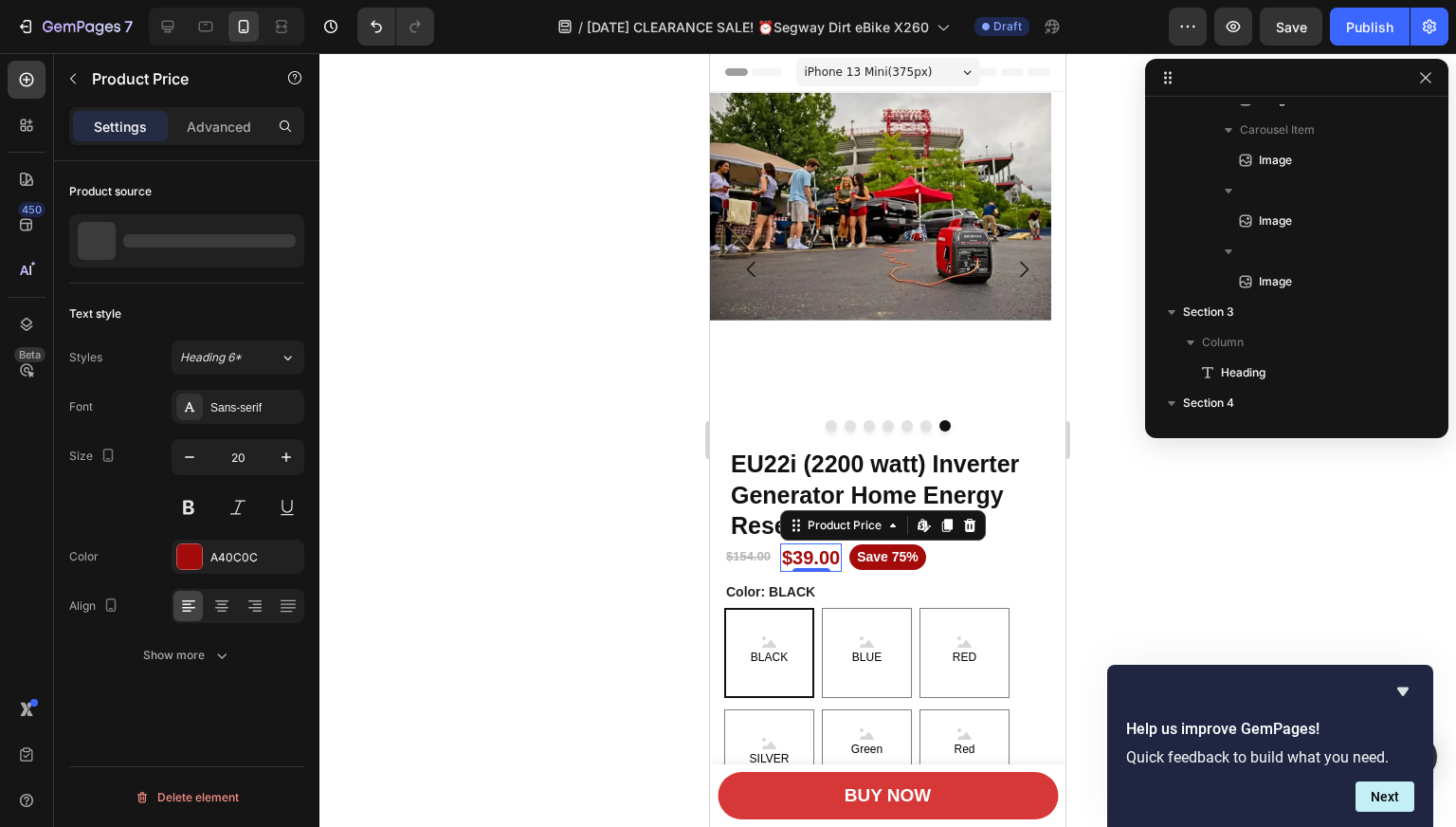
scroll to position [874, 0]
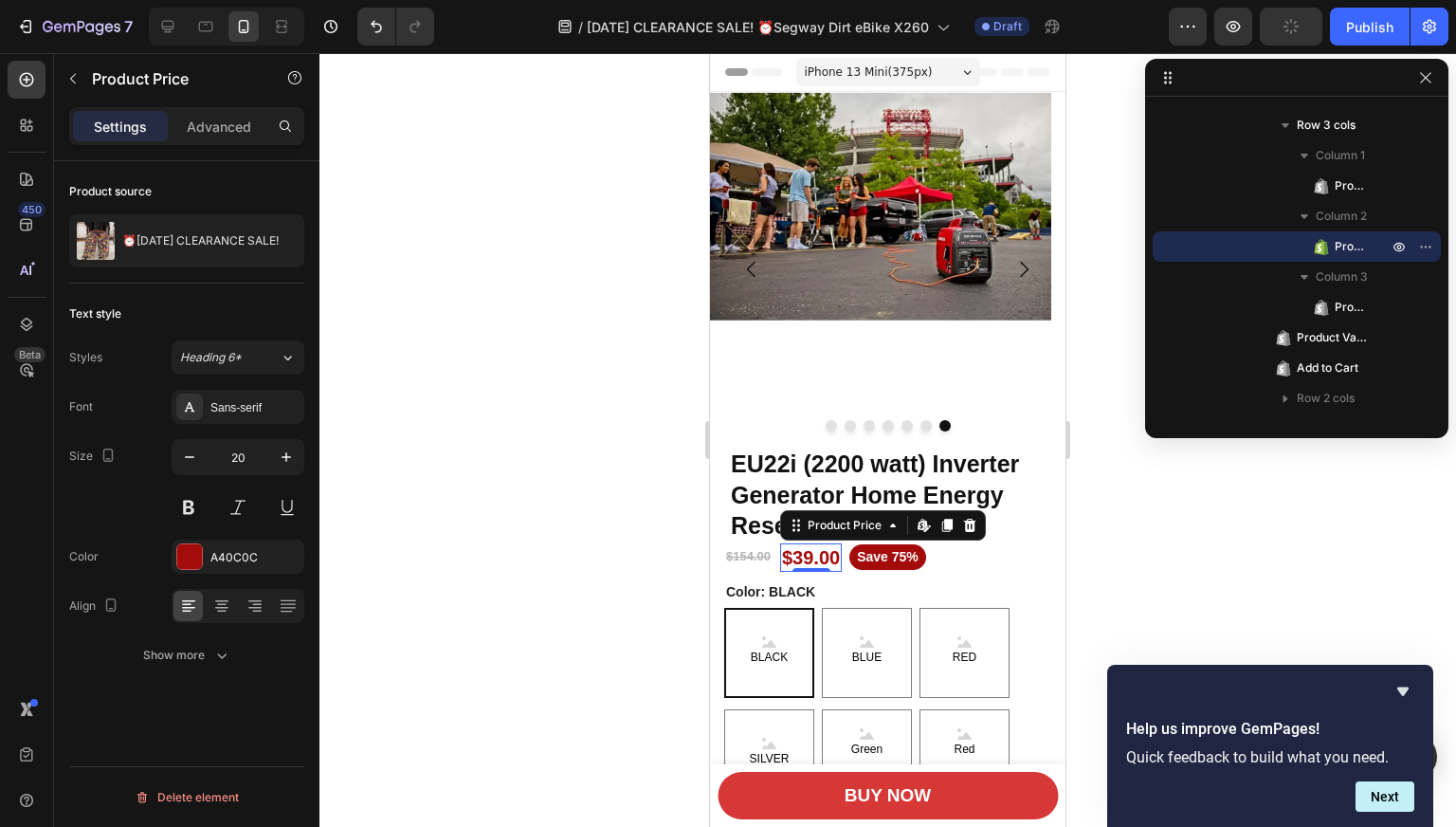
click at [831, 558] on div "$39.00" at bounding box center [811, 557] width 62 height 28
click at [834, 558] on div "$39.00" at bounding box center [811, 557] width 62 height 28
click at [821, 557] on div "$39.00" at bounding box center [811, 557] width 62 height 28
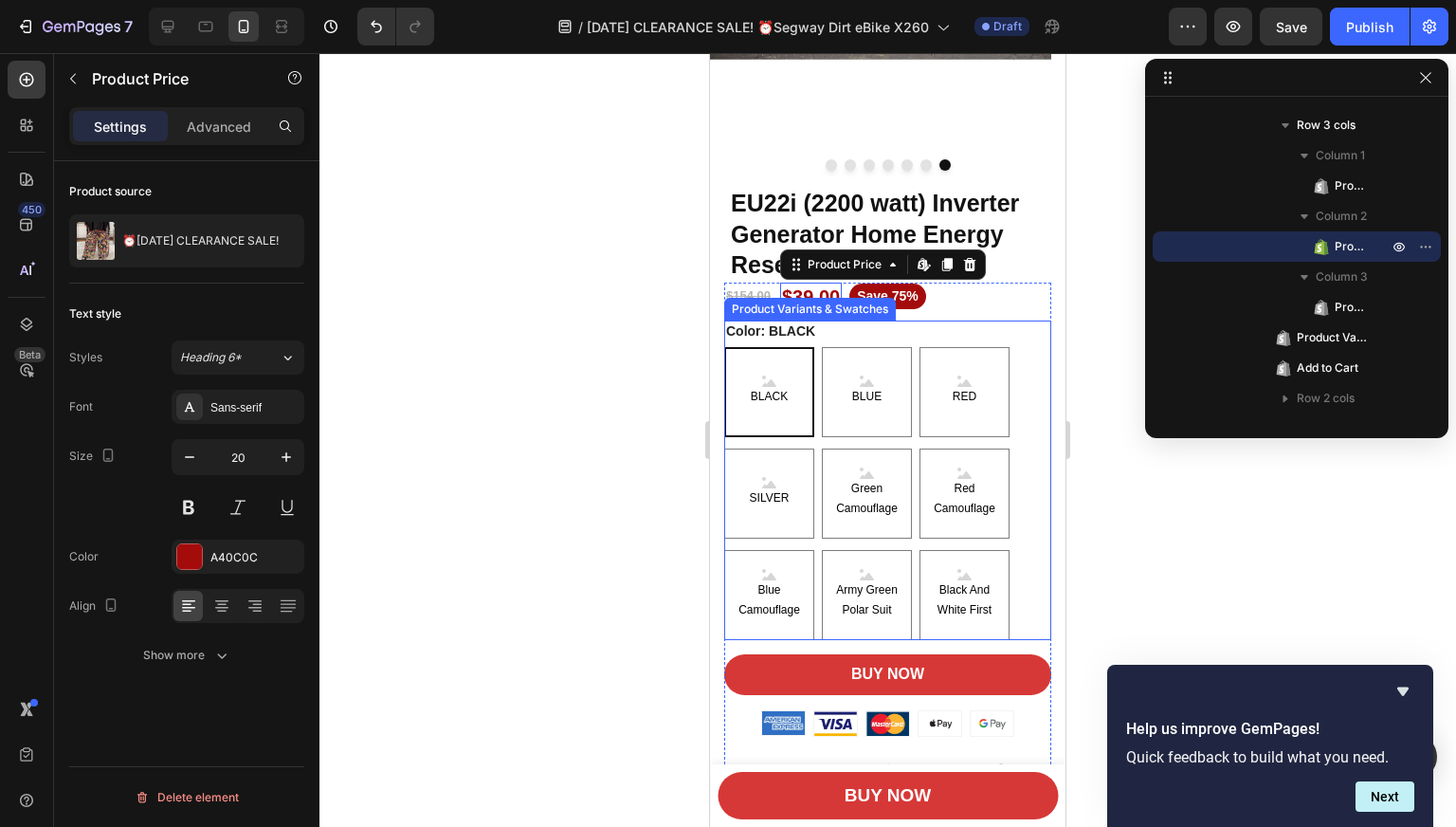
scroll to position [285, 0]
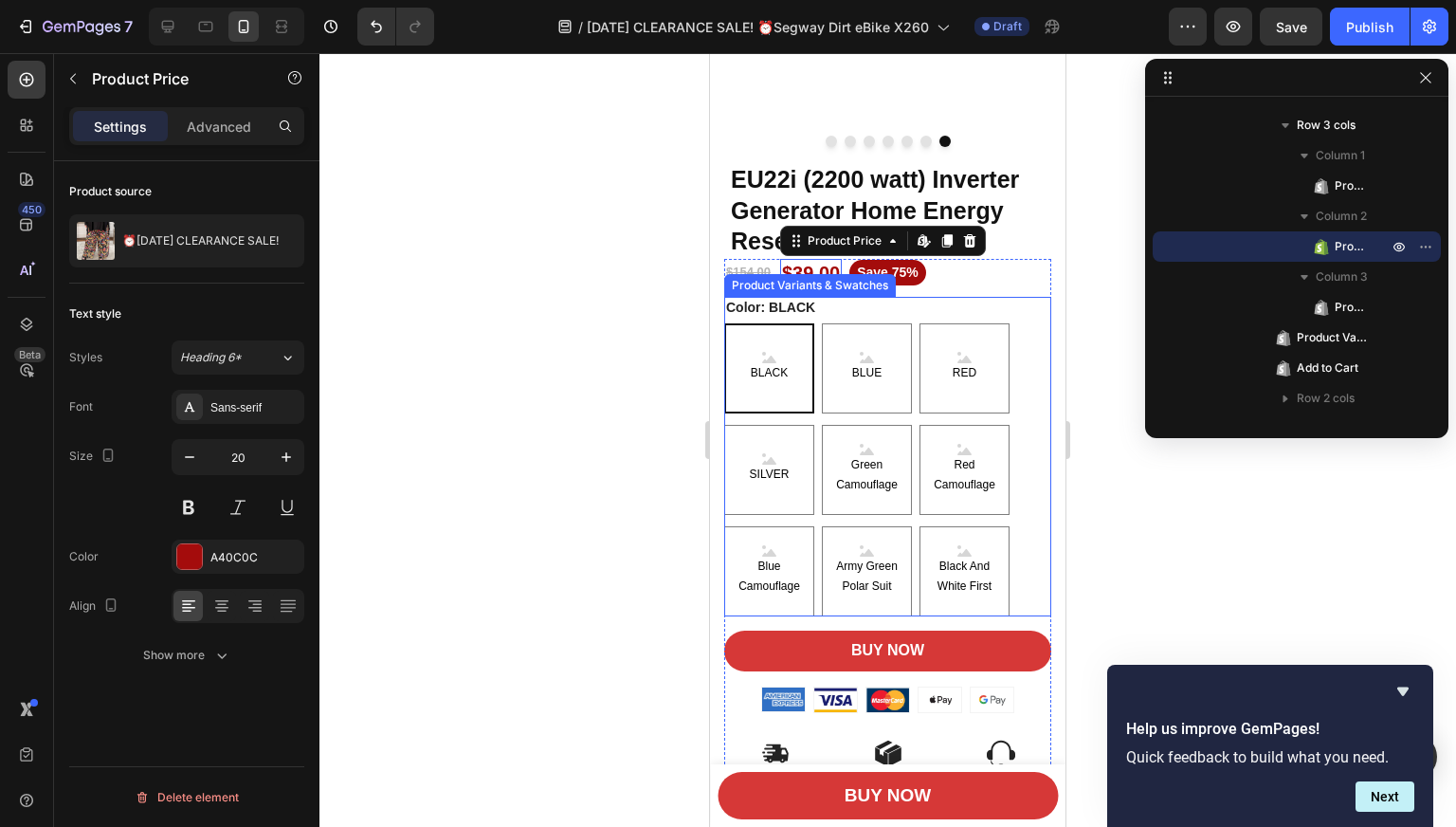
click at [1025, 329] on div "BLACK BLACK BLACK BLUE BLUE BLUE RED RED RED SILVER SILVER SILVER Green Camoufl…" at bounding box center [887, 469] width 327 height 292
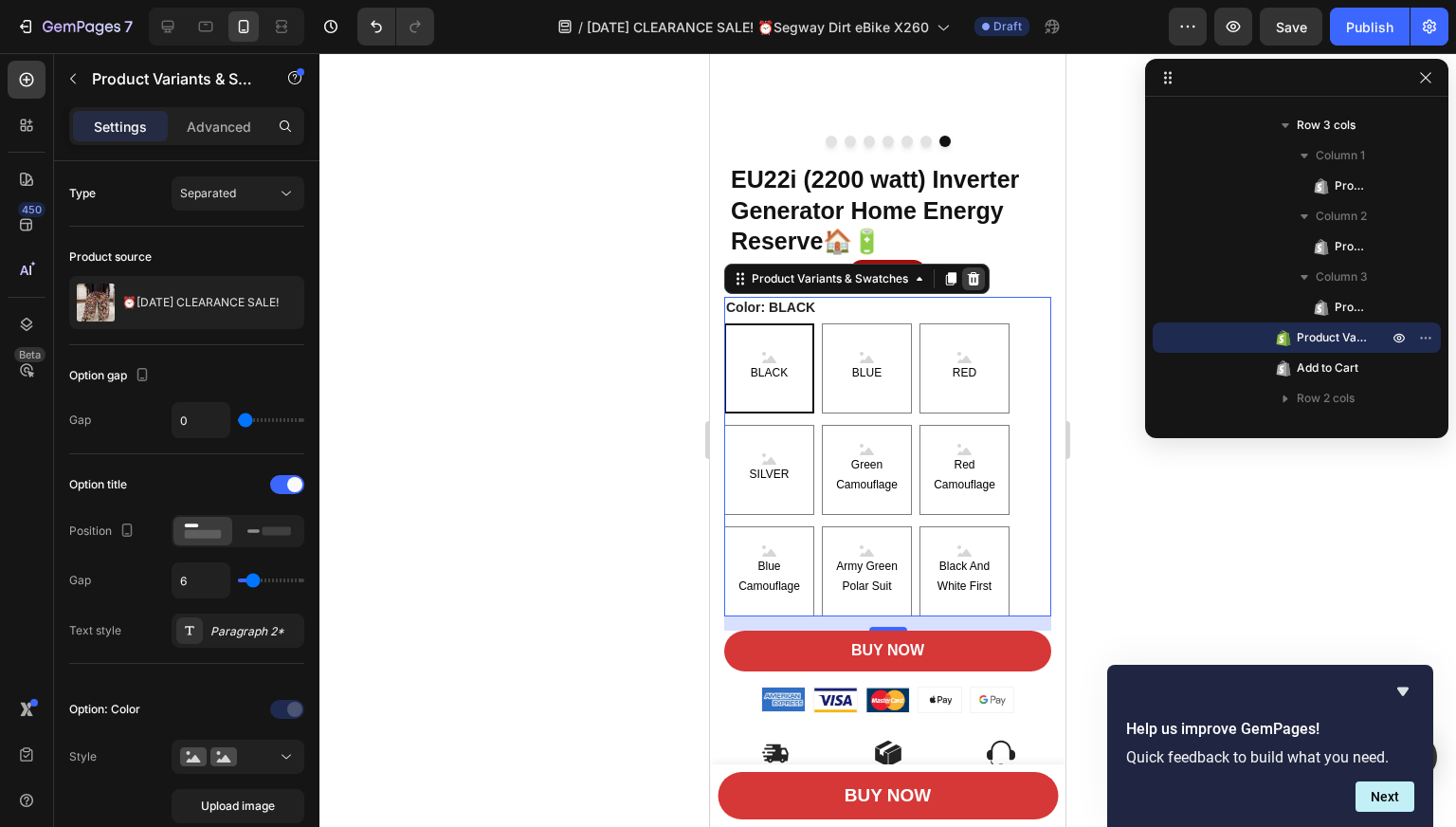
click at [975, 284] on icon at bounding box center [973, 278] width 12 height 13
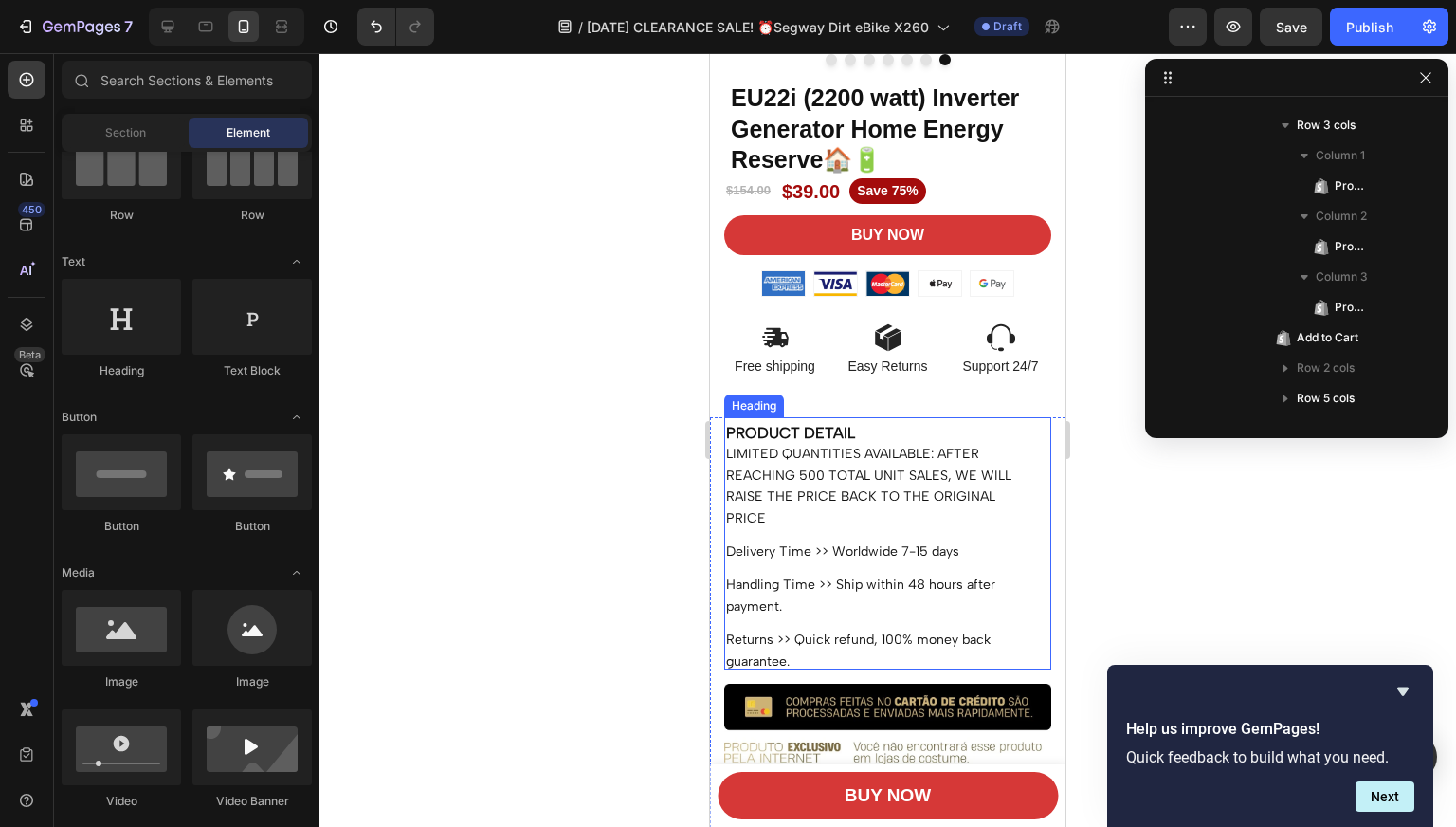
scroll to position [474, 0]
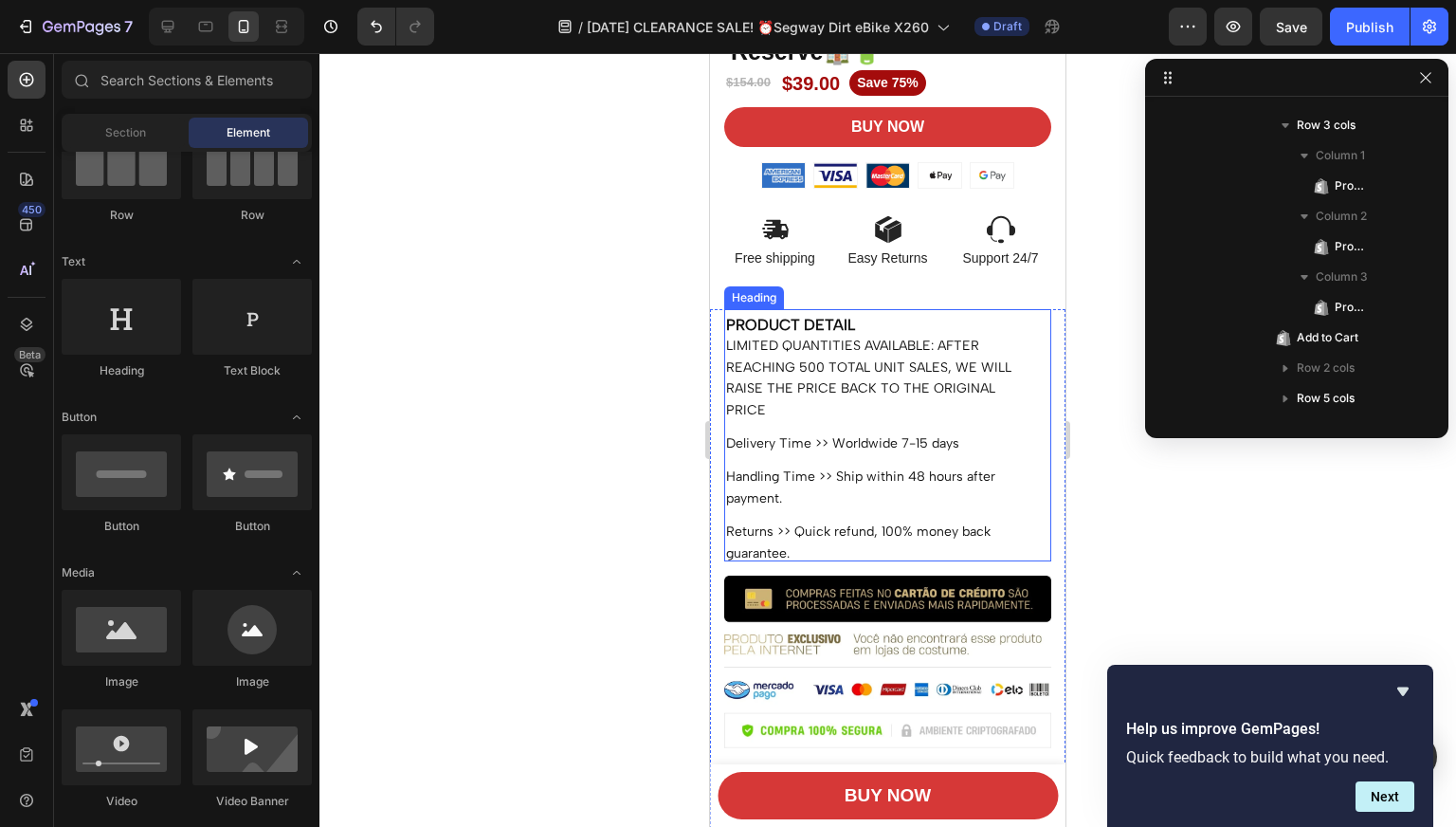
click at [934, 372] on h2 "PRODUCT DETAIL LIMITED QUANTITIES AVAILABLE: AFTER REACHING 500 TOTAL UNIT SALE…" at bounding box center [887, 435] width 327 height 254
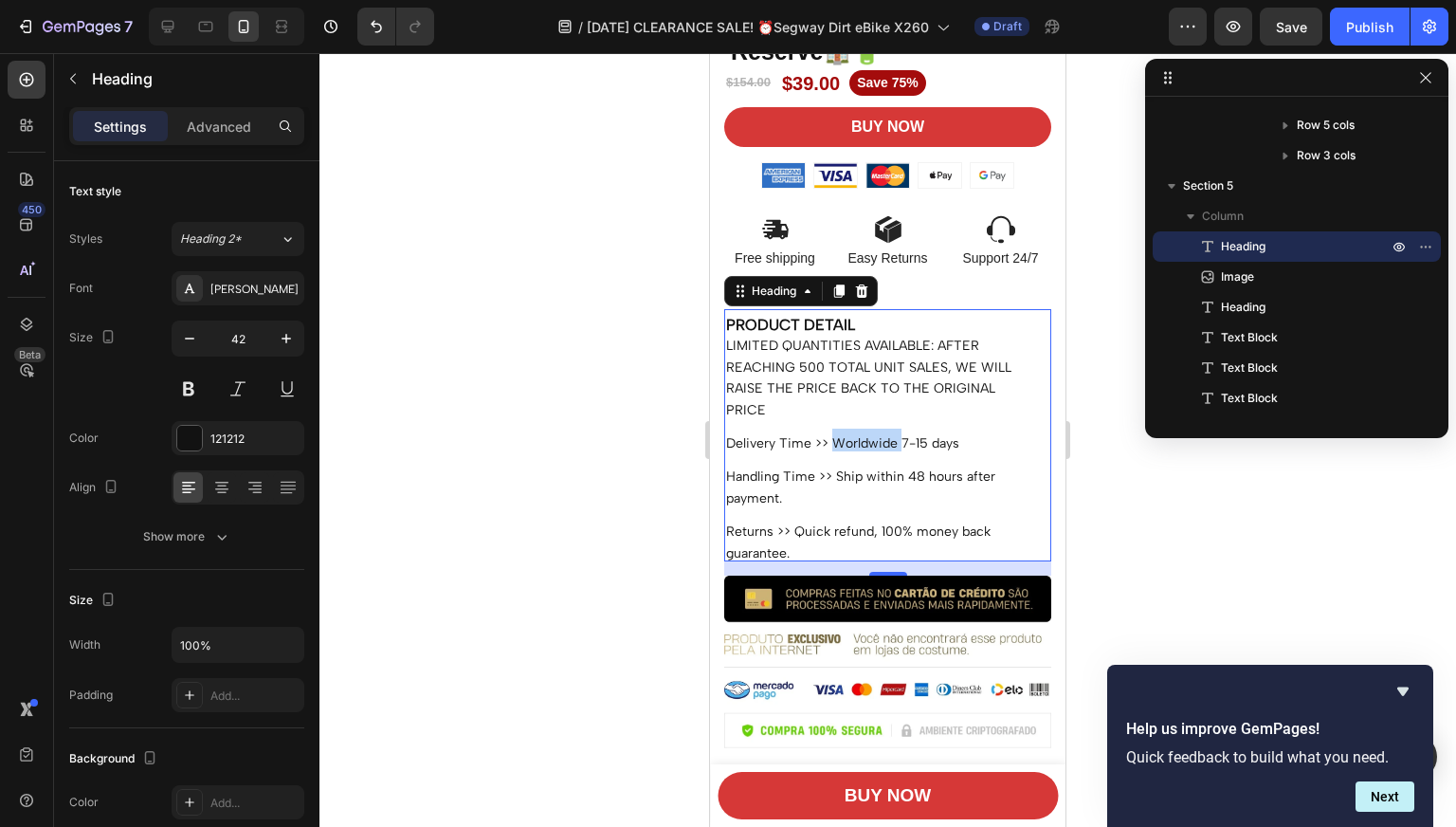
click at [832, 443] on span "Delivery Time >> Worldwide 7-15 days" at bounding box center [843, 442] width 233 height 16
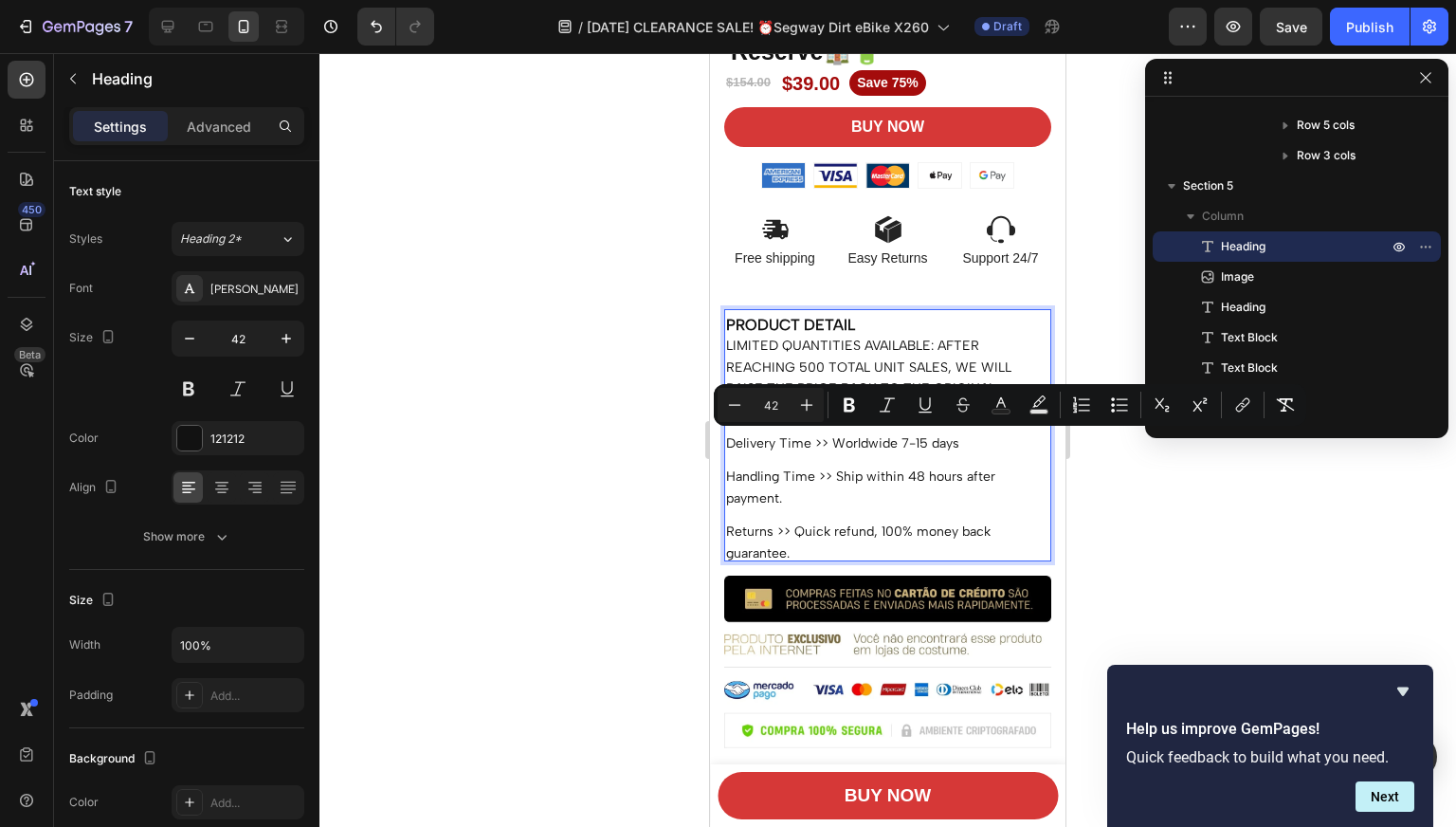
click at [802, 509] on p "PRODUCT DETAIL LIMITED QUANTITIES AVAILABLE: AFTER REACHING 500 TOTAL UNIT SALE…" at bounding box center [887, 435] width 323 height 250
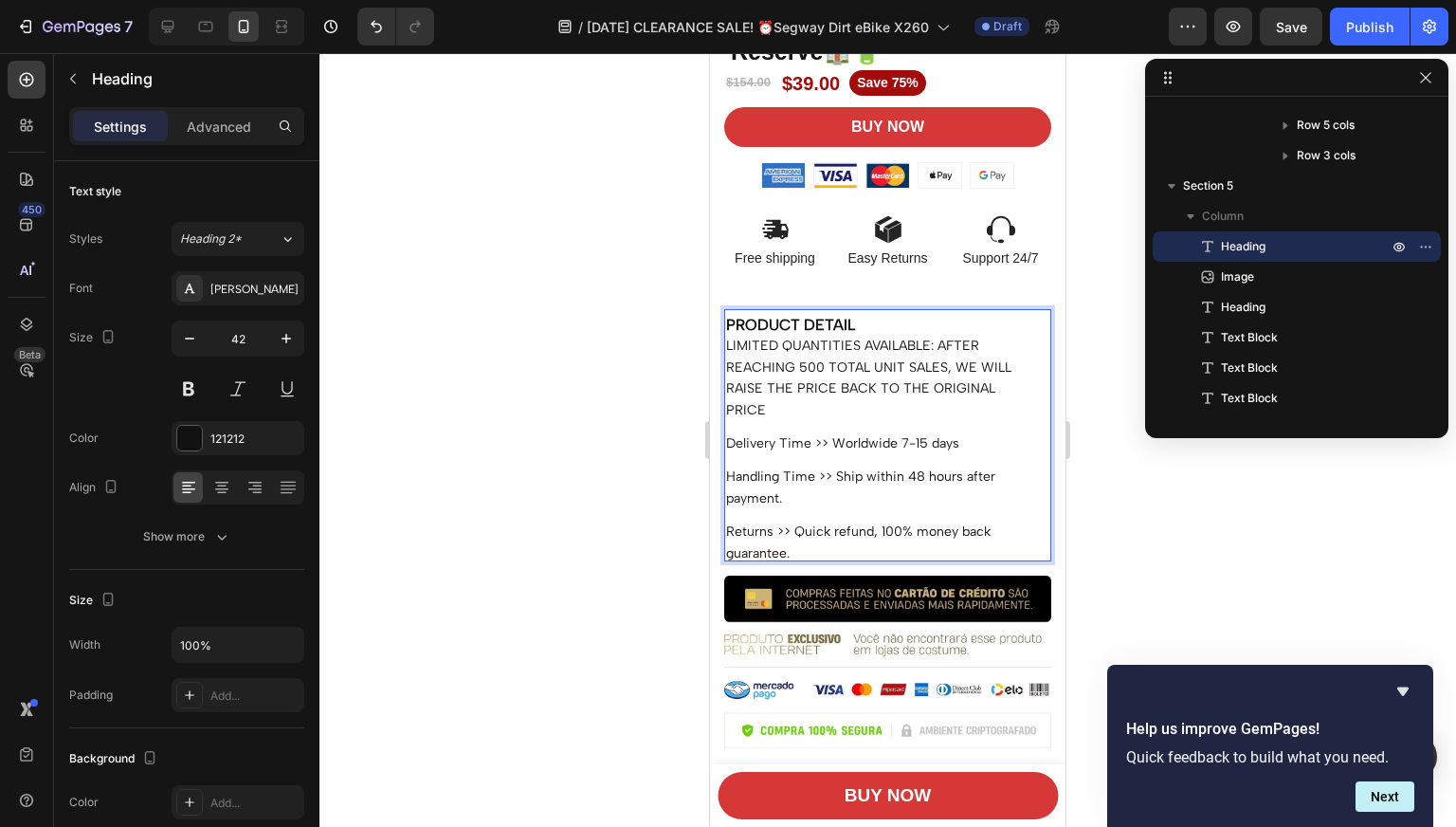
click at [794, 548] on p "PRODUCT DETAIL LIMITED QUANTITIES AVAILABLE: AFTER REACHING 500 TOTAL UNIT SALE…" at bounding box center [887, 435] width 323 height 250
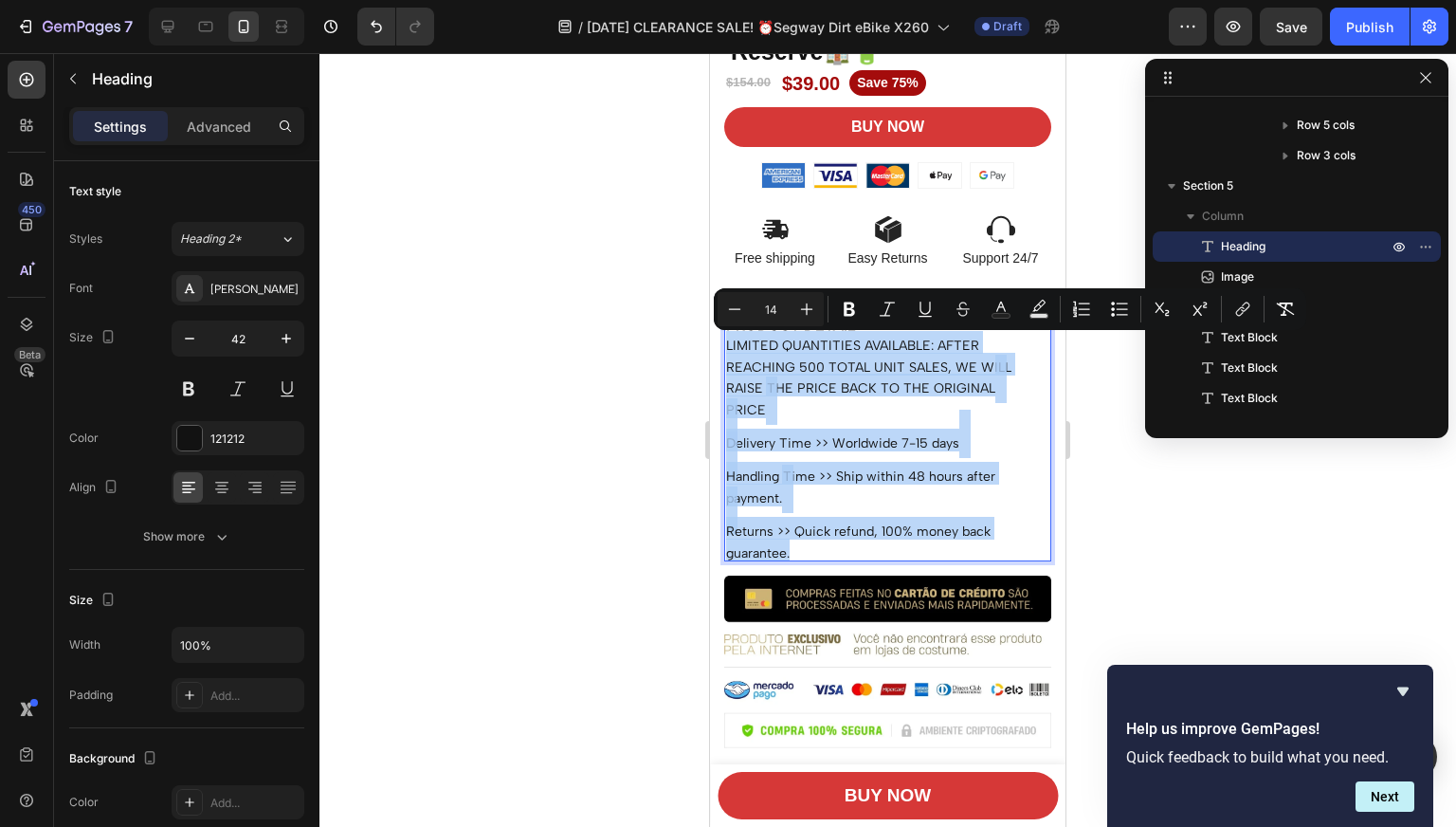
drag, startPoint x: 802, startPoint y: 547, endPoint x: 728, endPoint y: 333, distance: 226.4
click at [728, 333] on p "PRODUCT DETAIL LIMITED QUANTITIES AVAILABLE: AFTER REACHING 500 TOTAL UNIT SALE…" at bounding box center [887, 435] width 323 height 250
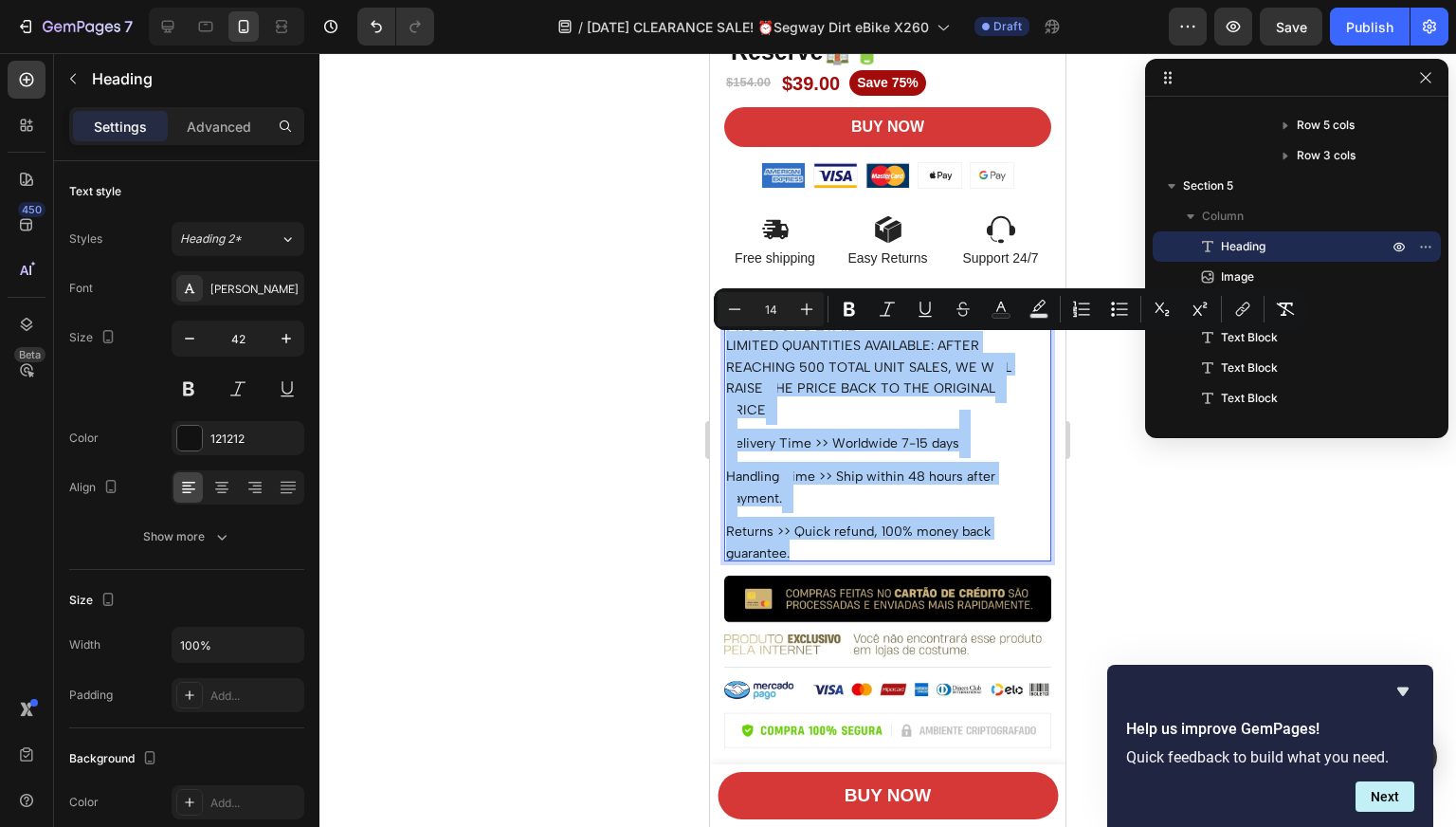
click at [640, 331] on div at bounding box center [887, 440] width 1136 height 774
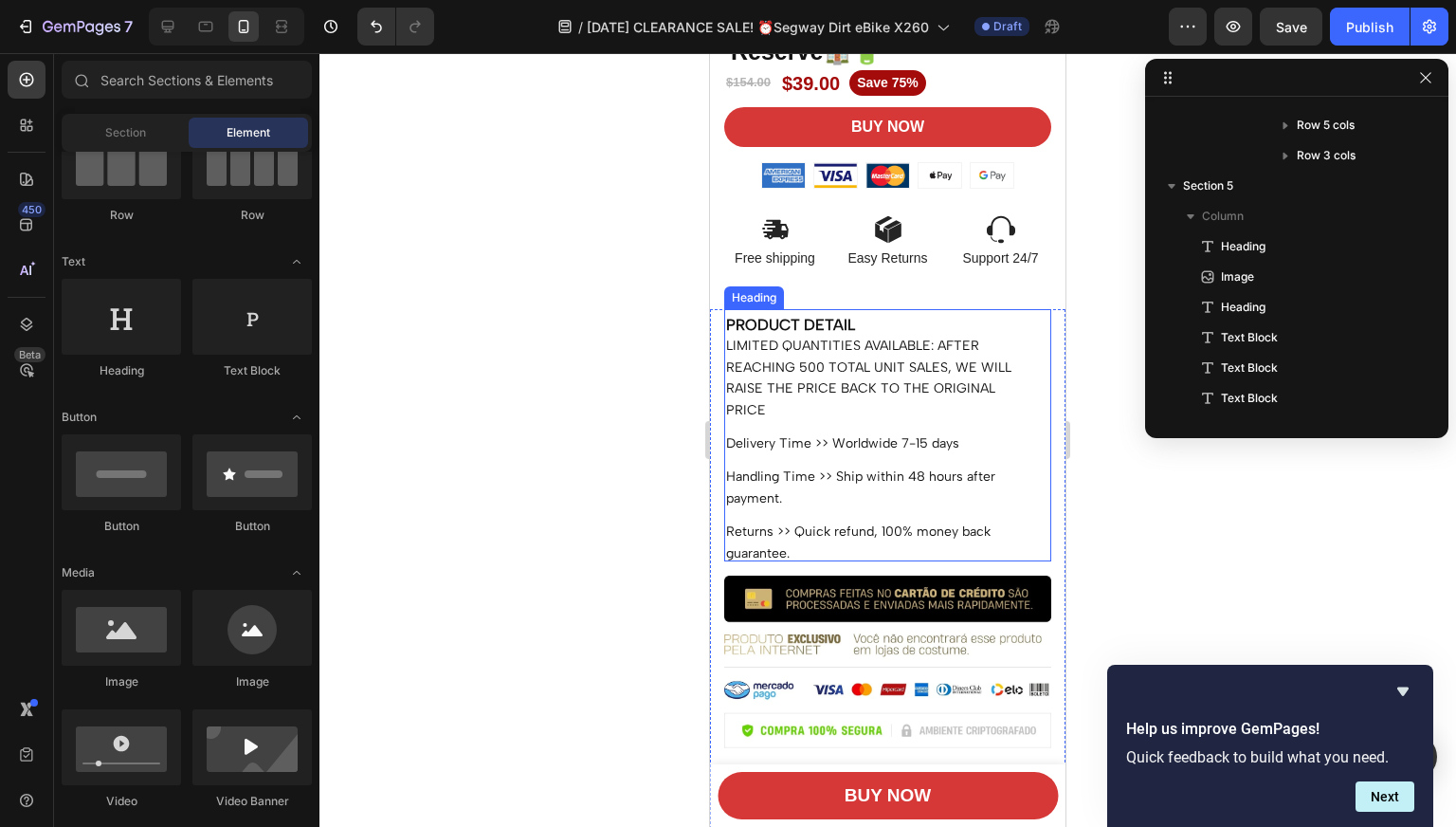
click at [805, 549] on p "⁠⁠⁠⁠⁠⁠⁠ PRODUCT DETAIL LIMITED QUANTITIES AVAILABLE: AFTER REACHING 500 TOTAL U…" at bounding box center [887, 435] width 323 height 250
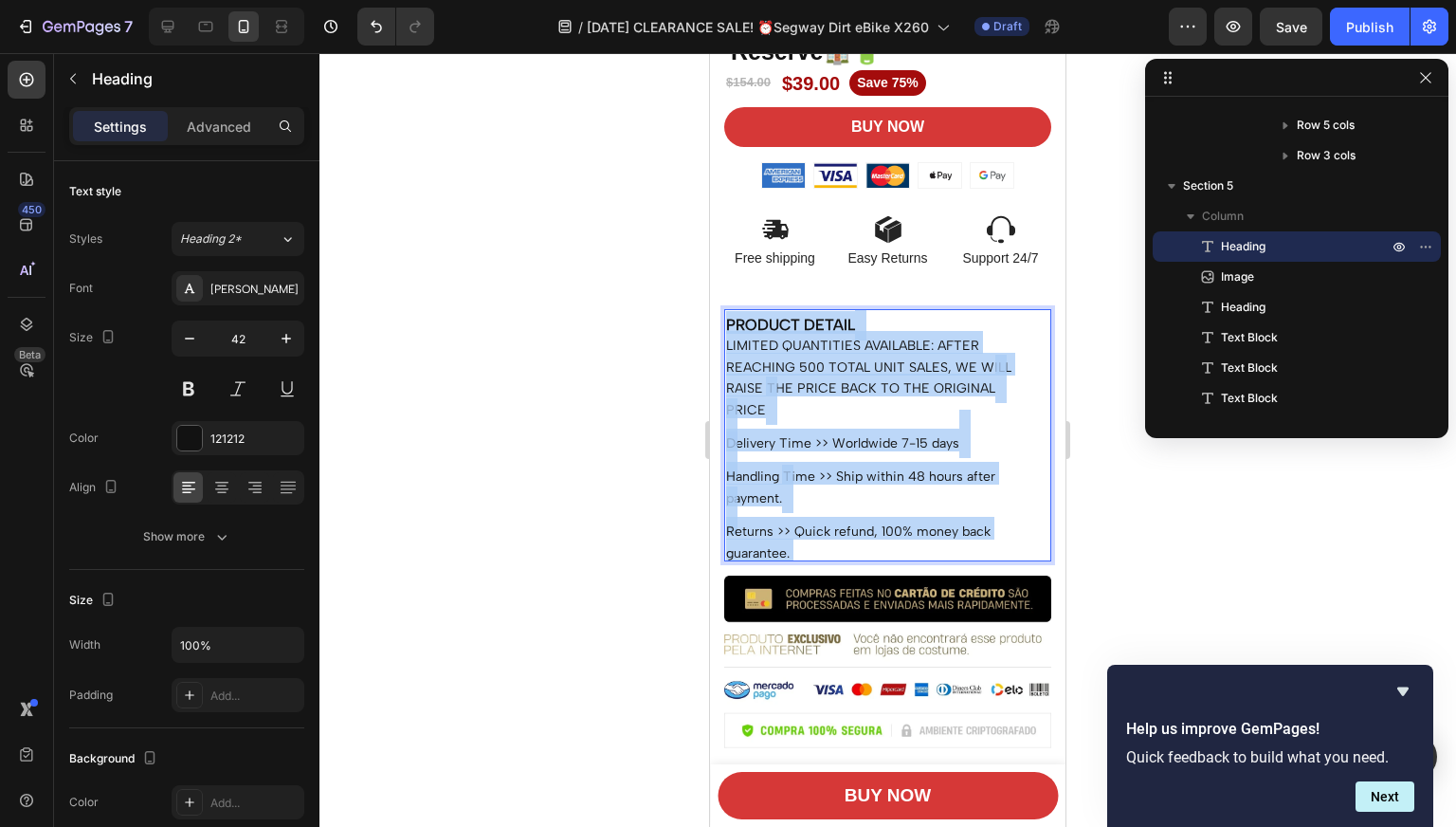
drag, startPoint x: 803, startPoint y: 538, endPoint x: 738, endPoint y: 456, distance: 104.6
click at [738, 456] on p "PRODUCT DETAIL LIMITED QUANTITIES AVAILABLE: AFTER REACHING 500 TOTAL UNIT SALE…" at bounding box center [887, 435] width 323 height 250
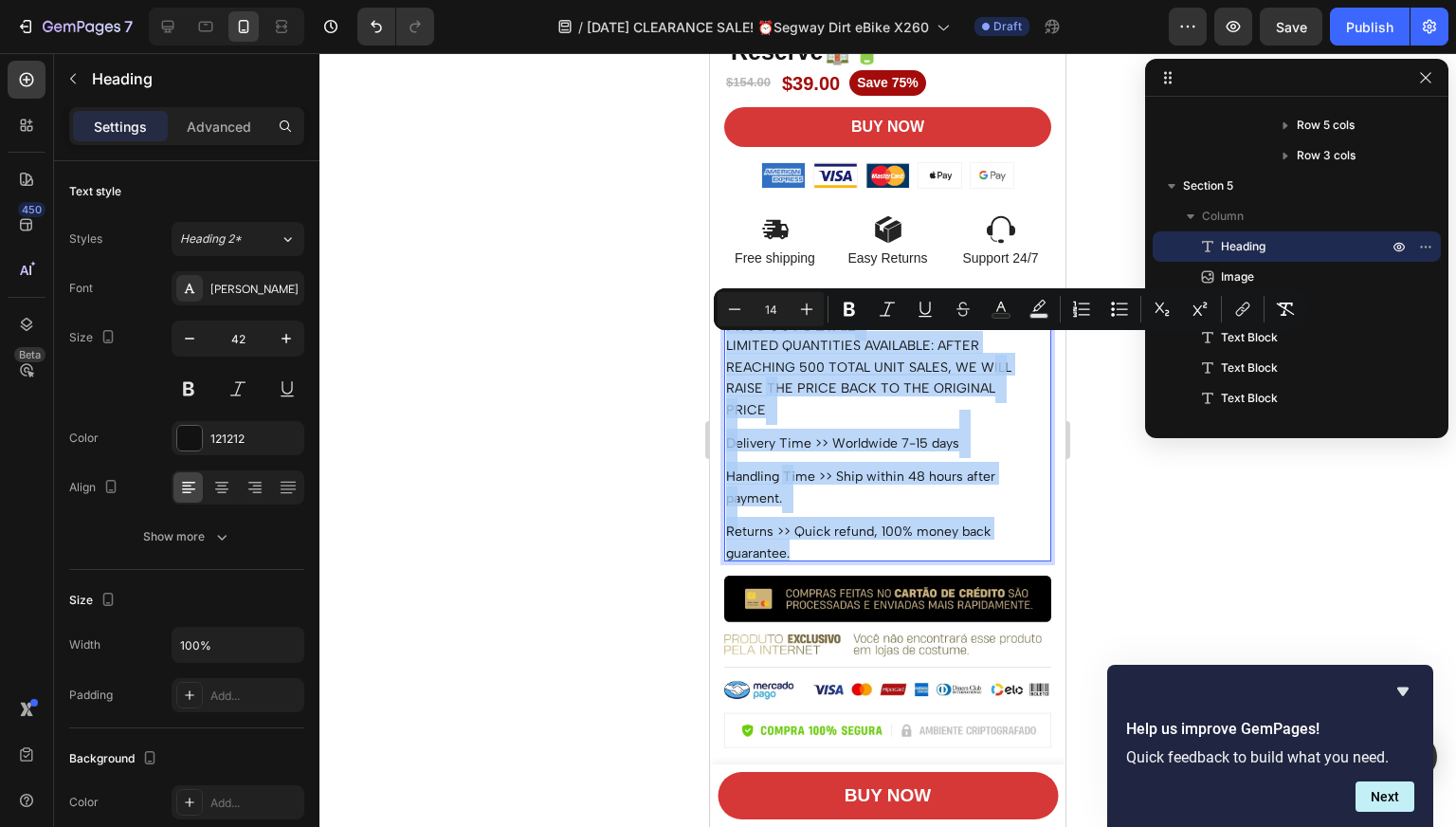
type input "16"
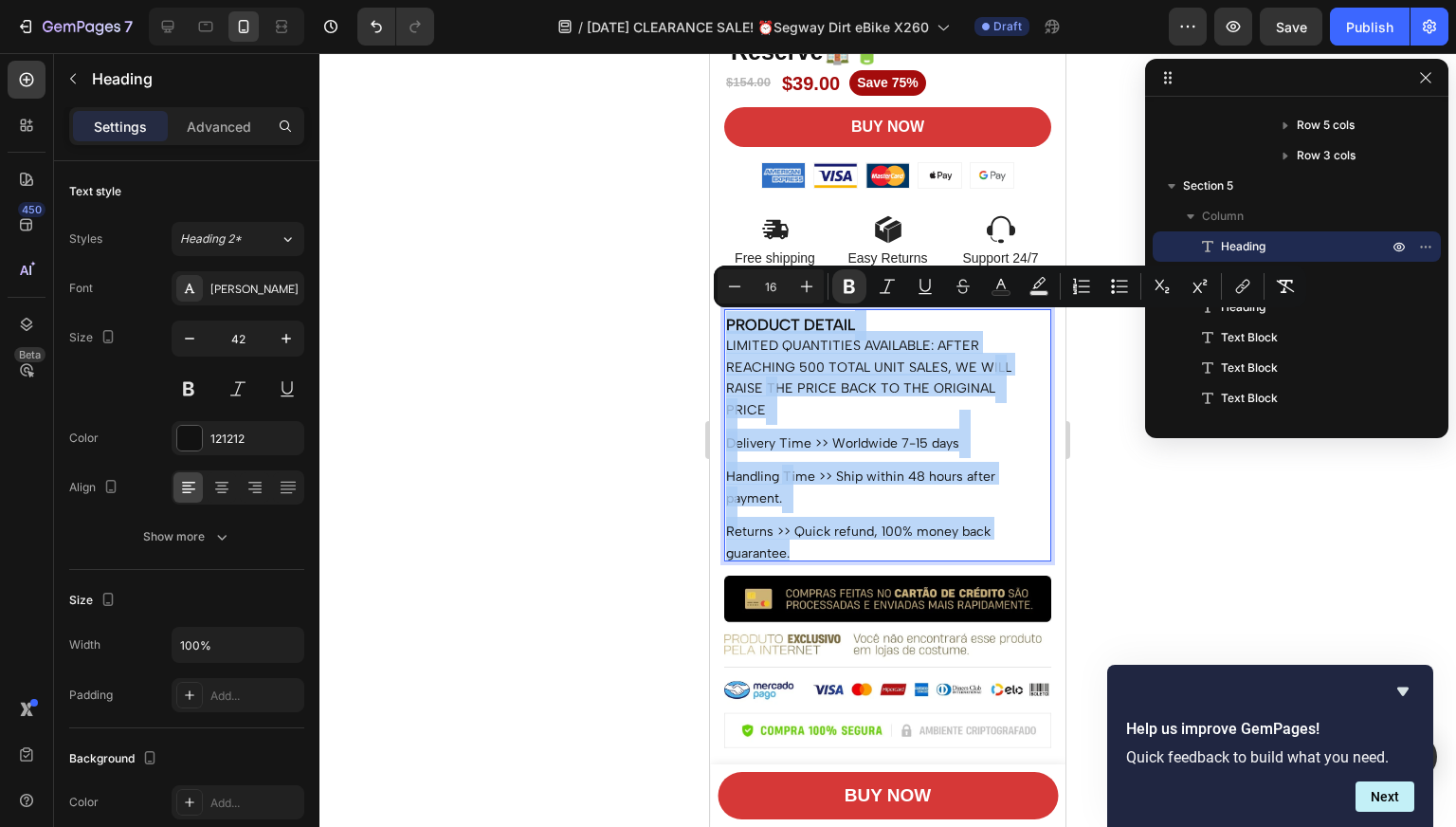
drag, startPoint x: 793, startPoint y: 547, endPoint x: 728, endPoint y: 325, distance: 231.3
click at [728, 325] on p "PRODUCT DETAIL LIMITED QUANTITIES AVAILABLE: AFTER REACHING 500 TOTAL UNIT SALE…" at bounding box center [887, 435] width 323 height 250
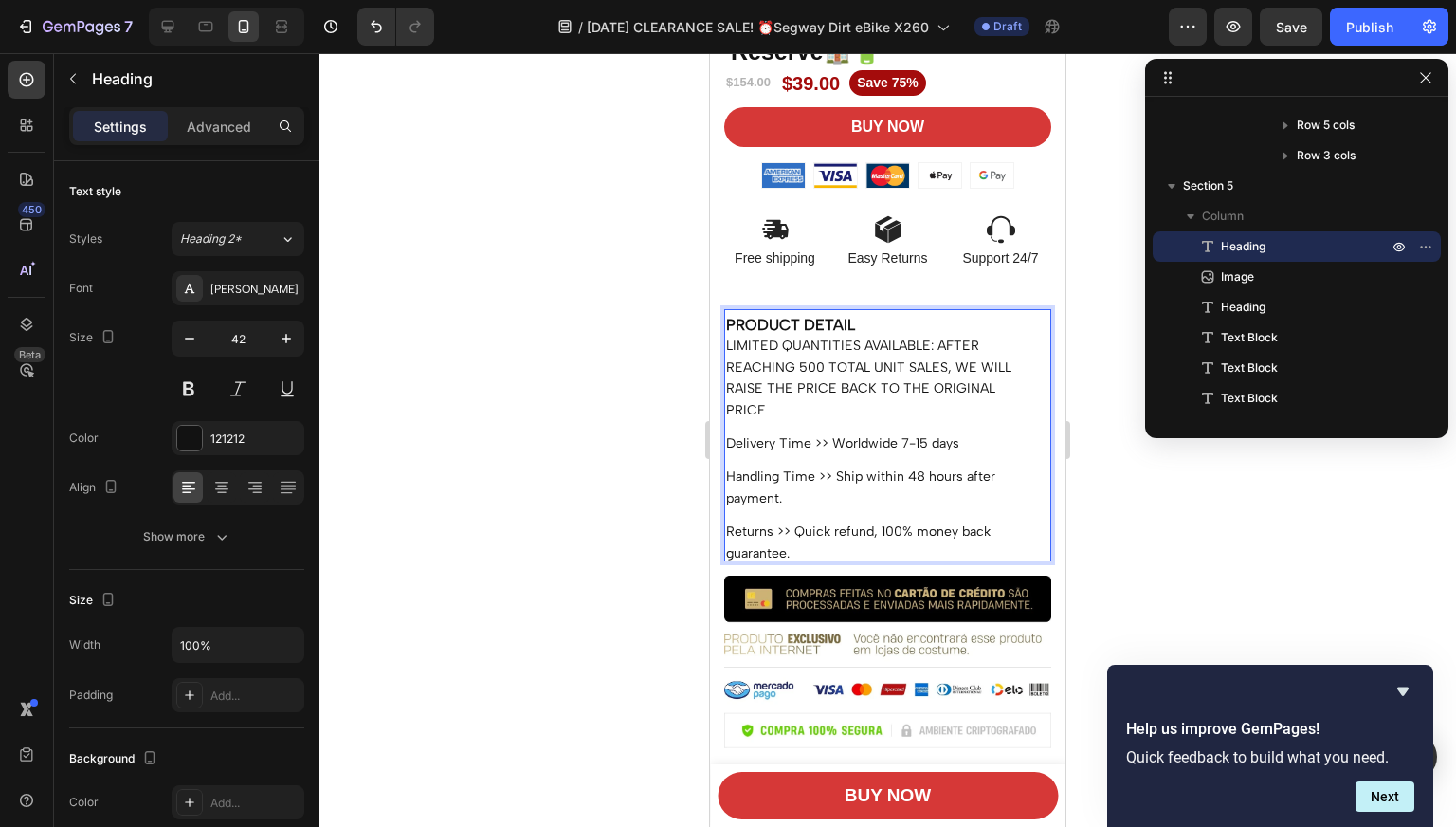
scroll to position [15, 0]
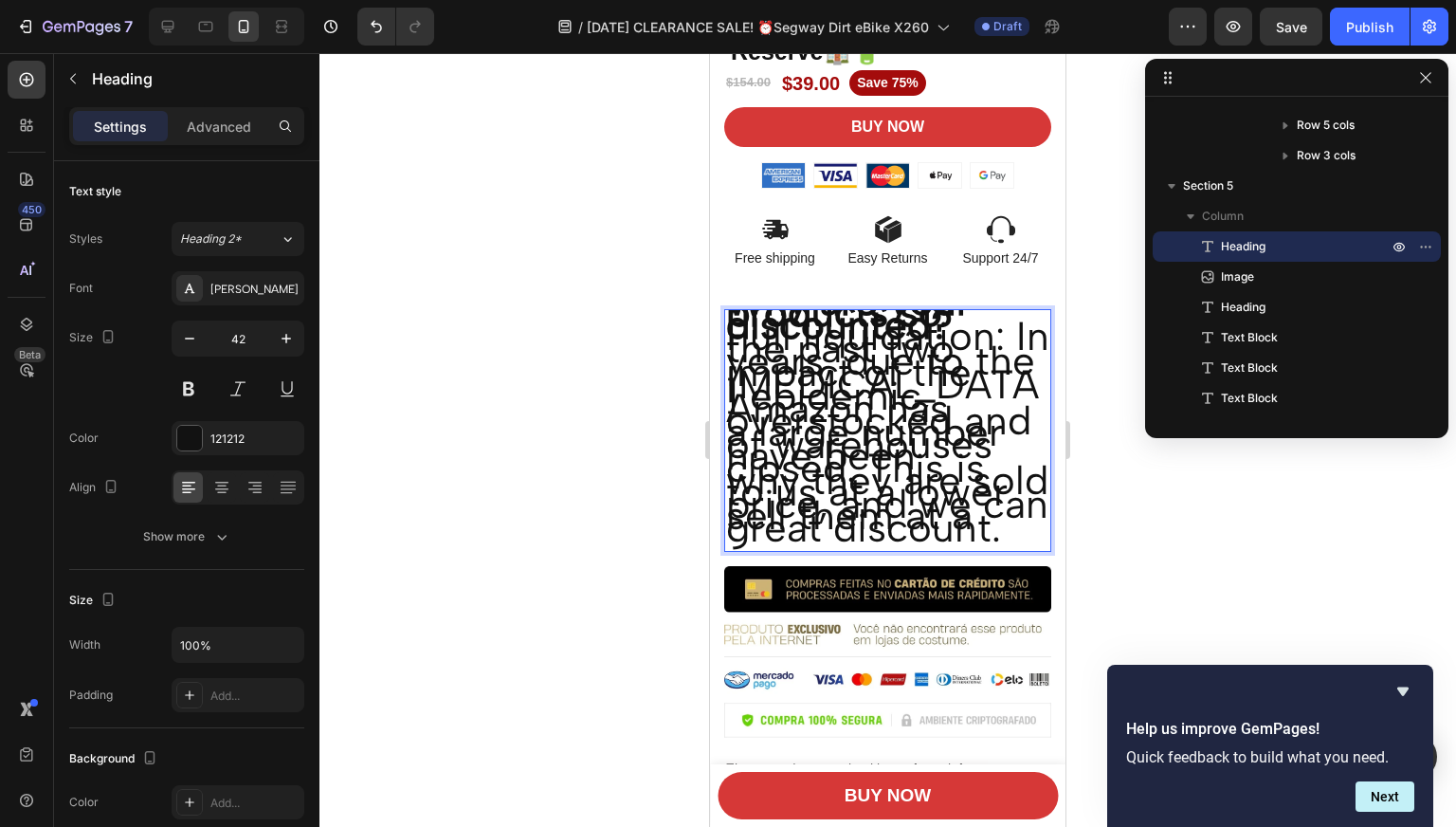
drag, startPoint x: 838, startPoint y: 362, endPoint x: 778, endPoint y: 364, distance: 60.0
click at [778, 364] on p "Full liquidation: In the past two years, due to the impact of the [MEDICAL_DATA…" at bounding box center [887, 432] width 323 height 203
click at [904, 547] on h2 "Why are your products so discounted? Full liquidation: In the past two years, d…" at bounding box center [887, 430] width 327 height 243
click at [922, 545] on h2 "Why are your products so discounted? Full liquidation: In the past two years, d…" at bounding box center [887, 430] width 327 height 243
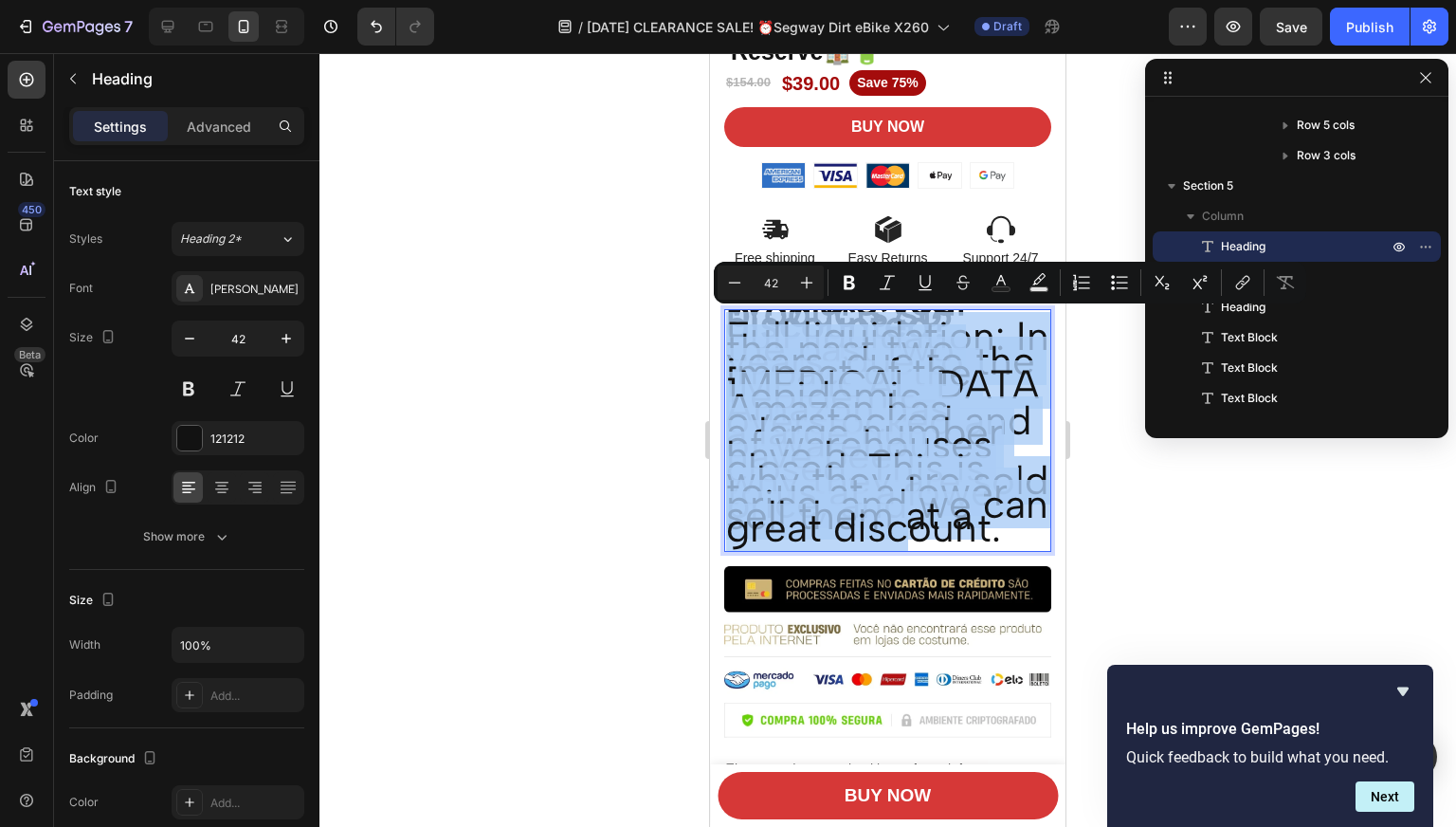
drag, startPoint x: 922, startPoint y: 545, endPoint x: 792, endPoint y: 385, distance: 206.2
click at [792, 385] on h2 "Why are your products so discounted? Full liquidation: In the past two years, d…" at bounding box center [887, 430] width 327 height 243
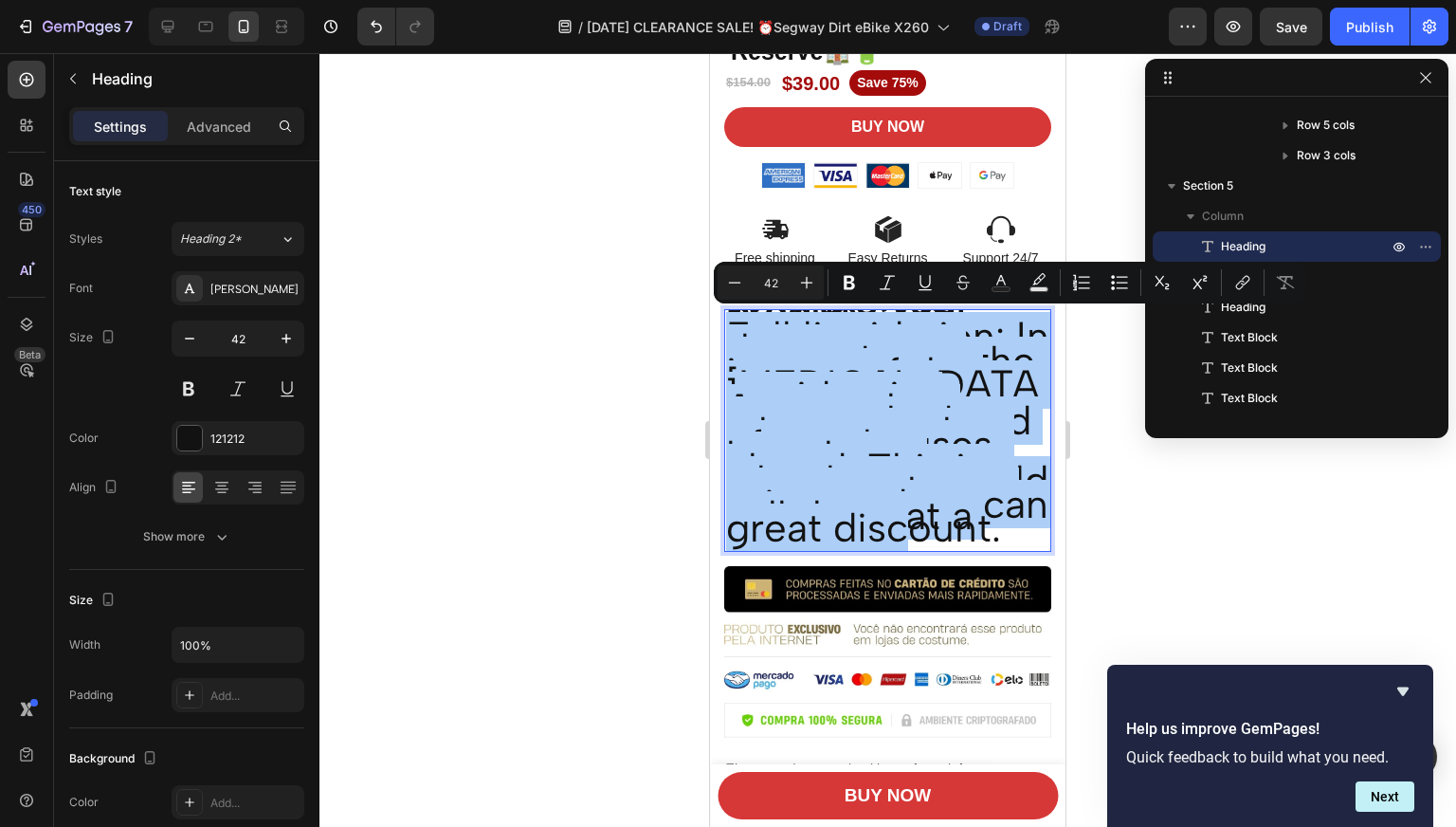
click at [772, 278] on input "42" at bounding box center [771, 283] width 38 height 23
type input "14"
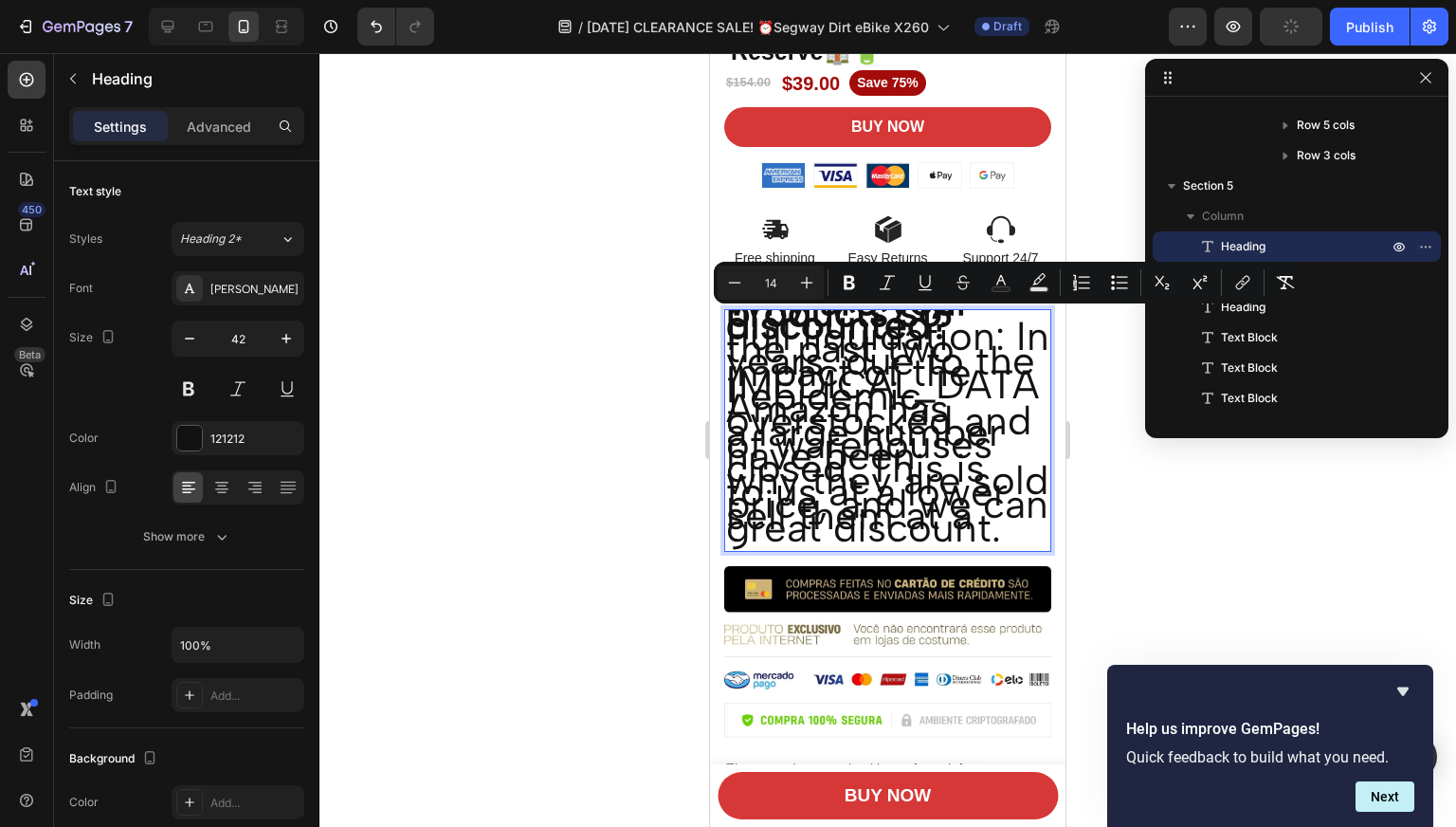
scroll to position [0, 0]
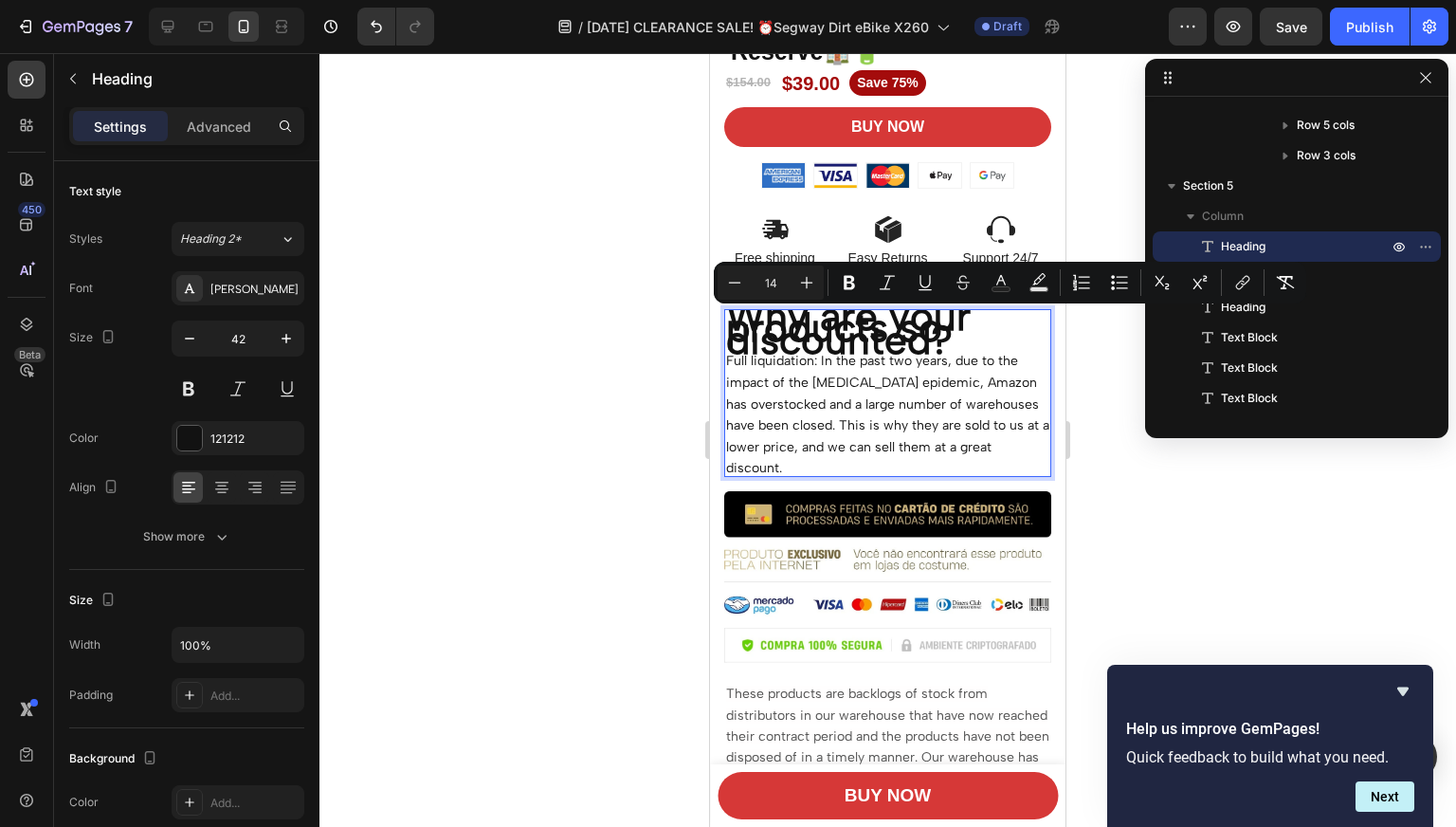
click at [974, 347] on p "Full liquidation: In the past two years, due to the impact of the [MEDICAL_DATA…" at bounding box center [887, 410] width 323 height 129
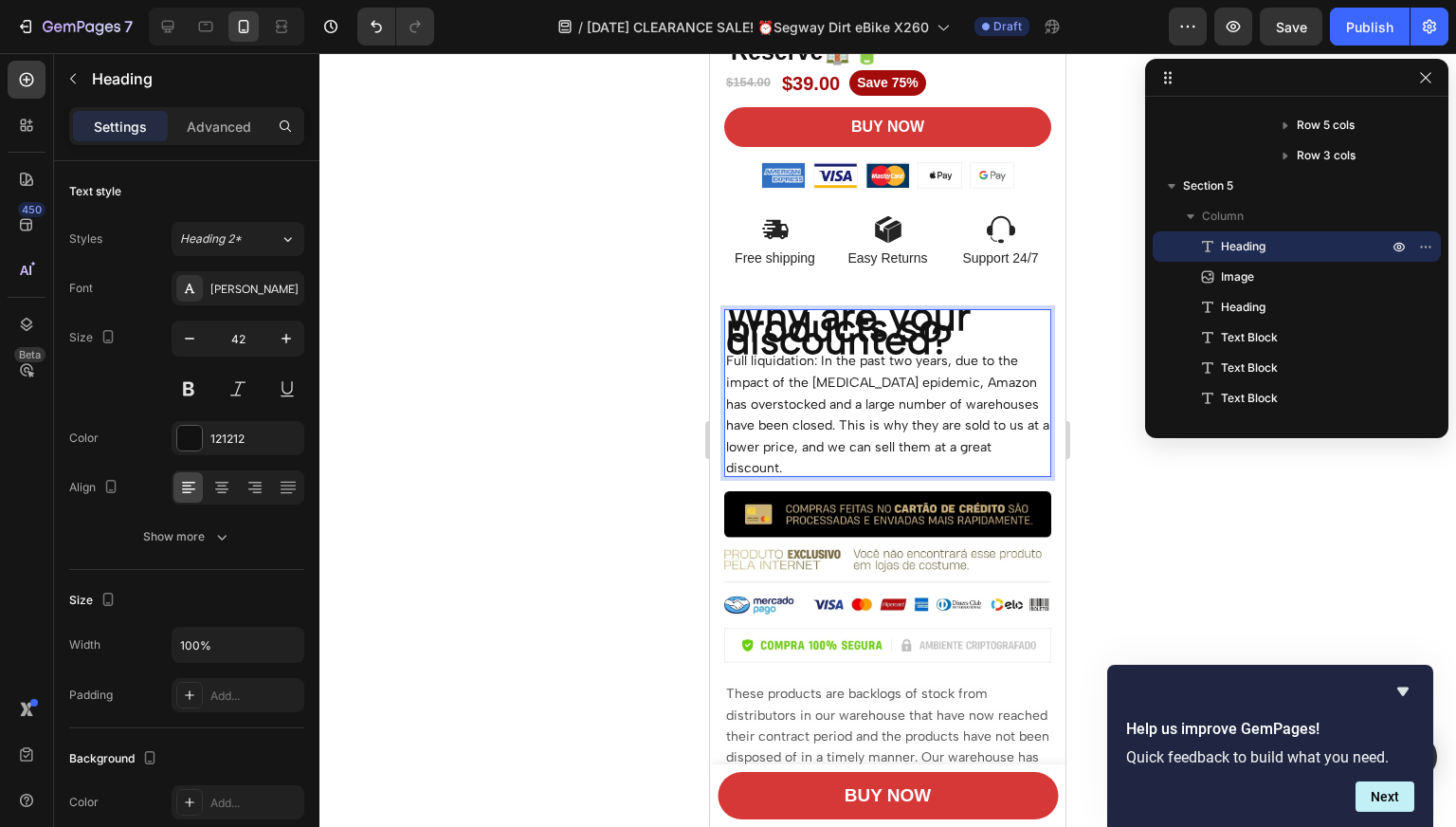
click at [954, 347] on p "Full liquidation: In the past two years, due to the impact of the [MEDICAL_DATA…" at bounding box center [887, 410] width 323 height 129
click at [955, 342] on p "Why are your products so discounted?" at bounding box center [887, 329] width 323 height 36
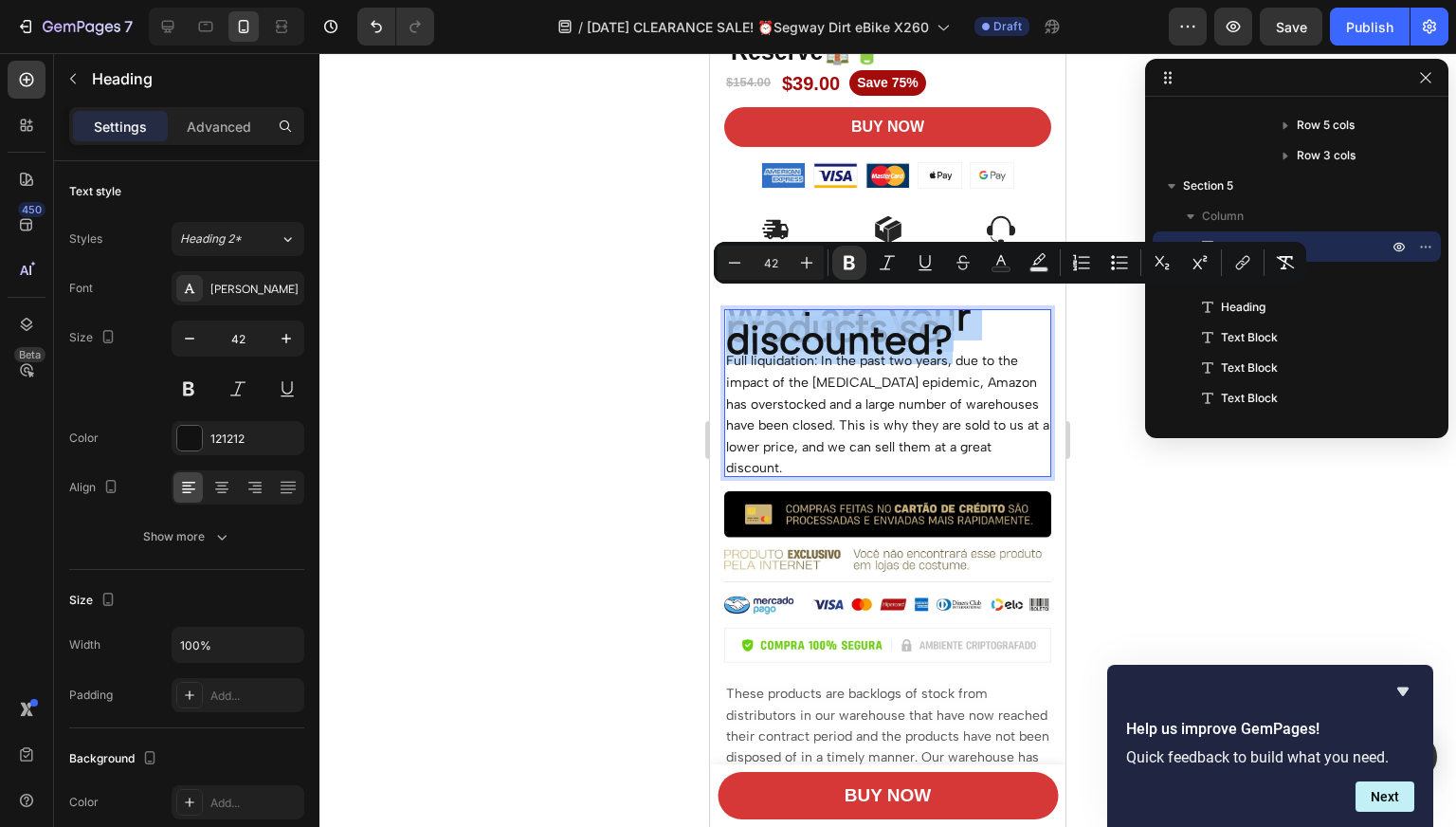
drag, startPoint x: 955, startPoint y: 340, endPoint x: 751, endPoint y: 315, distance: 205.5
click at [751, 315] on p "Why are your products so discounted?" at bounding box center [887, 329] width 323 height 36
click at [774, 267] on input "42" at bounding box center [771, 263] width 38 height 23
type input "14"
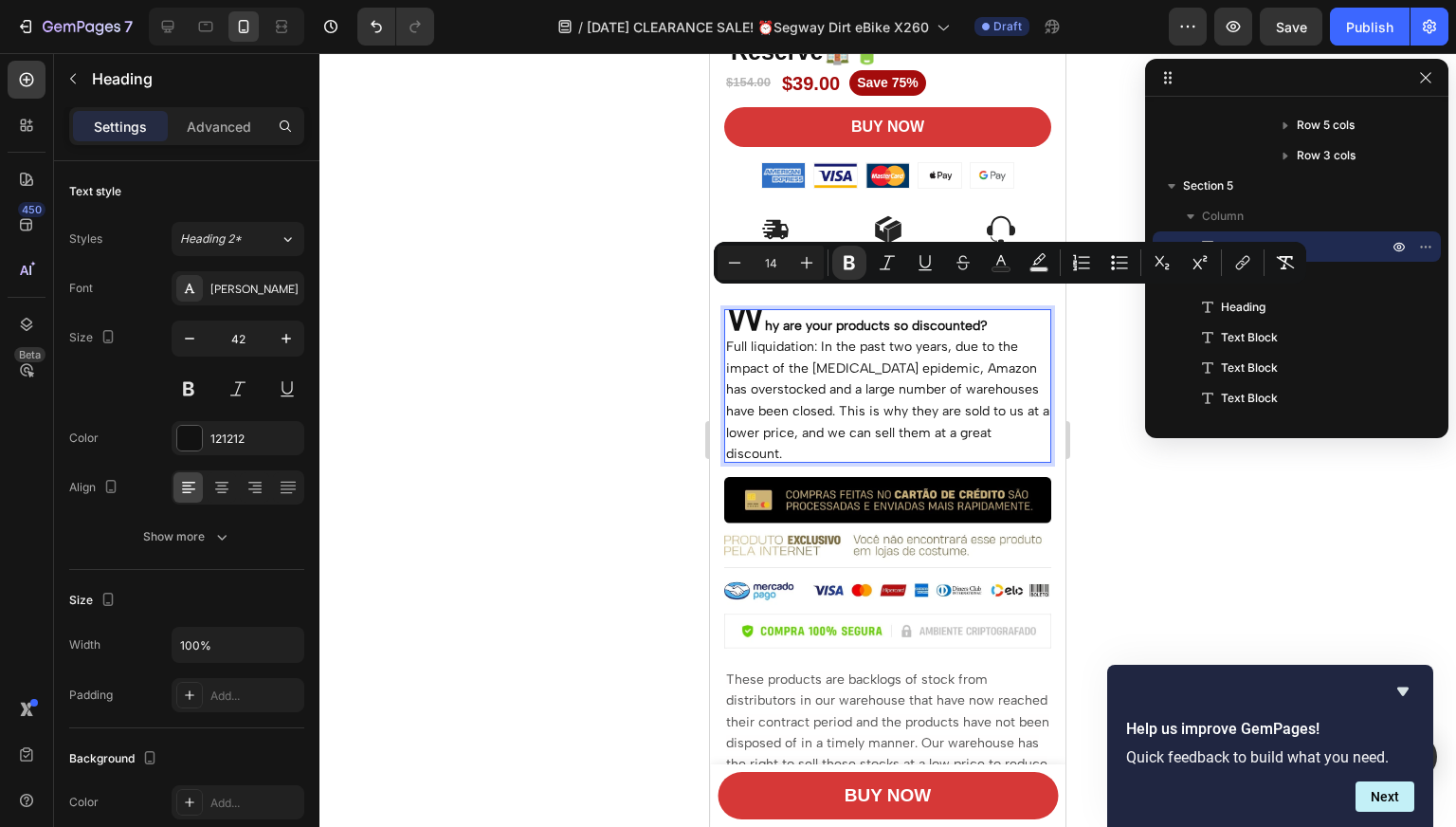
click at [625, 319] on div at bounding box center [887, 440] width 1136 height 774
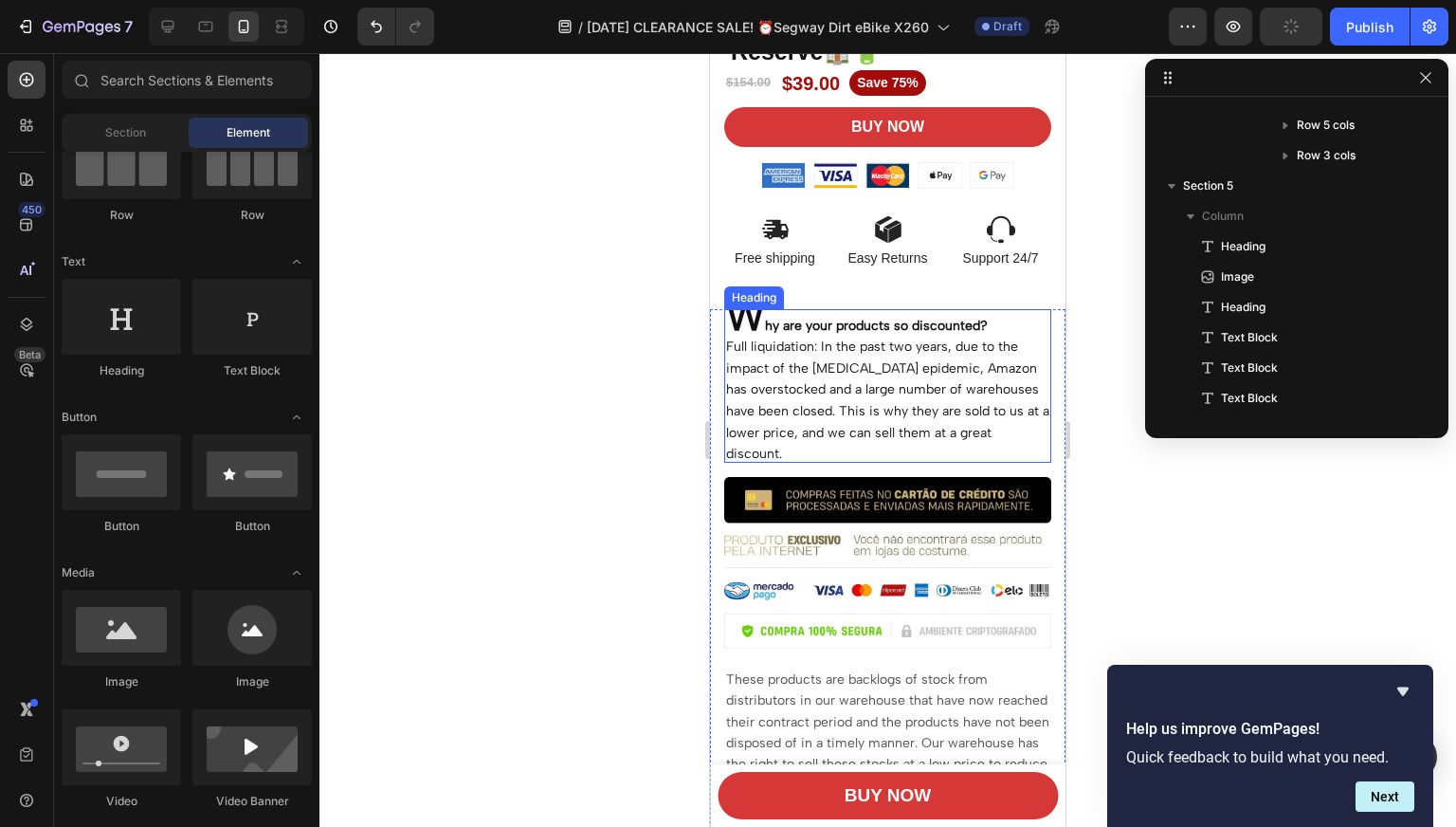
click at [751, 313] on strong "W" at bounding box center [745, 315] width 39 height 48
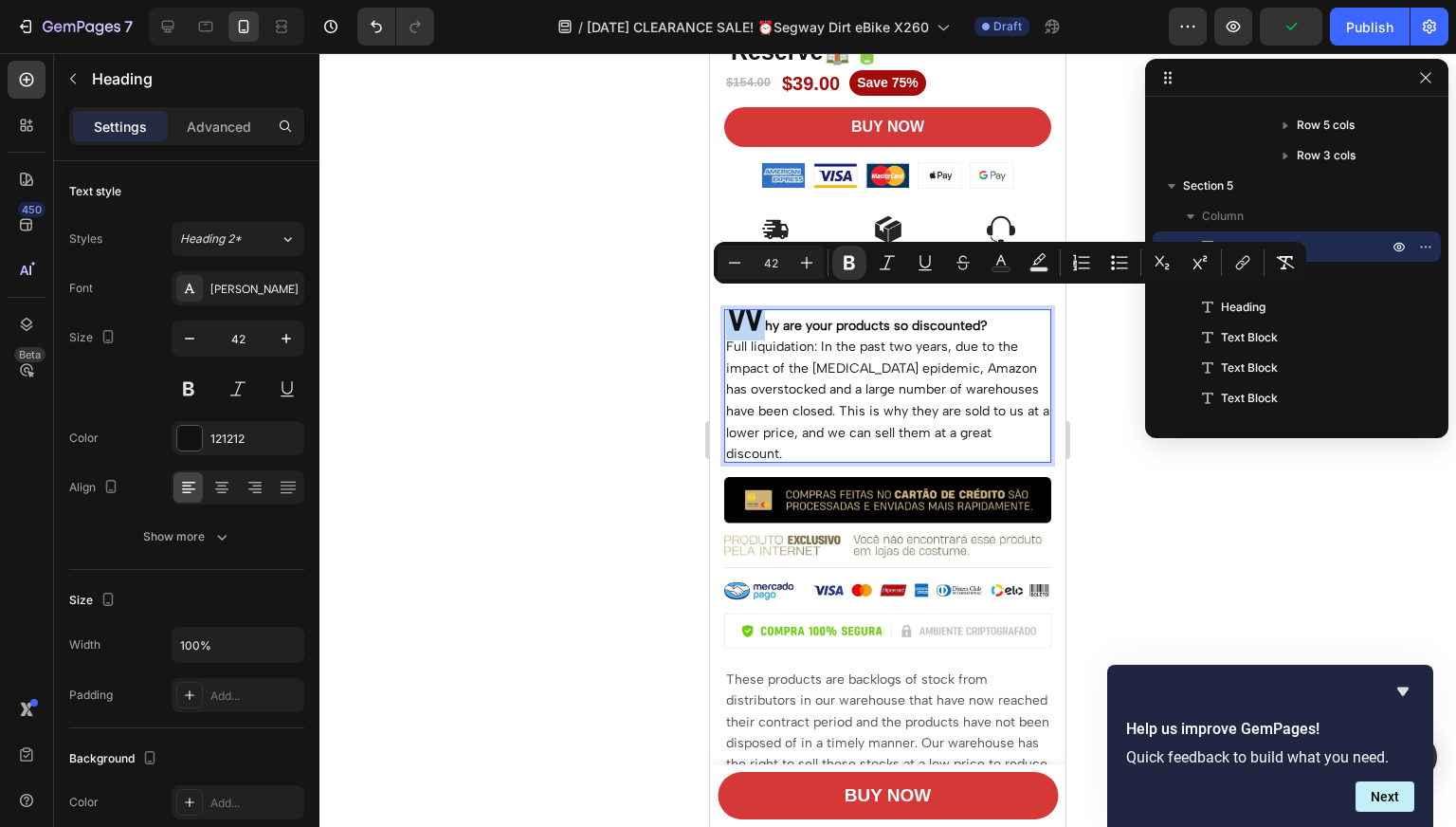
drag, startPoint x: 758, startPoint y: 315, endPoint x: 741, endPoint y: 316, distance: 17.0
click at [741, 316] on strong "W" at bounding box center [745, 315] width 39 height 48
click at [768, 259] on input "42" at bounding box center [771, 263] width 38 height 23
type input "14"
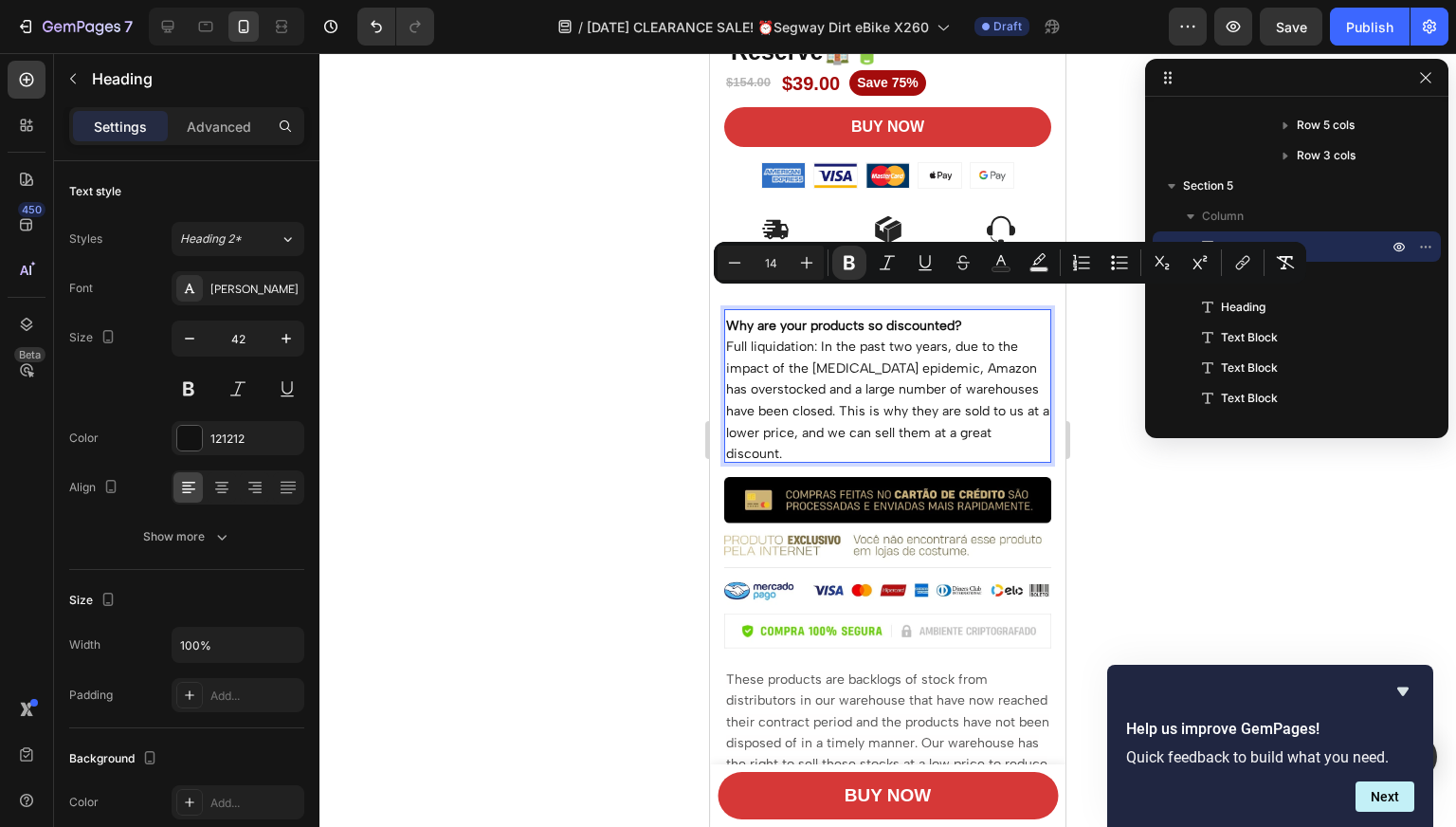
click at [630, 327] on div at bounding box center [887, 440] width 1136 height 774
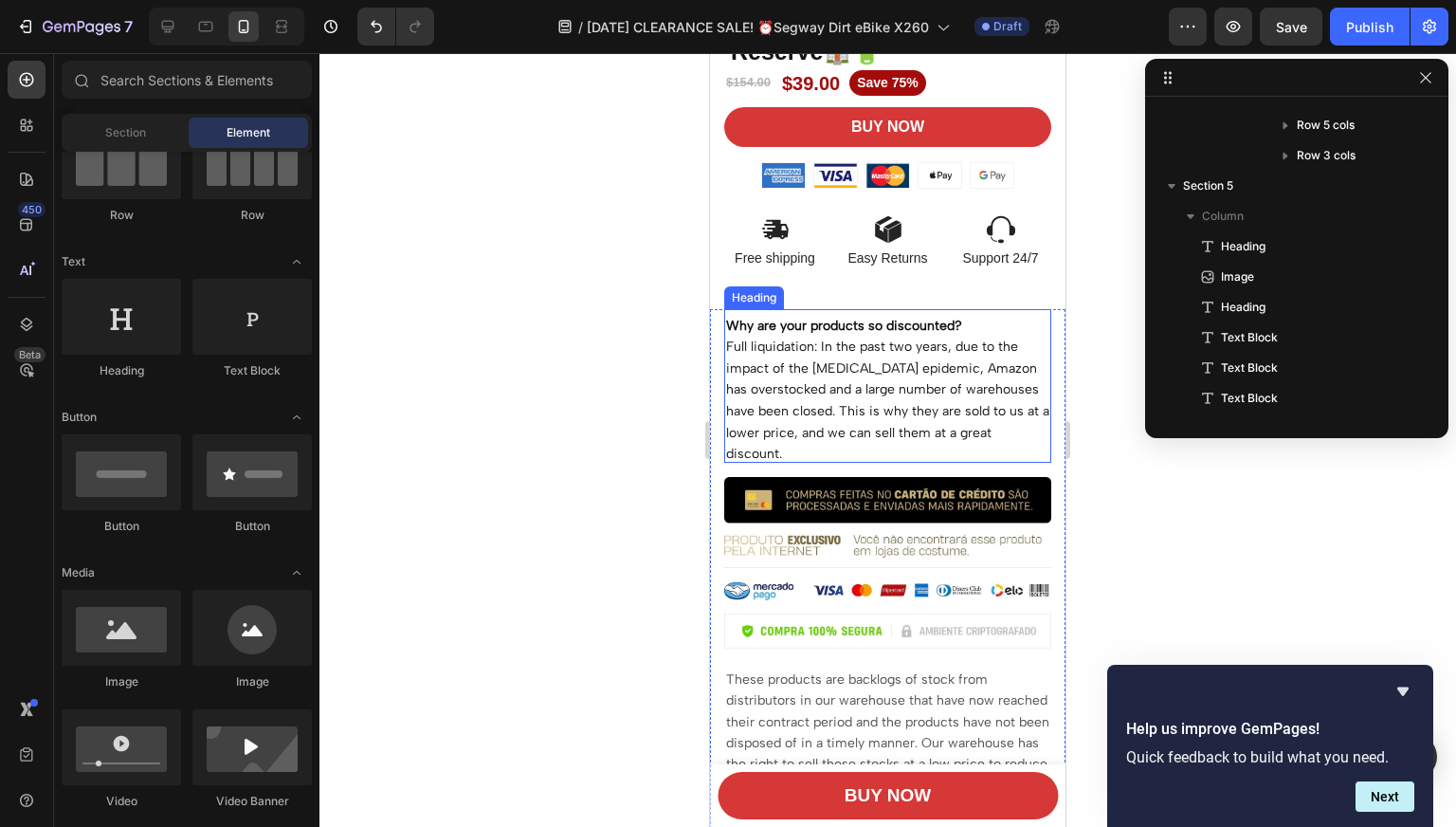
click at [981, 323] on p "⁠⁠⁠⁠⁠⁠⁠ Why are your products so discounted? Full liquidation: In the past two …" at bounding box center [887, 385] width 323 height 150
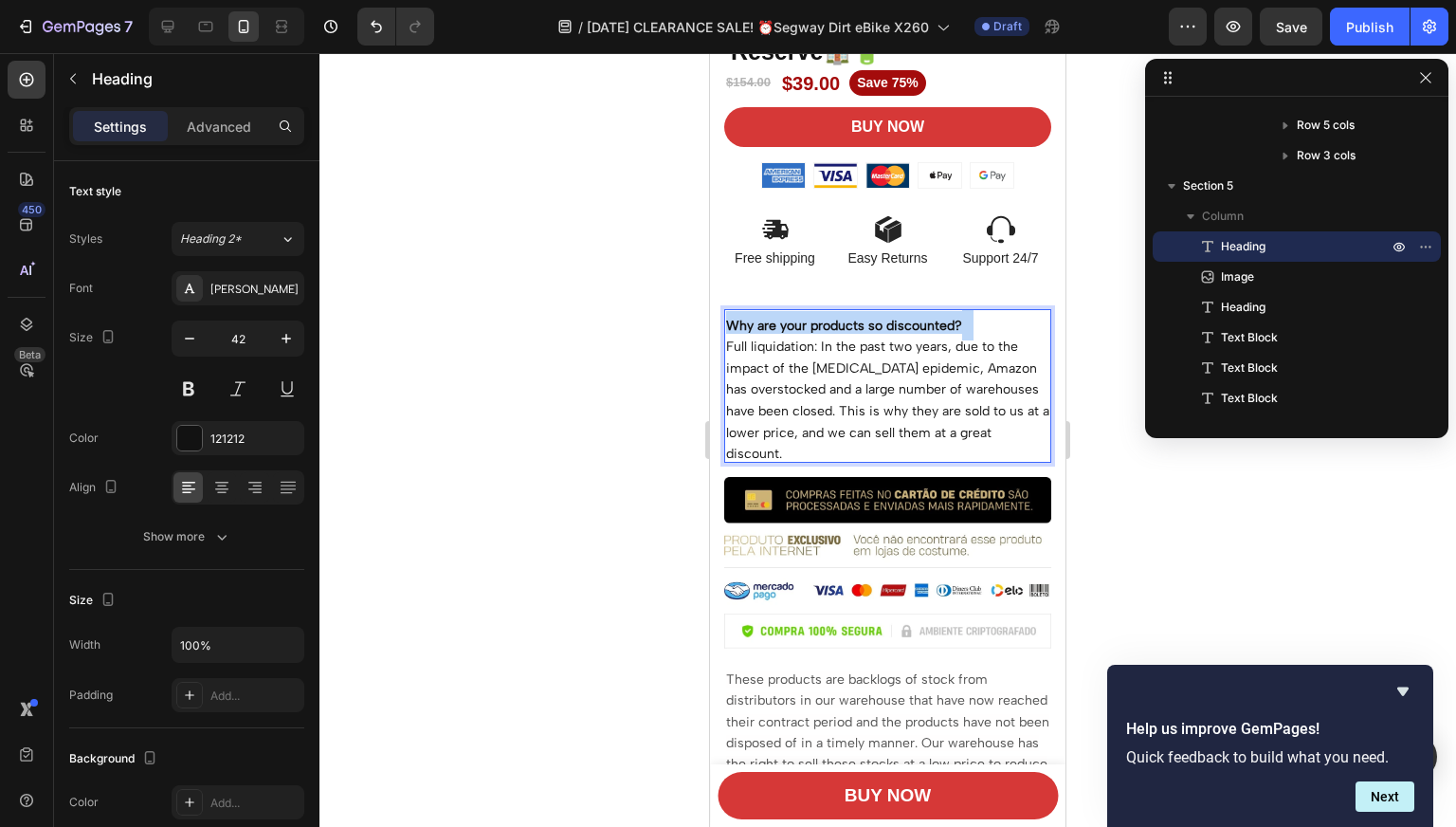
click at [963, 327] on p "Why are your products so discounted? Full liquidation: In the past two years, d…" at bounding box center [887, 385] width 323 height 150
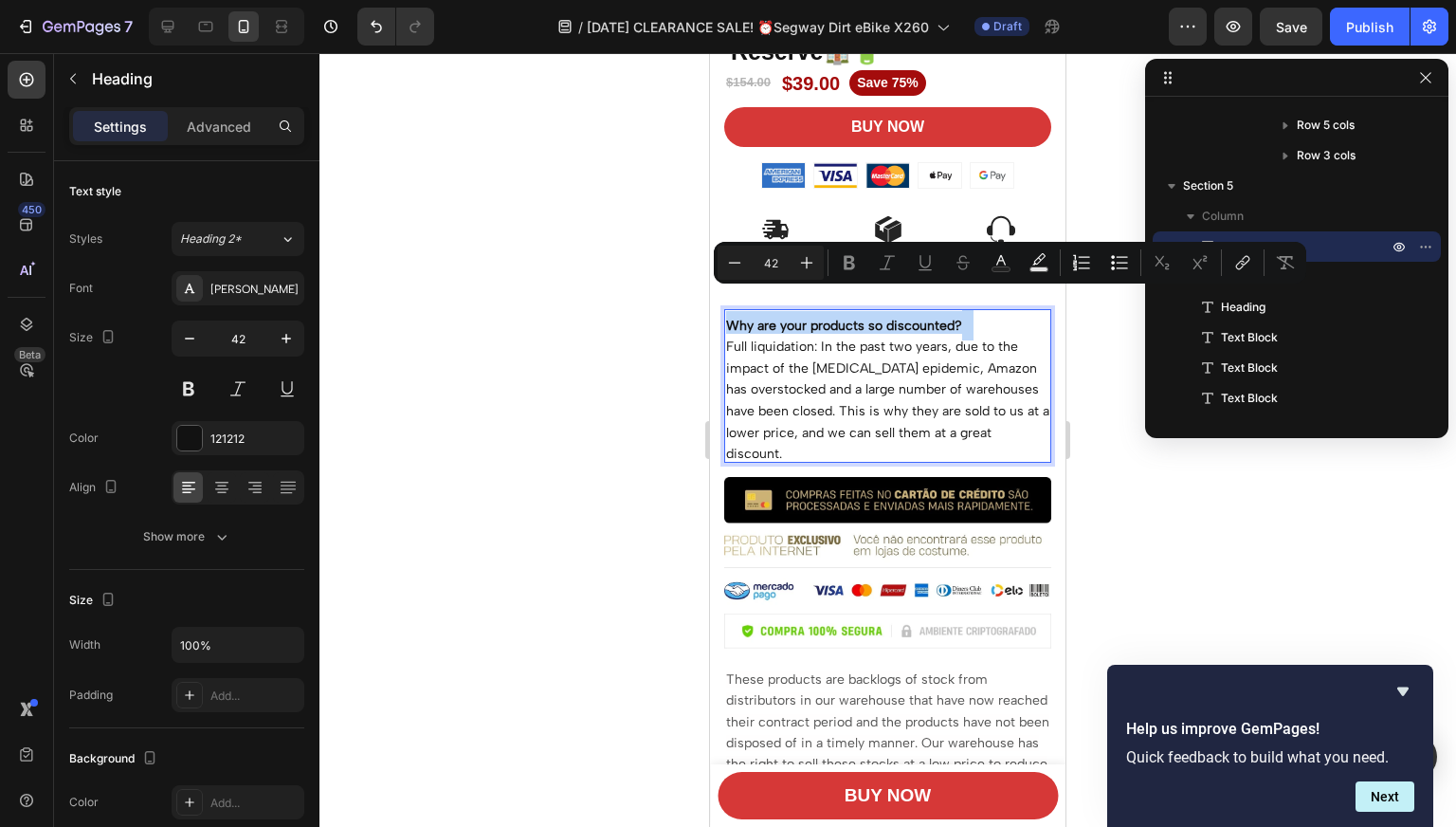
click at [965, 323] on p "Why are your products so discounted? Full liquidation: In the past two years, d…" at bounding box center [887, 385] width 323 height 150
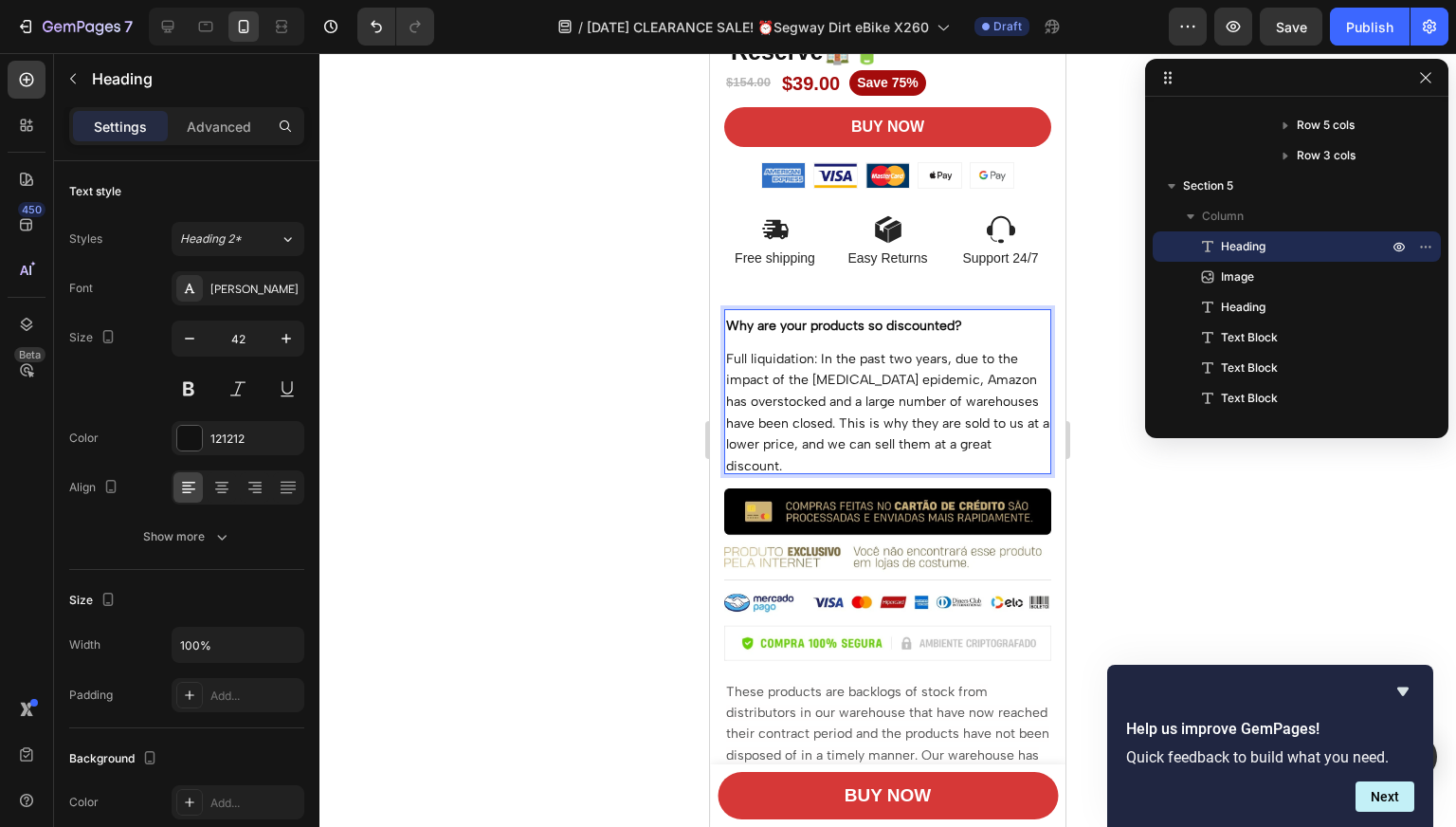
click at [863, 463] on p "Why are your products so discounted? Full liquidation: In the past two years, d…" at bounding box center [887, 391] width 323 height 162
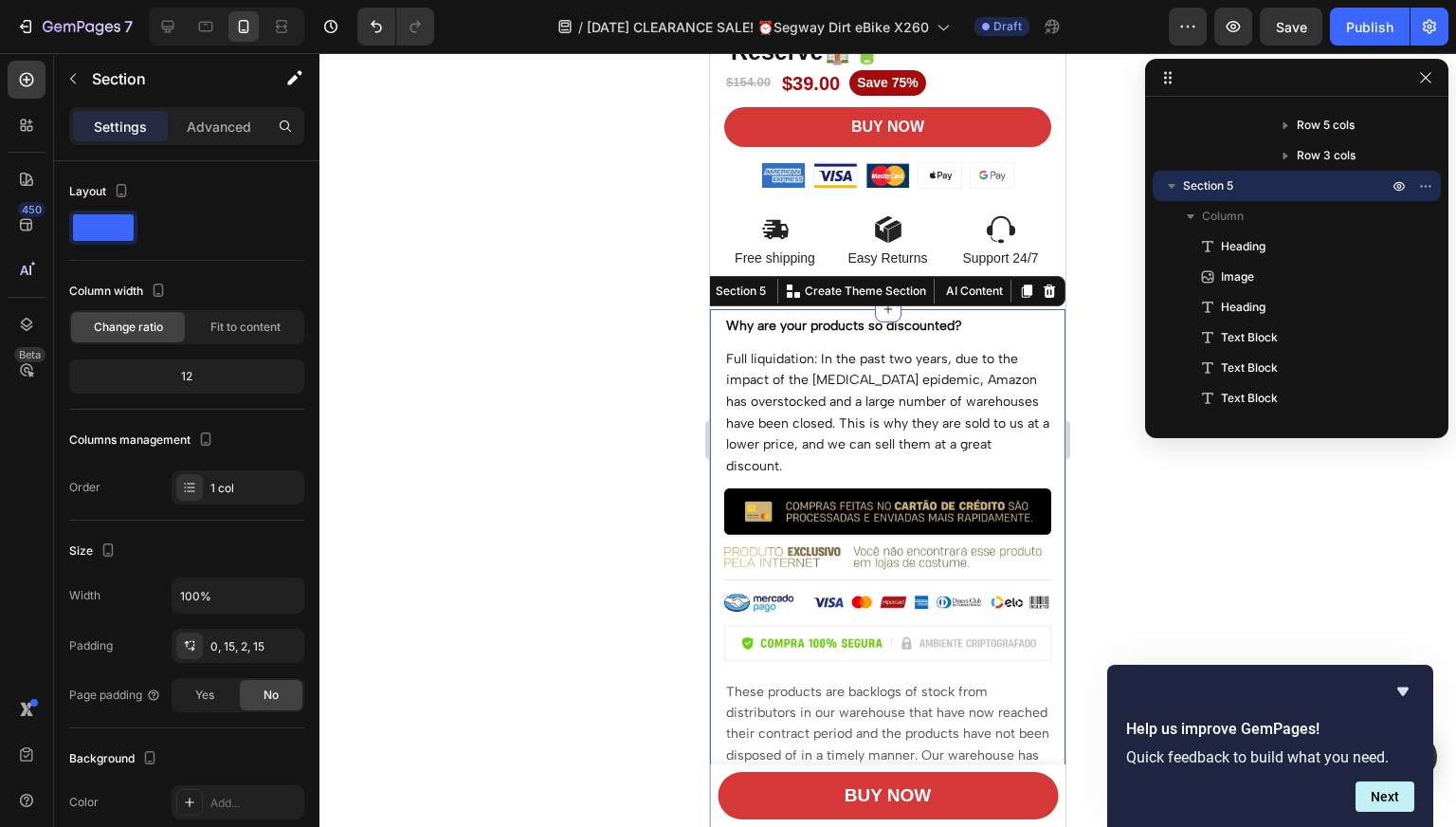
click at [883, 308] on icon at bounding box center [887, 308] width 9 height 9
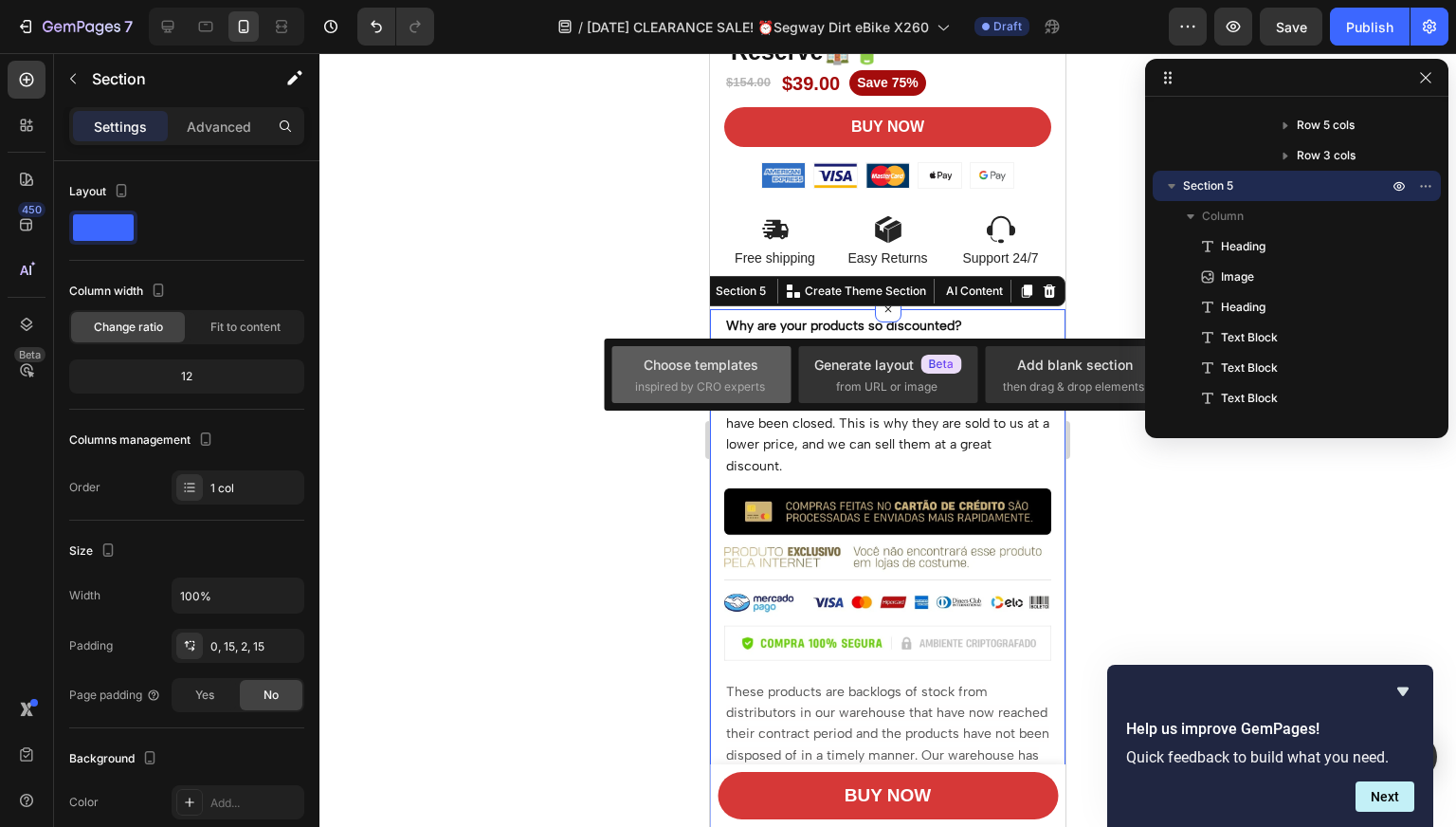
click at [681, 365] on div "Choose templates" at bounding box center [700, 364] width 115 height 20
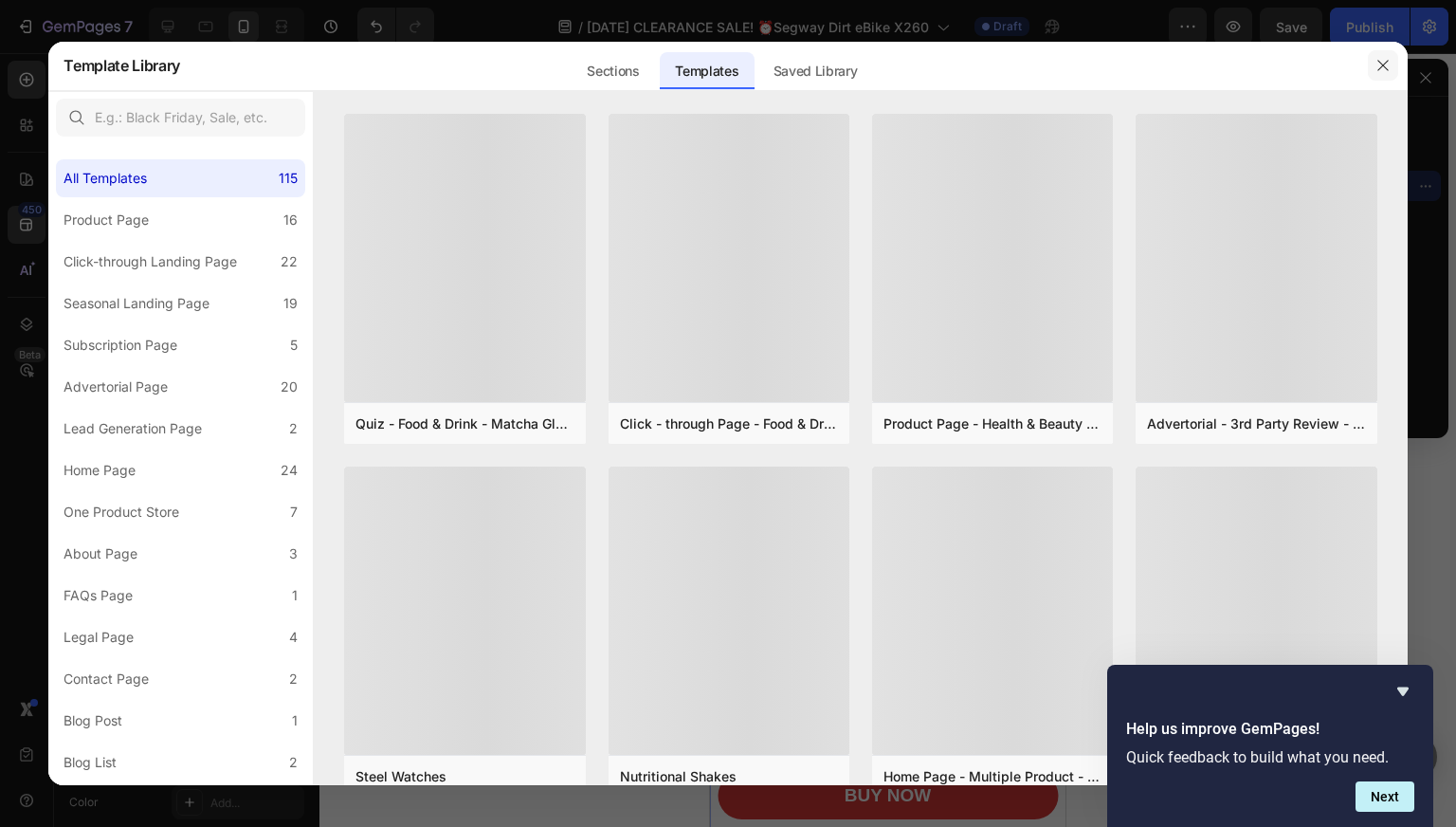
click at [1376, 69] on icon "button" at bounding box center [1383, 66] width 15 height 15
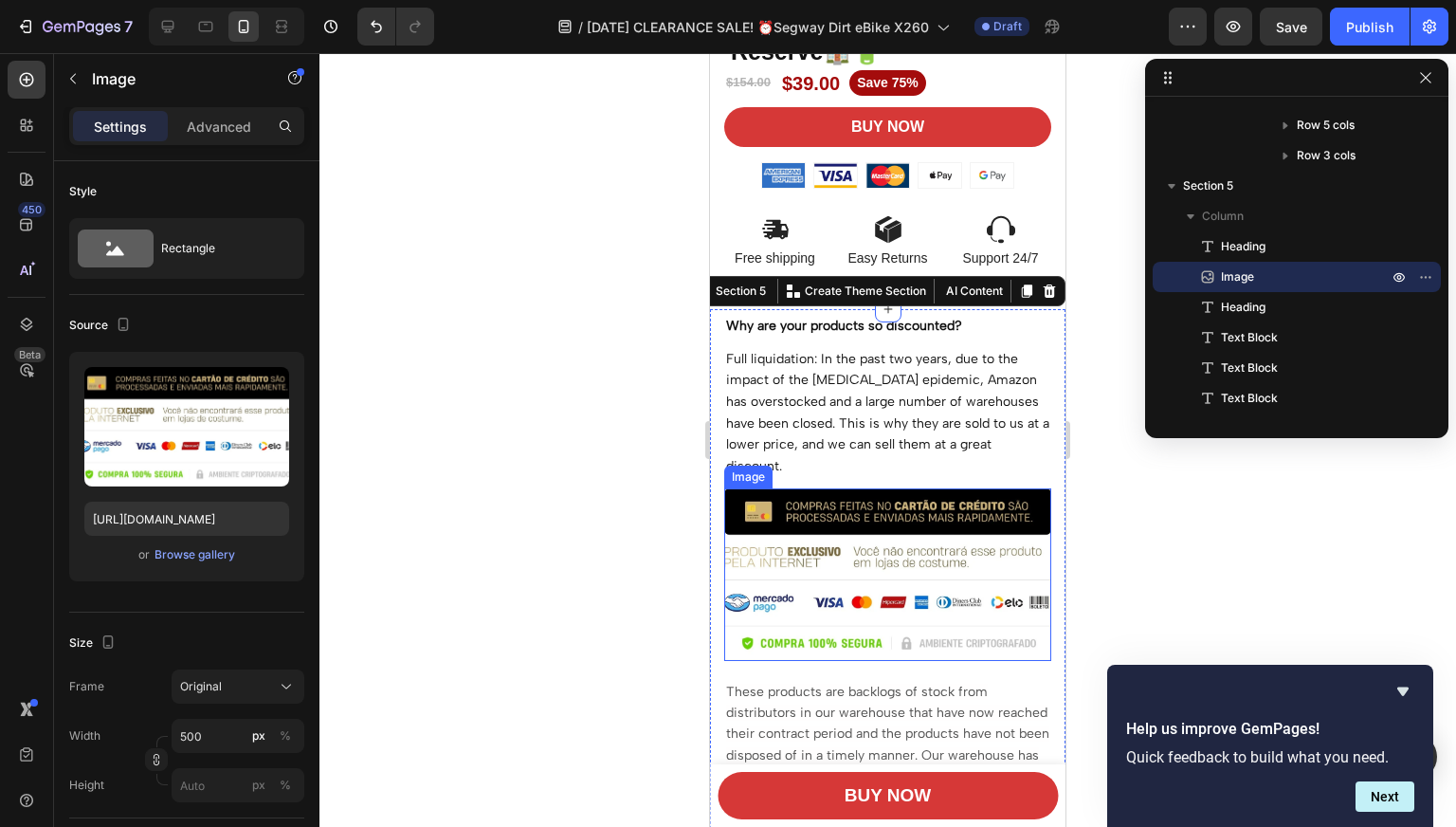
click at [961, 497] on img at bounding box center [887, 573] width 327 height 172
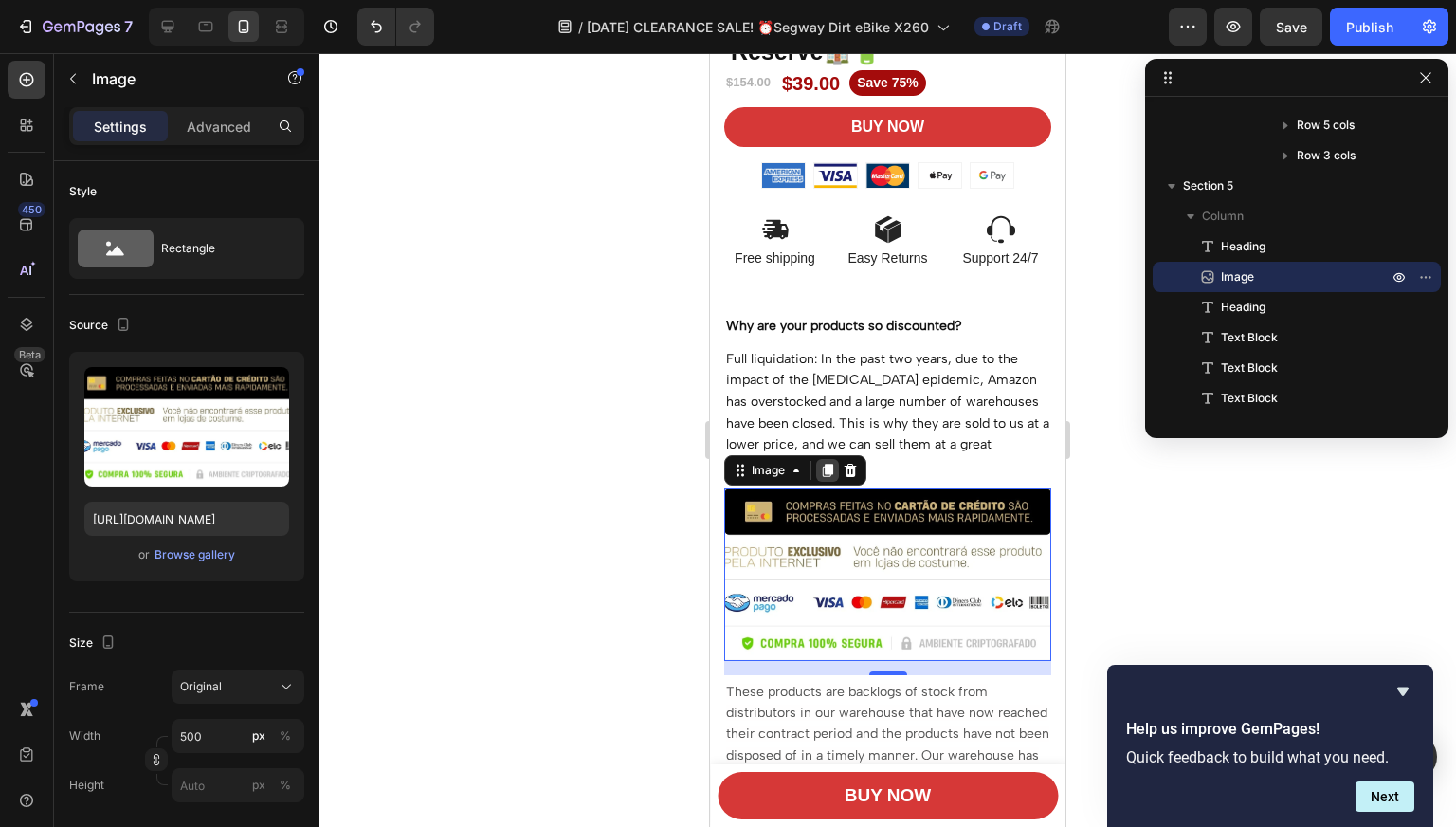
click at [826, 476] on div at bounding box center [828, 470] width 23 height 23
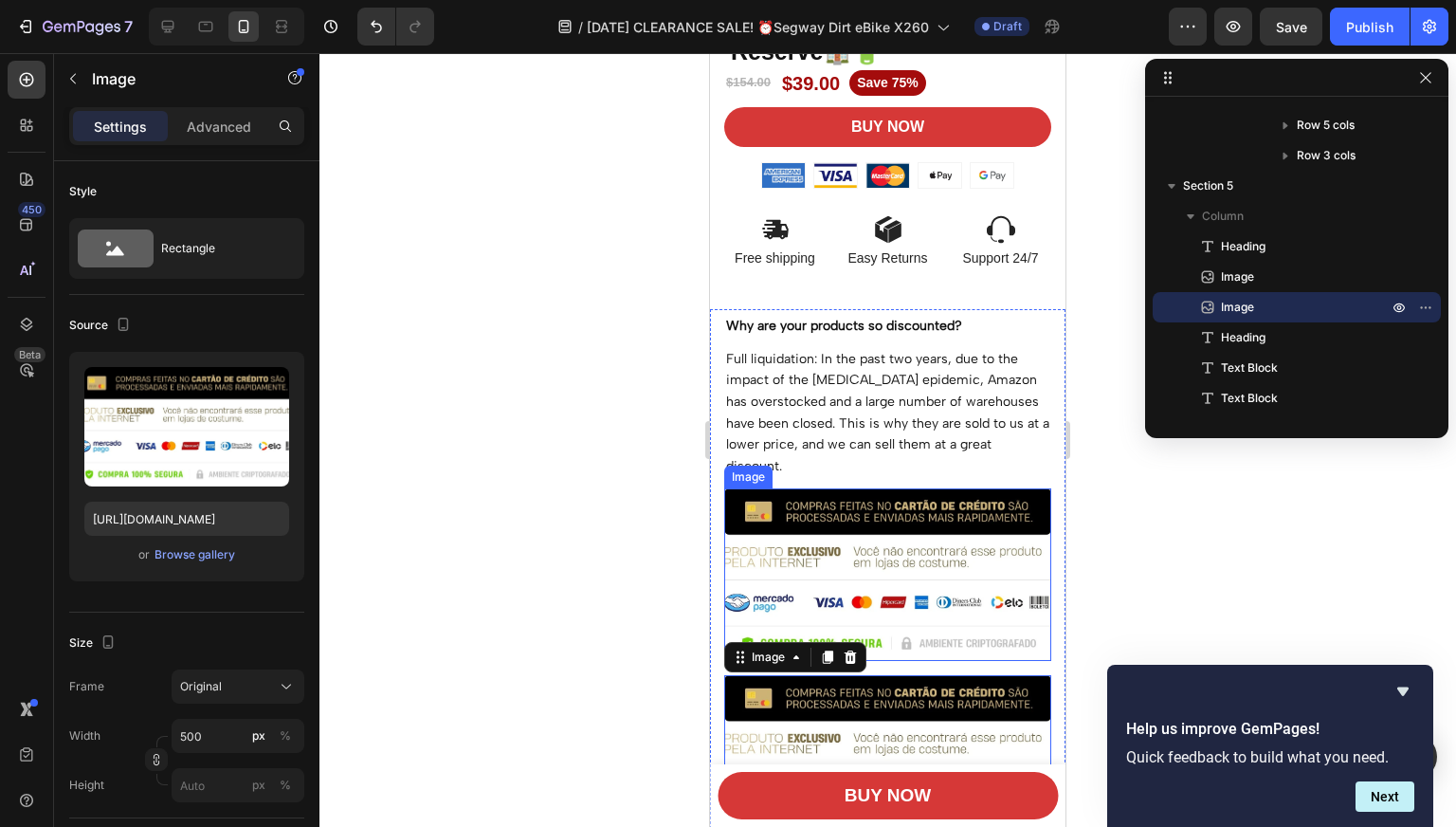
click at [805, 513] on img at bounding box center [887, 573] width 327 height 172
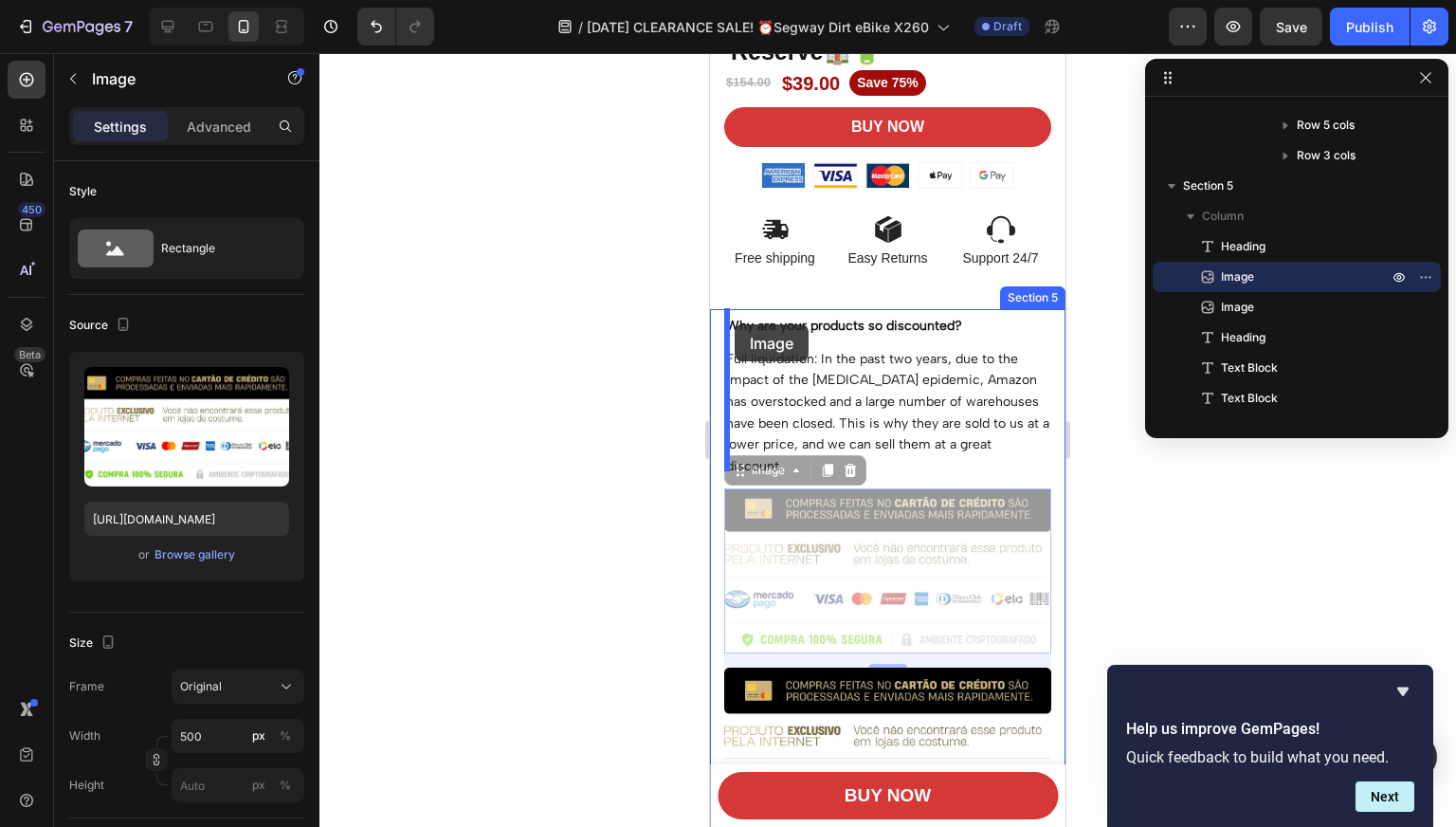
drag, startPoint x: 746, startPoint y: 471, endPoint x: 735, endPoint y: 324, distance: 147.4
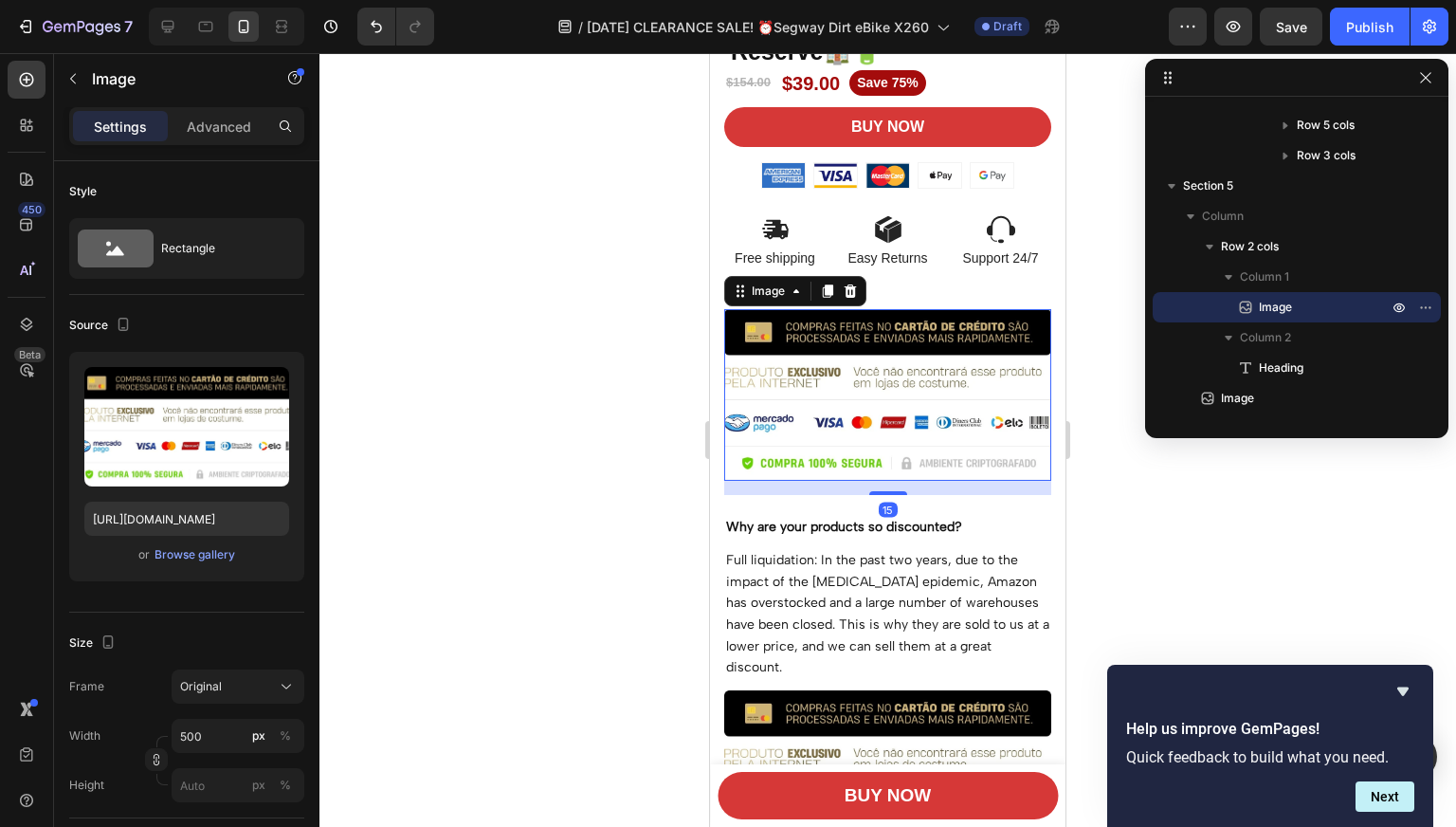
click at [850, 389] on img at bounding box center [887, 394] width 327 height 172
click at [183, 521] on input "[URL][DOMAIN_NAME]" at bounding box center [187, 518] width 205 height 34
paste input "2dc5f9d7e96a87a2520de8fdc30f3be5_540.webp"
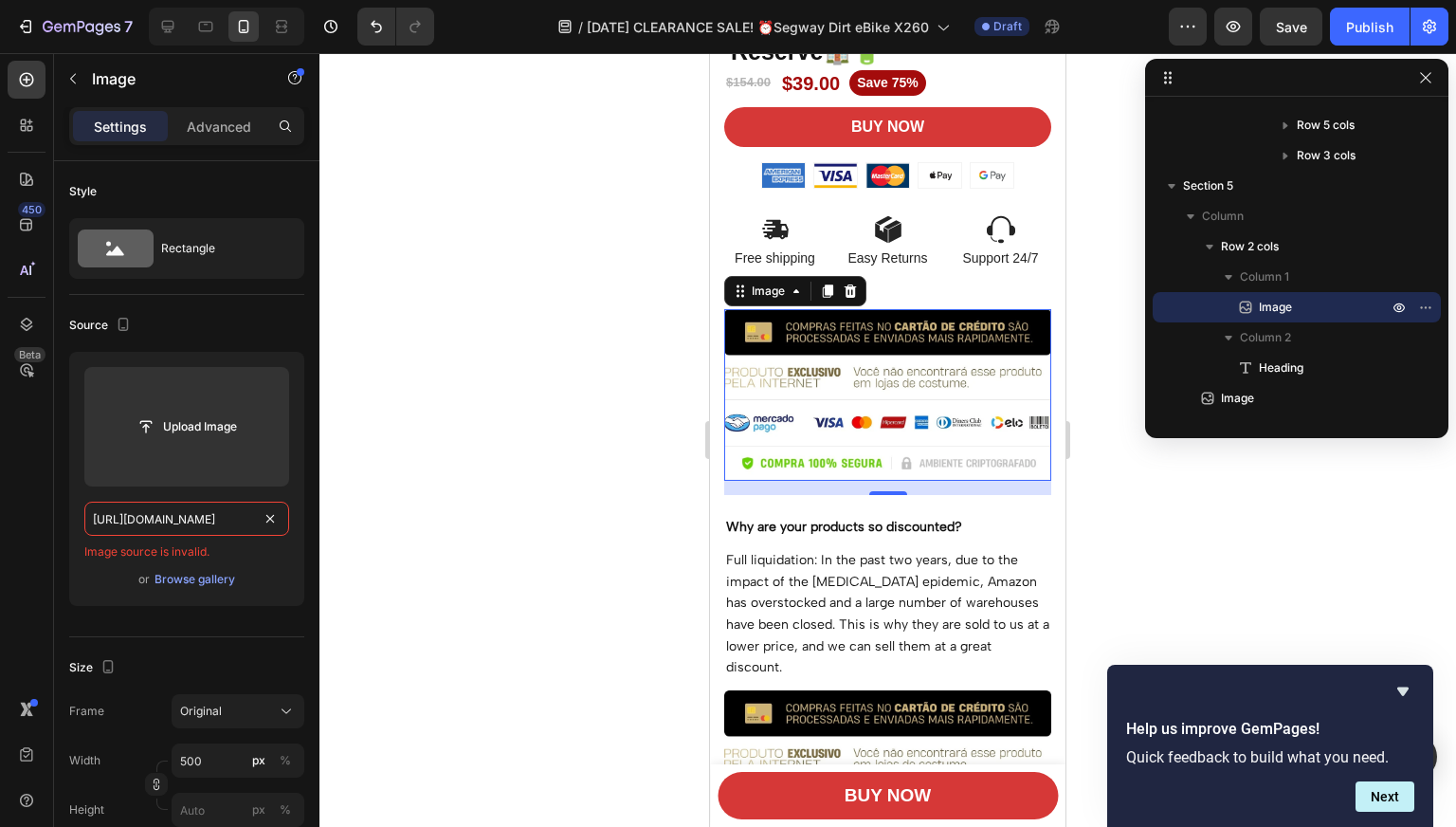
type input "[URL][DOMAIN_NAME]"
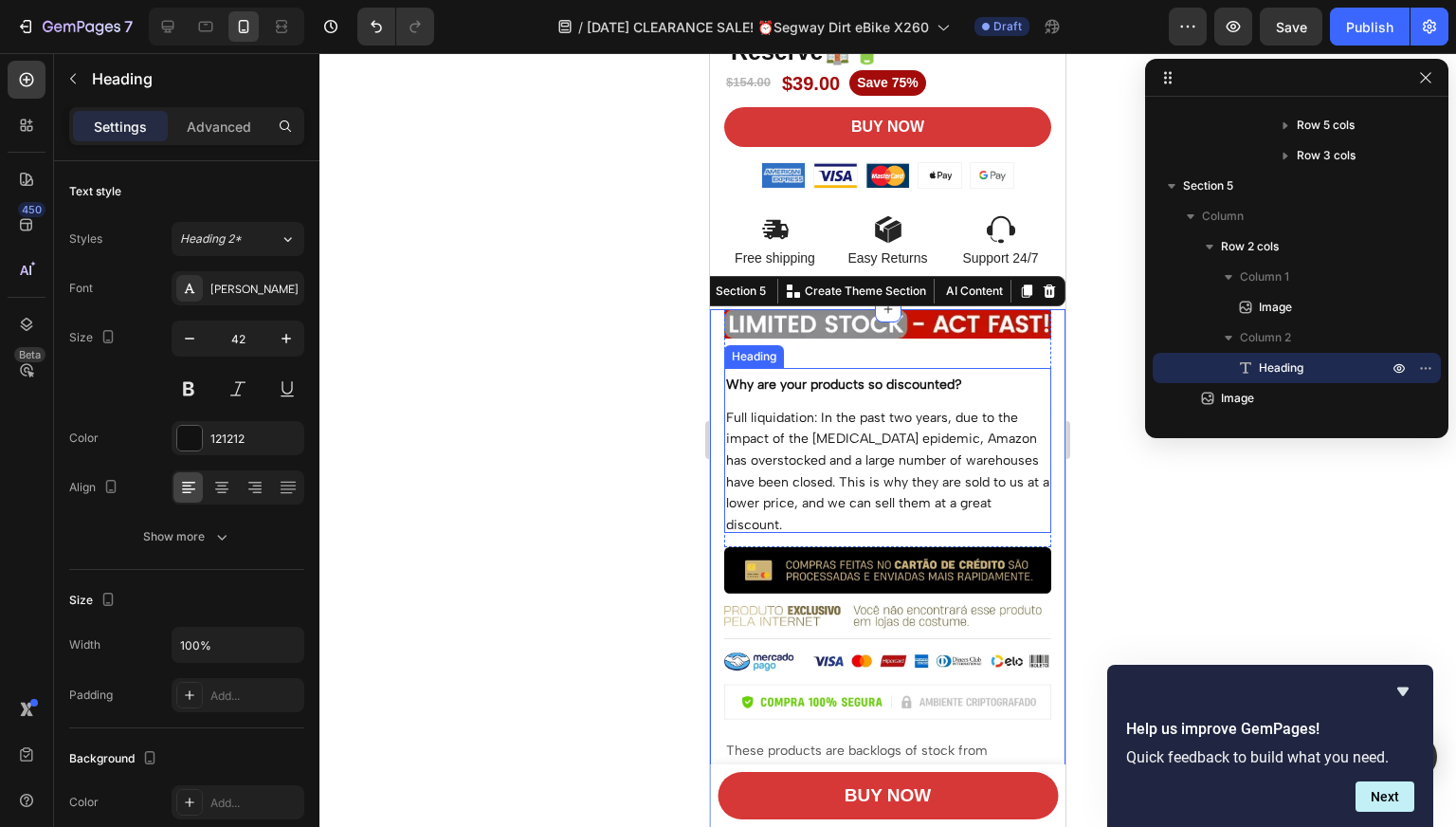
click at [852, 430] on span "Full liquidation: In the past two years, due to the impact of the [MEDICAL_DATA…" at bounding box center [887, 471] width 323 height 123
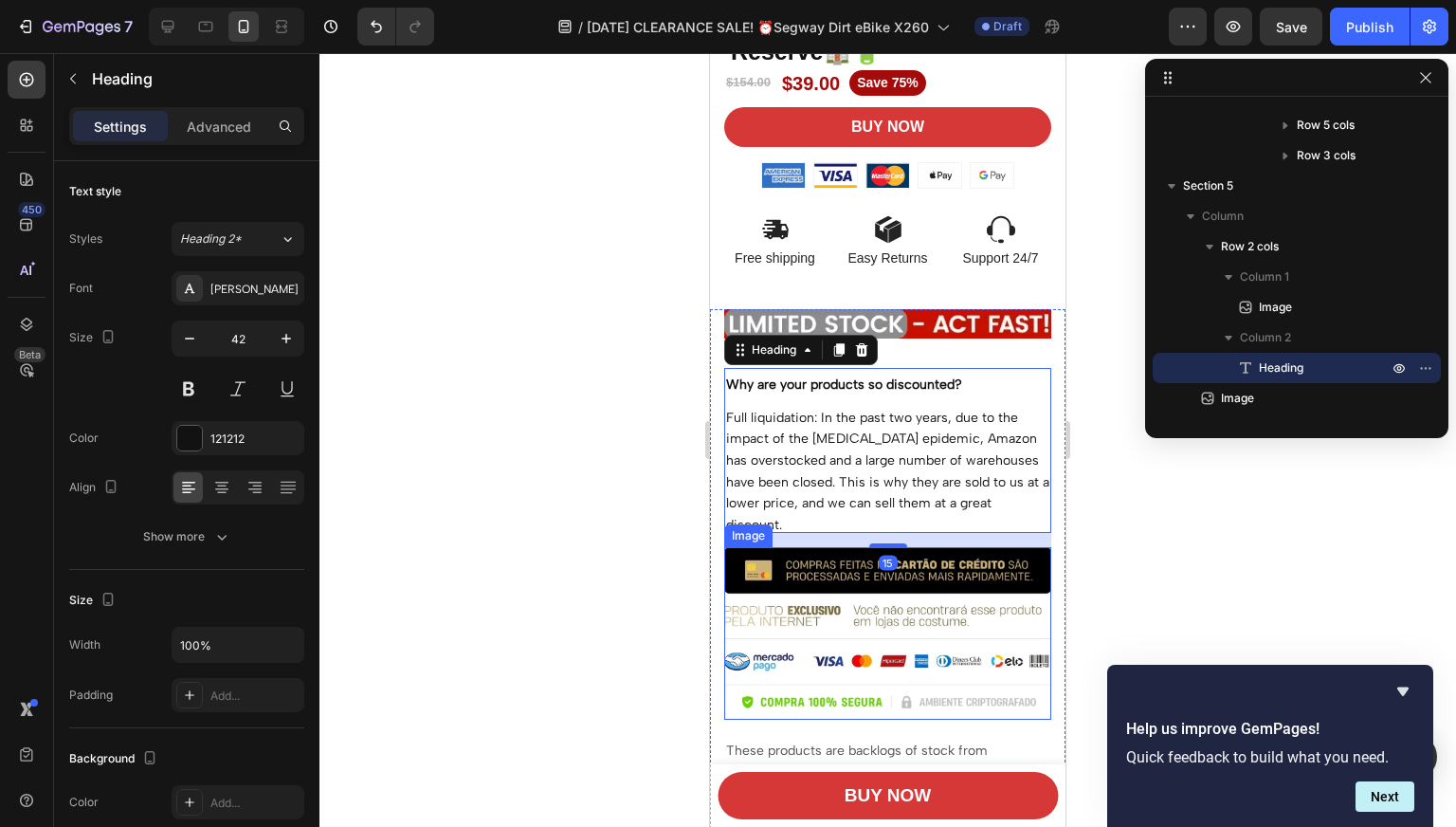
click at [845, 582] on img at bounding box center [887, 632] width 327 height 172
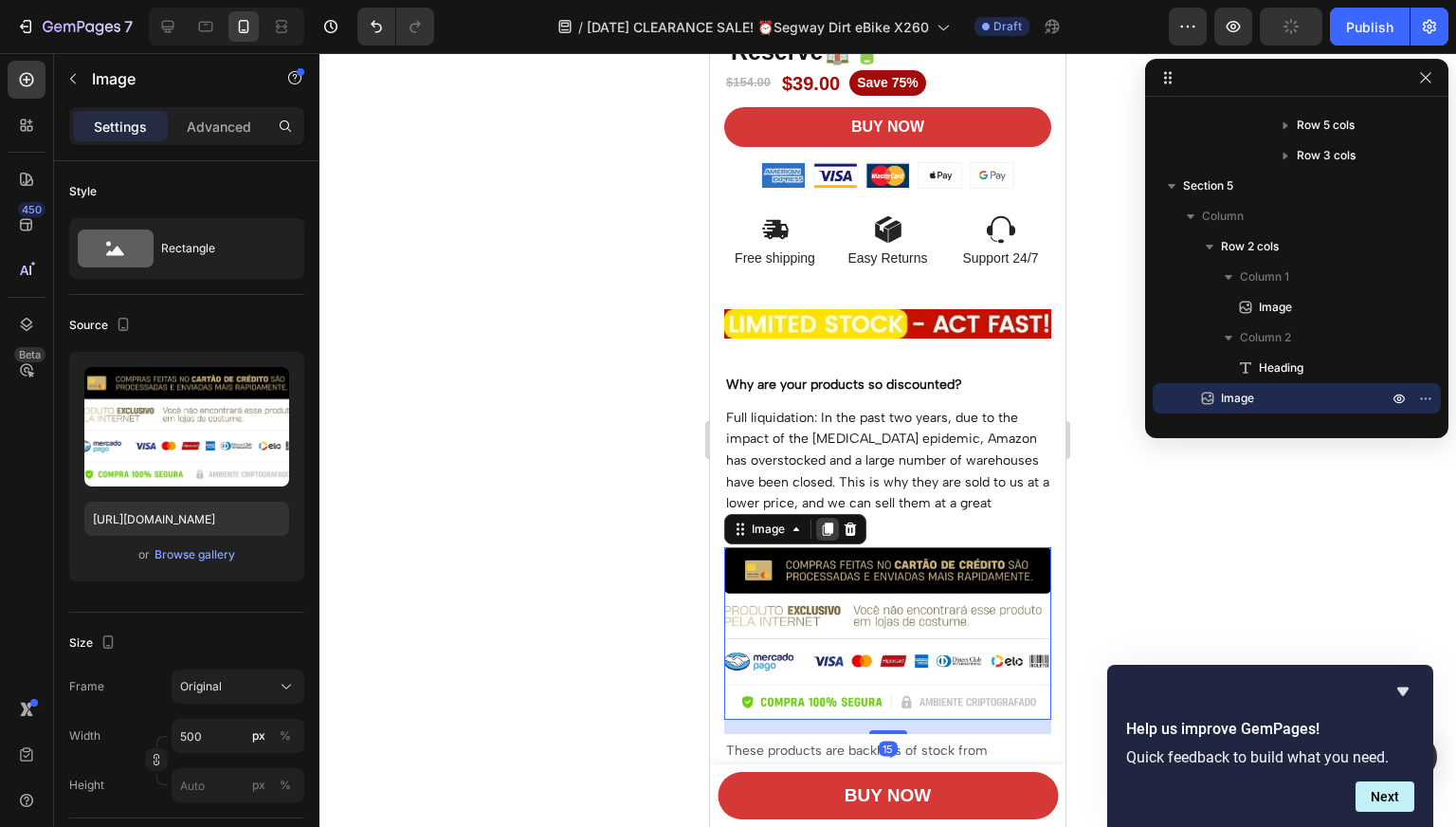
click at [823, 523] on icon at bounding box center [828, 530] width 10 height 13
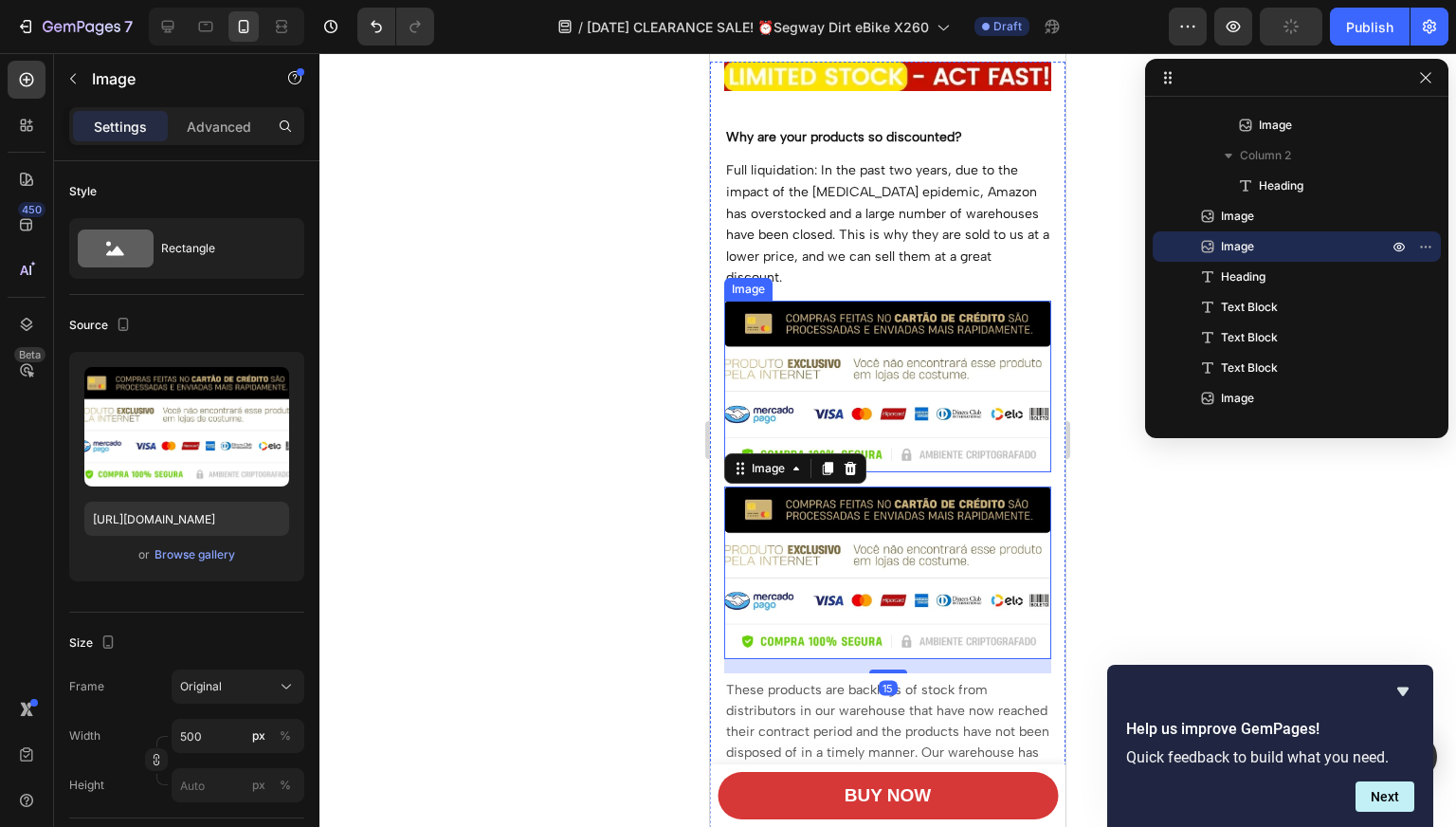
scroll to position [602, 0]
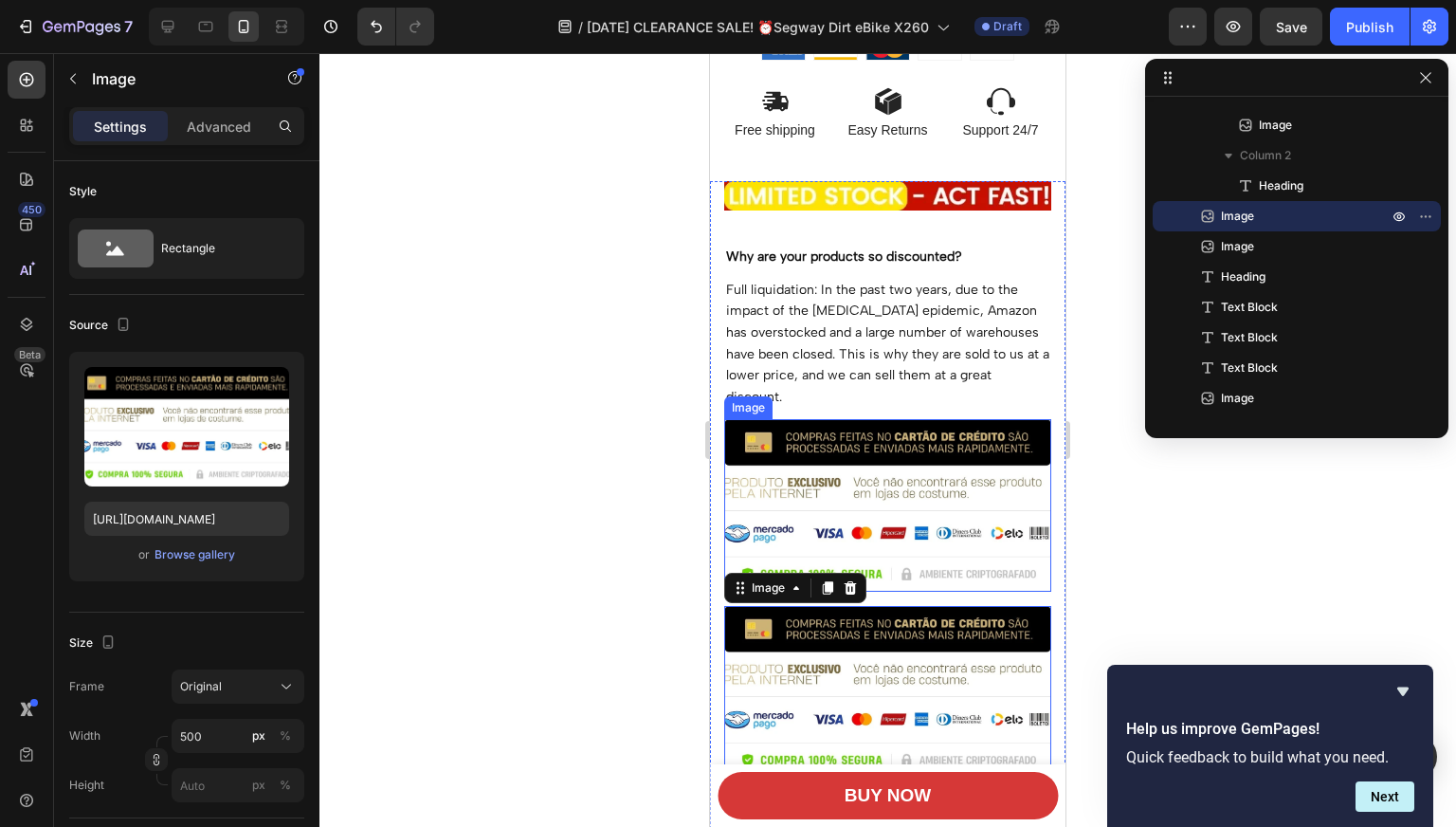
click at [823, 471] on img at bounding box center [887, 504] width 327 height 172
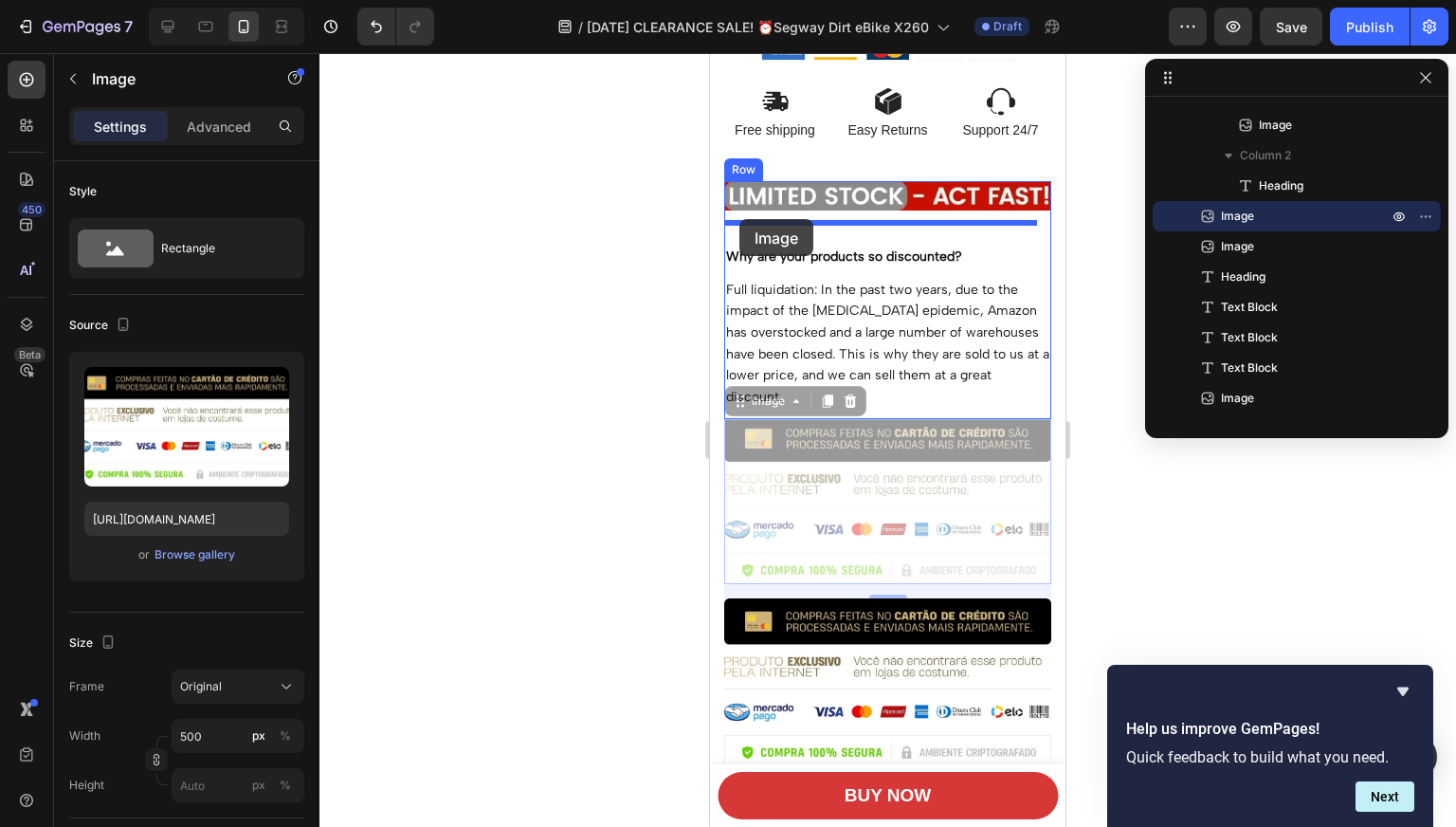
drag, startPoint x: 749, startPoint y: 403, endPoint x: 739, endPoint y: 219, distance: 184.3
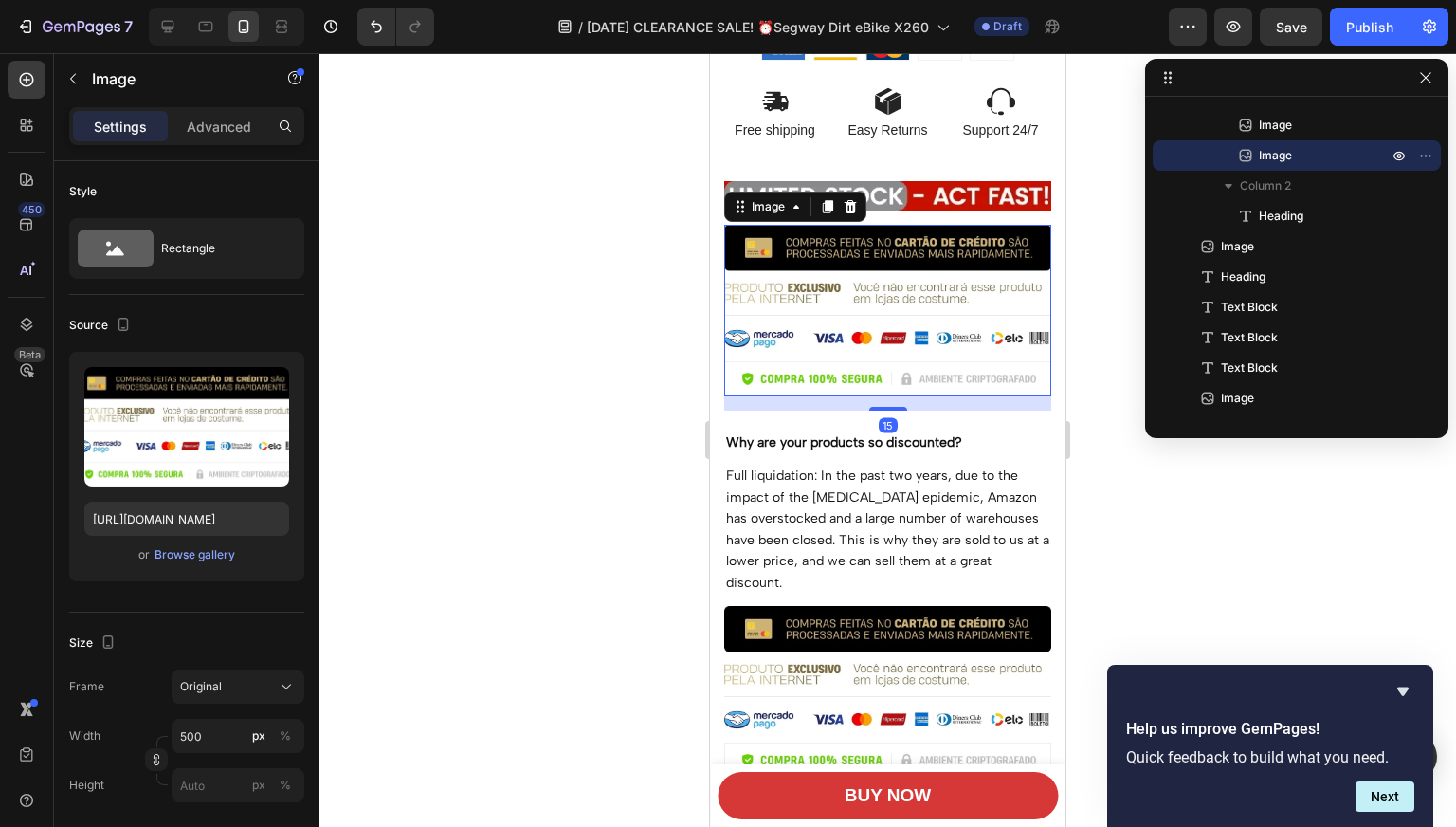
click at [858, 298] on img at bounding box center [887, 310] width 327 height 172
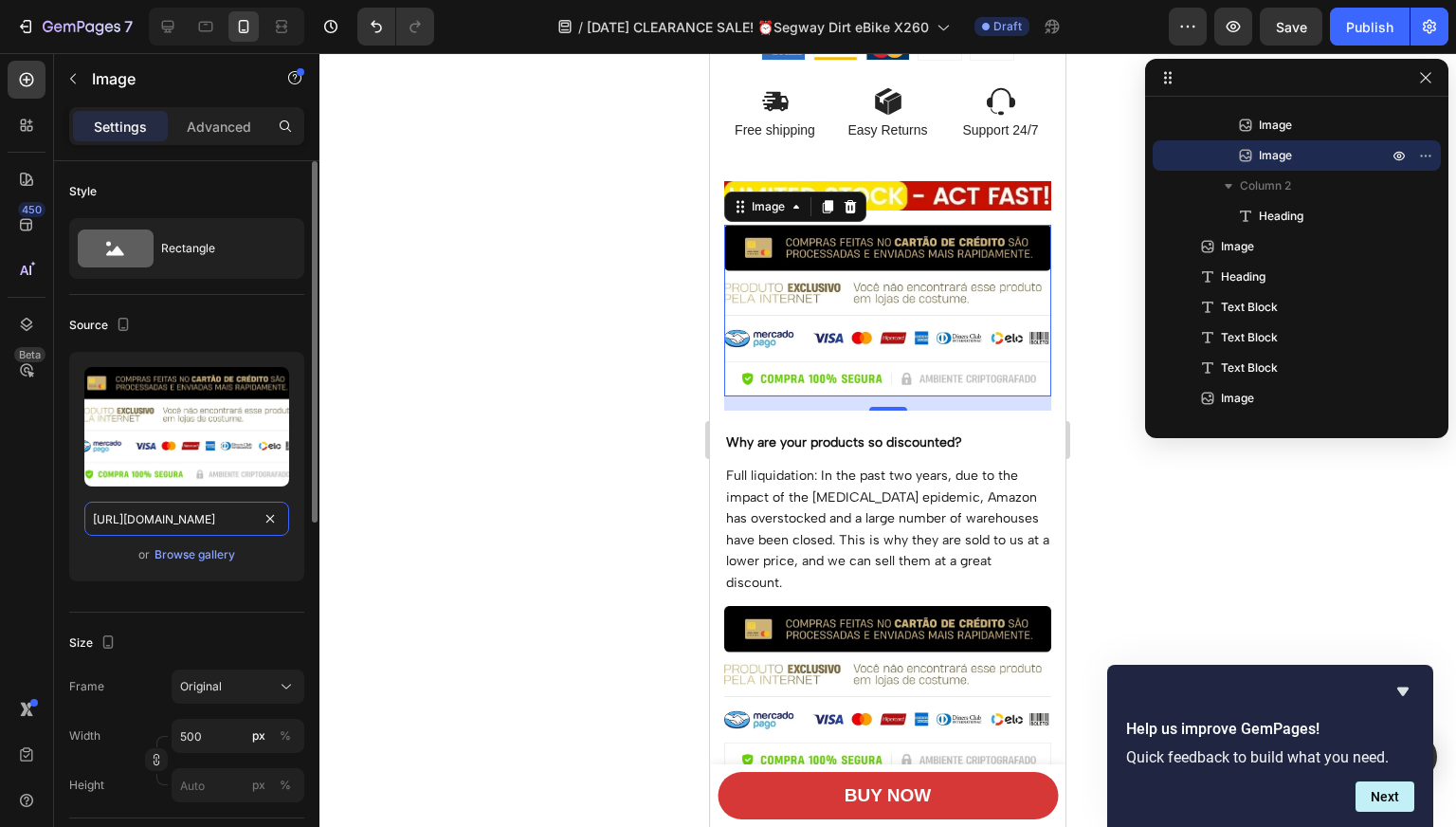
click at [188, 524] on input "[URL][DOMAIN_NAME]" at bounding box center [187, 518] width 205 height 34
paste input "[DOMAIN_NAME][URL]"
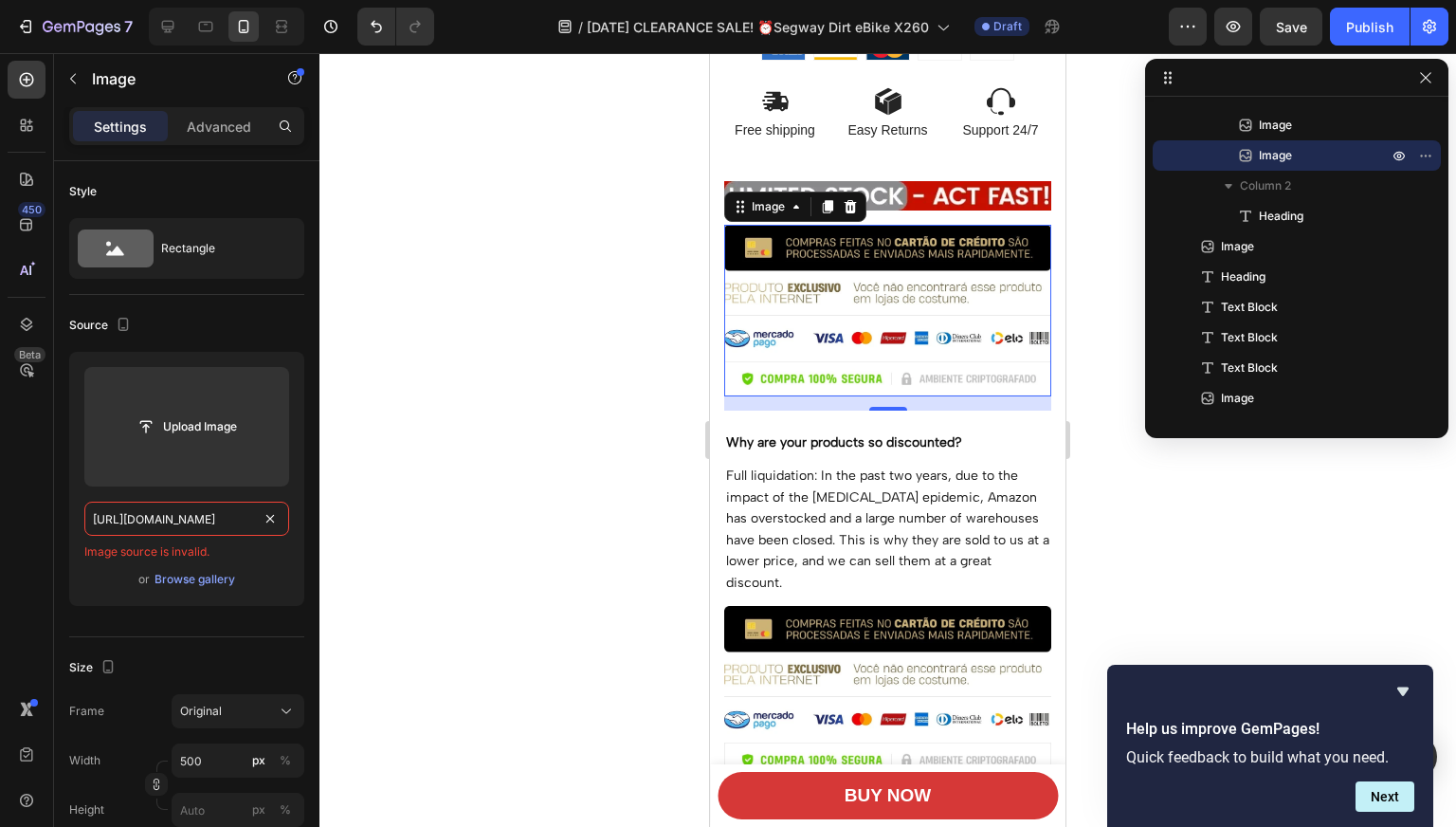
type input "[URL][DOMAIN_NAME]"
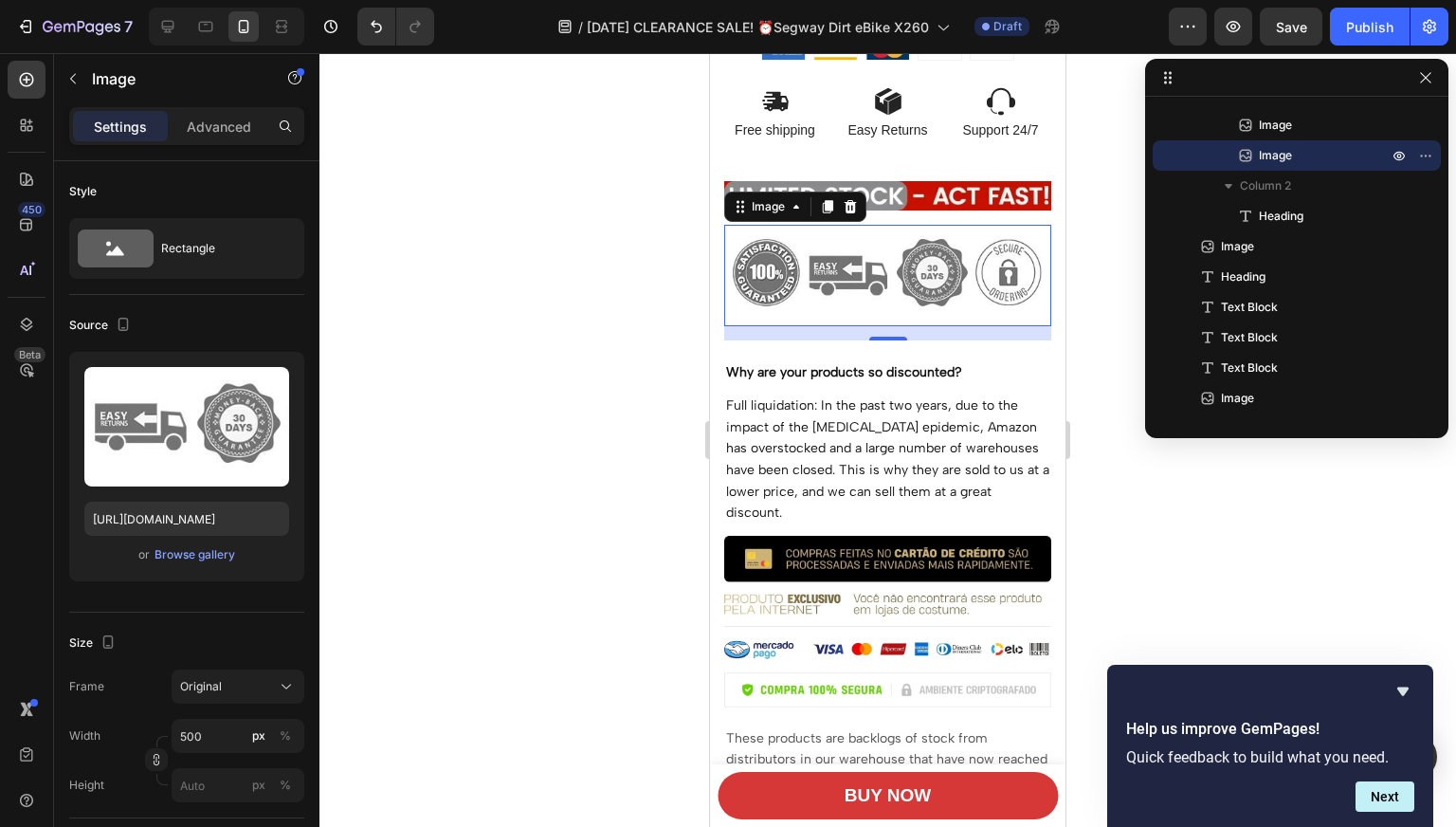
click at [516, 441] on div at bounding box center [887, 440] width 1136 height 774
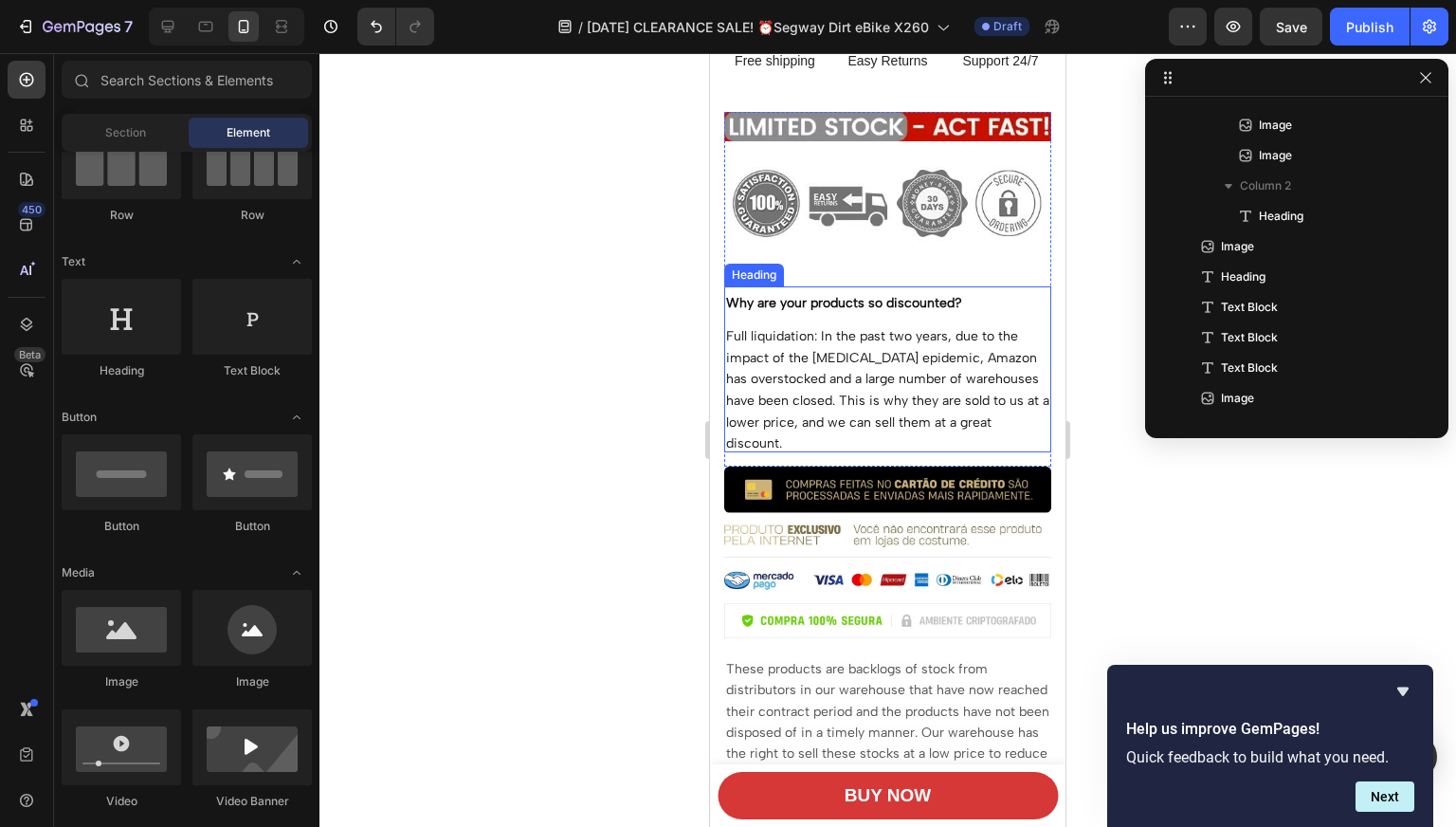
scroll to position [697, 0]
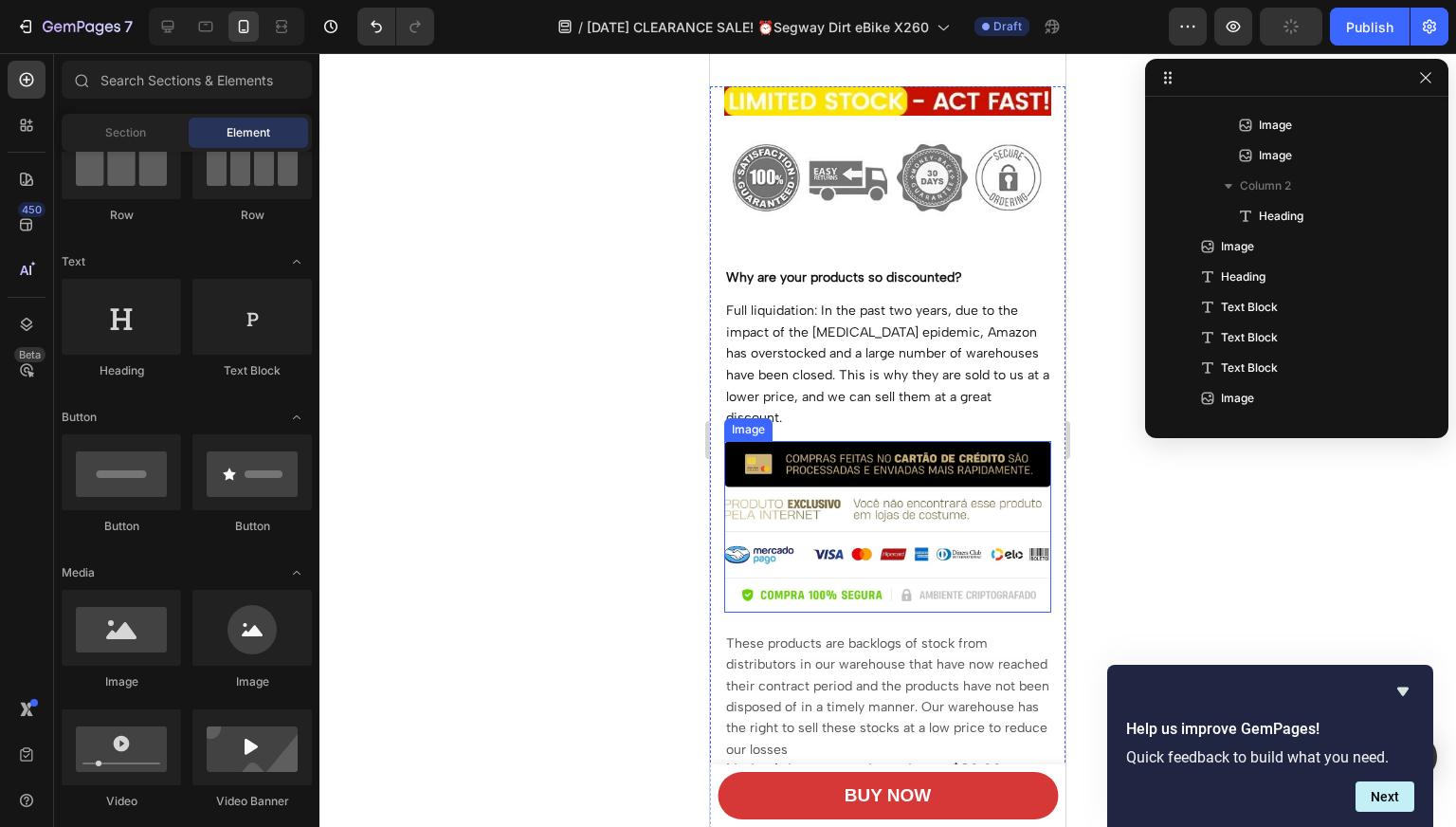
click at [793, 446] on img at bounding box center [887, 526] width 327 height 172
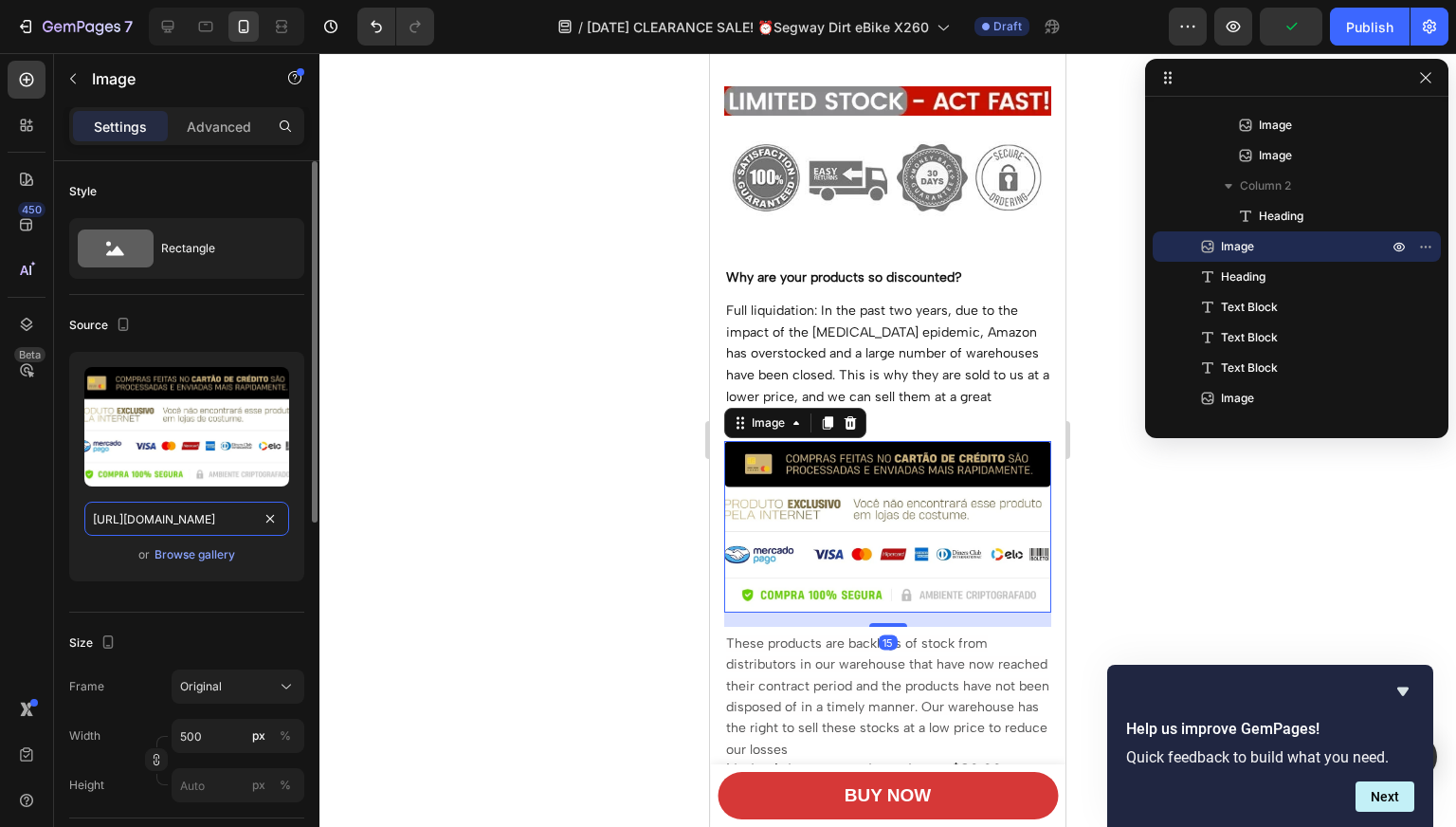
click at [147, 509] on input "[URL][DOMAIN_NAME]" at bounding box center [187, 518] width 205 height 34
paste input "[DOMAIN_NAME][URL]"
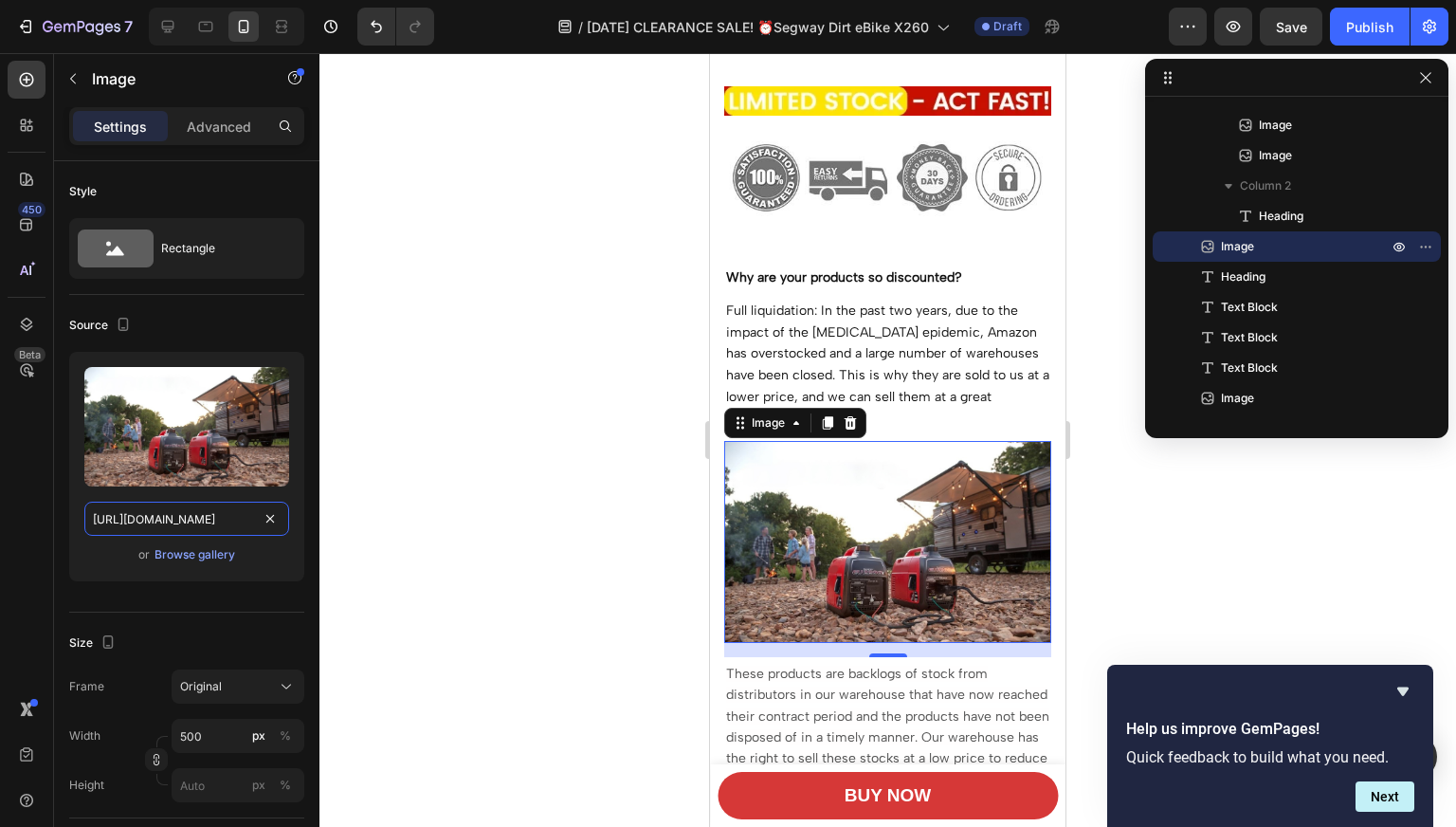
type input "[URL][DOMAIN_NAME]"
click at [550, 459] on div at bounding box center [887, 440] width 1136 height 774
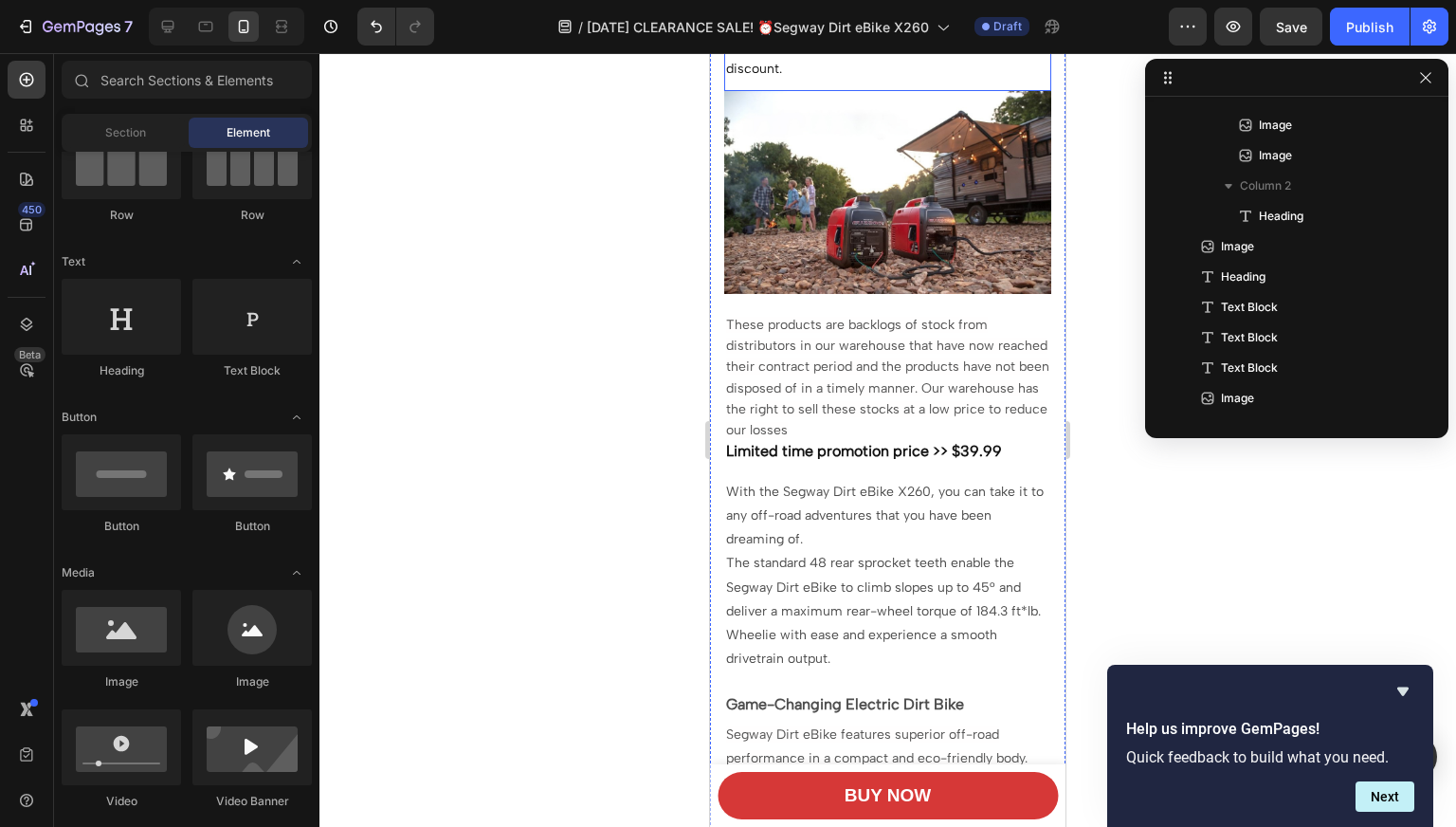
scroll to position [1076, 0]
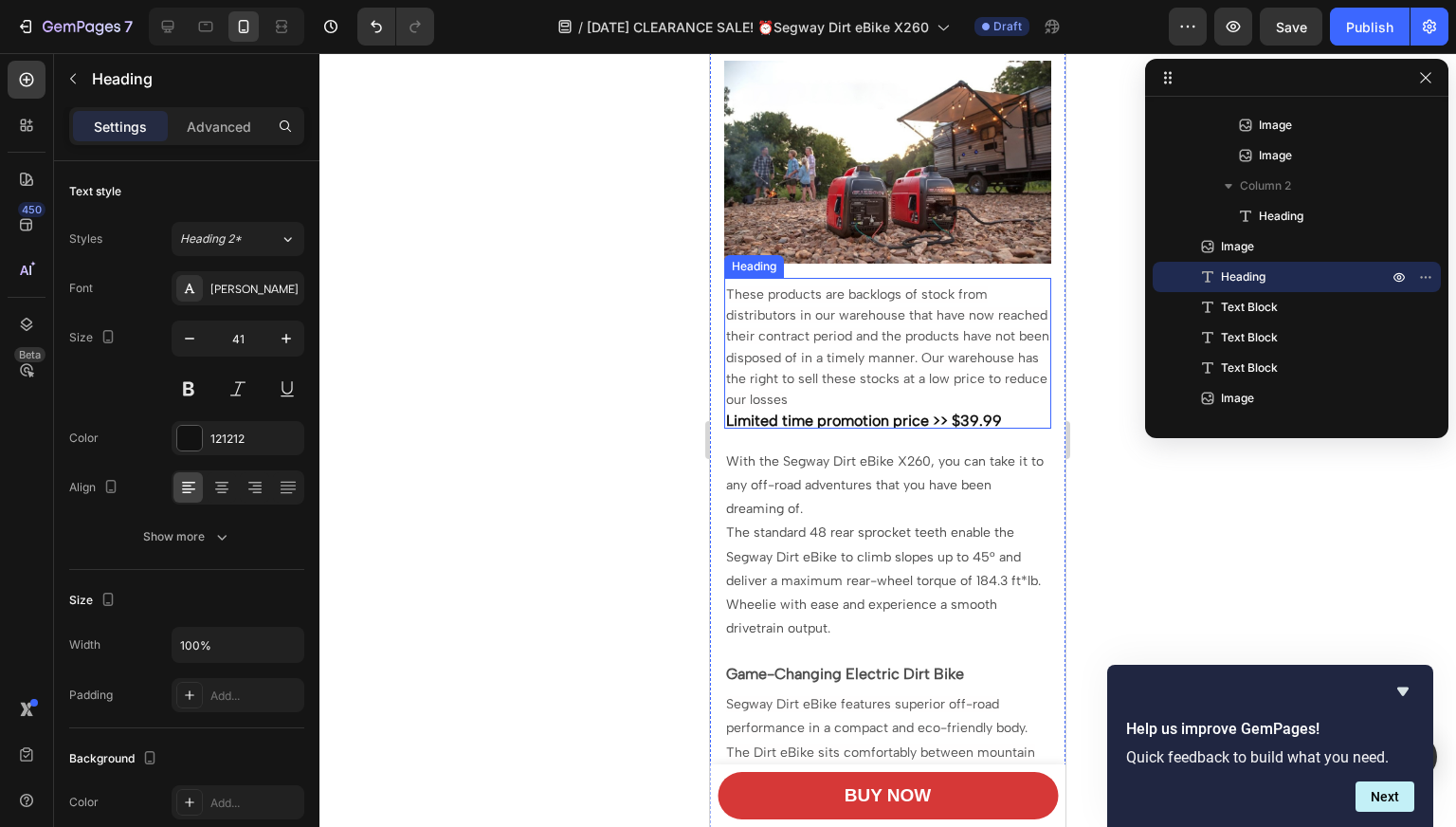
click at [894, 319] on span "These products are backlogs of stock from distributors in our warehouse that ha…" at bounding box center [887, 348] width 323 height 122
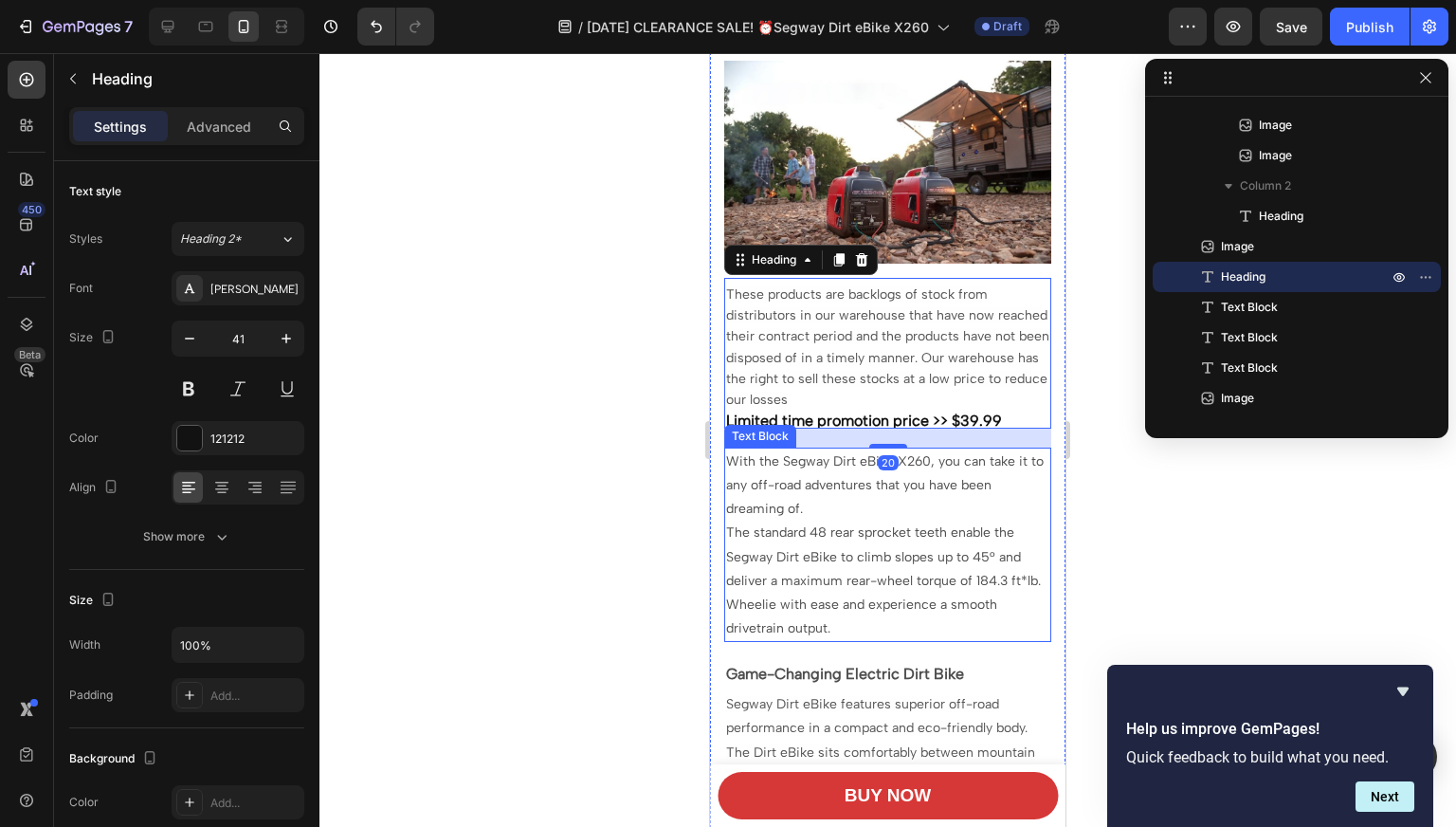
click at [821, 479] on p "With the Segway Dirt eBike X260, you can take it to any off-road adventures tha…" at bounding box center [887, 485] width 323 height 72
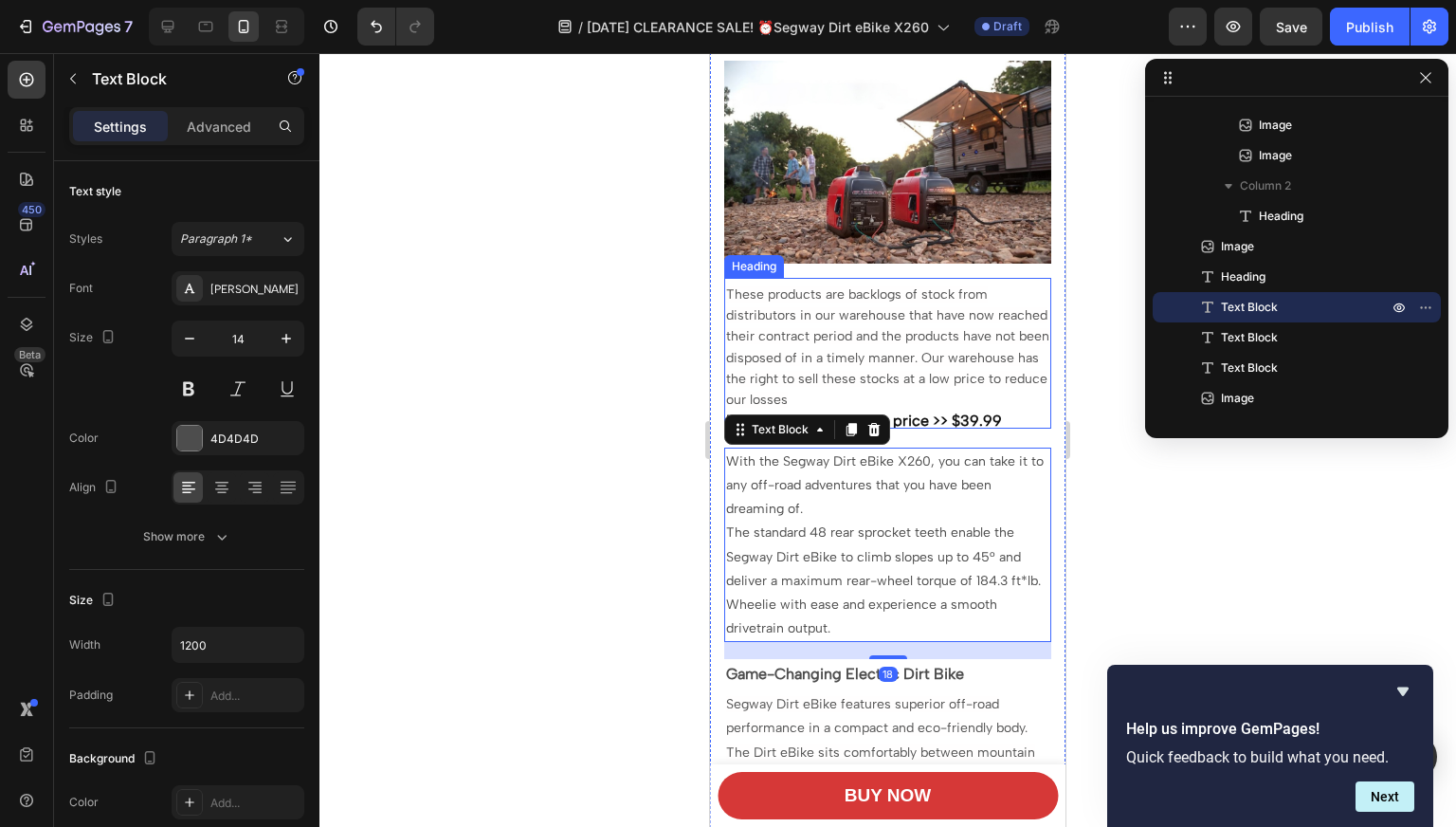
click at [794, 319] on span "These products are backlogs of stock from distributors in our warehouse that ha…" at bounding box center [887, 348] width 323 height 122
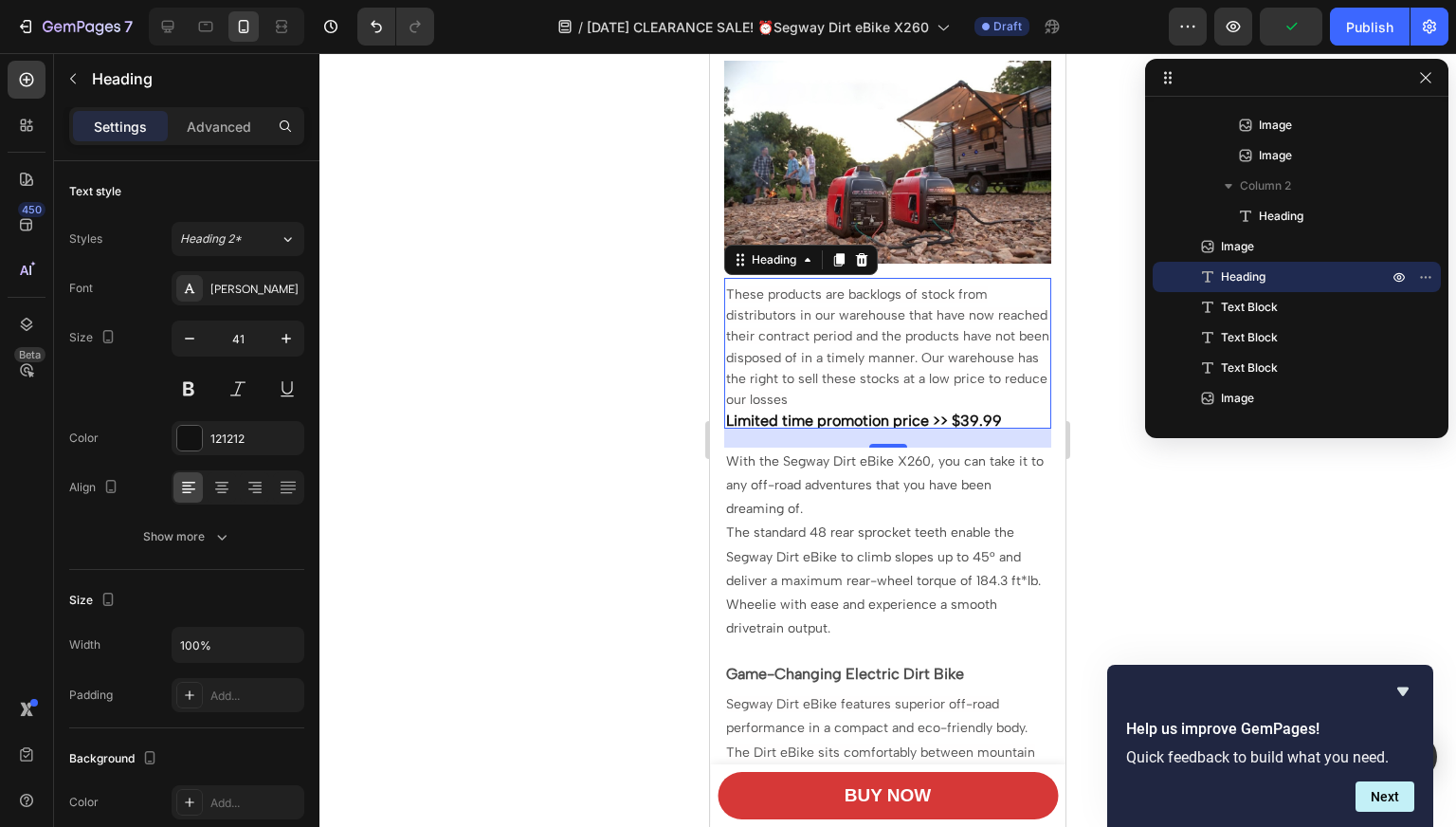
click at [1008, 385] on h2 "These products are backlogs of stock from distributors in our warehouse that ha…" at bounding box center [887, 353] width 327 height 151
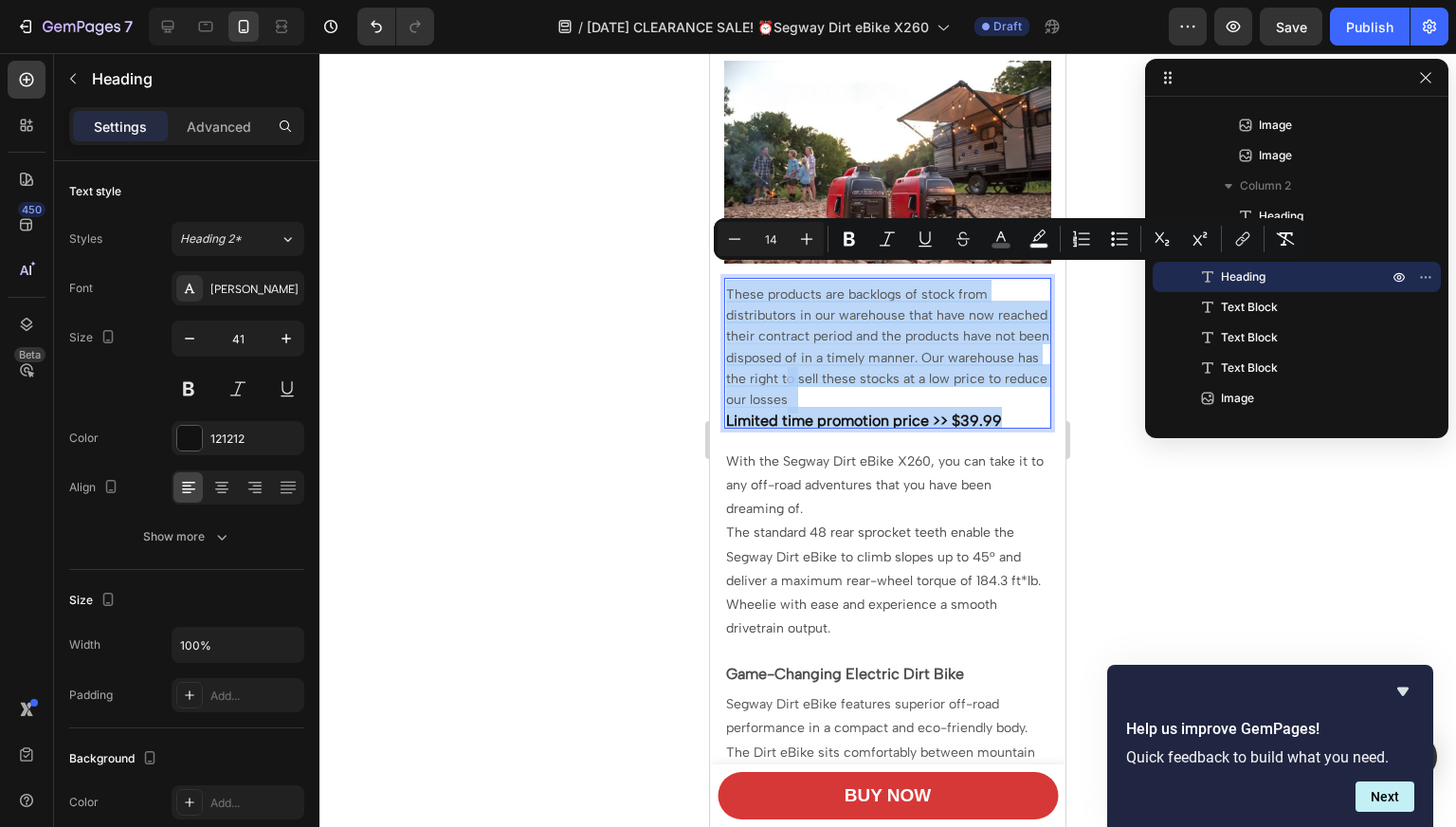
drag, startPoint x: 1007, startPoint y: 388, endPoint x: 725, endPoint y: 278, distance: 302.7
click at [726, 280] on p "These products are backlogs of stock from distributors in our warehouse that ha…" at bounding box center [887, 353] width 323 height 147
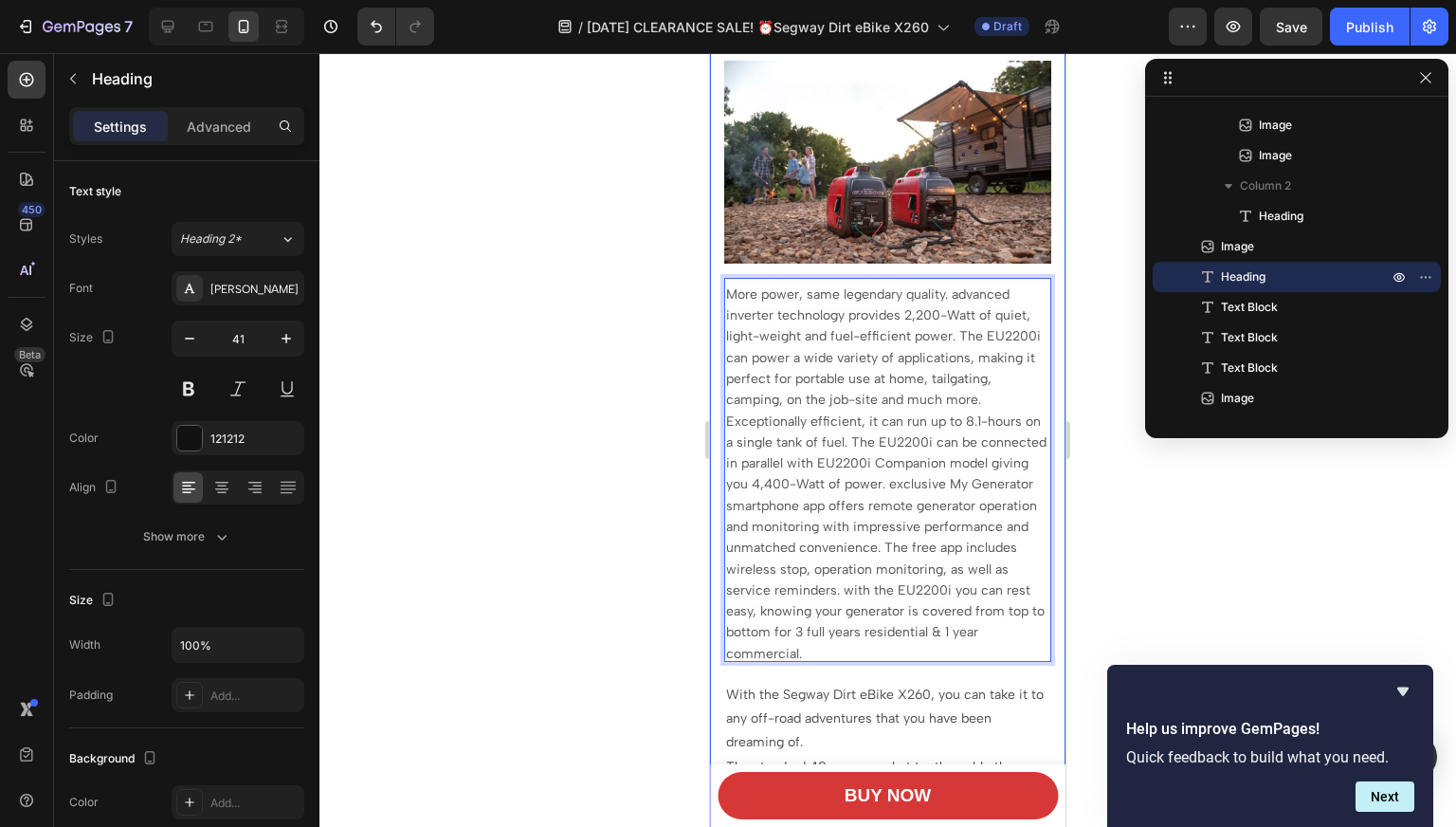
click at [588, 317] on div at bounding box center [887, 440] width 1136 height 774
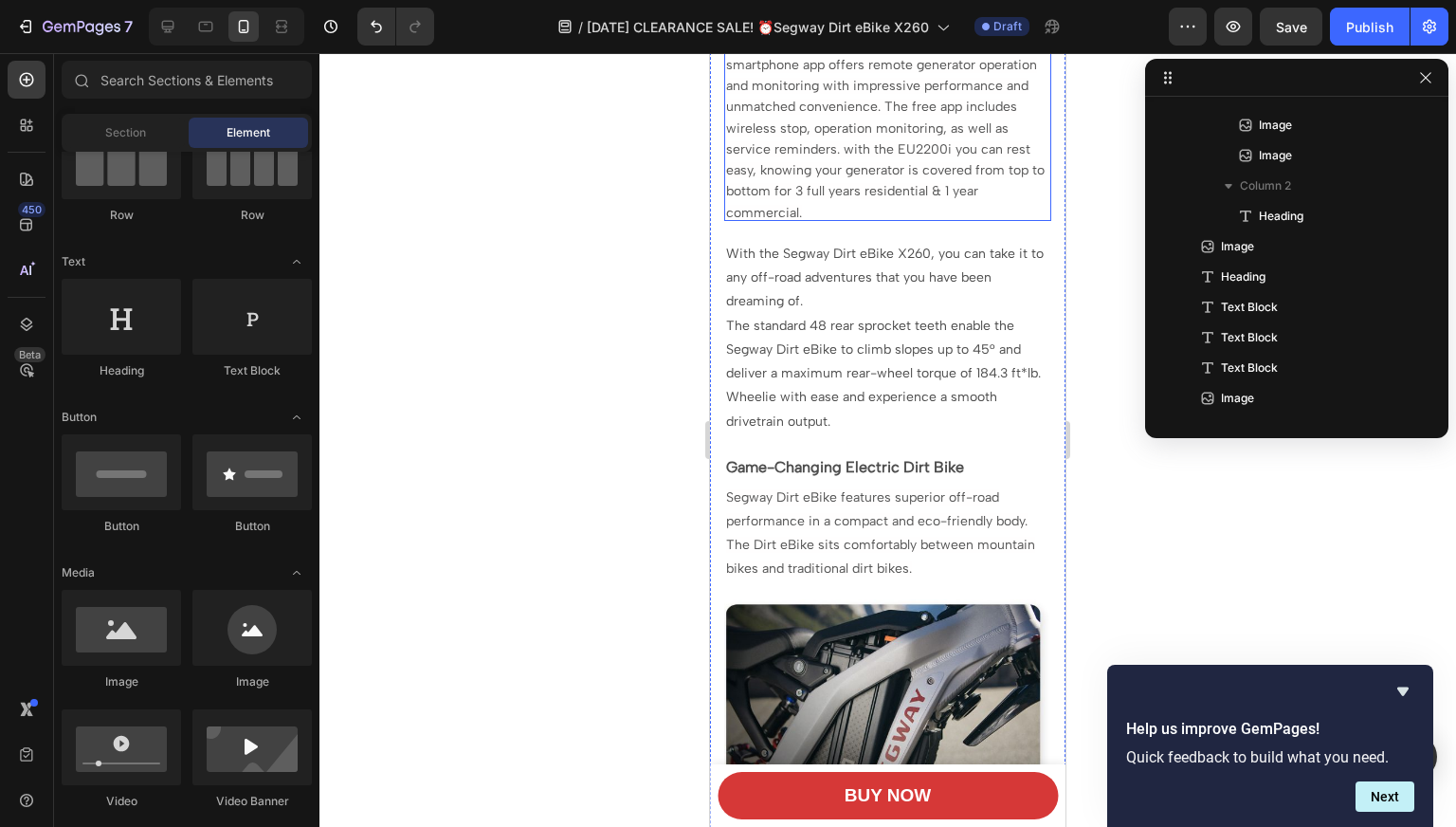
scroll to position [1361, 0]
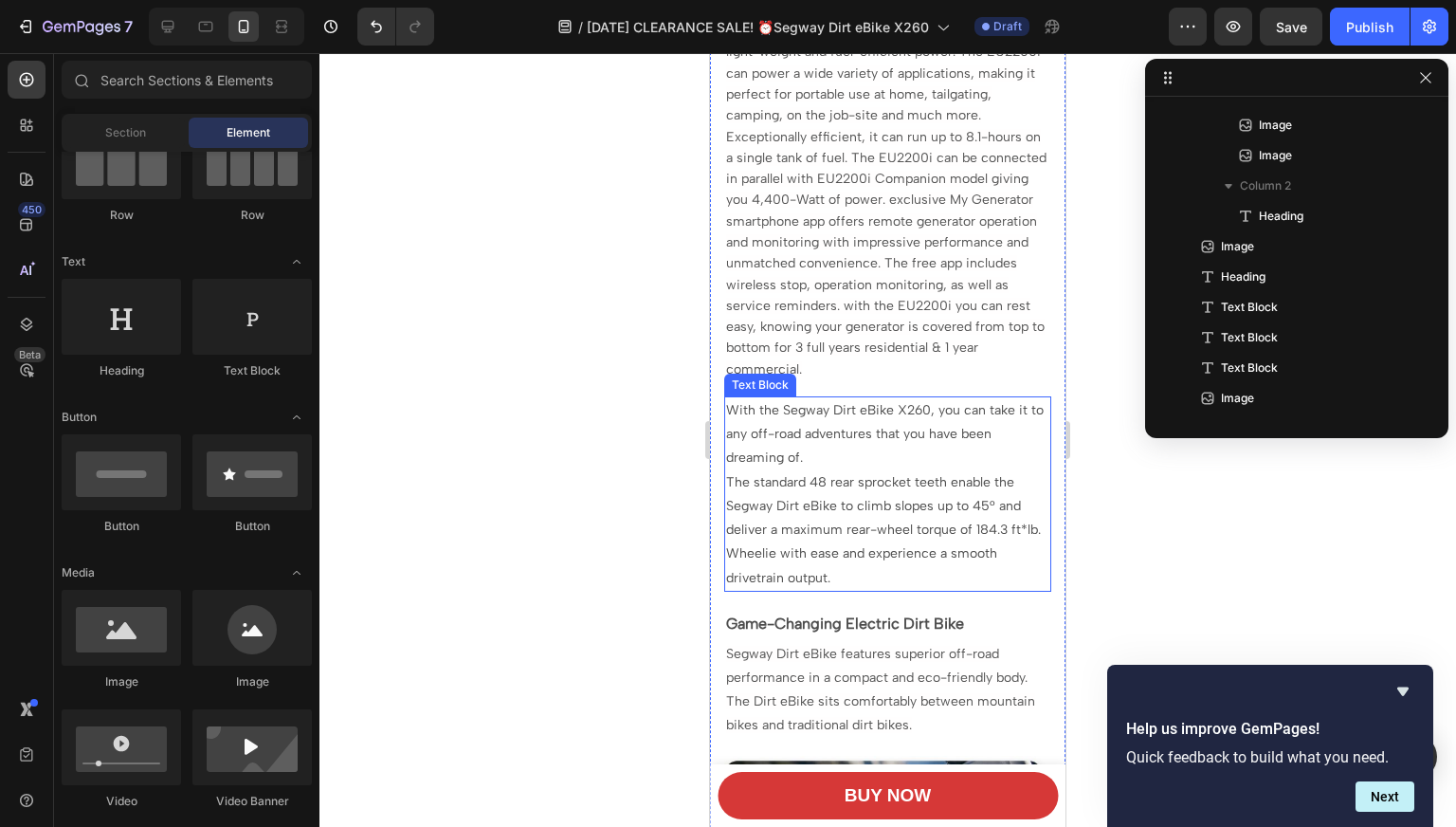
click at [799, 429] on p "With the Segway Dirt eBike X260, you can take it to any off-road adventures tha…" at bounding box center [887, 434] width 323 height 72
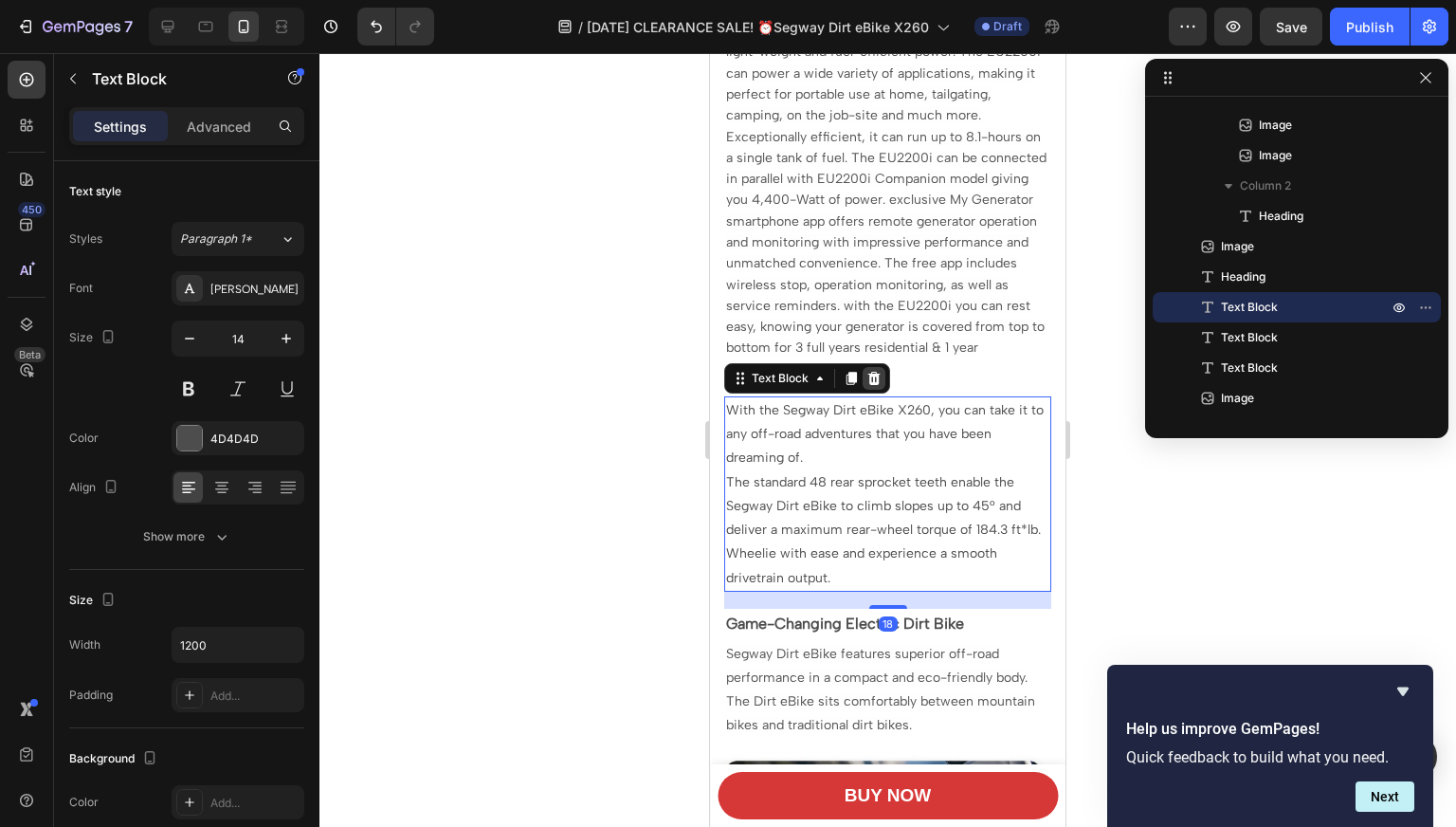
click at [868, 370] on icon at bounding box center [874, 378] width 15 height 15
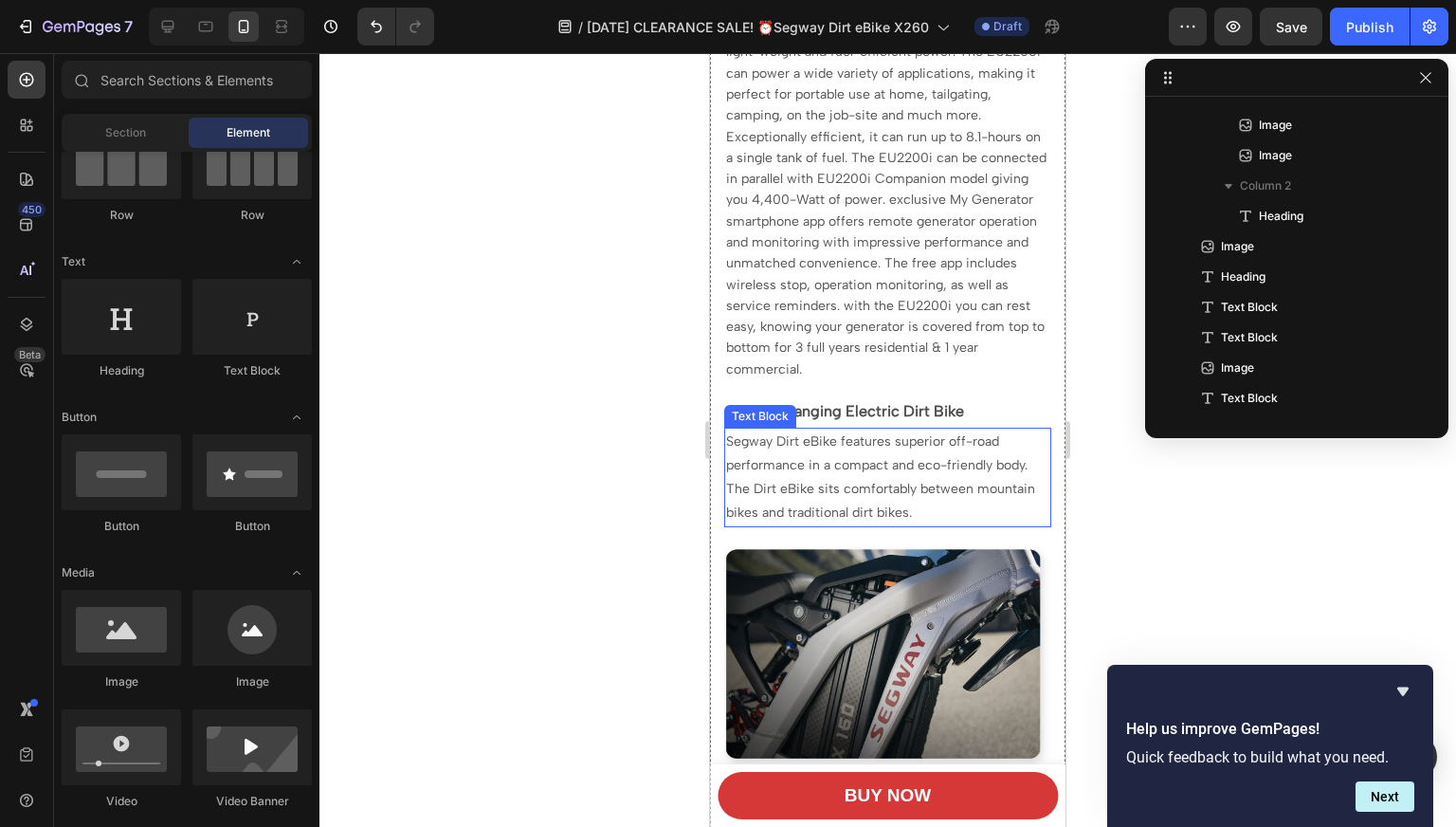
click at [852, 433] on span "Segway Dirt eBike features superior off-road performance in a compact and eco-f…" at bounding box center [880, 477] width 308 height 88
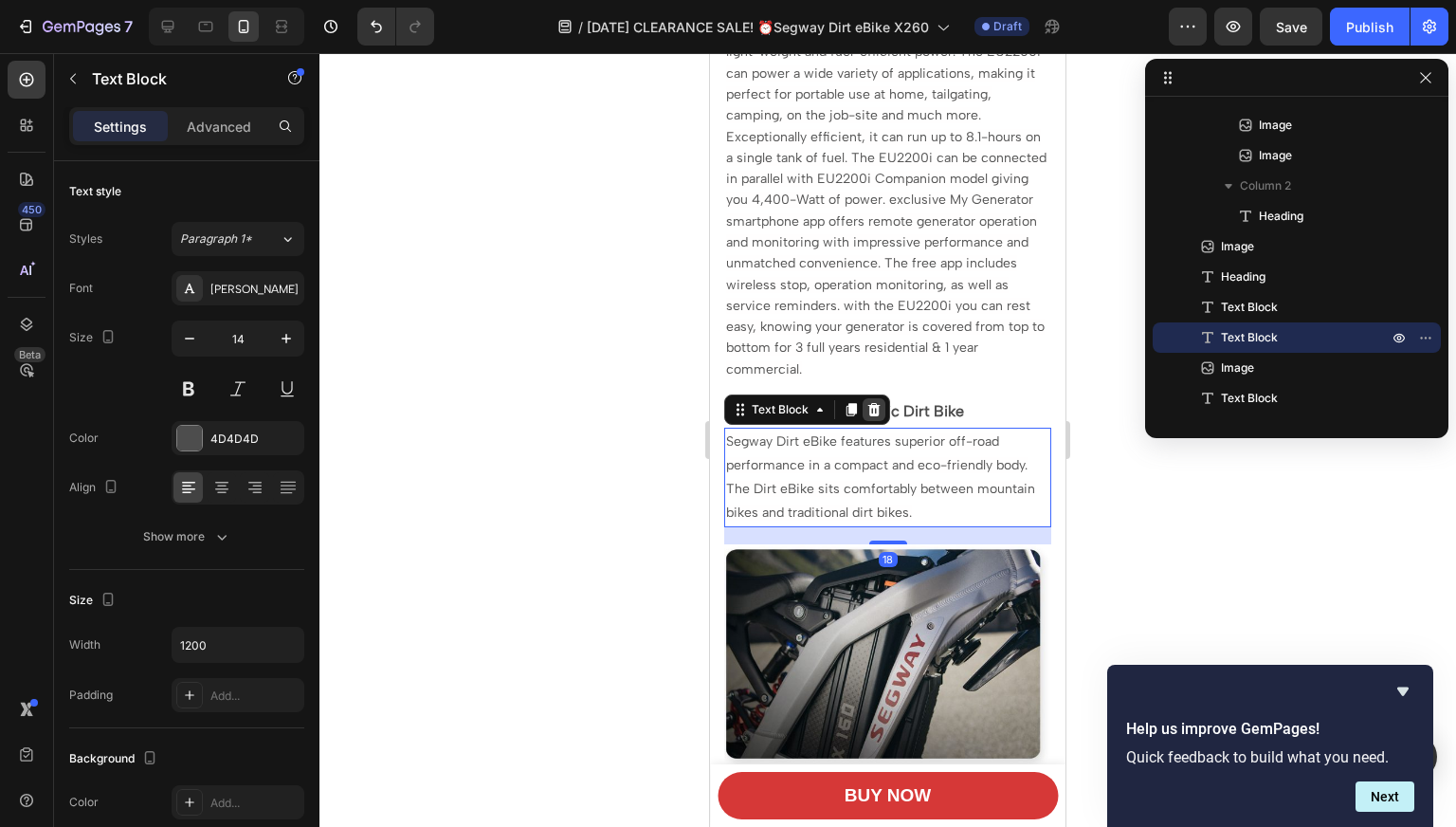
click at [867, 402] on icon at bounding box center [874, 409] width 15 height 15
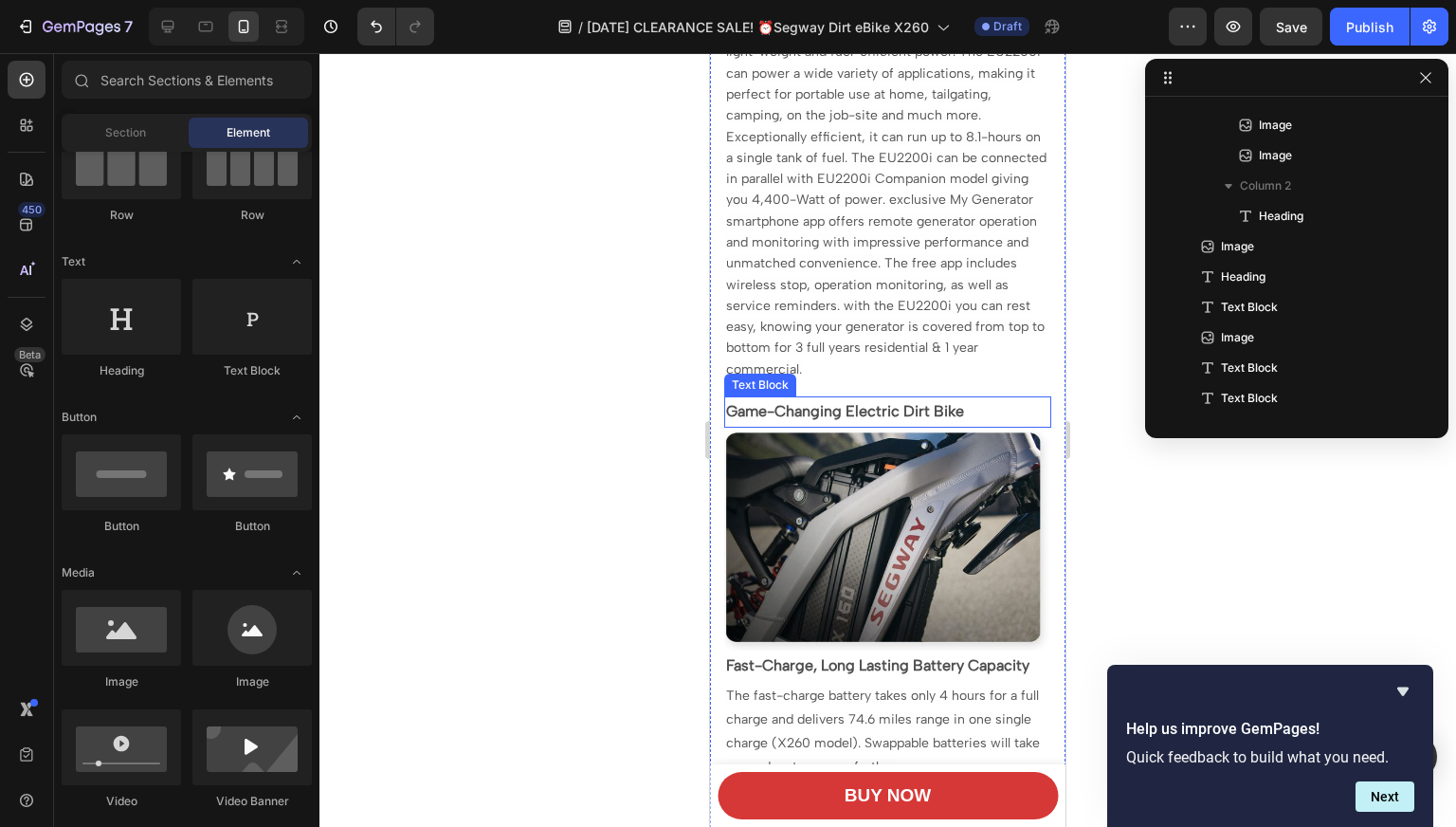
click at [866, 398] on p "Game-Changing Electric Dirt Bike" at bounding box center [887, 411] width 323 height 28
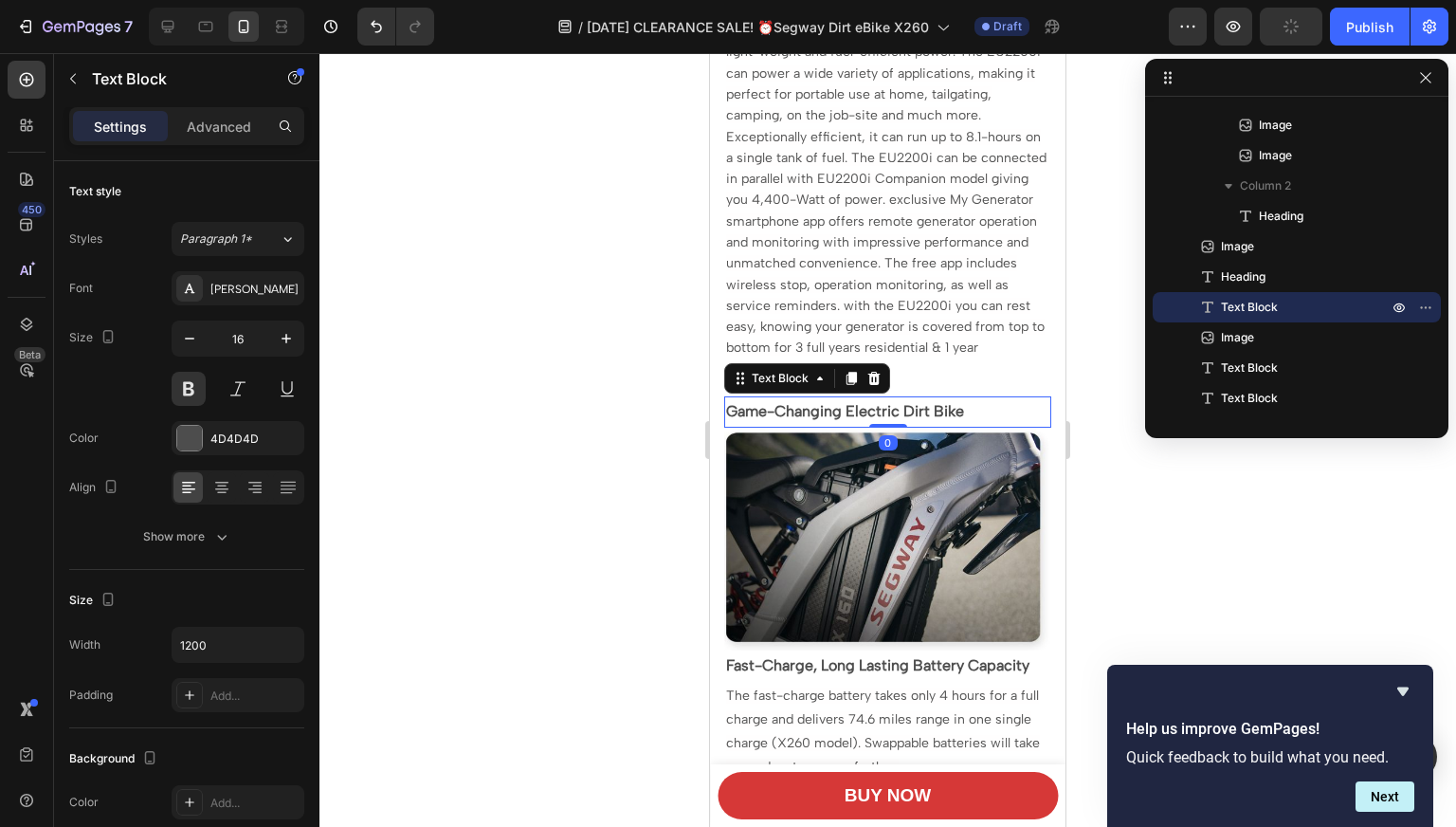
click at [873, 371] on div "Text Block" at bounding box center [807, 378] width 166 height 30
click at [871, 371] on icon at bounding box center [874, 378] width 12 height 13
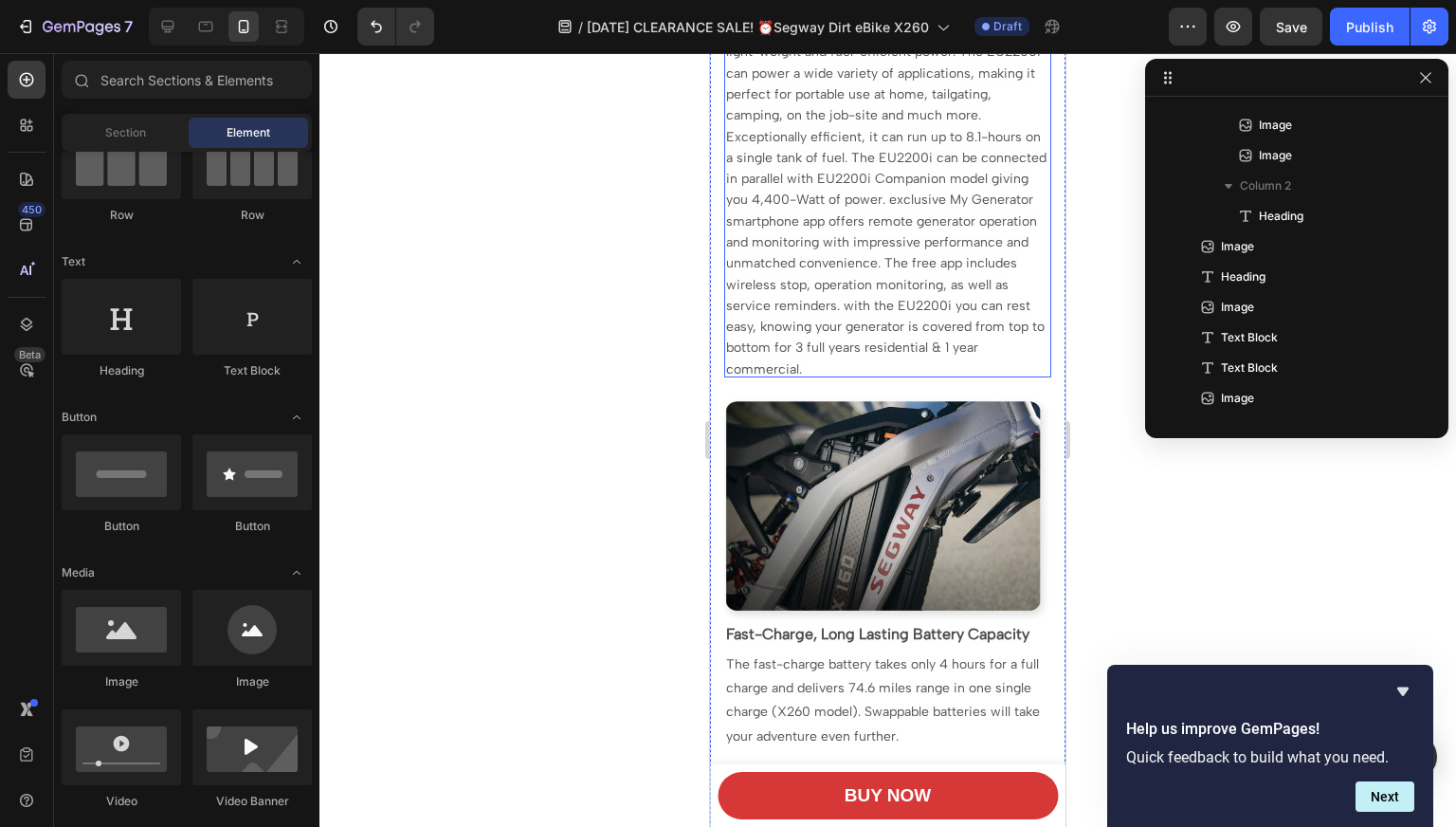
click at [831, 349] on p "⁠⁠⁠⁠⁠⁠⁠ More power, same legendary quality. advanced inverter technology provid…" at bounding box center [887, 185] width 323 height 380
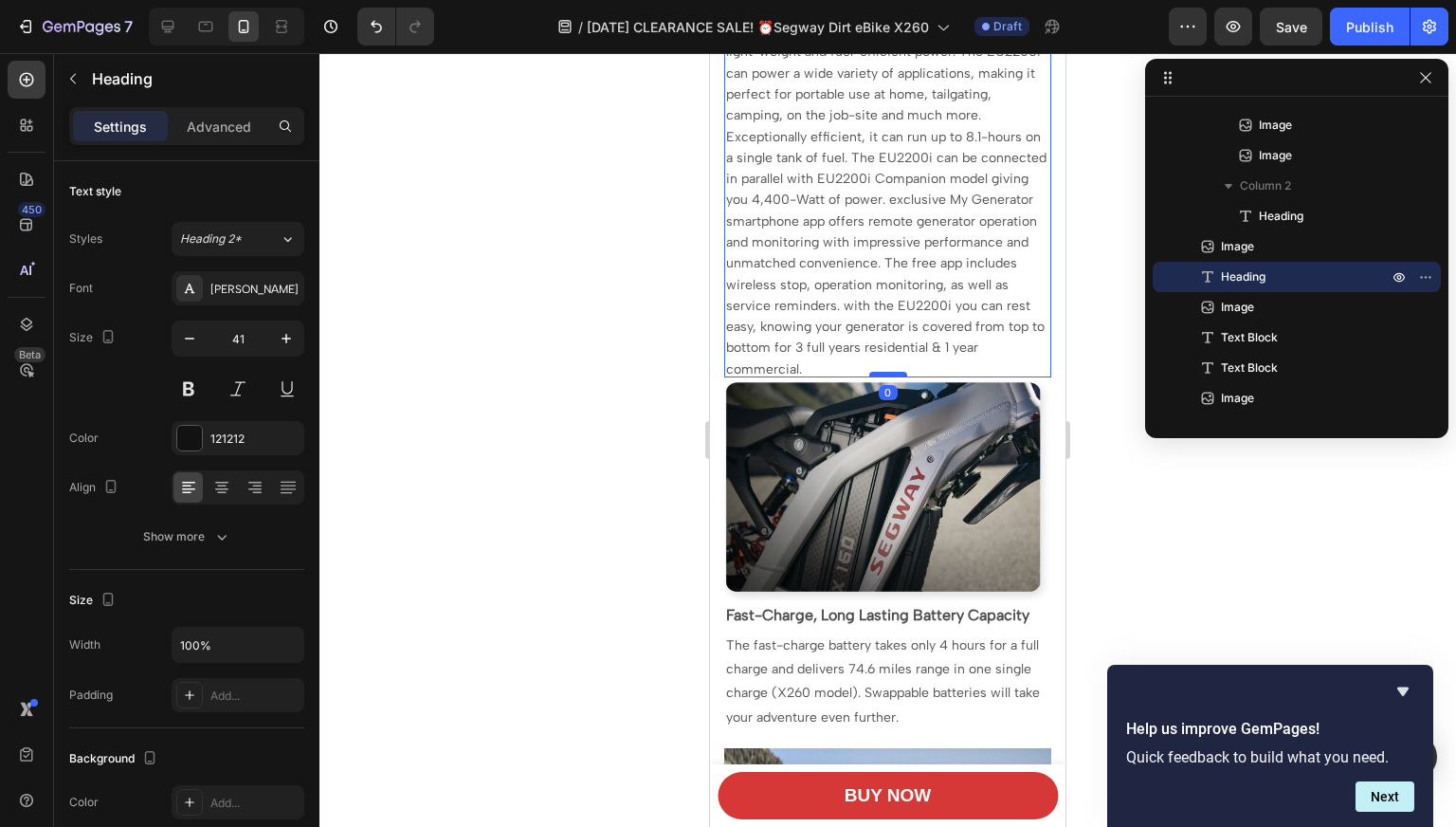
drag, startPoint x: 873, startPoint y: 377, endPoint x: 875, endPoint y: 357, distance: 20.1
click at [875, 371] on div at bounding box center [888, 374] width 38 height 6
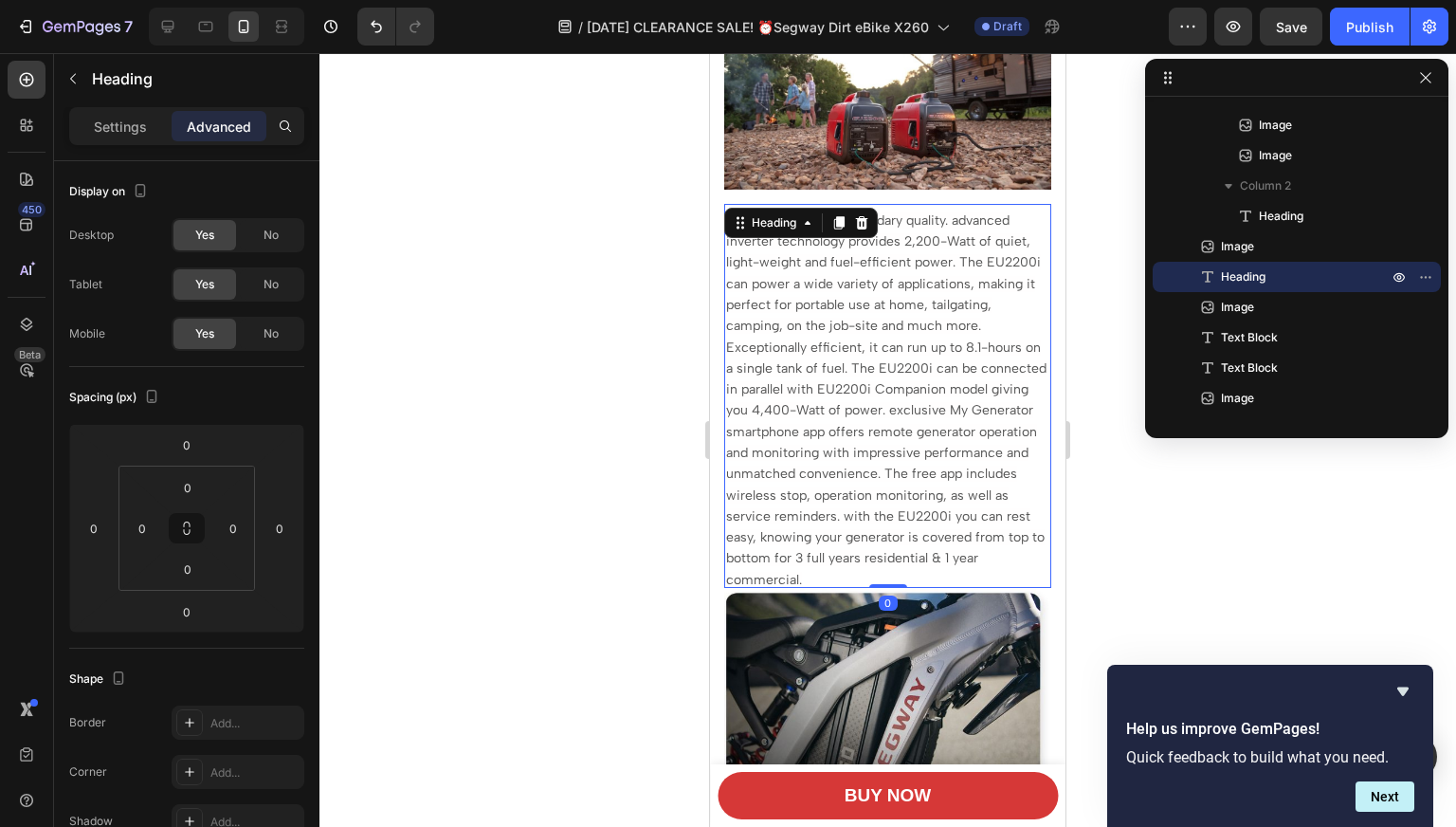
scroll to position [1266, 0]
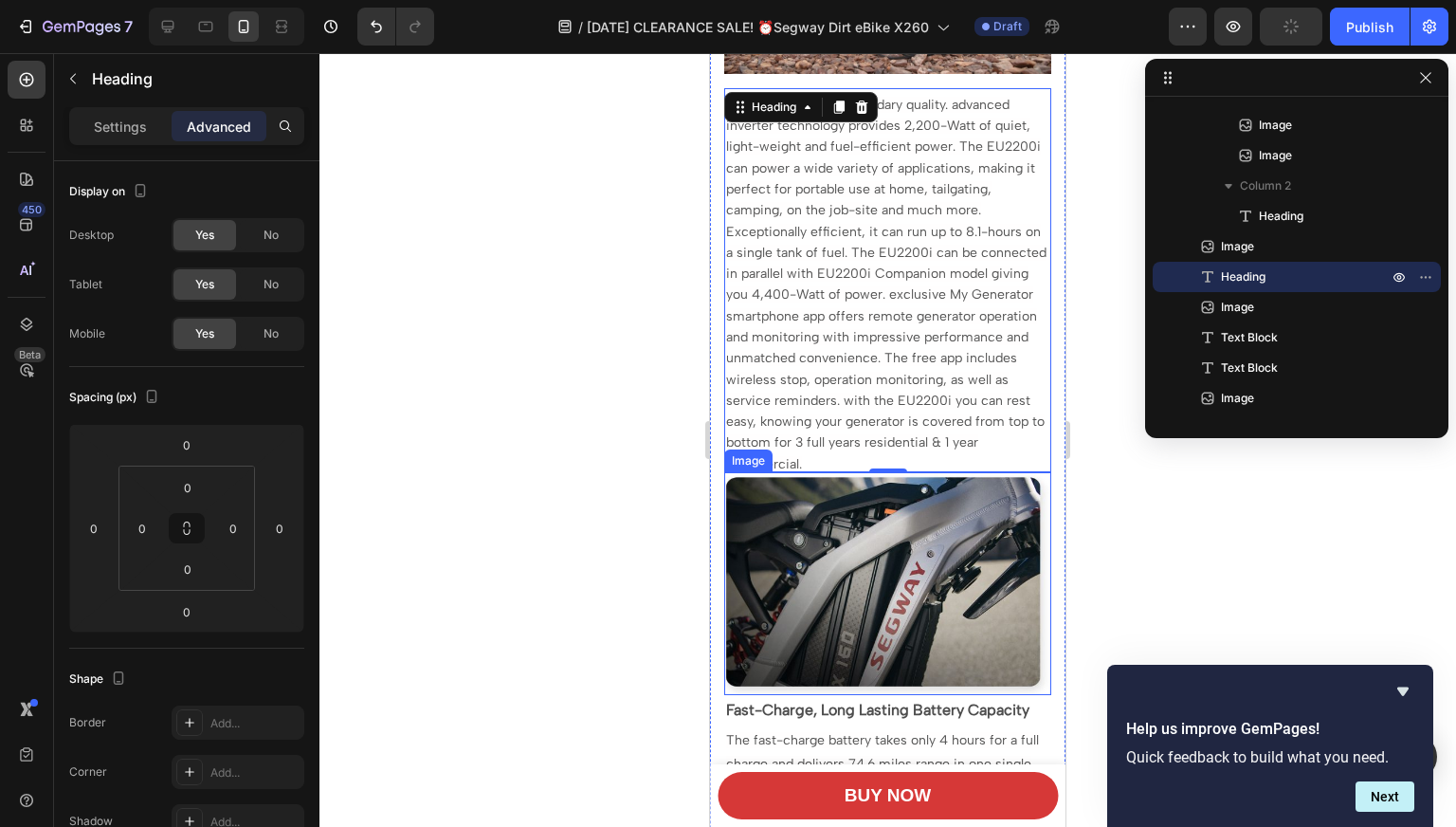
click at [828, 482] on img at bounding box center [887, 583] width 327 height 223
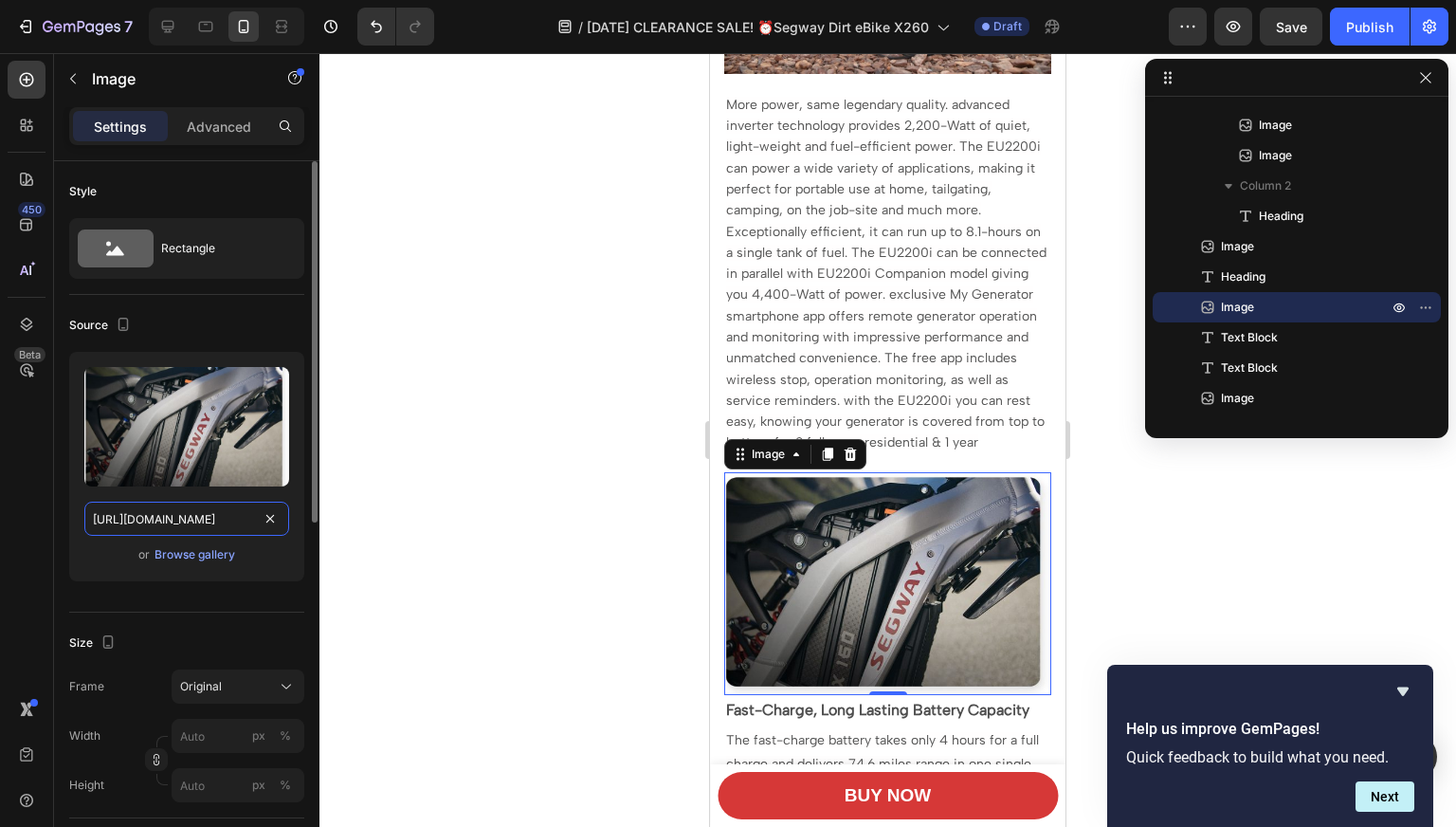
click at [156, 519] on input "[URL][DOMAIN_NAME]" at bounding box center [187, 518] width 205 height 34
paste input ".[DOMAIN_NAME][URL]"
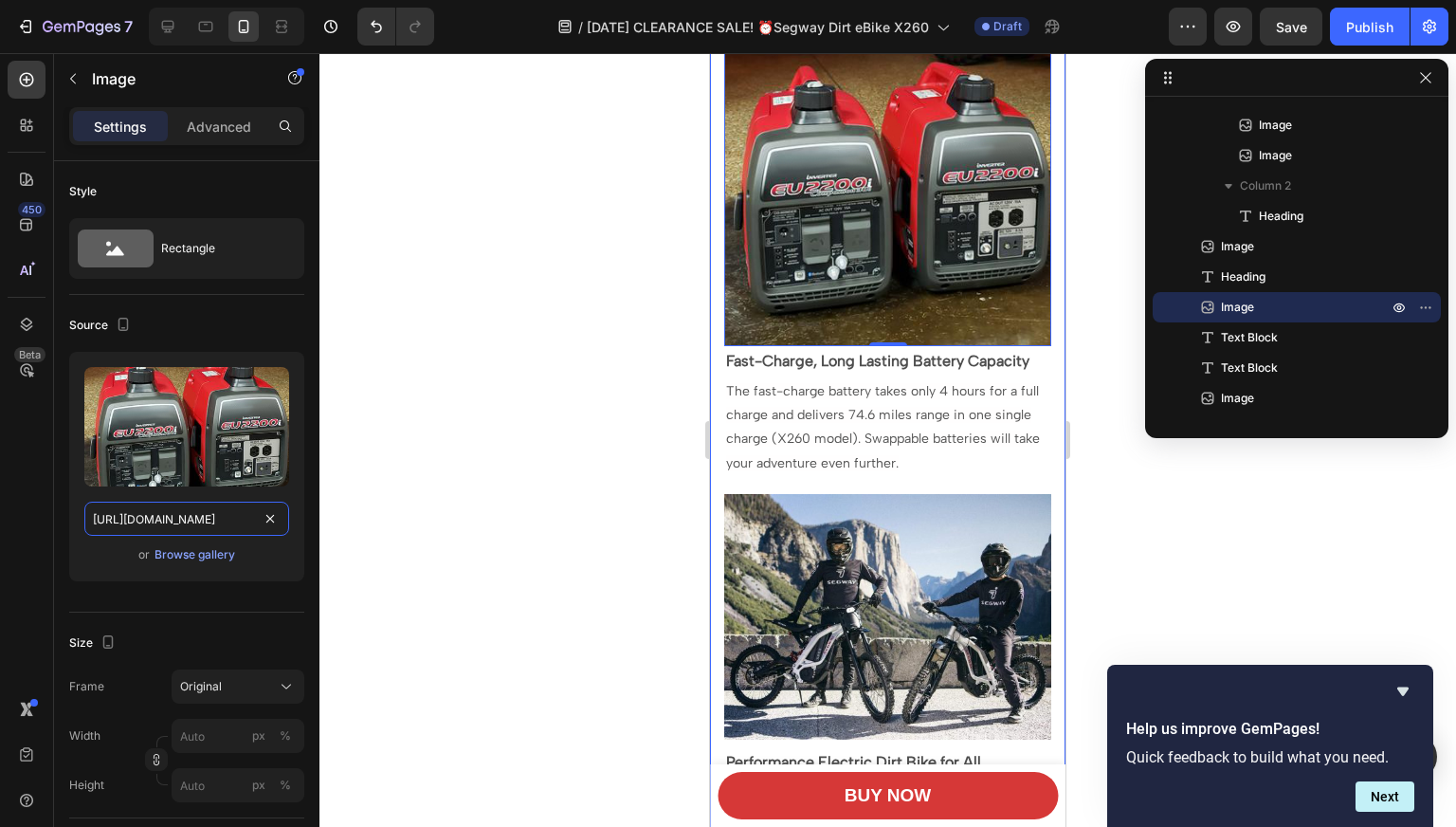
scroll to position [1834, 0]
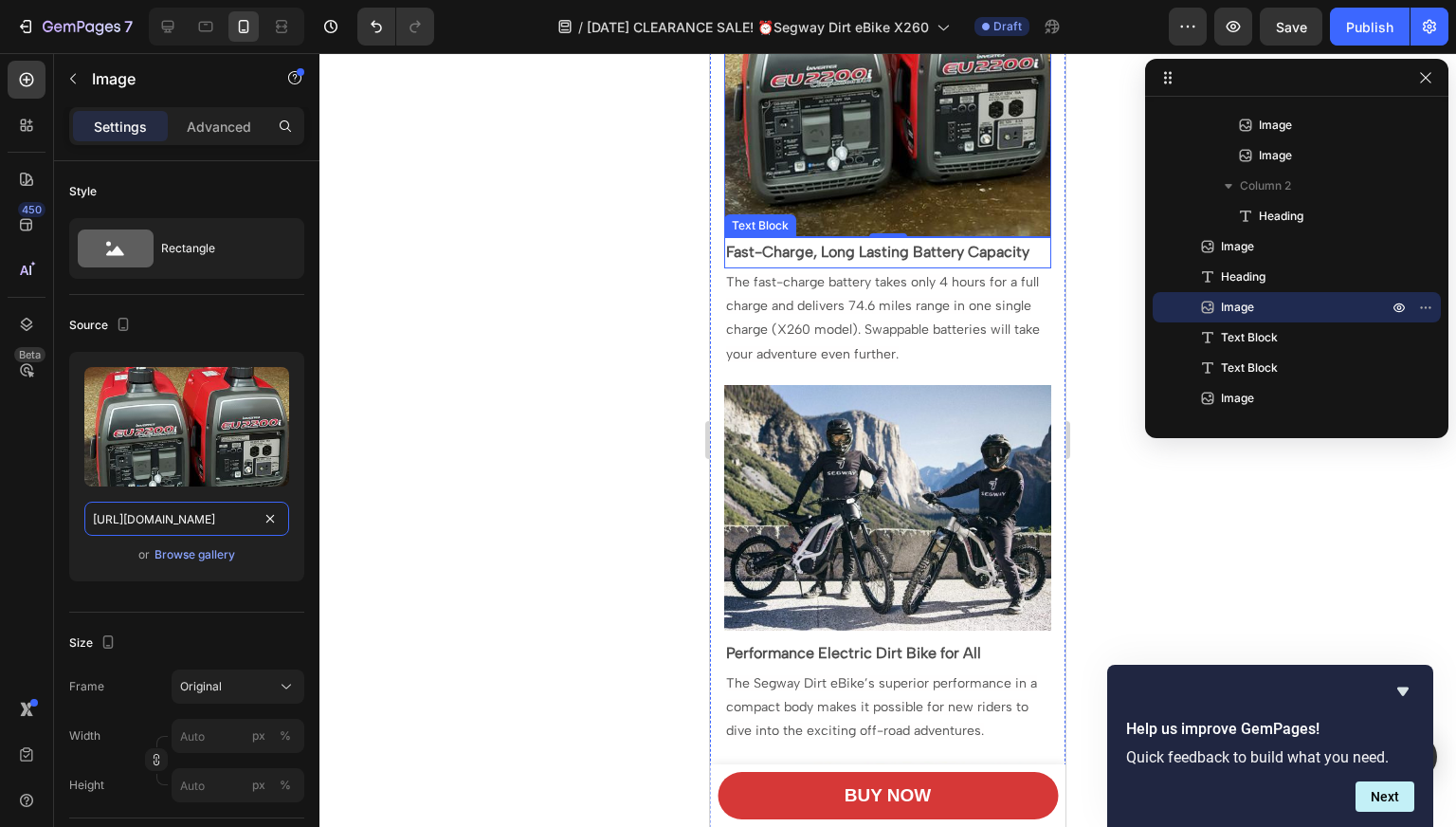
type input "[URL][DOMAIN_NAME]"
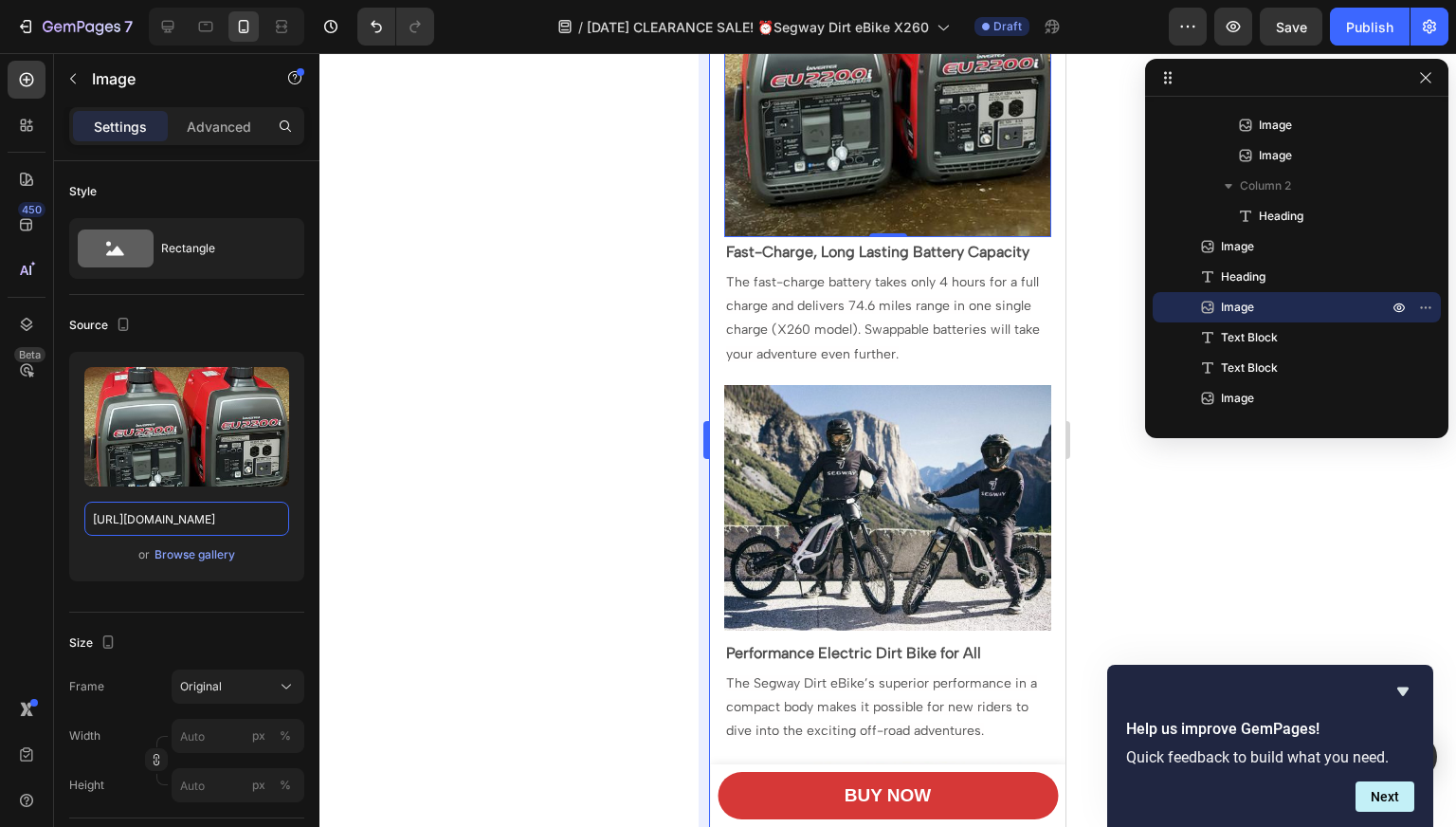
scroll to position [0, 0]
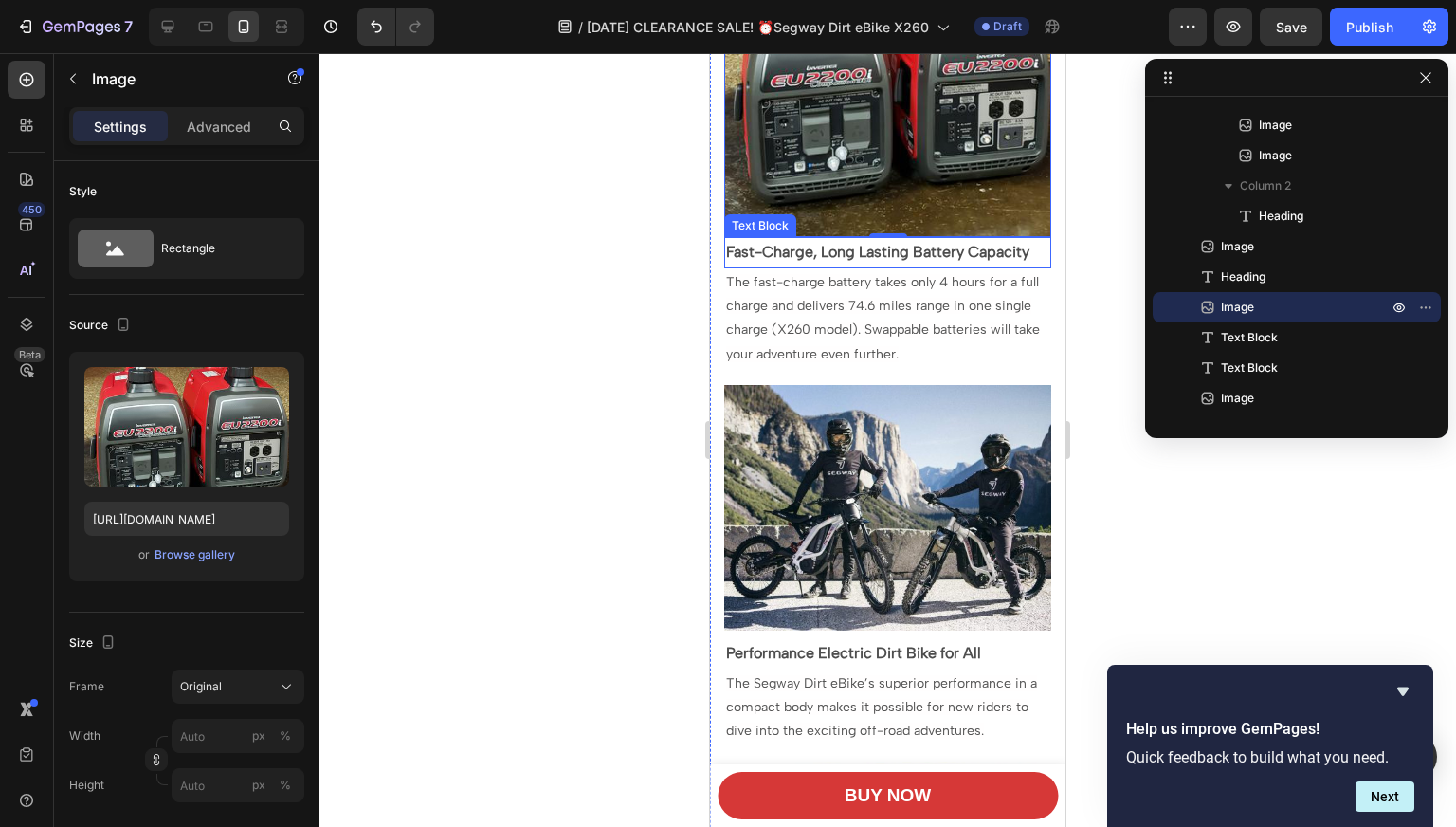
click at [1004, 243] on span "Fast-Charge, Long Lasting Battery Capacity" at bounding box center [877, 252] width 303 height 18
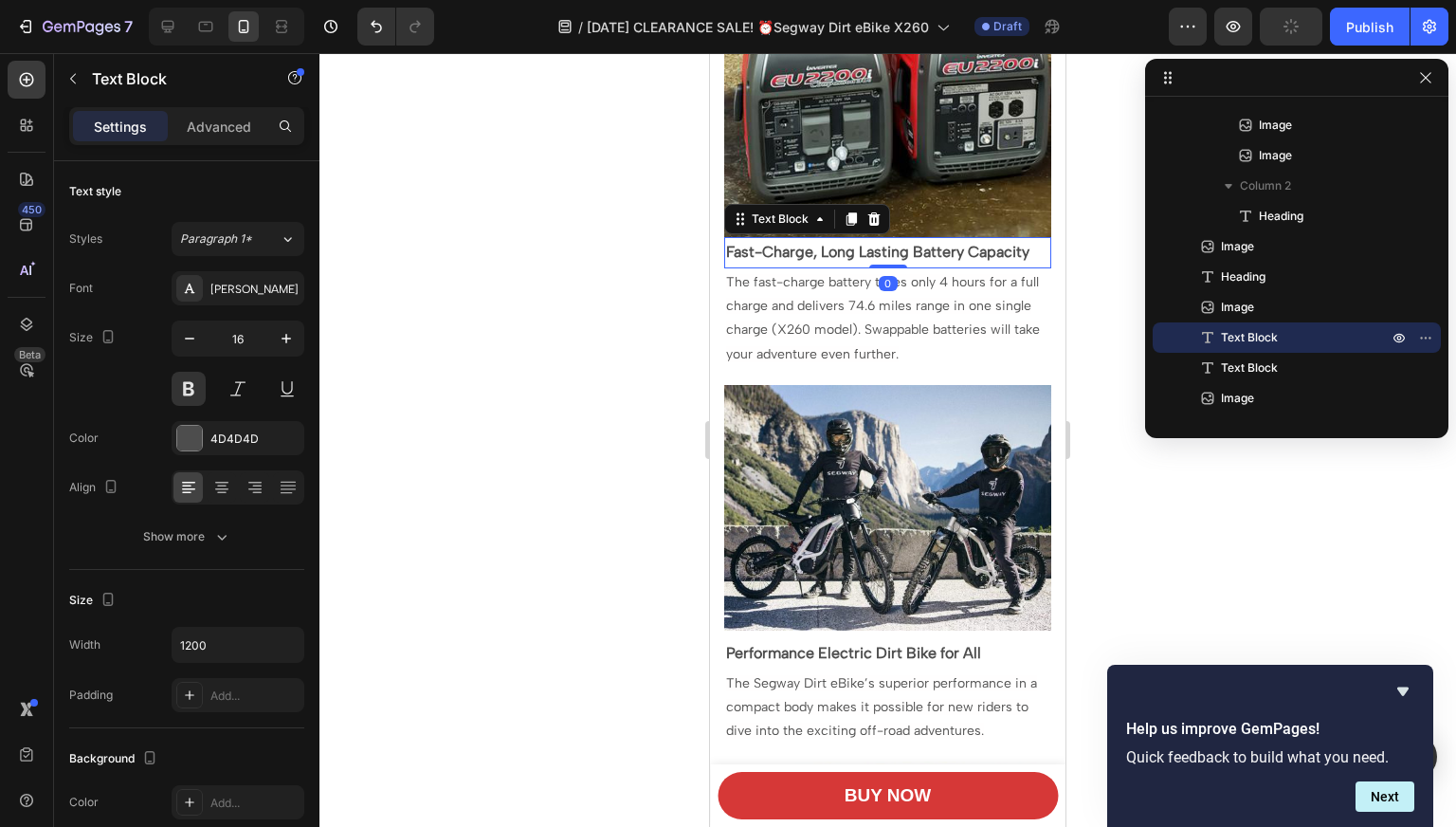
click at [1028, 243] on span "Fast-Charge, Long Lasting Battery Capacity" at bounding box center [877, 252] width 303 height 18
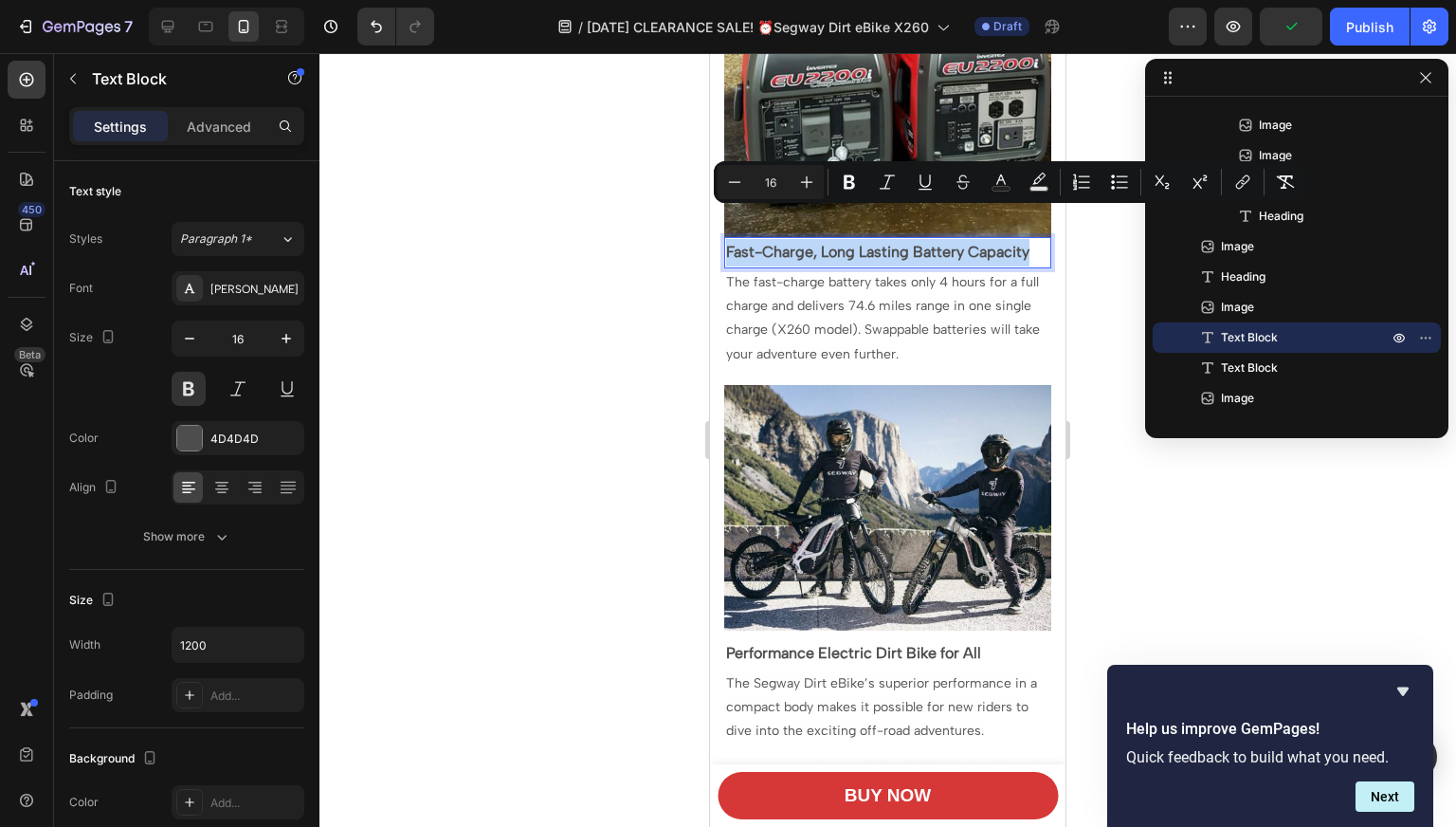
drag, startPoint x: 1028, startPoint y: 219, endPoint x: 726, endPoint y: 231, distance: 302.2
click at [726, 239] on p "Fast-Charge, Long Lasting Battery Capacity" at bounding box center [887, 253] width 323 height 28
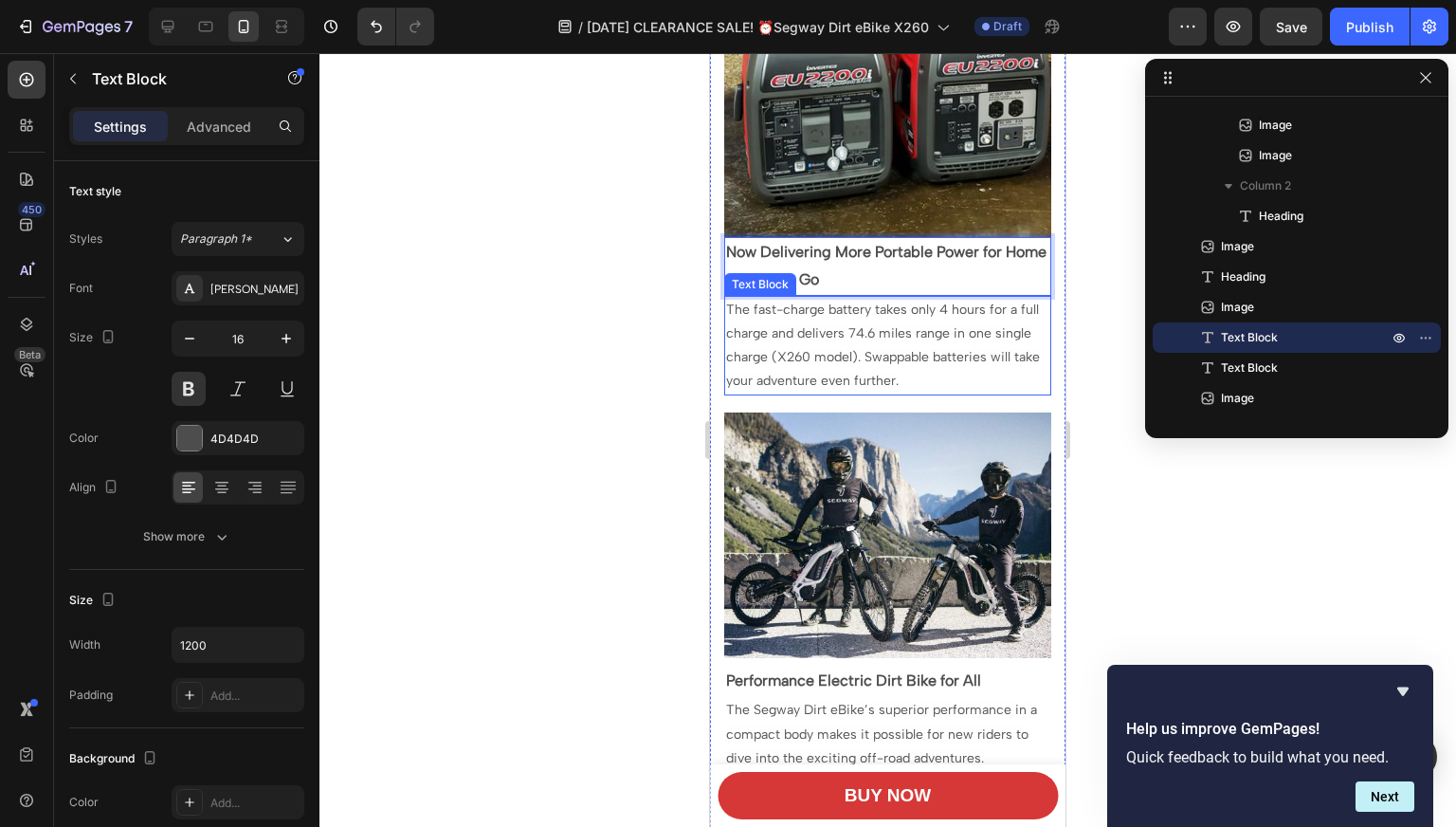
click at [944, 328] on span "The fast-charge battery takes only 4 hours for a full charge and delivers 74.6 …" at bounding box center [883, 345] width 313 height 88
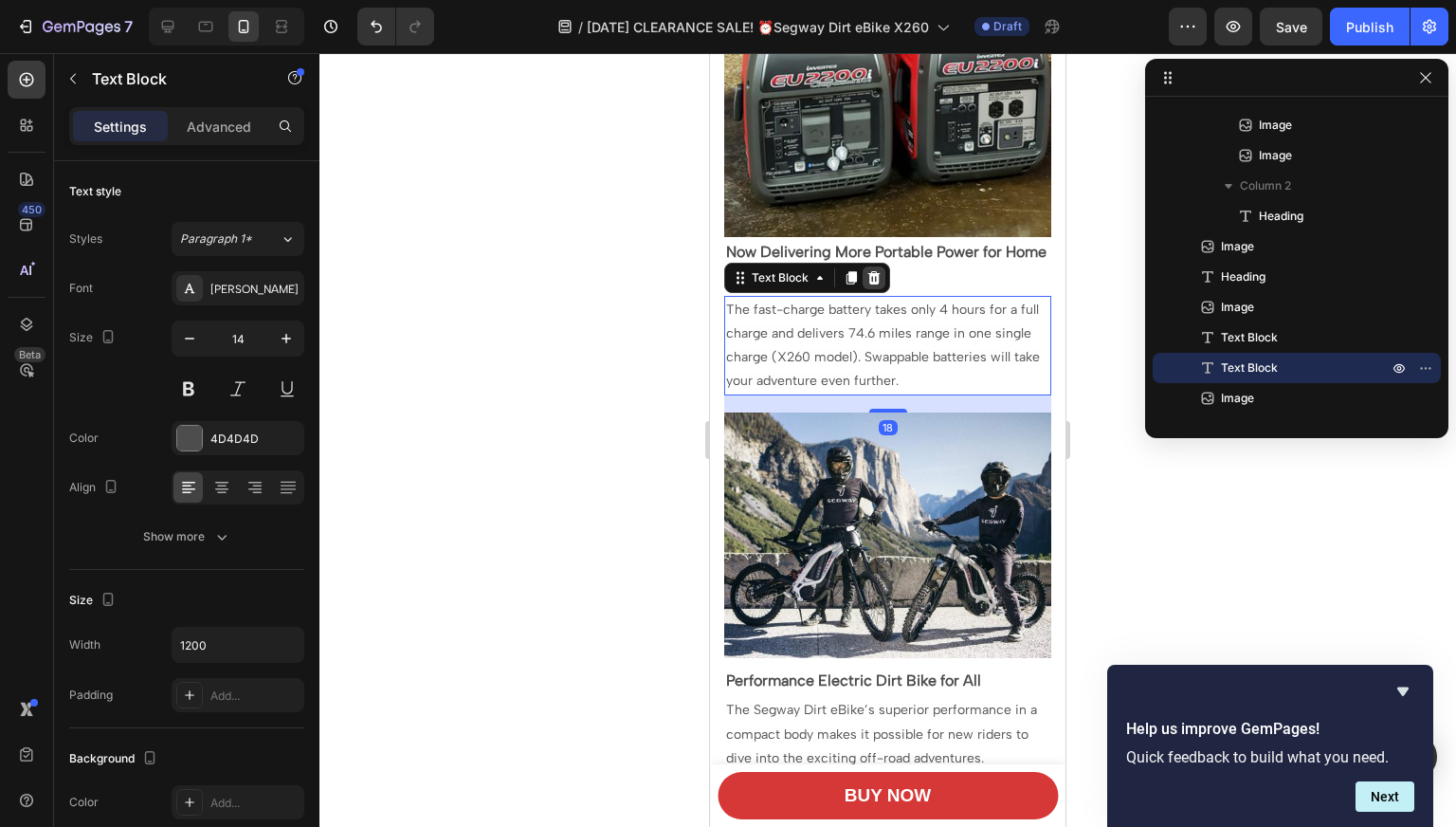
click at [873, 267] on div at bounding box center [874, 278] width 23 height 23
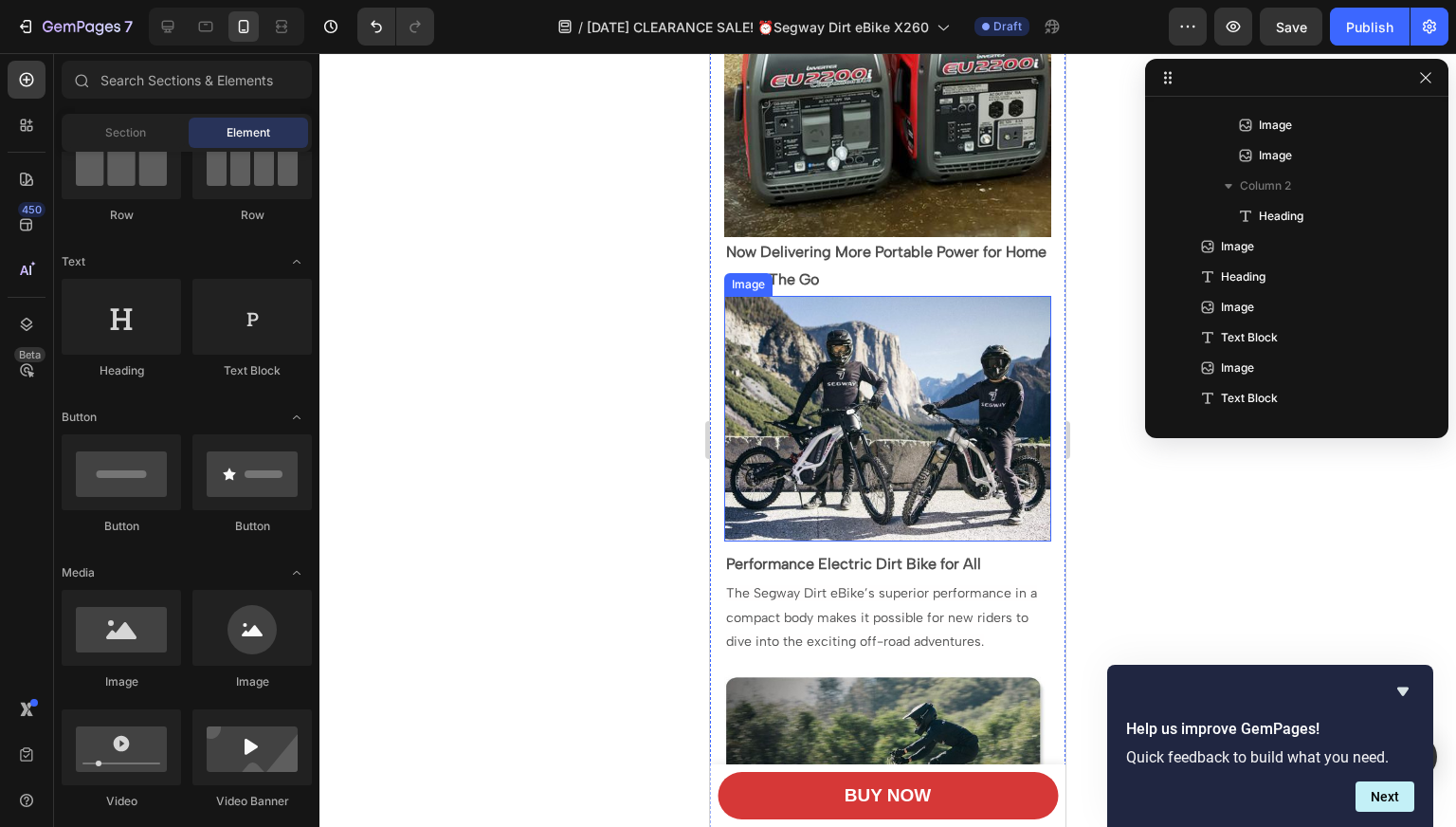
click at [860, 300] on img at bounding box center [887, 418] width 327 height 246
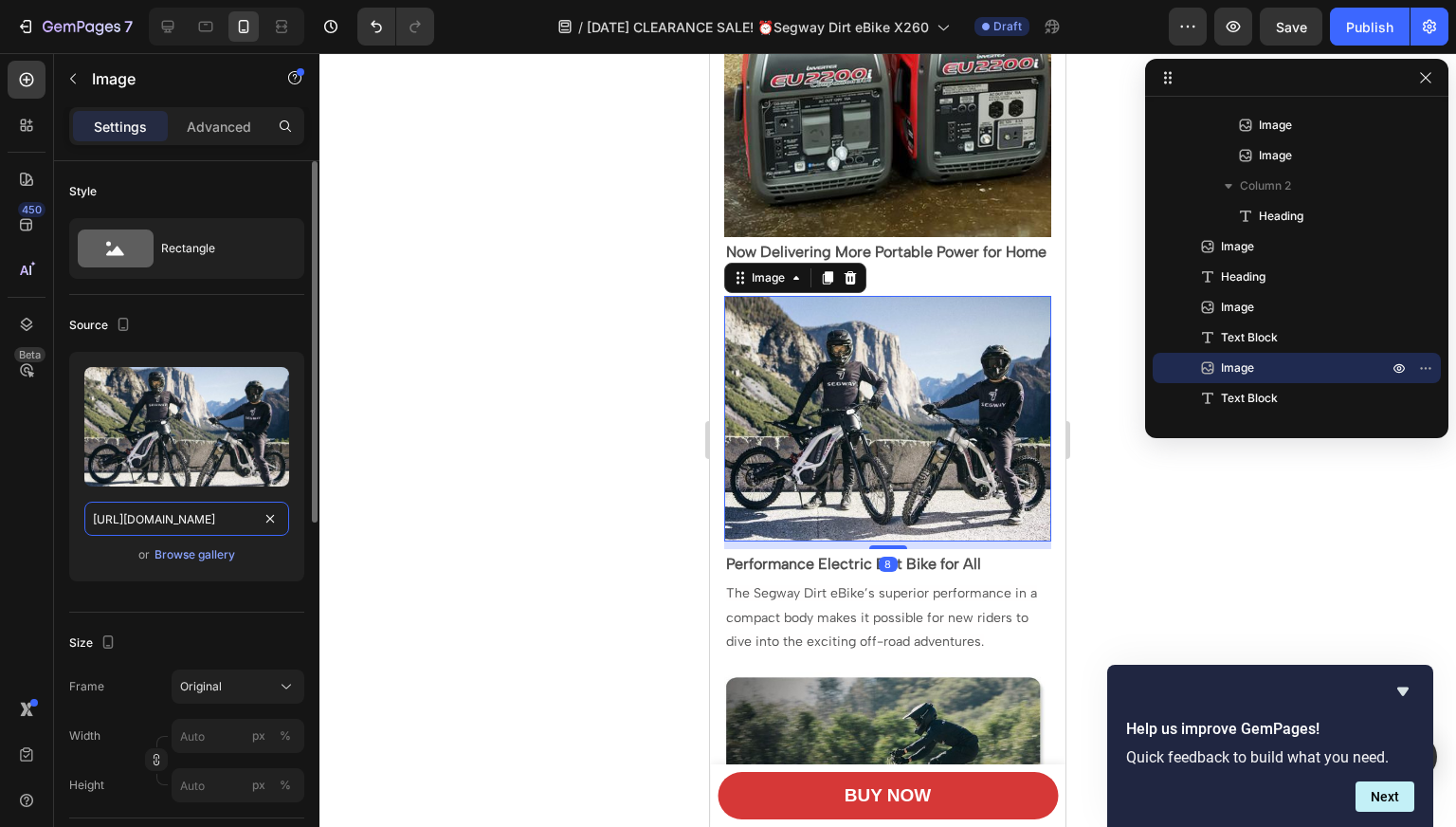
click at [143, 524] on input "[URL][DOMAIN_NAME]" at bounding box center [187, 518] width 205 height 34
paste input ".[DOMAIN_NAME][URL]"
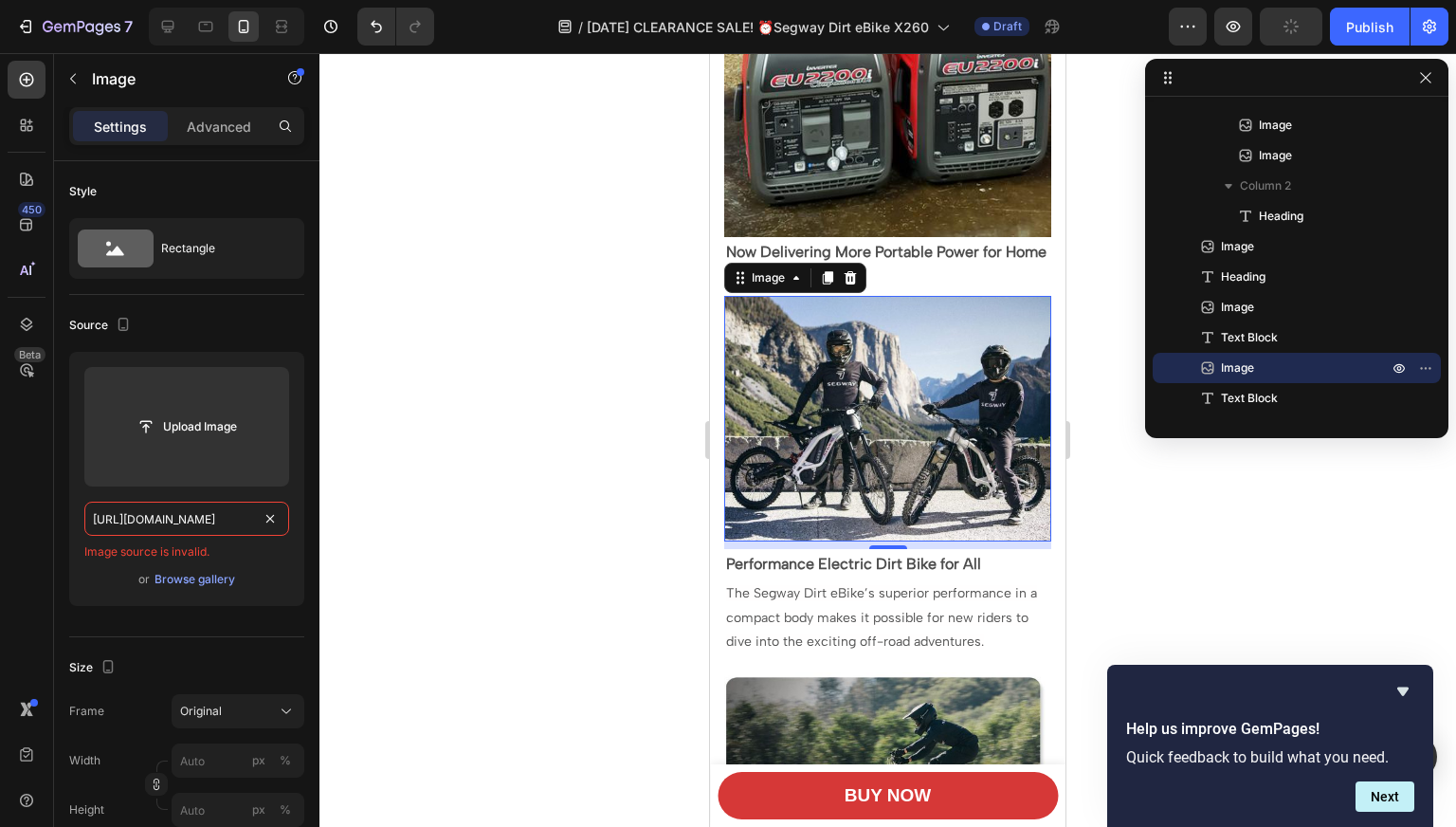
type input "[URL][DOMAIN_NAME]"
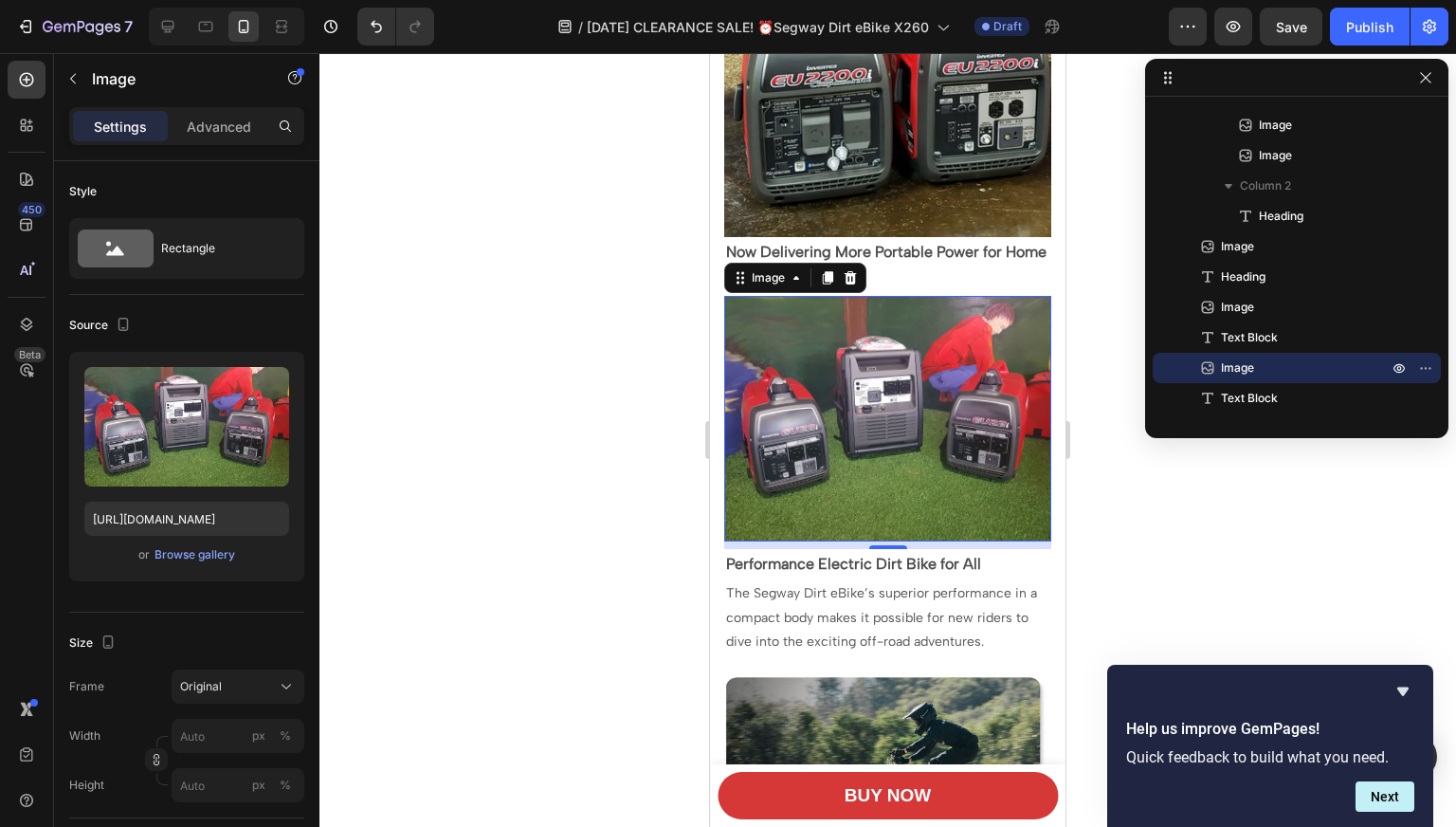
scroll to position [0, 0]
click at [550, 450] on div at bounding box center [887, 440] width 1136 height 774
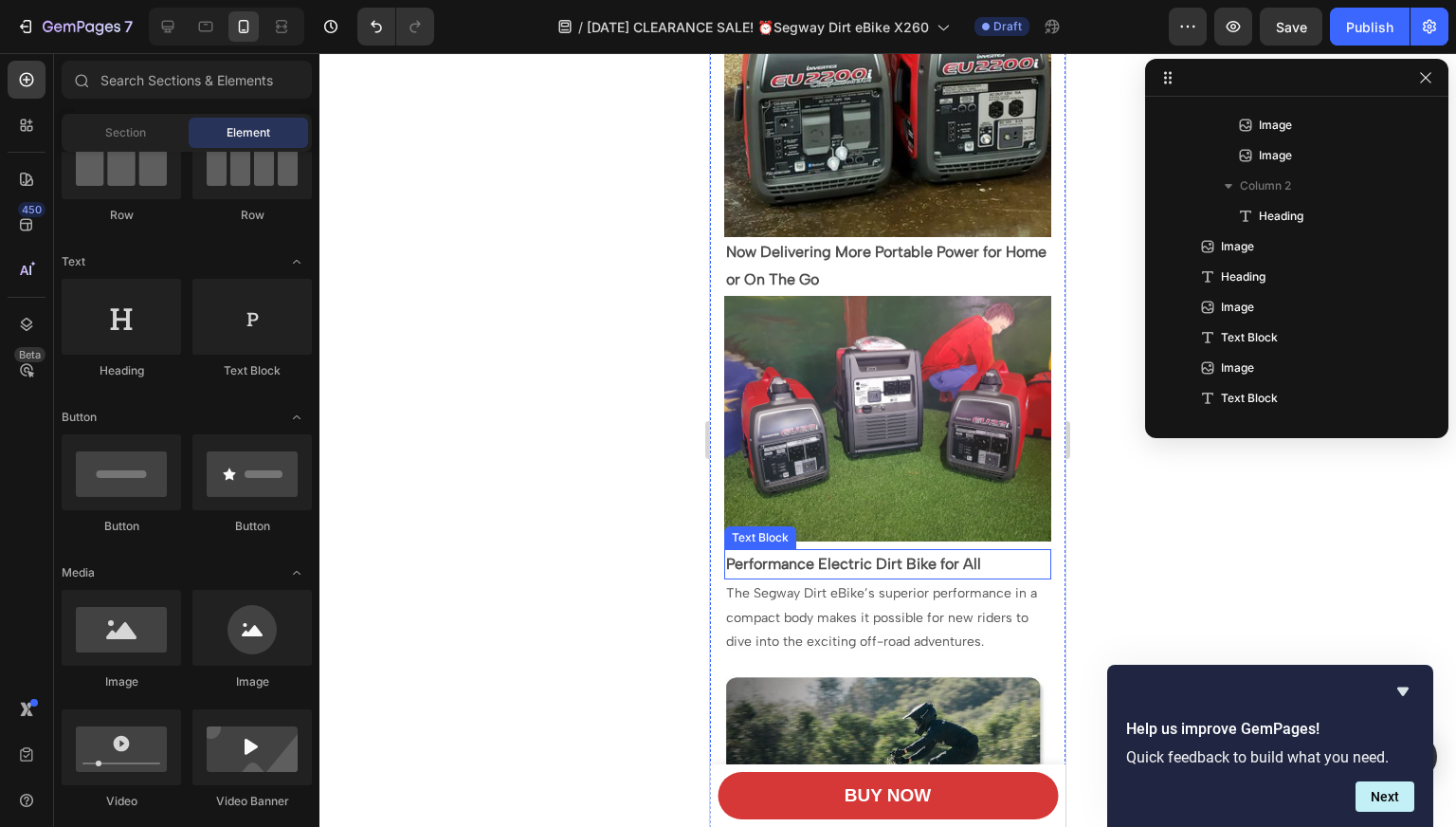
click at [829, 551] on p "Performance Electric Dirt Bike for All" at bounding box center [887, 564] width 323 height 28
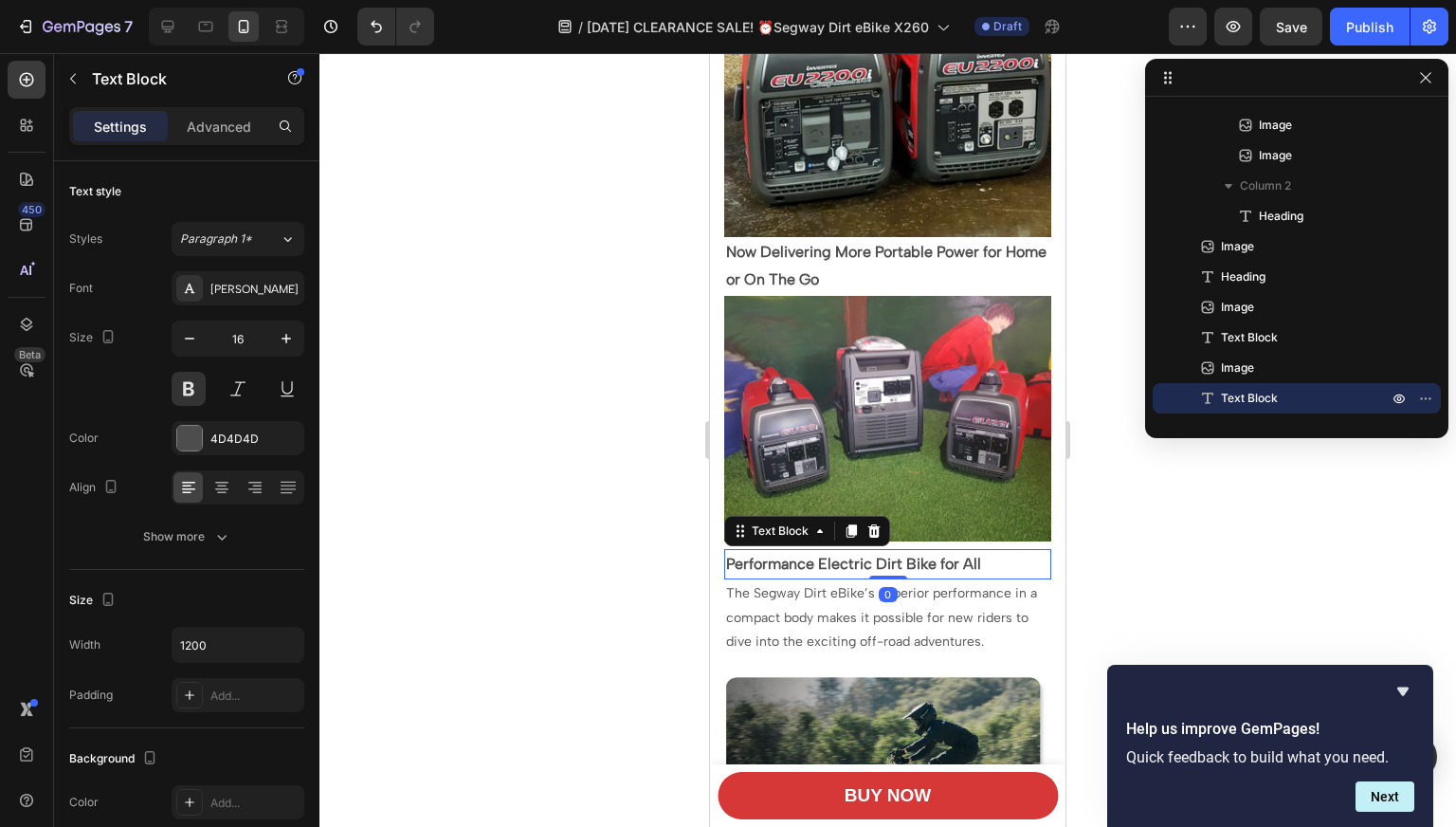
click at [829, 551] on p "Performance Electric Dirt Bike for All" at bounding box center [887, 564] width 323 height 28
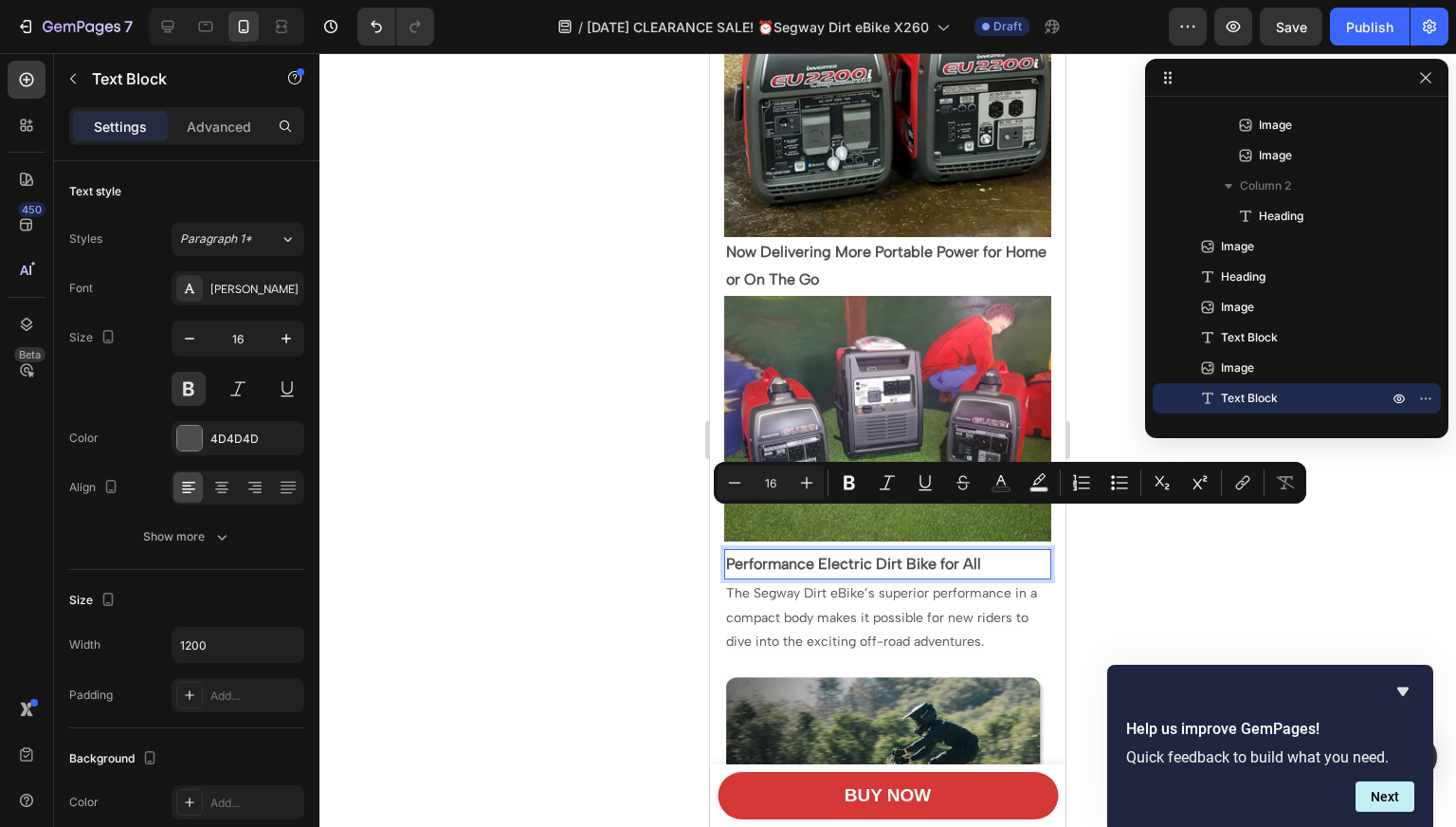
click at [986, 551] on p "Performance Electric Dirt Bike for All" at bounding box center [887, 564] width 323 height 28
drag, startPoint x: 990, startPoint y: 524, endPoint x: 724, endPoint y: 520, distance: 266.0
click at [724, 549] on div "Performance Electric Dirt Bike for All" at bounding box center [887, 564] width 327 height 31
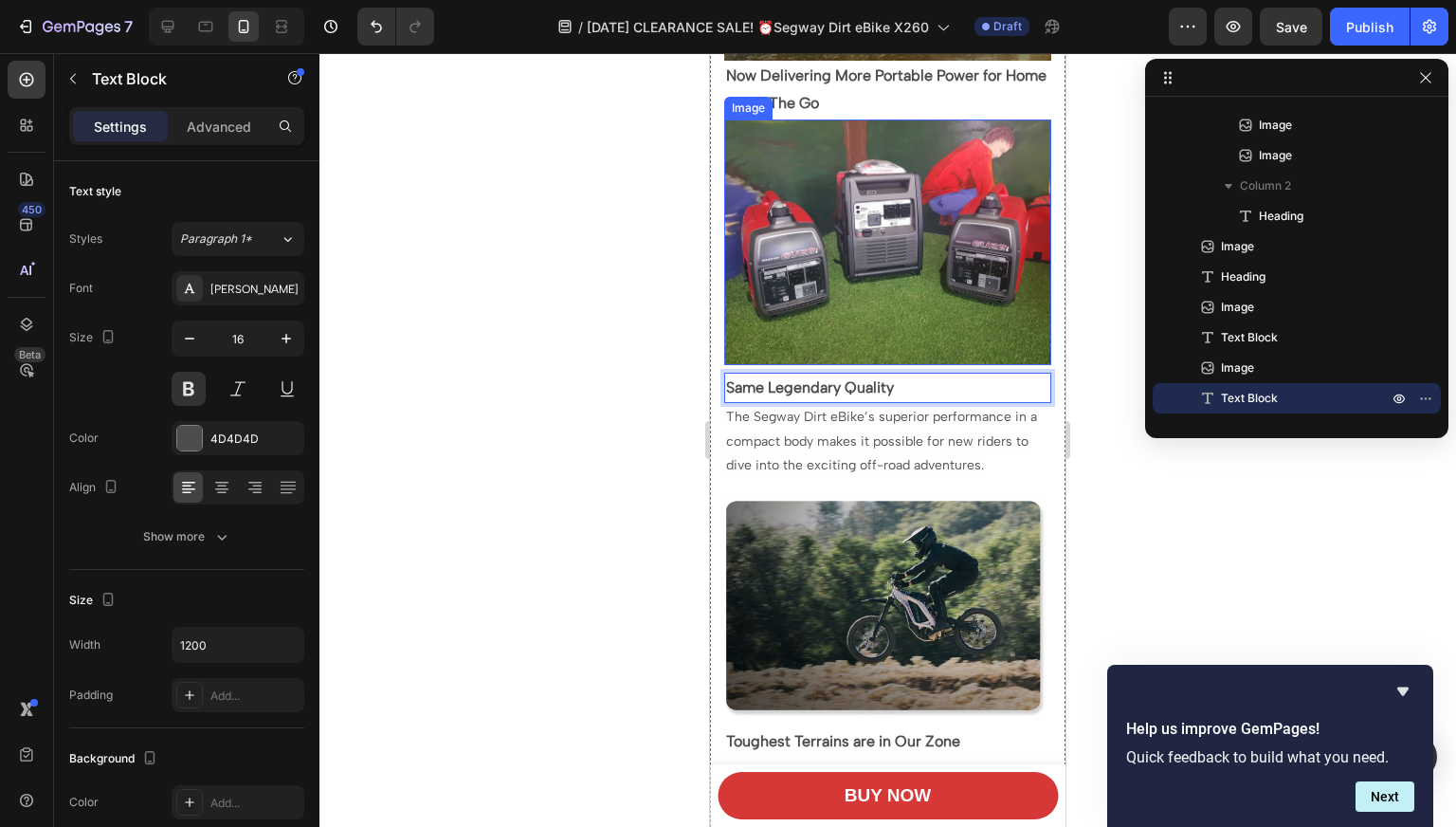
scroll to position [2118, 0]
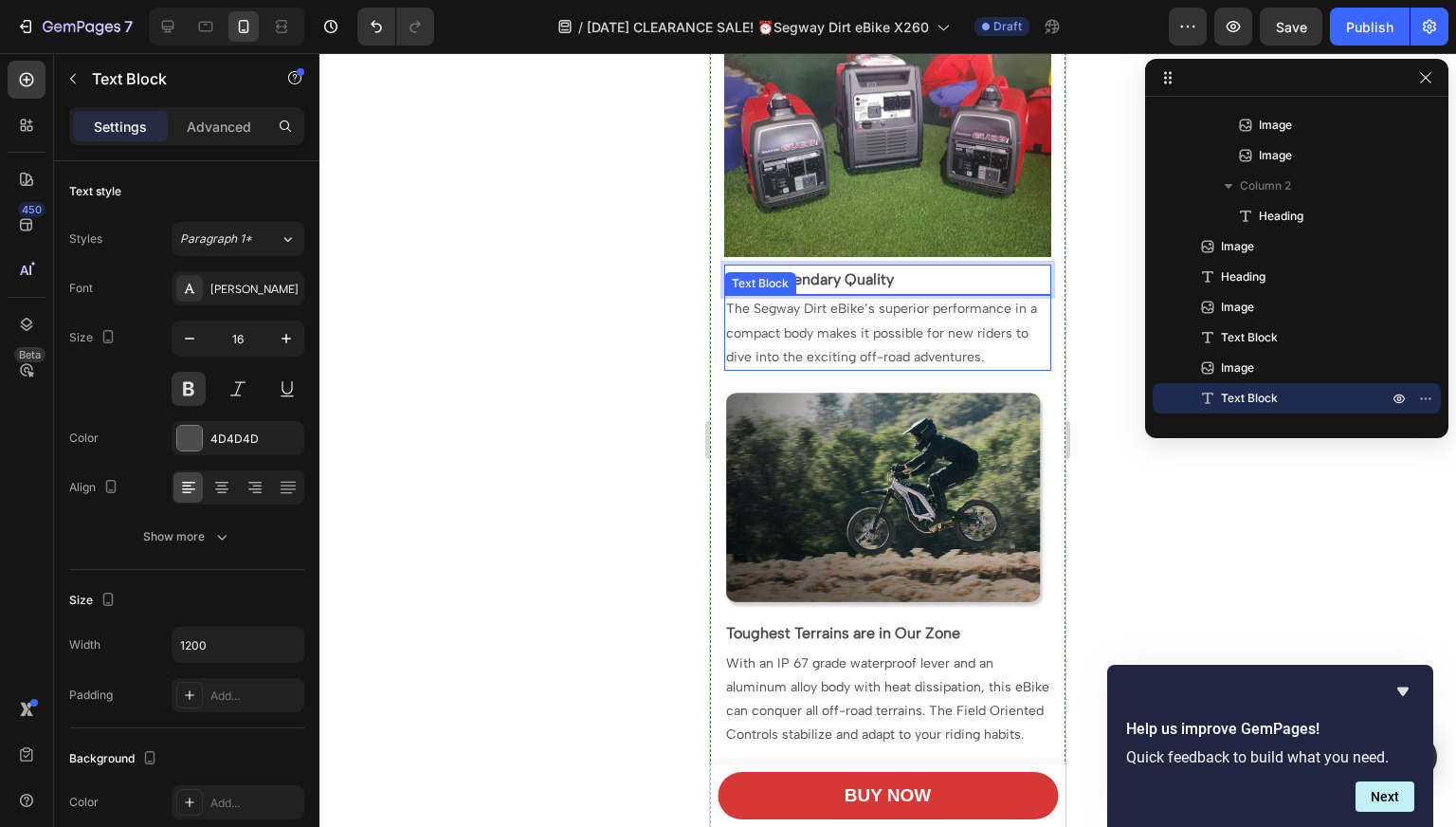
click at [831, 300] on span "The Segway Dirt eBike’s superior performance in a compact body makes it possibl…" at bounding box center [881, 331] width 310 height 64
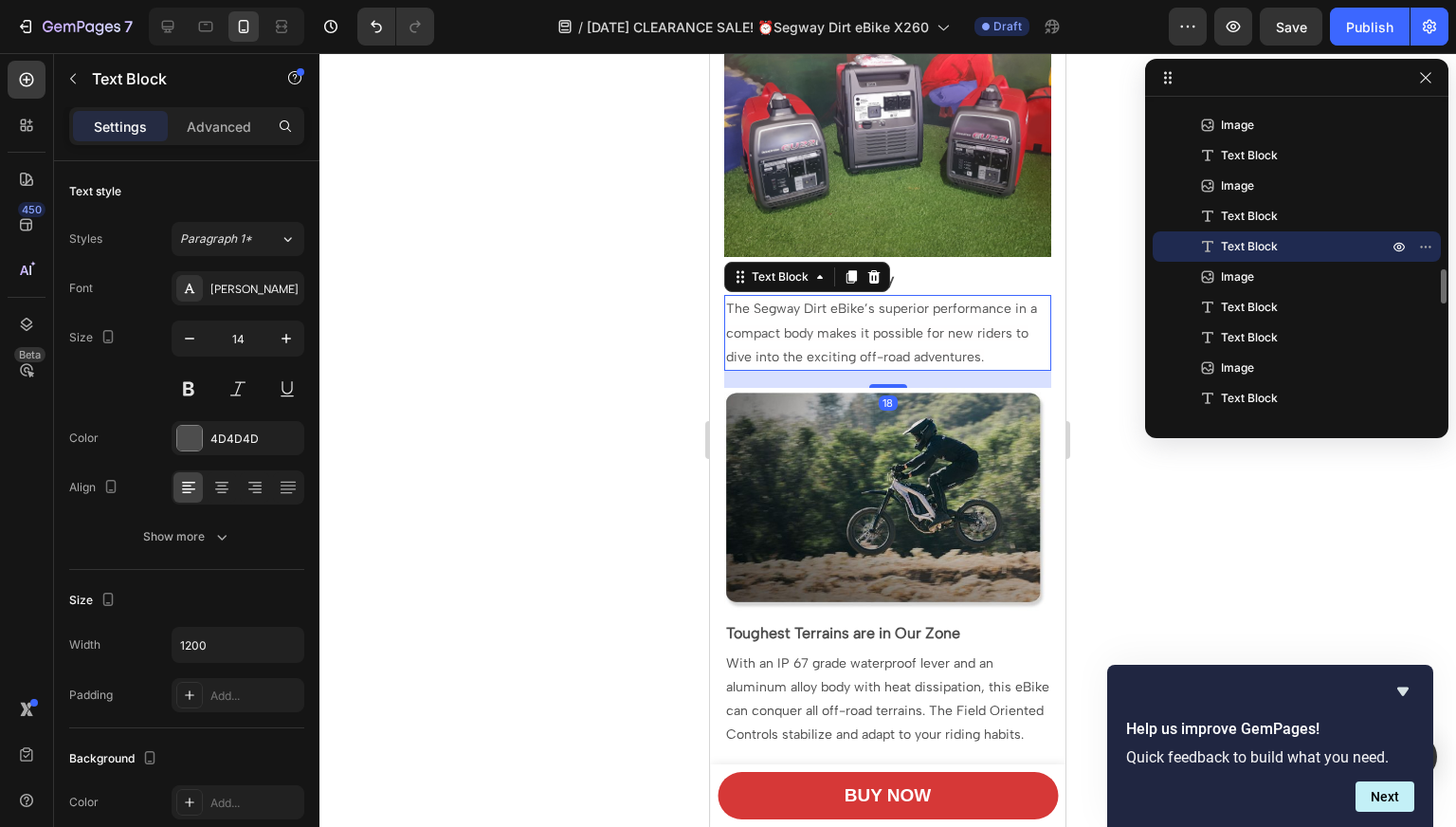
click at [831, 300] on span "The Segway Dirt eBike’s superior performance in a compact body makes it possibl…" at bounding box center [881, 331] width 310 height 64
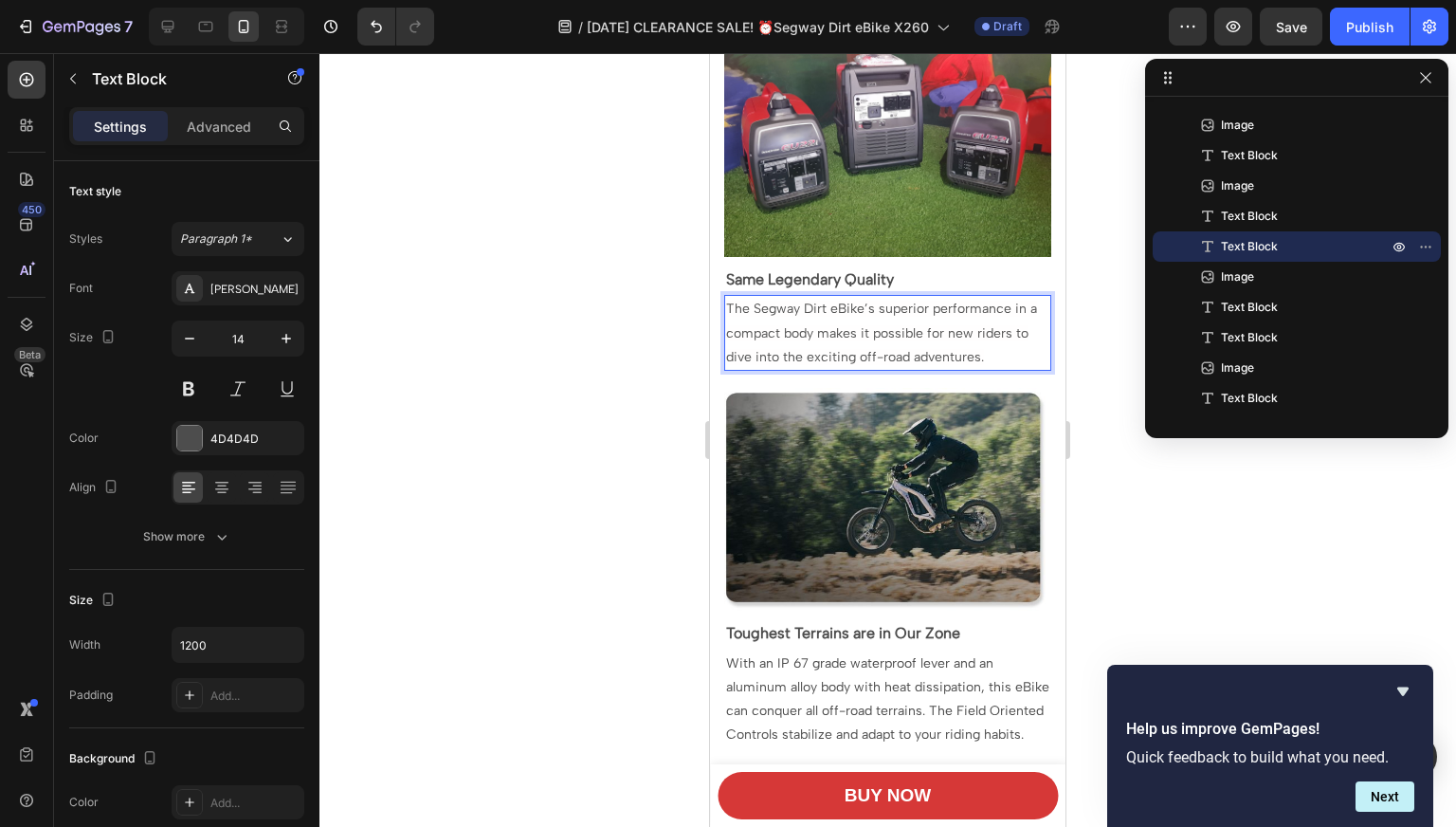
click at [996, 315] on p "The Segway Dirt eBike’s superior performance in a compact body makes it possibl…" at bounding box center [887, 332] width 323 height 72
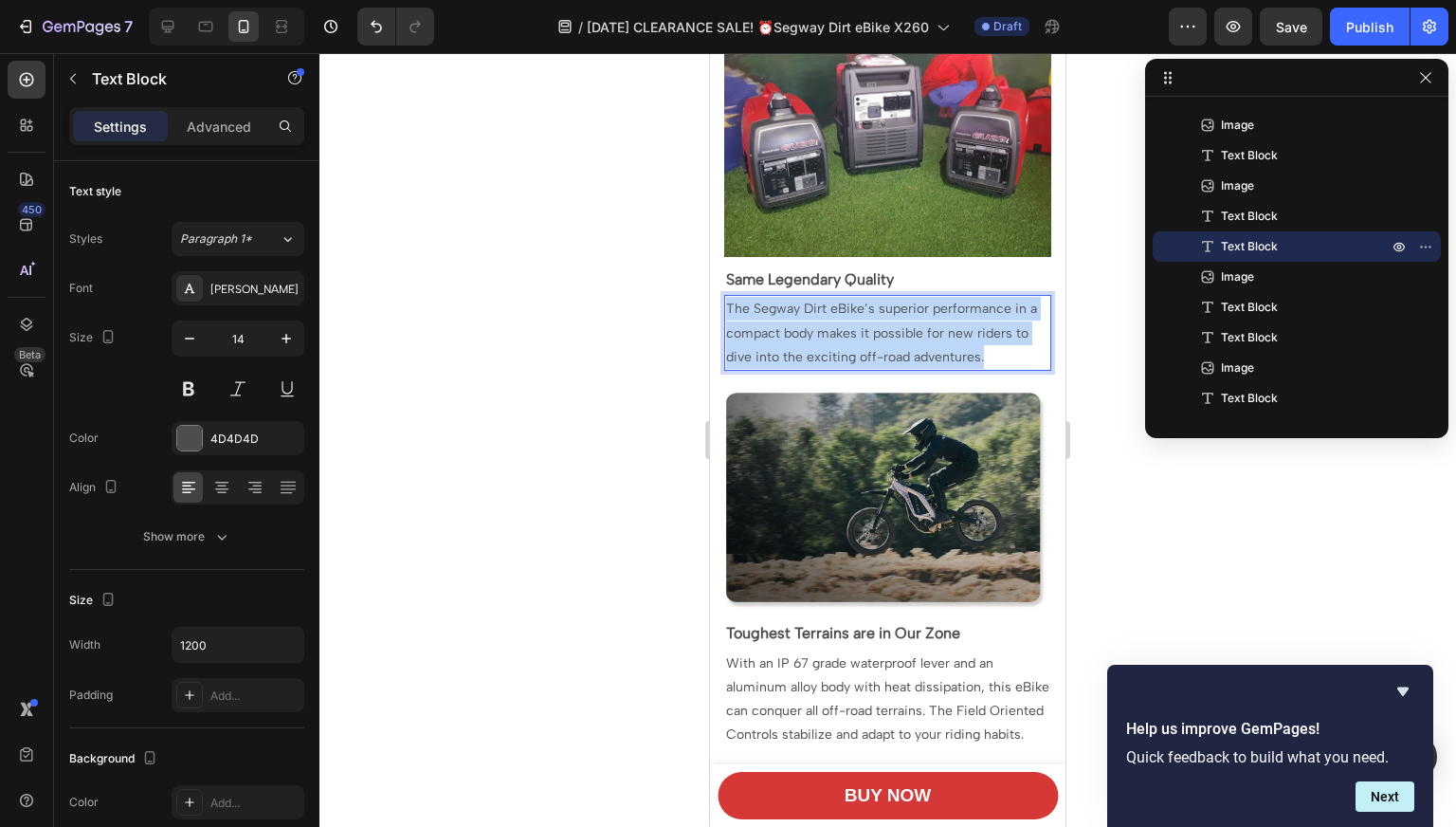
click at [996, 315] on p "The Segway Dirt eBike’s superior performance in a compact body makes it possibl…" at bounding box center [887, 332] width 323 height 72
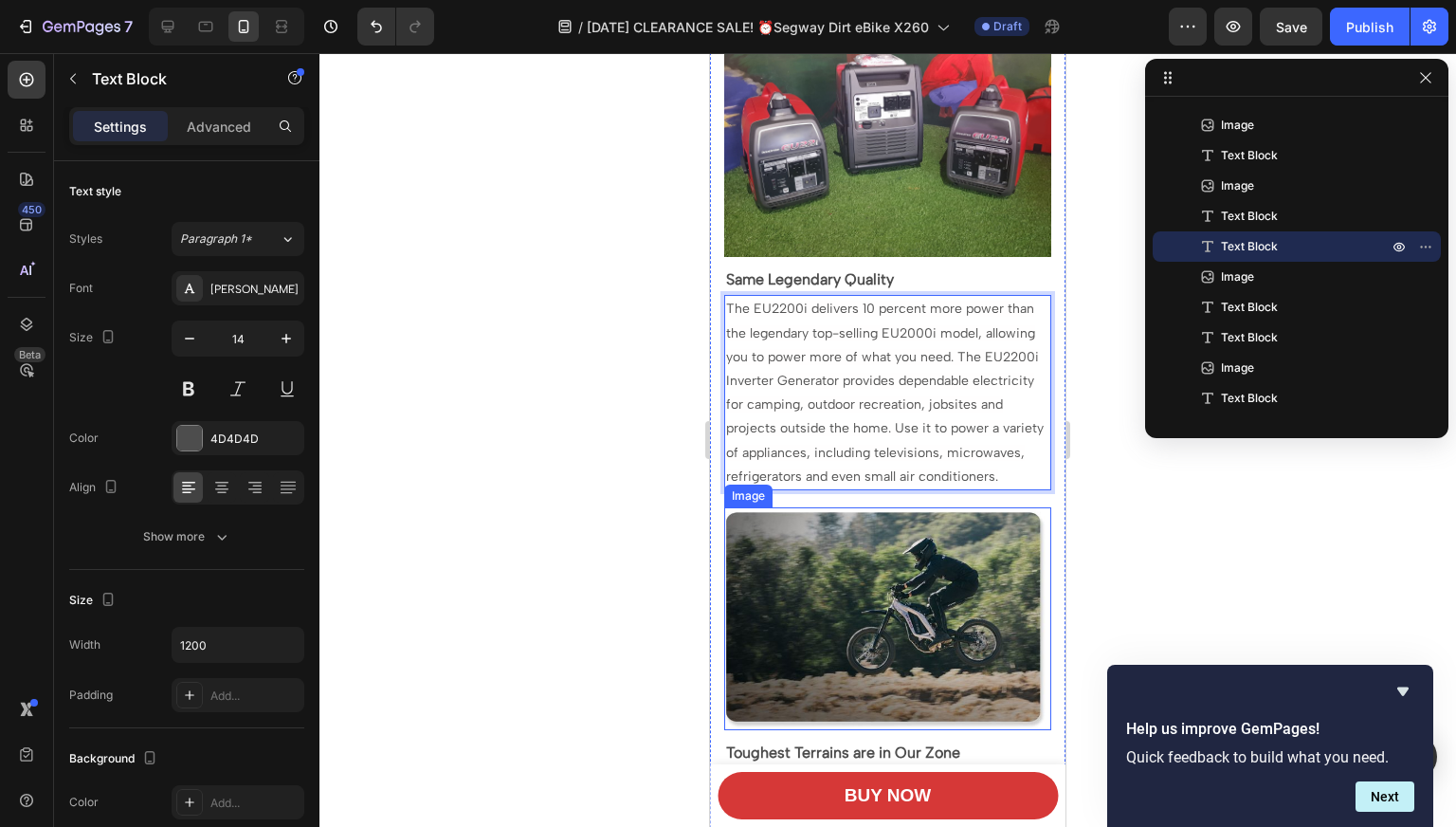
click at [891, 518] on img at bounding box center [887, 618] width 327 height 223
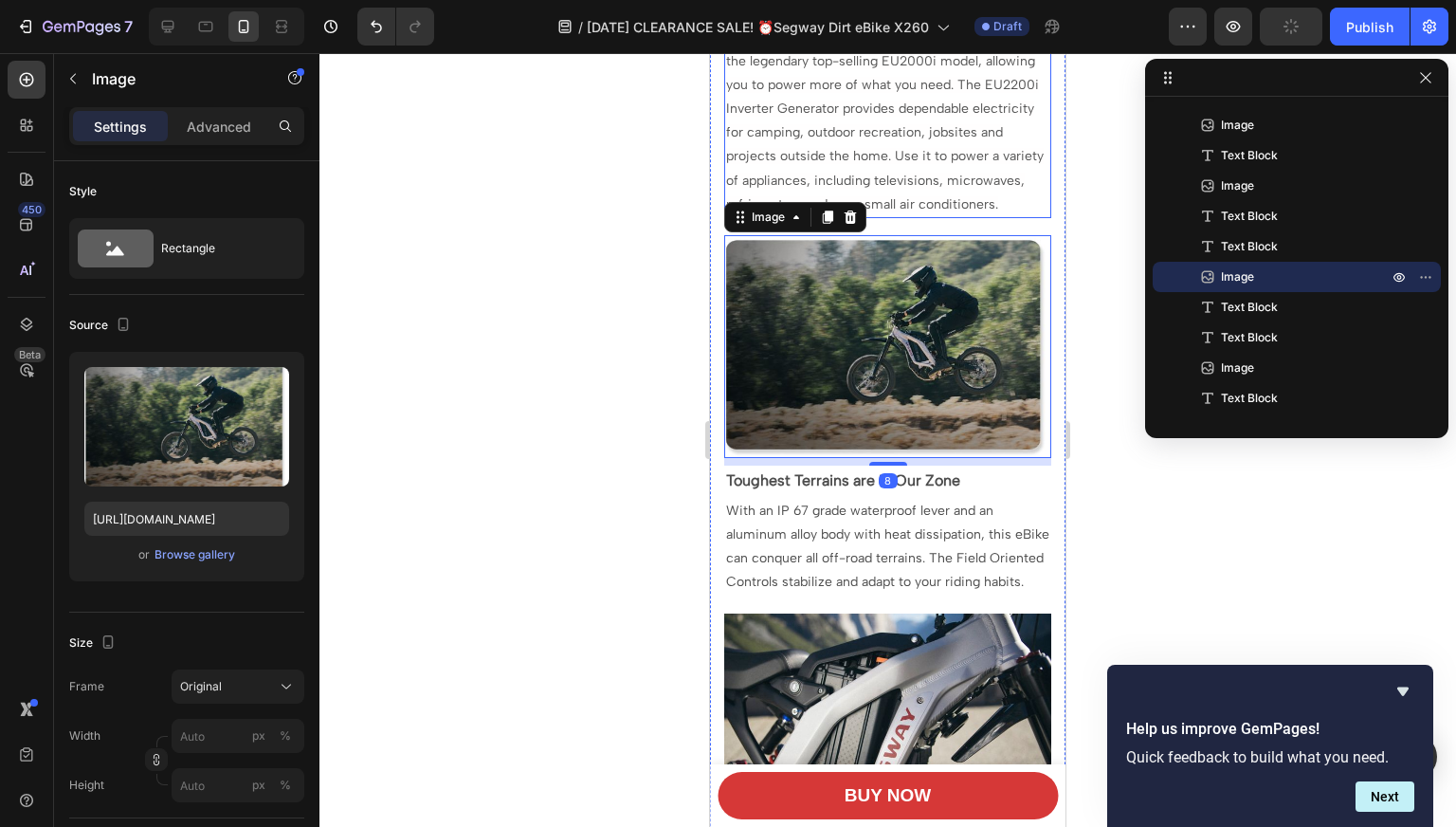
scroll to position [2403, 0]
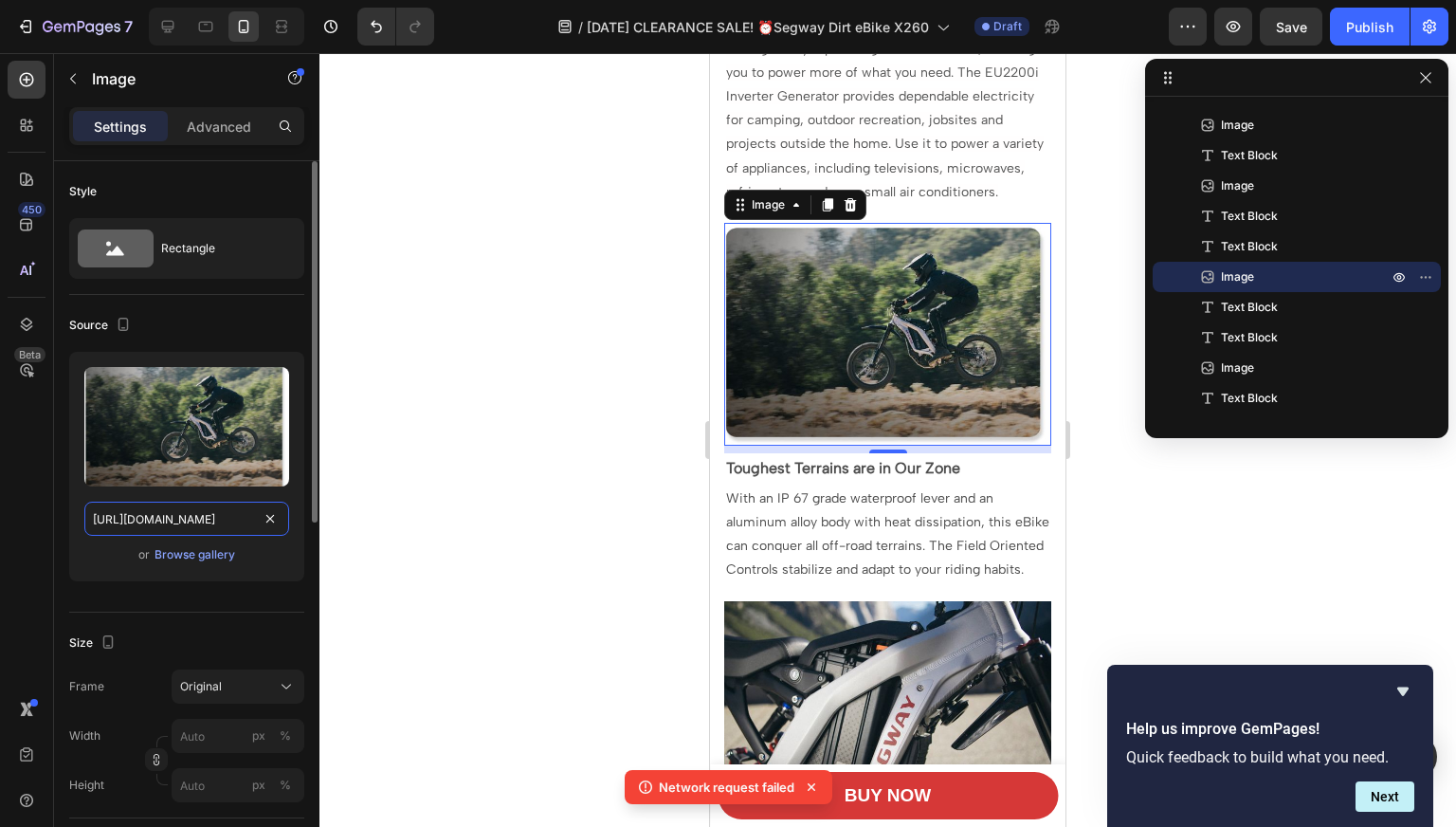
click at [208, 520] on input "[URL][DOMAIN_NAME]" at bounding box center [187, 518] width 205 height 34
paste input ".[DOMAIN_NAME][URL]"
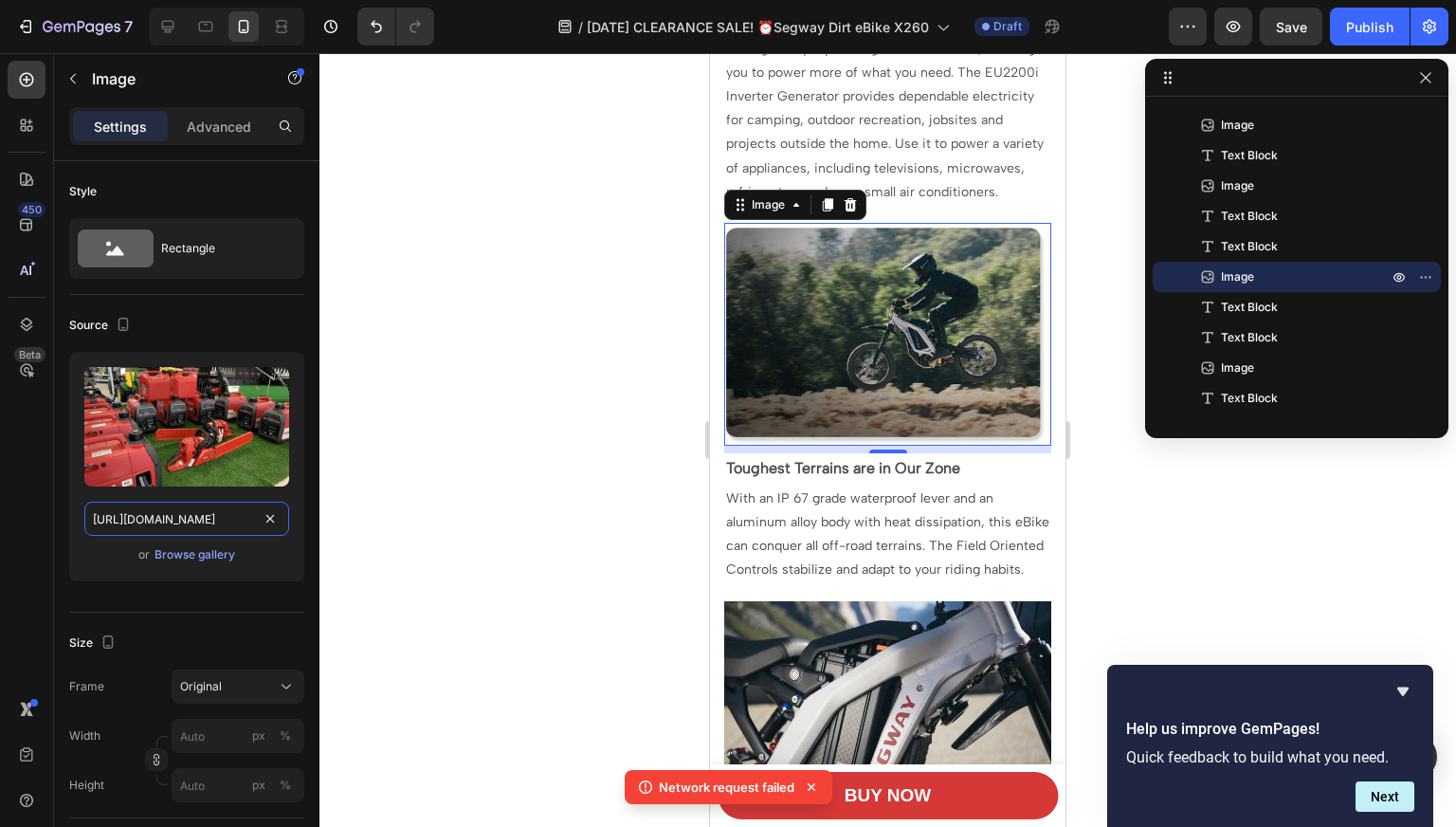
type input "[URL][DOMAIN_NAME]"
click at [564, 486] on div at bounding box center [887, 440] width 1136 height 774
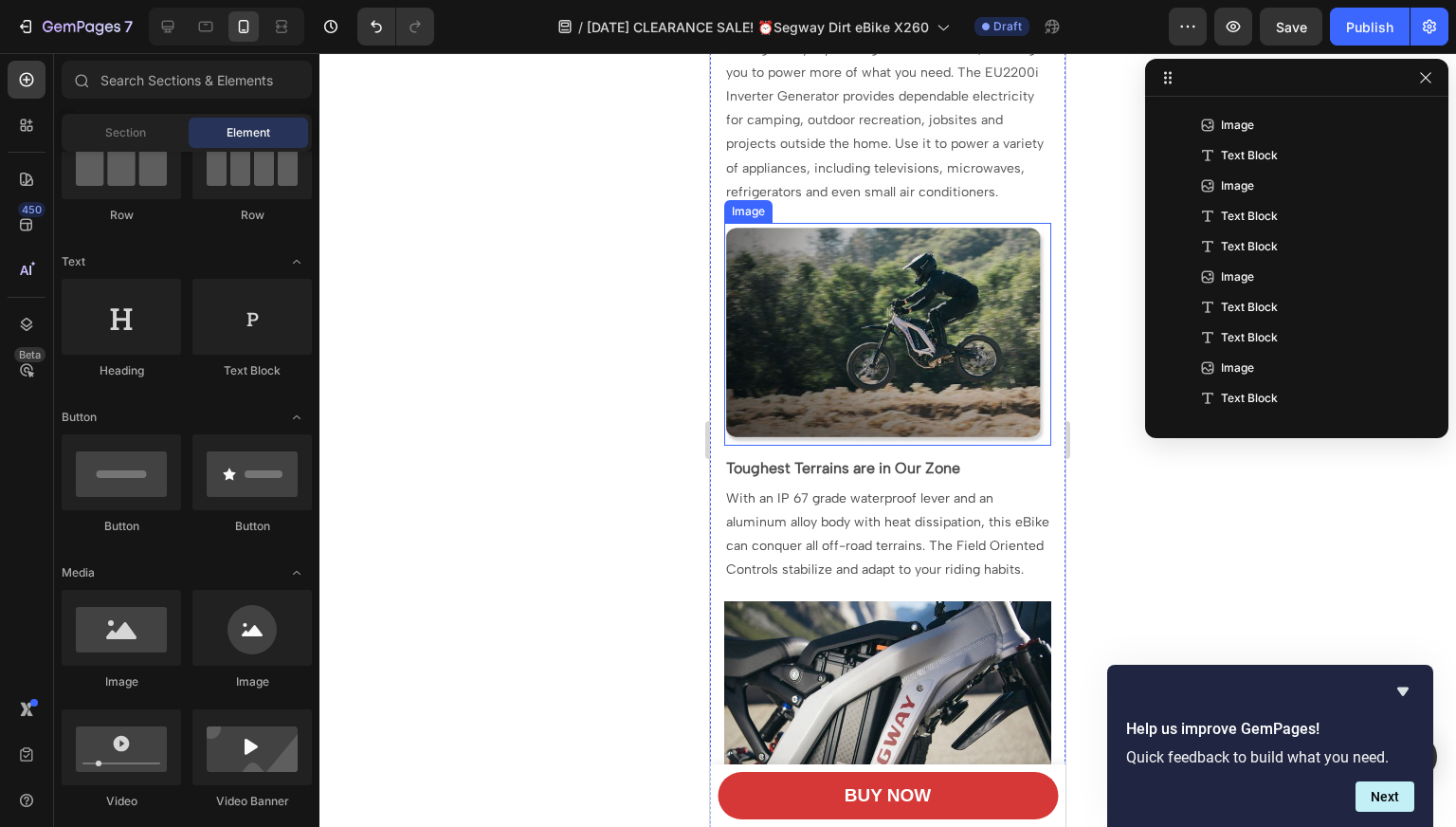
click at [845, 371] on img at bounding box center [887, 334] width 327 height 223
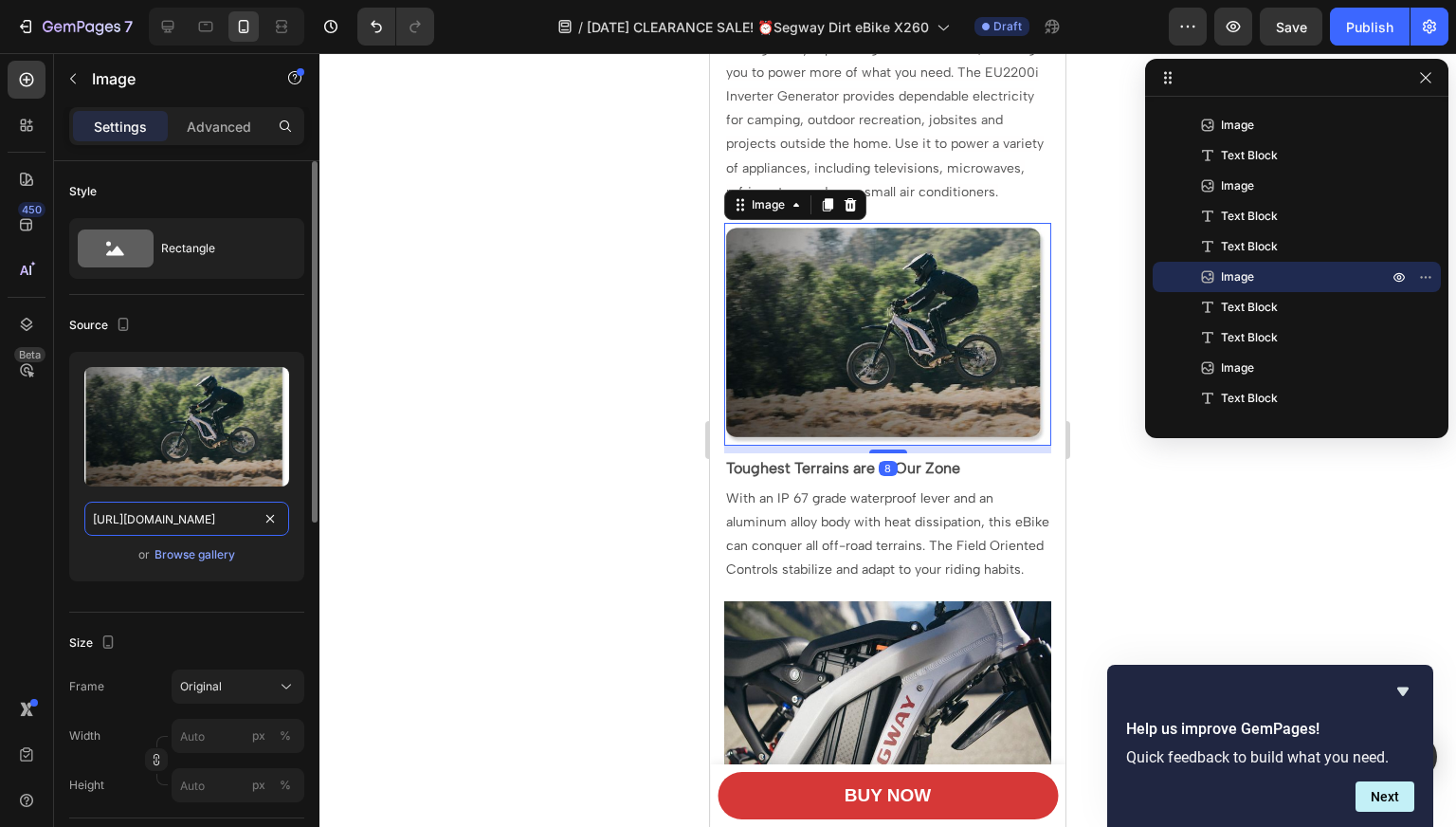
click at [149, 512] on input "[URL][DOMAIN_NAME]" at bounding box center [187, 518] width 205 height 34
paste input ".[DOMAIN_NAME][URL]"
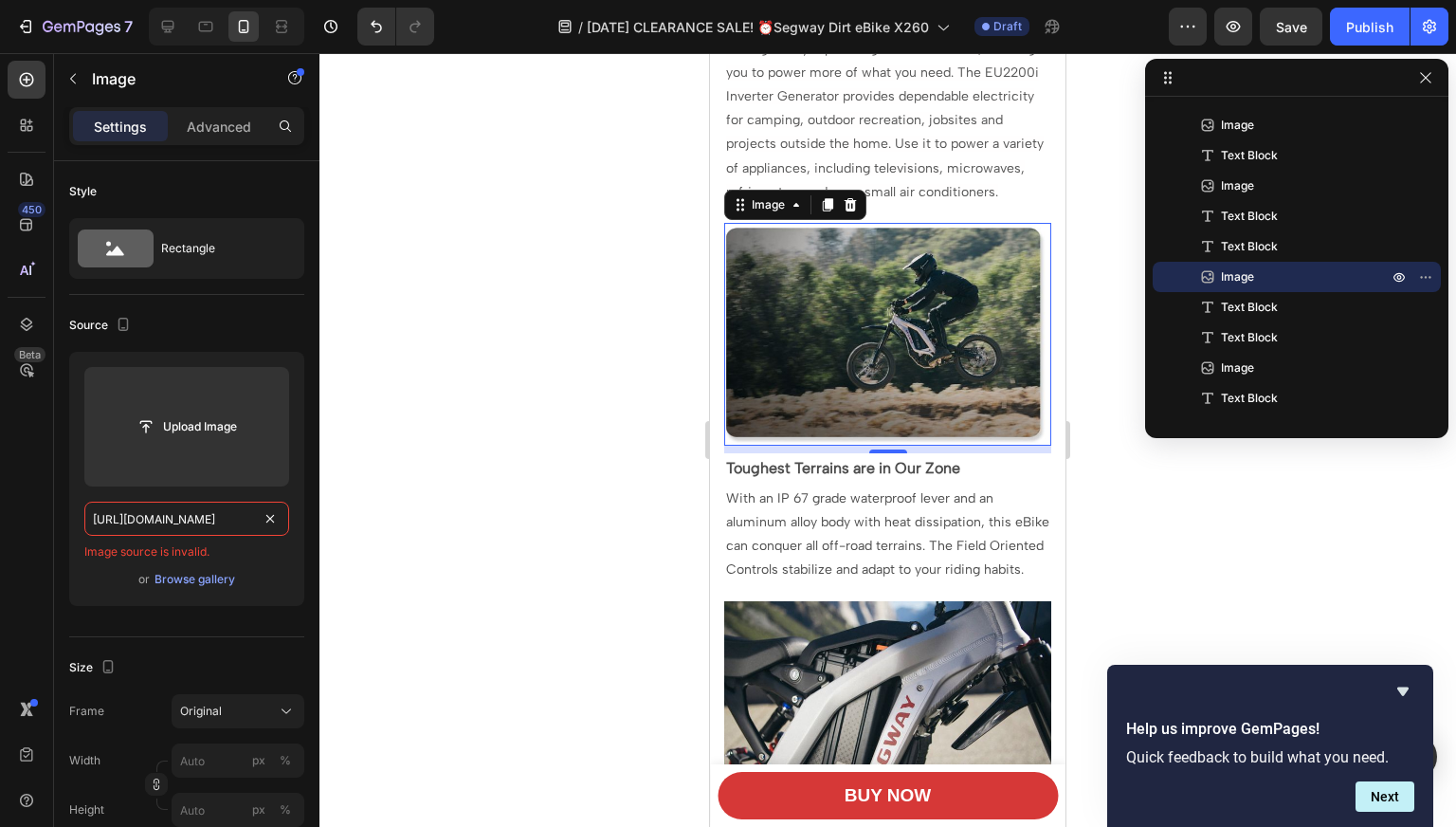
type input "[URL][DOMAIN_NAME]"
click at [836, 324] on img at bounding box center [887, 334] width 327 height 223
click at [191, 531] on input "[URL][DOMAIN_NAME]" at bounding box center [187, 518] width 205 height 34
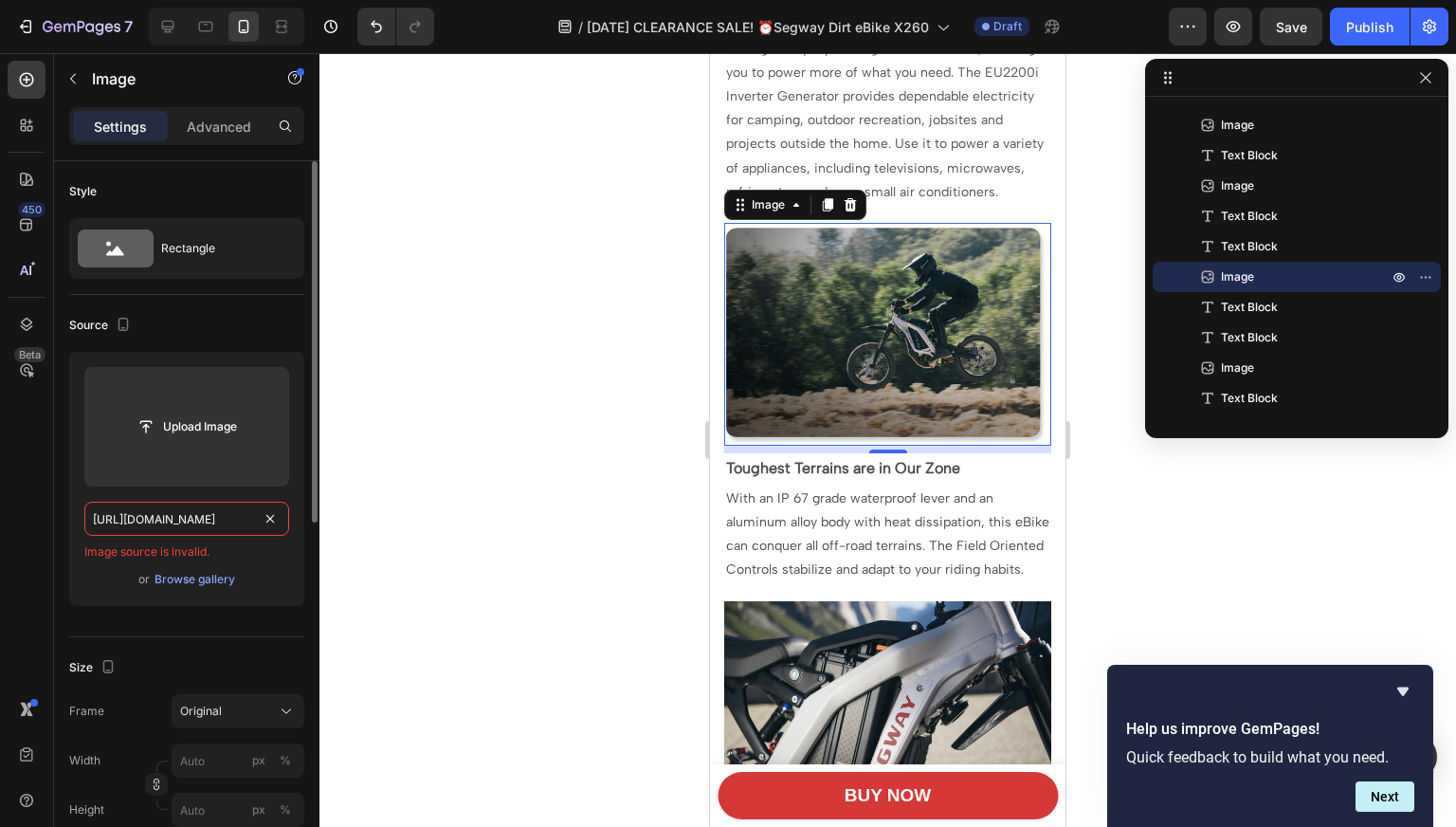
click at [190, 526] on input "[URL][DOMAIN_NAME]" at bounding box center [187, 518] width 205 height 34
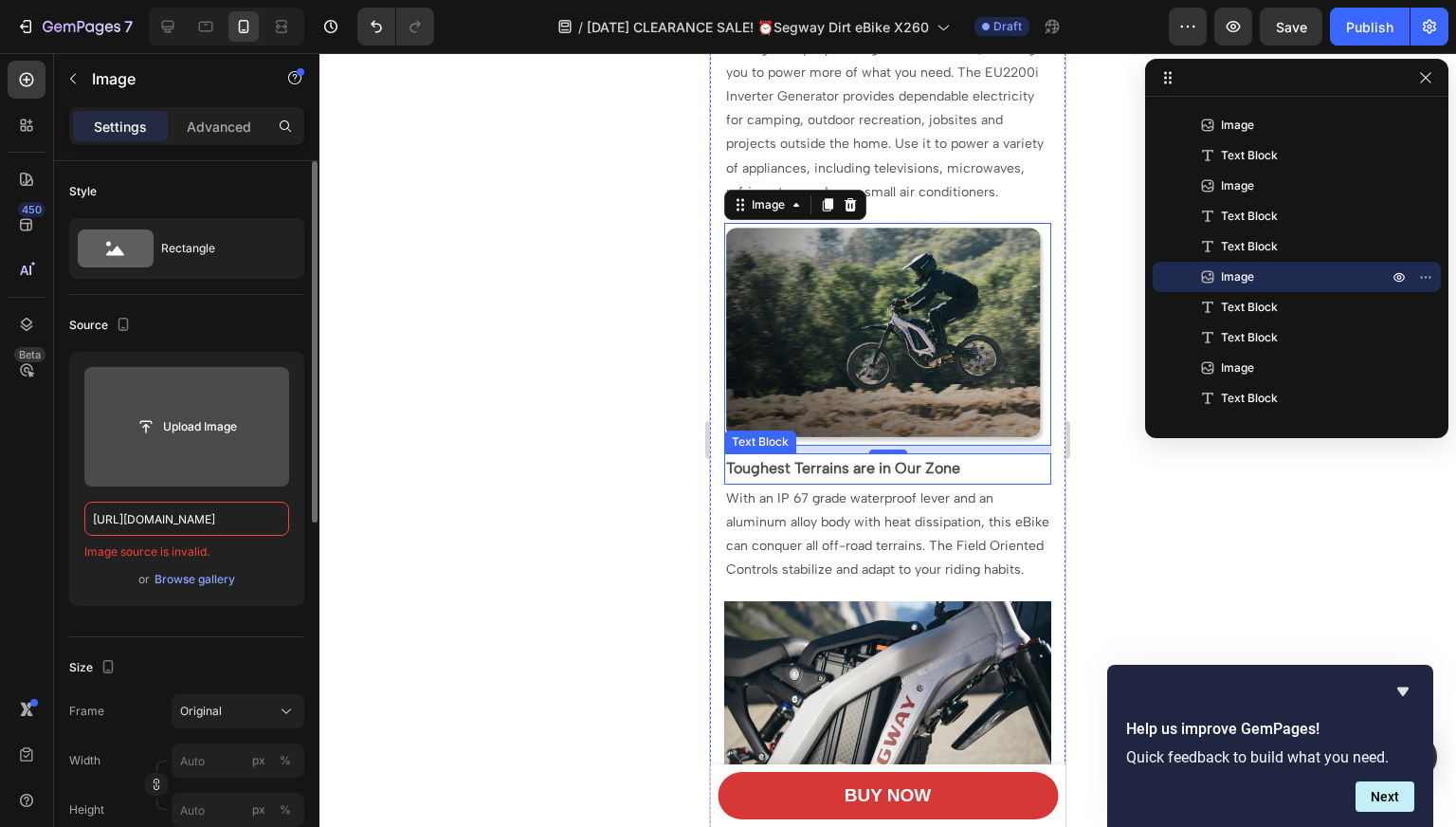
click at [194, 431] on input "file" at bounding box center [187, 426] width 131 height 32
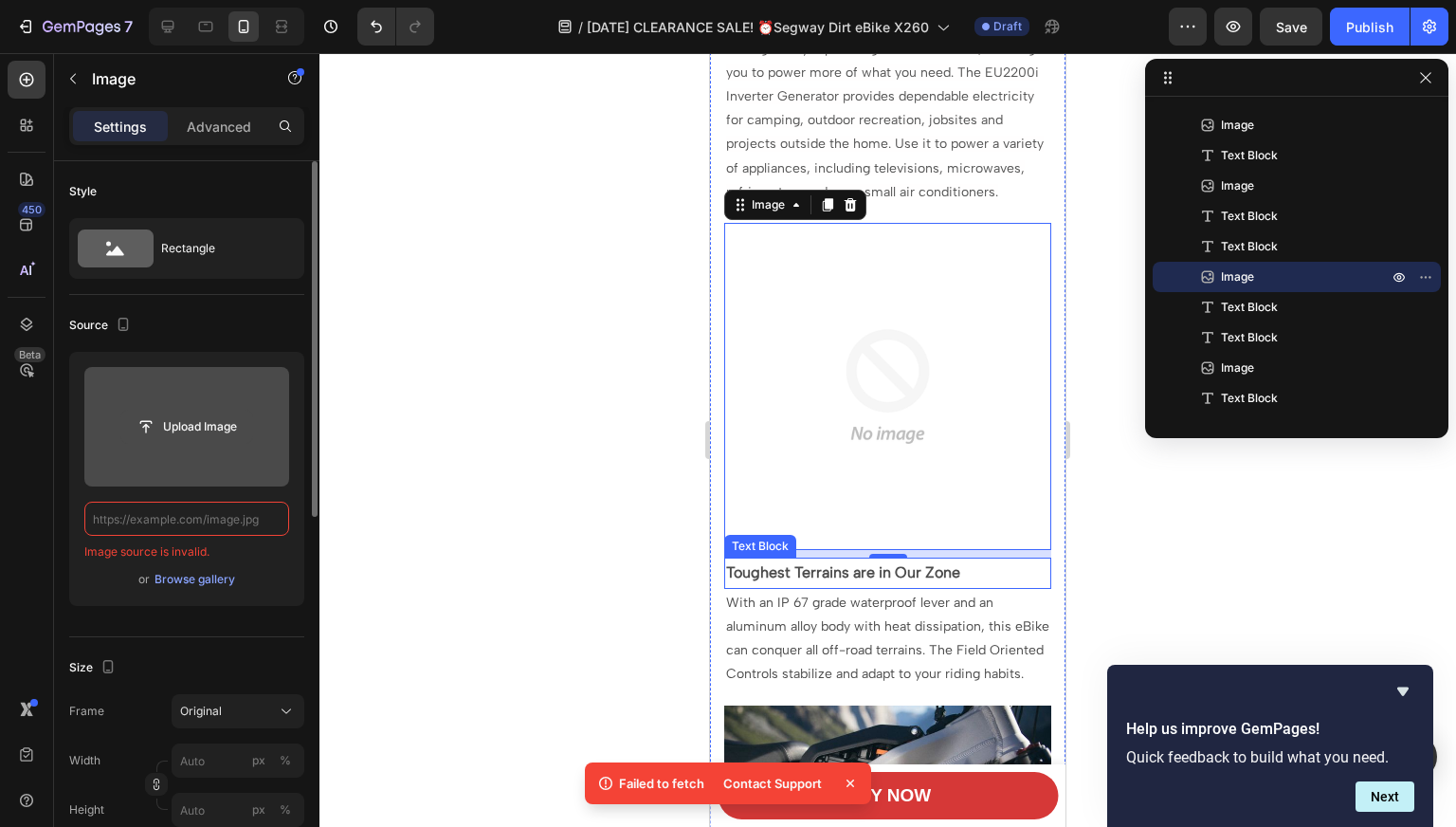
click at [187, 442] on button "Upload Image" at bounding box center [187, 426] width 133 height 34
click at [156, 424] on input "file" at bounding box center [187, 426] width 131 height 32
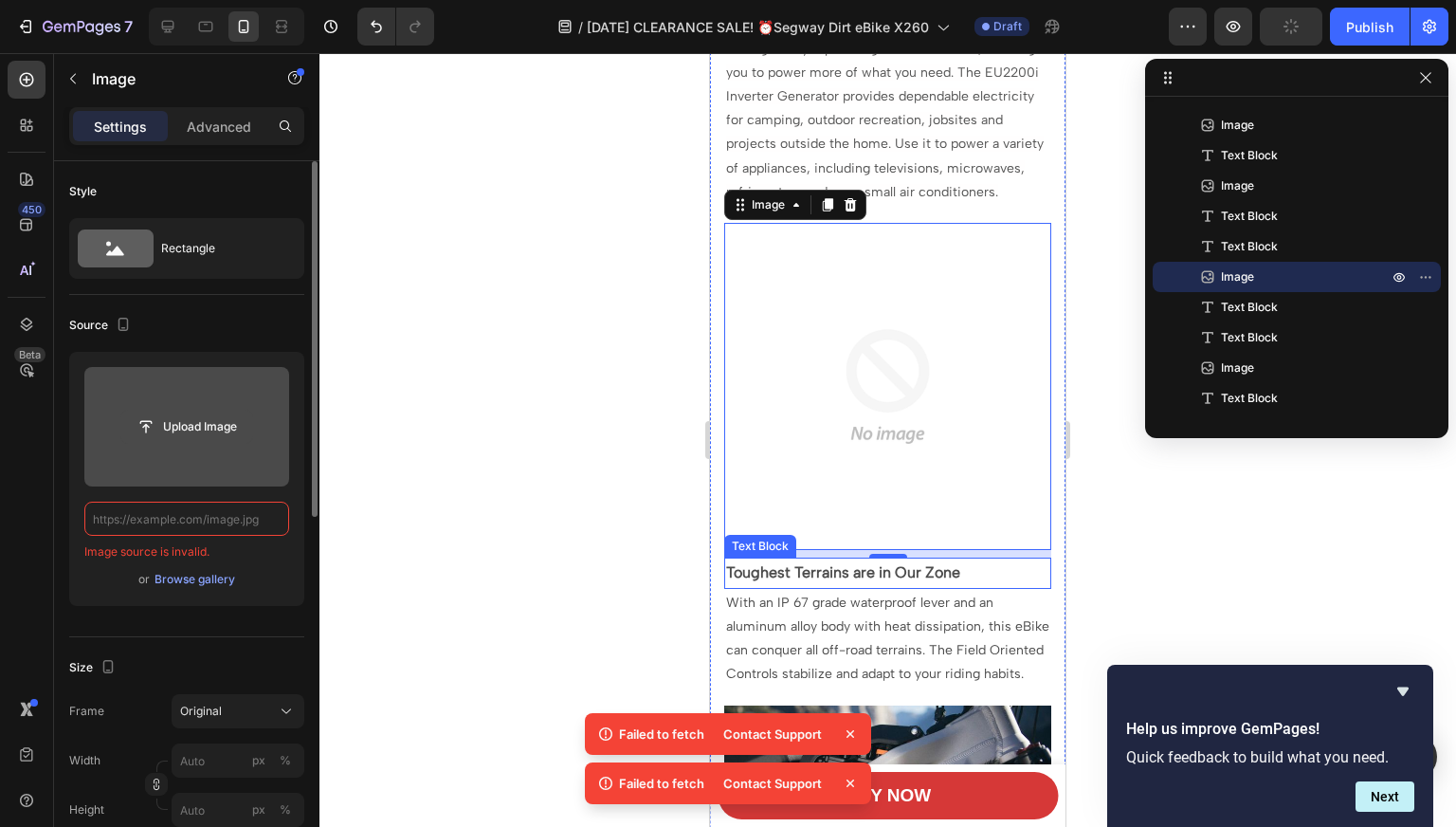
click at [187, 421] on input "file" at bounding box center [187, 426] width 131 height 32
